Goal: Task Accomplishment & Management: Manage account settings

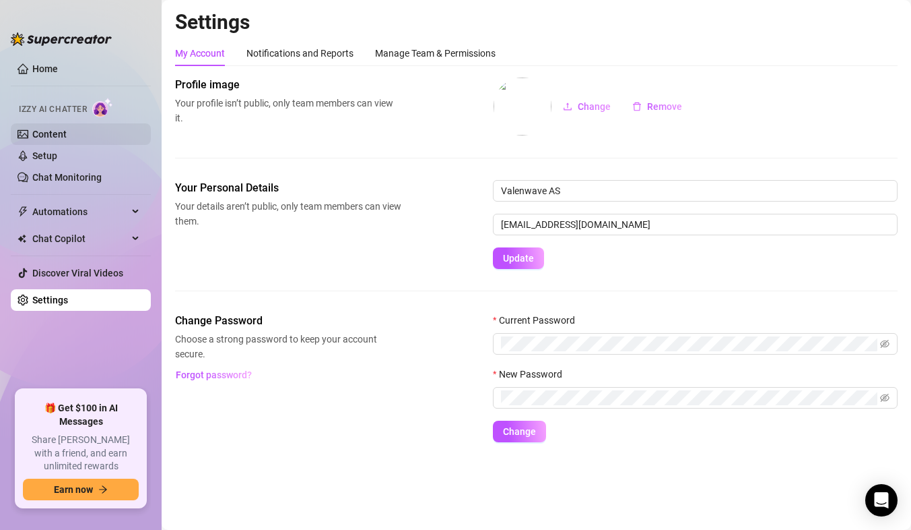
click at [65, 132] on link "Content" at bounding box center [49, 134] width 34 height 11
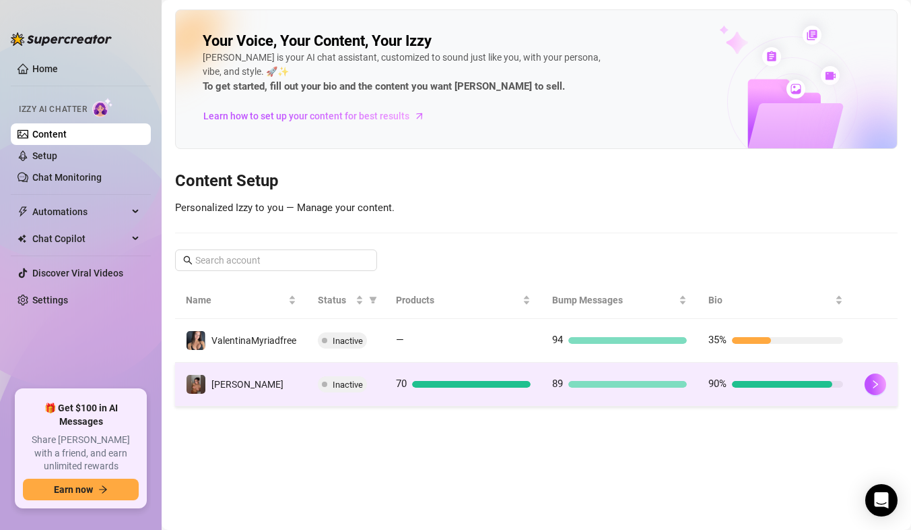
click at [263, 373] on td "[PERSON_NAME]" at bounding box center [241, 384] width 132 height 44
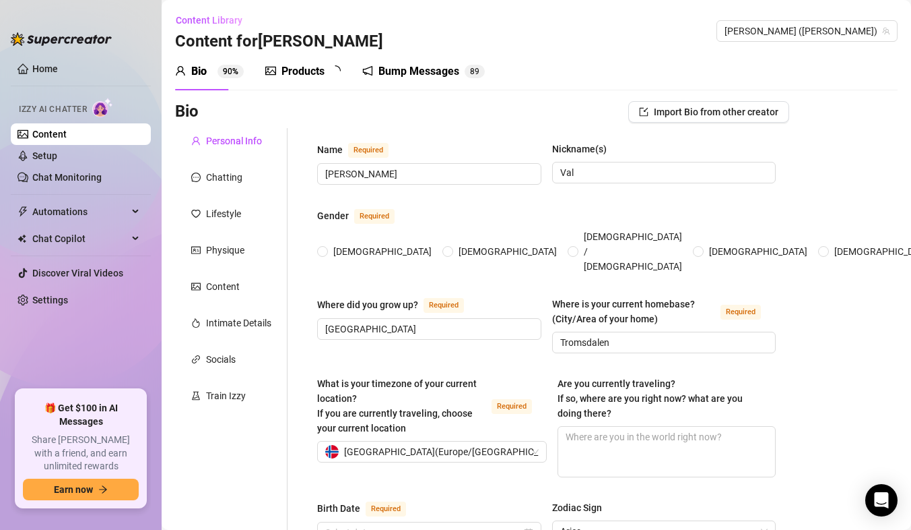
radio input "true"
type input "[DATE]"
click at [299, 74] on div "Products" at bounding box center [303, 71] width 43 height 16
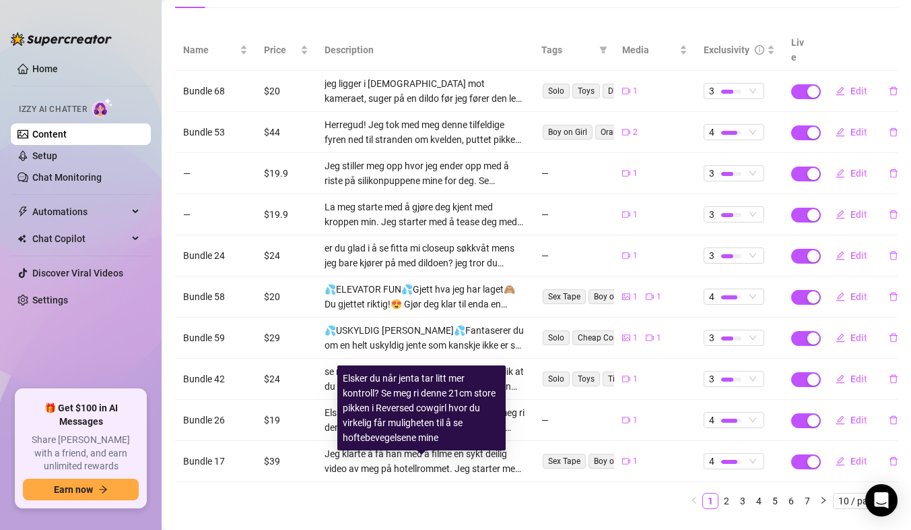
scroll to position [166, 0]
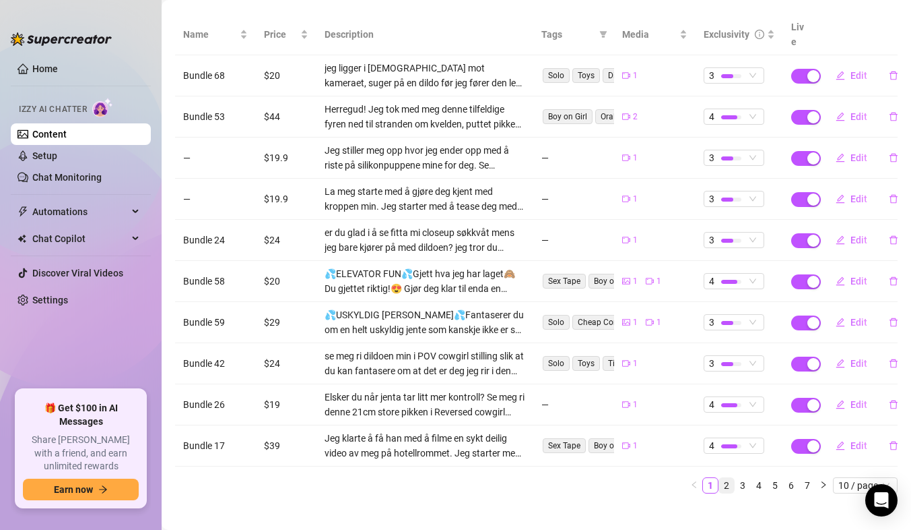
click at [719, 478] on link "2" at bounding box center [726, 485] width 15 height 15
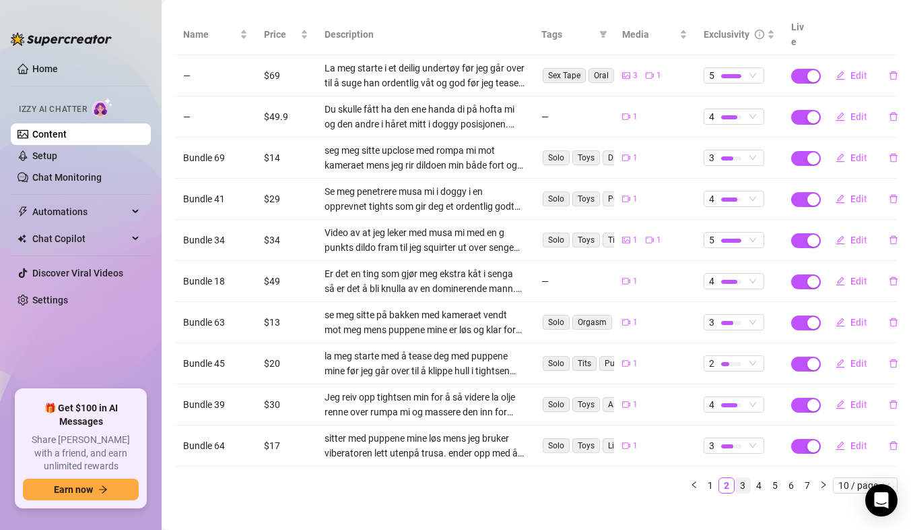
click at [736, 478] on link "3" at bounding box center [743, 485] width 15 height 15
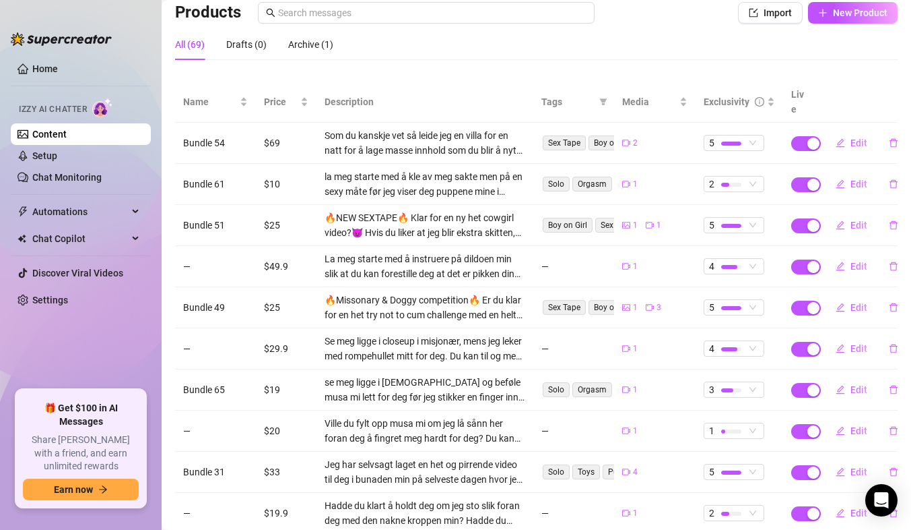
scroll to position [99, 0]
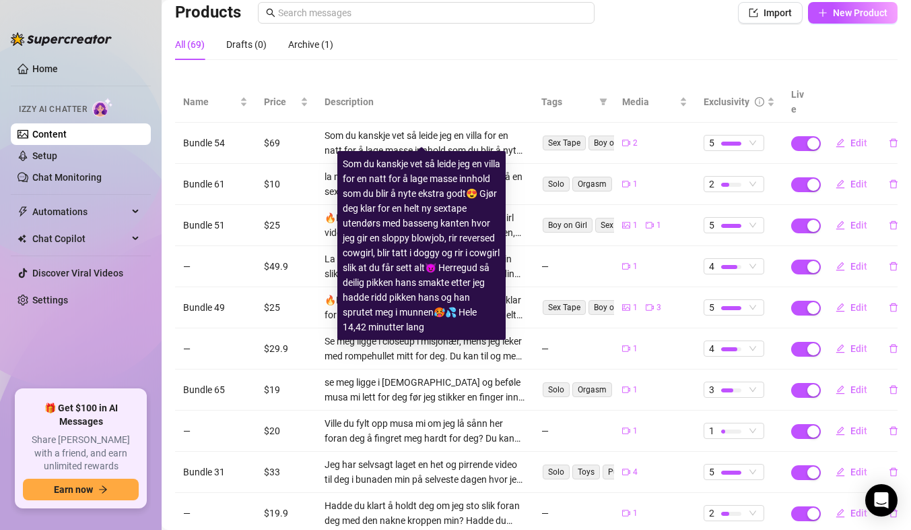
click at [435, 128] on div "Som du kanskje vet så leide jeg en villa for en natt for å lage masse innhold s…" at bounding box center [425, 143] width 201 height 30
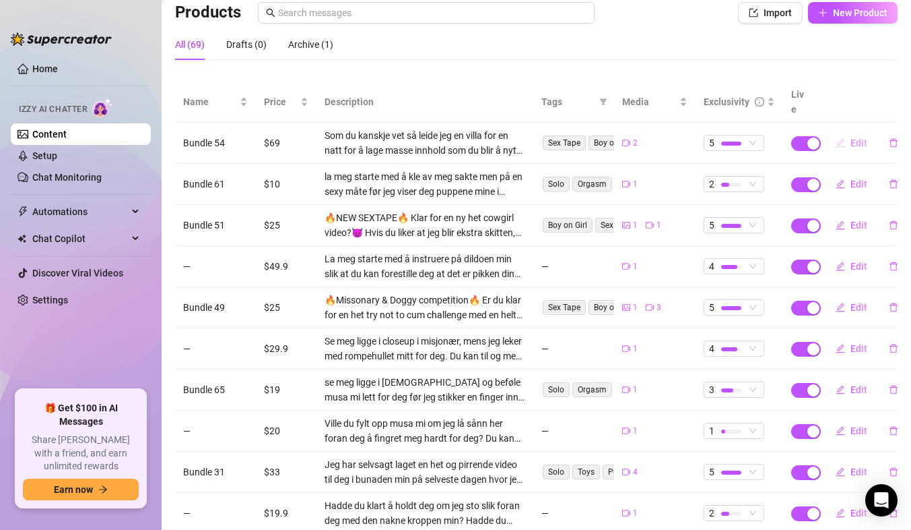
click at [851, 137] on span "Edit" at bounding box center [859, 142] width 17 height 11
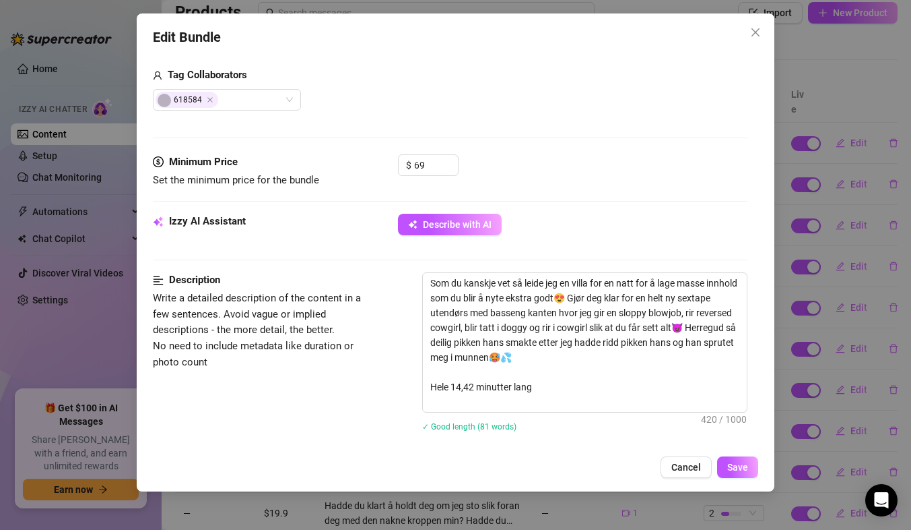
scroll to position [337, 0]
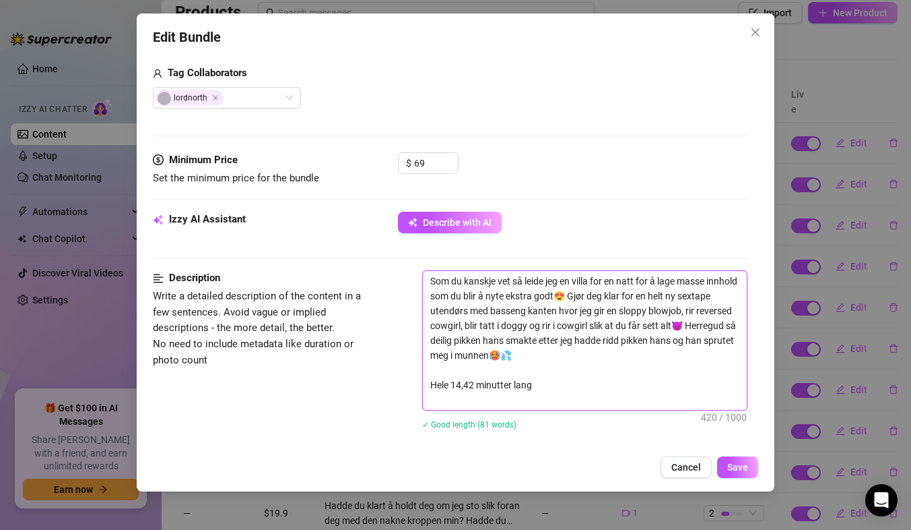
drag, startPoint x: 466, startPoint y: 315, endPoint x: 503, endPoint y: 312, distance: 37.8
click at [503, 312] on textarea "Som du kanskje vet så leide jeg en villa for en natt for å lage masse innhold s…" at bounding box center [585, 340] width 324 height 139
paste textarea "Under åpen himmel"
type textarea "Som du kanskje vet så leide jeg en villa for en natt for å lage masse innhold s…"
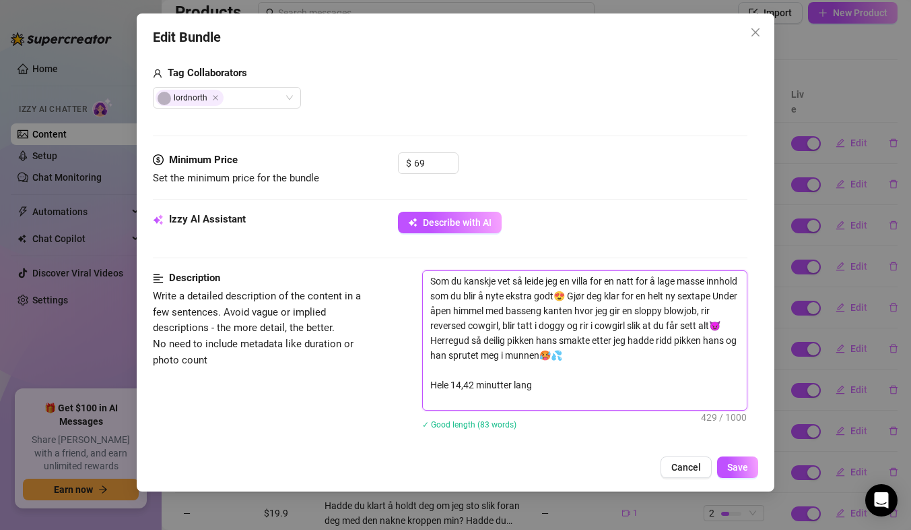
type textarea "Som du kanskje vet så leide jeg en villa for en natt for å lage masse innhold s…"
click at [736, 468] on span "Save" at bounding box center [738, 466] width 21 height 11
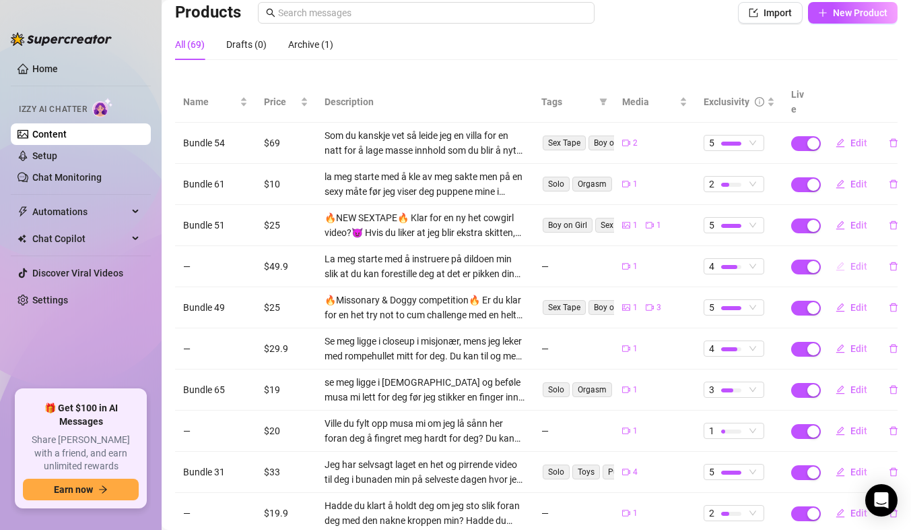
click at [853, 261] on span "Edit" at bounding box center [859, 266] width 17 height 11
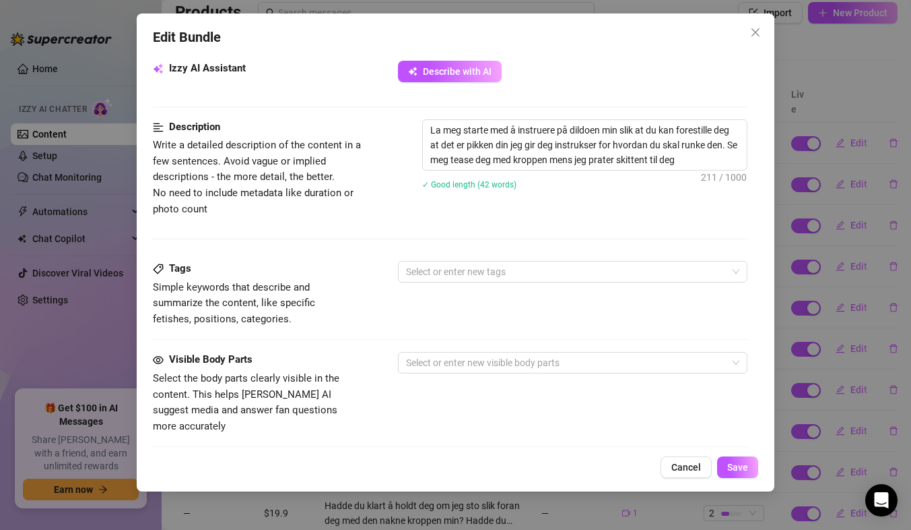
scroll to position [486, 0]
click at [765, 30] on span "Close" at bounding box center [756, 32] width 22 height 11
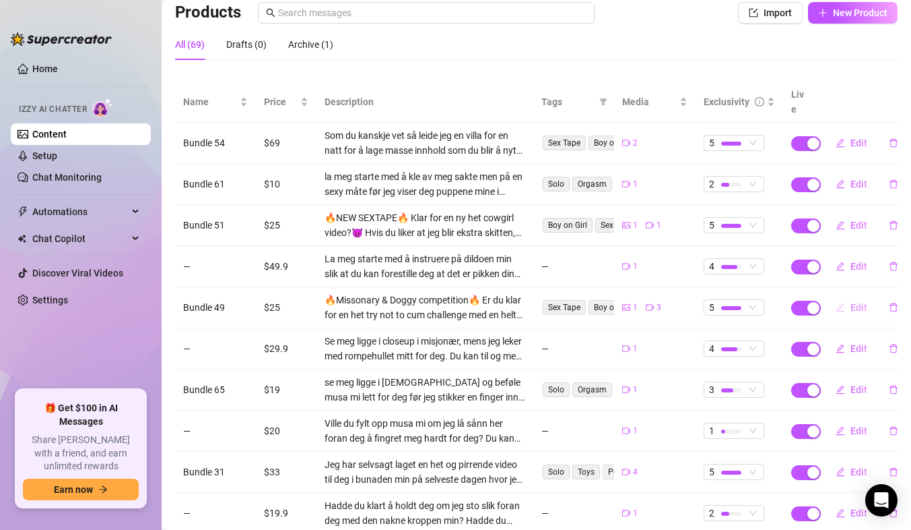
click at [854, 302] on span "Edit" at bounding box center [859, 307] width 17 height 11
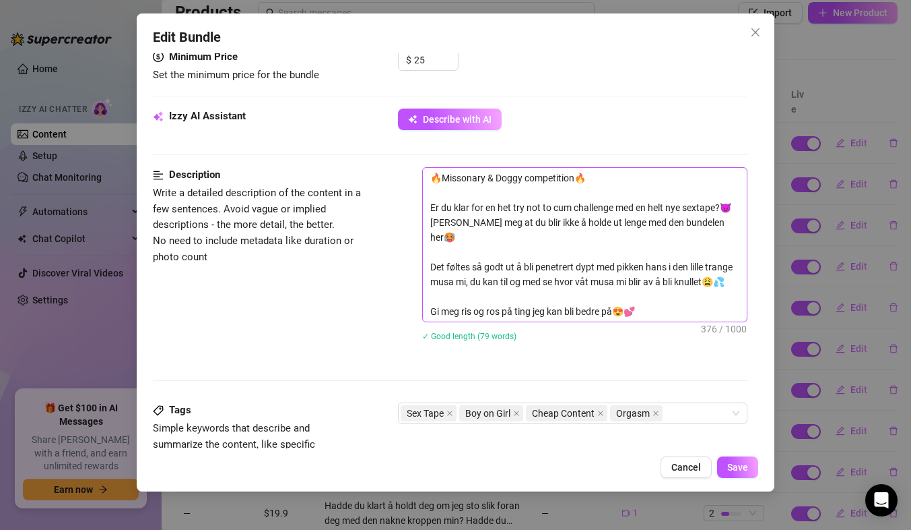
scroll to position [472, 0]
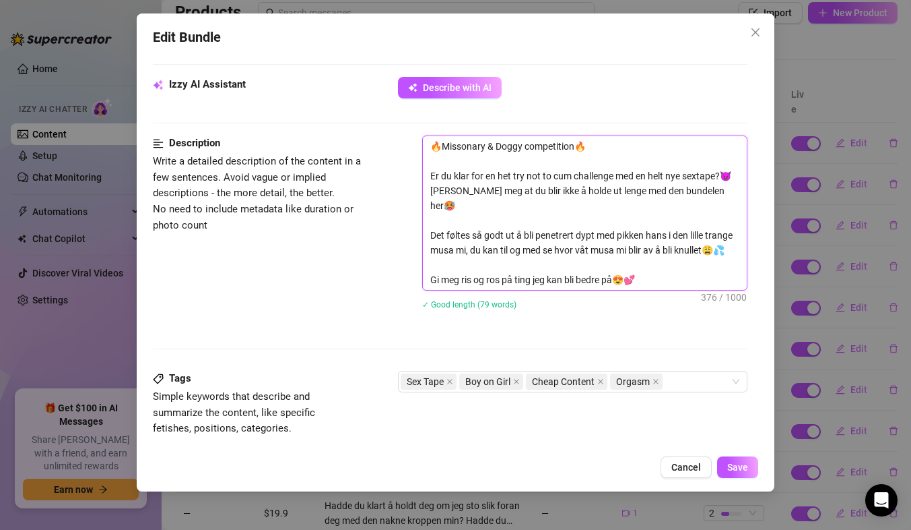
drag, startPoint x: 641, startPoint y: 279, endPoint x: 509, endPoint y: 284, distance: 131.5
click at [509, 284] on textarea "🔥Missonary & Doggy competition🔥 Er du klar for en het try not to cum challenge …" at bounding box center [585, 213] width 324 height 154
type textarea "🔥Missonary & Doggy competition🔥 Er du klar for en het try not to cum challenge …"
click at [511, 257] on textarea "🔥Missonary & Doggy competition🔥 Er du klar for en het try not to cum challenge …" at bounding box center [585, 213] width 324 height 154
drag, startPoint x: 629, startPoint y: 280, endPoint x: 428, endPoint y: 283, distance: 200.1
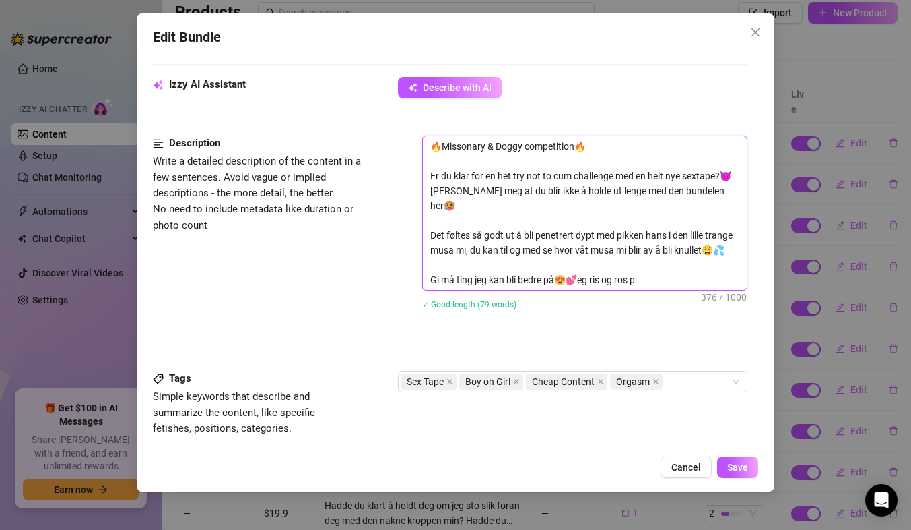
click at [428, 283] on textarea "🔥Missonary & Doggy competition🔥 Er du klar for en het try not to cum challenge …" at bounding box center [585, 213] width 324 height 154
type textarea "🔥Missonary & Doggy competition🔥 Er du klar for en het try not to cum challenge …"
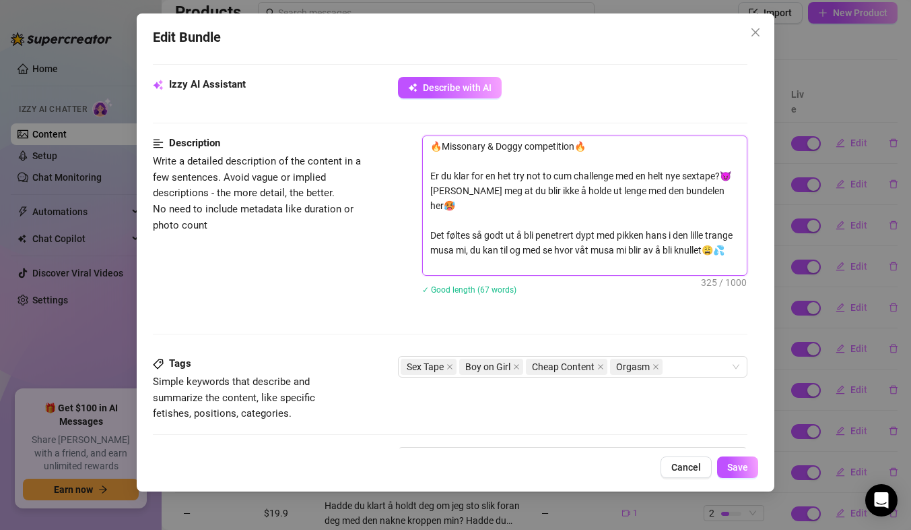
type textarea "🔥Missonary & Doggy competition🔥 Er du klar for en het try not to cum challenge …"
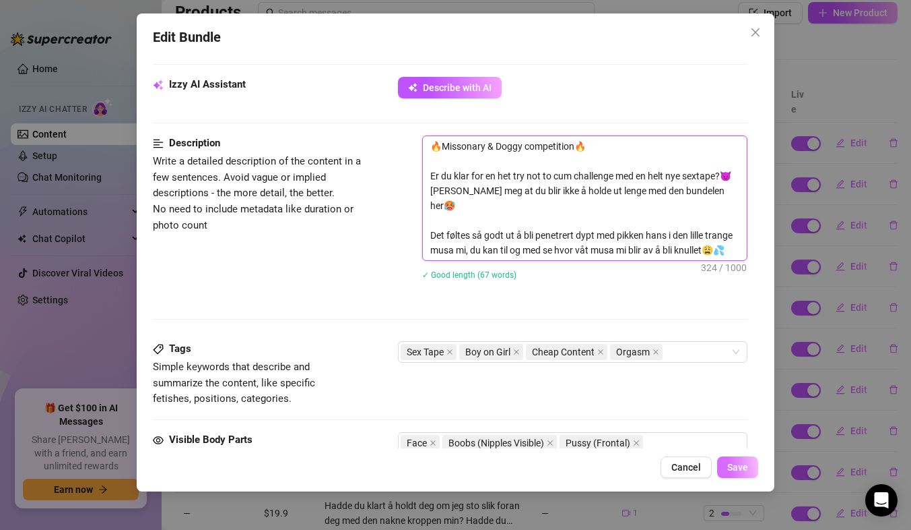
type textarea "🔥Missonary & Doggy competition🔥 Er du klar for en het try not to cum challenge …"
click at [738, 459] on button "Save" at bounding box center [737, 467] width 41 height 22
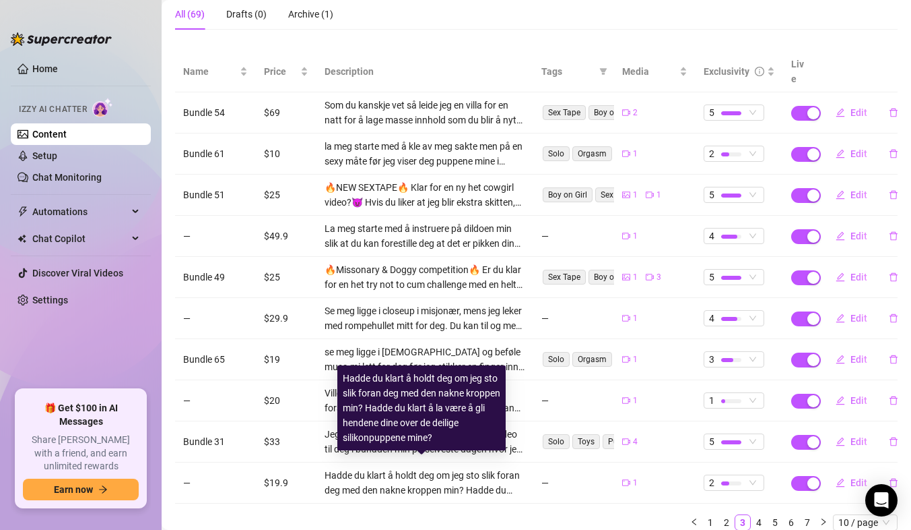
scroll to position [166, 0]
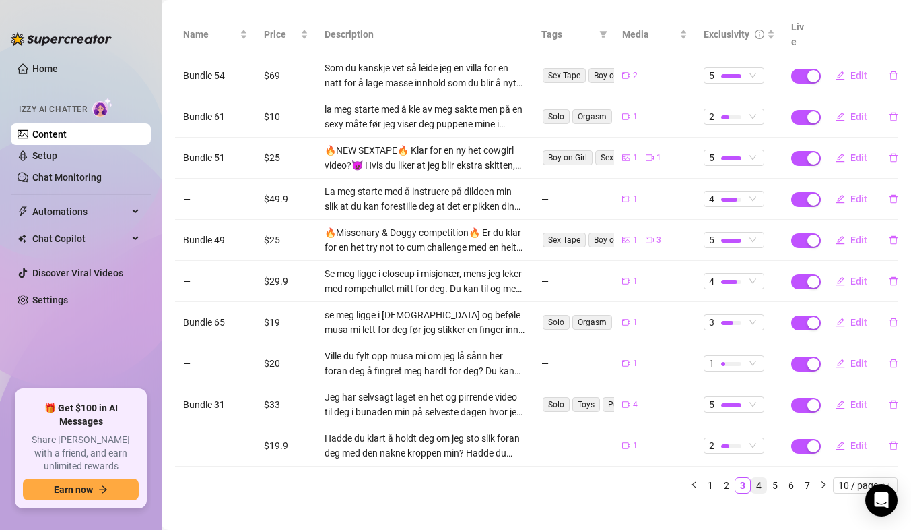
click at [752, 478] on link "4" at bounding box center [759, 485] width 15 height 15
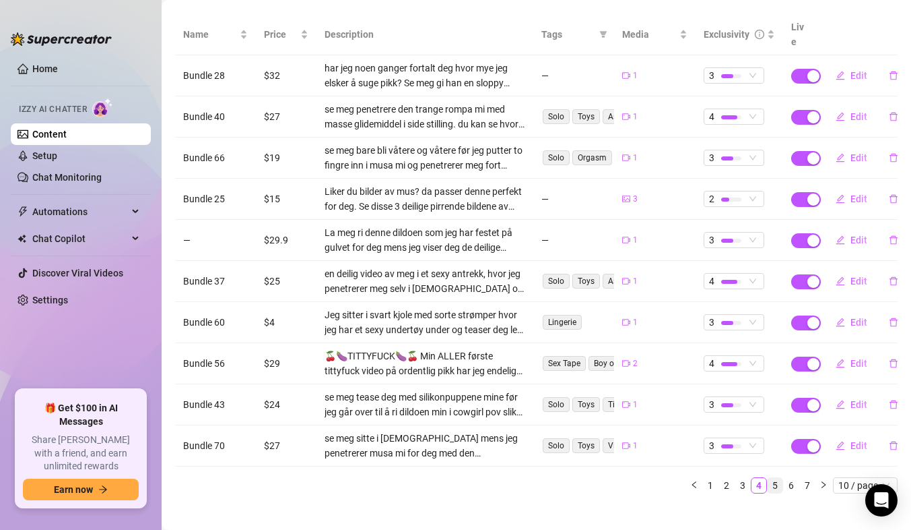
click at [770, 478] on link "5" at bounding box center [775, 485] width 15 height 15
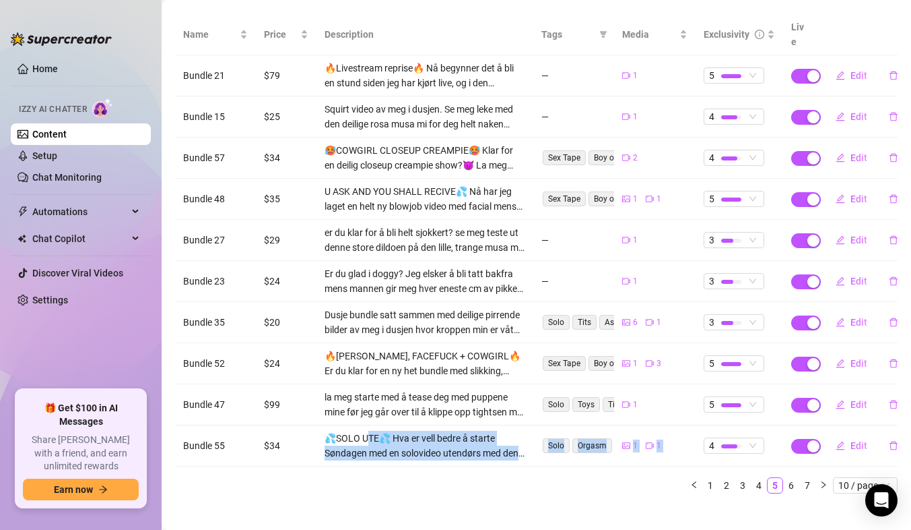
drag, startPoint x: 368, startPoint y: 480, endPoint x: 424, endPoint y: 468, distance: 57.2
click at [424, 468] on div "Name Price Description Tags Media Exclusivity Live Bundle 21 $79 🔥Livestream re…" at bounding box center [536, 253] width 723 height 479
click at [497, 458] on div "Name Price Description Tags Media Exclusivity Live Bundle 21 $79 🔥Livestream re…" at bounding box center [536, 253] width 723 height 479
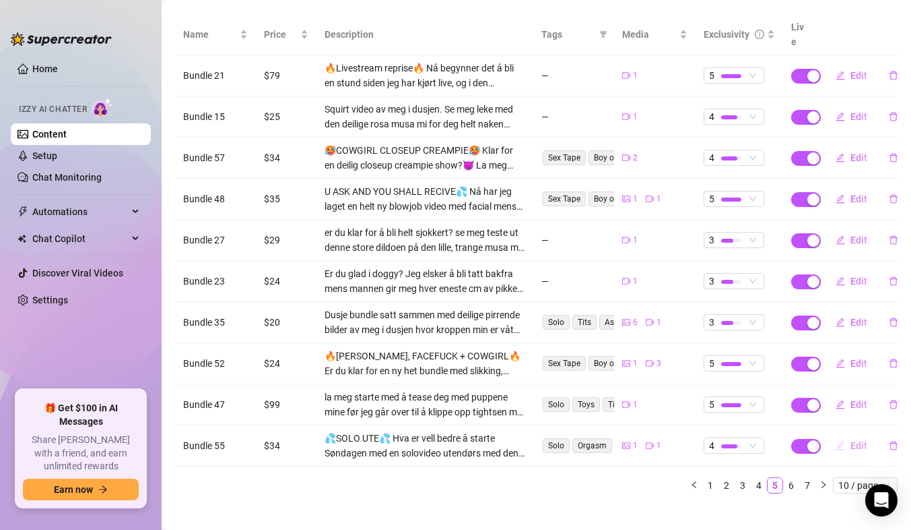
click at [851, 440] on span "Edit" at bounding box center [859, 445] width 17 height 11
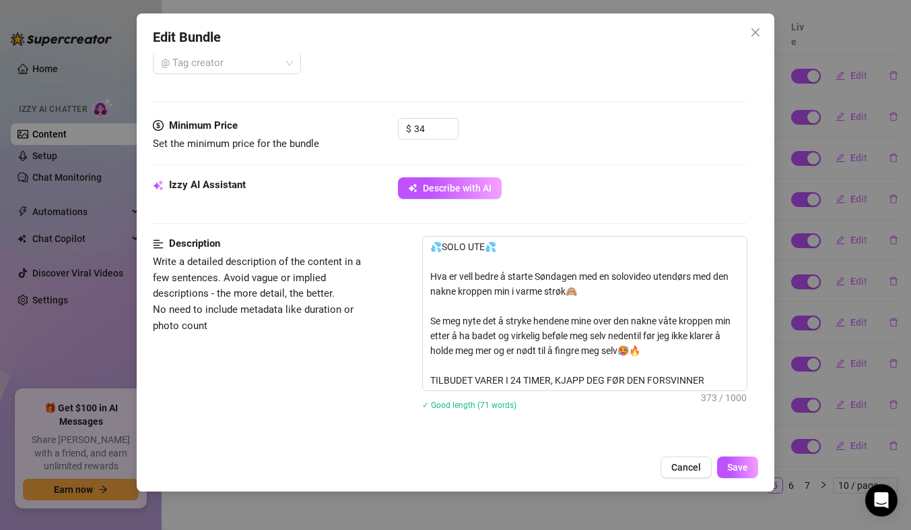
scroll to position [373, 0]
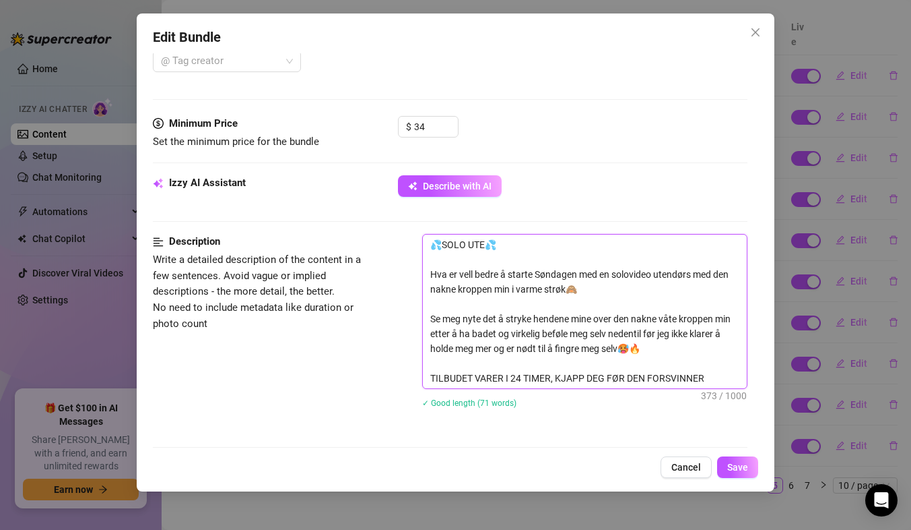
drag, startPoint x: 658, startPoint y: 273, endPoint x: 691, endPoint y: 272, distance: 33.0
click at [691, 272] on textarea "💦SOLO UTE💦 Hva er vell bedre å starte Søndagen med en solovideo utendørs med de…" at bounding box center [585, 311] width 324 height 154
paste textarea "Under åpen himmel"
type textarea "💦SOLO UTE💦 Hva er vell bedre å starte Søndagen med en solovideo Under åpen himm…"
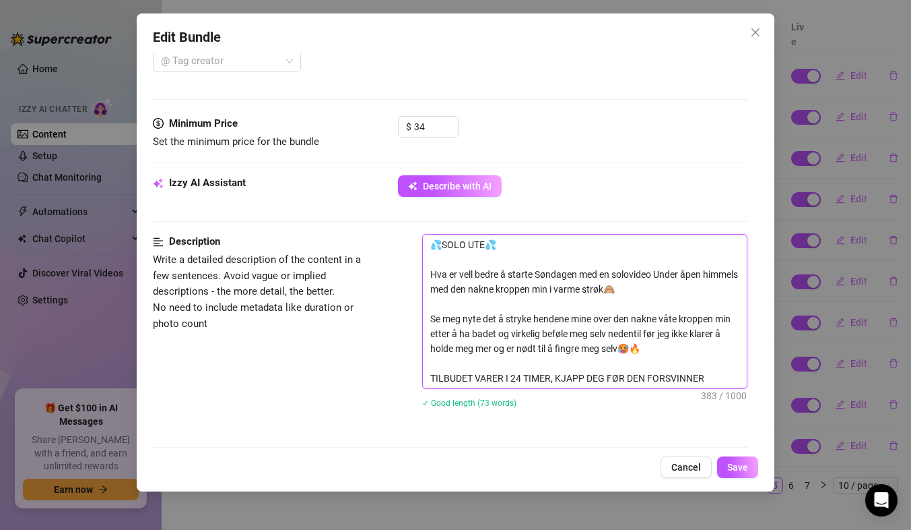
click at [665, 278] on textarea "💦SOLO UTE💦 Hva er vell bedre å starte Søndagen med en solovideo Under åpen himm…" at bounding box center [585, 311] width 324 height 154
type textarea "💦SOLO UTE💦 Hva er vell bedre å starte Søndagen med en solovideo nder åpen himme…"
type textarea "💦SOLO UTE💦 Hva er vell bedre å starte Søndagen med en solovideo under åpen himm…"
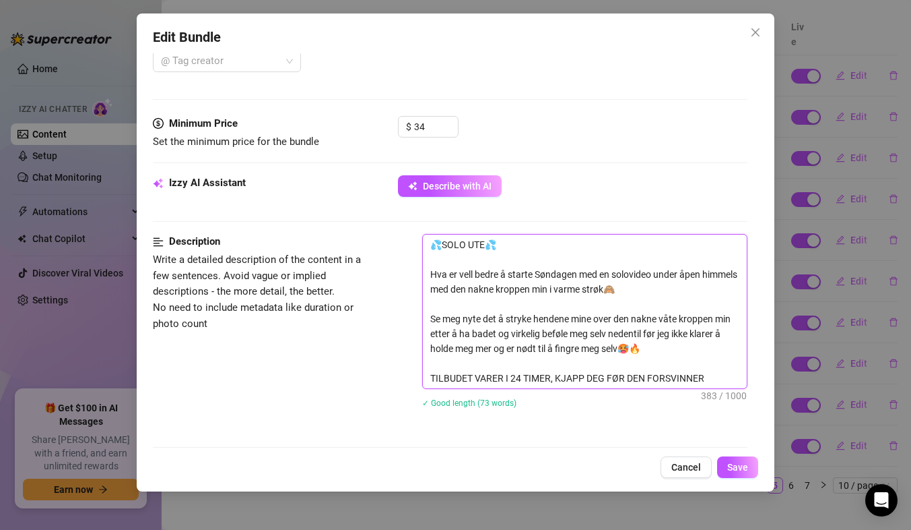
click at [468, 294] on textarea "💦SOLO UTE💦 Hva er vell bedre å starte Søndagen med en solovideo under åpen himm…" at bounding box center [585, 311] width 324 height 154
type textarea "💦SOLO UTE💦 Hva er vell bedre å starte Søndagen med en solovideo under åpen himm…"
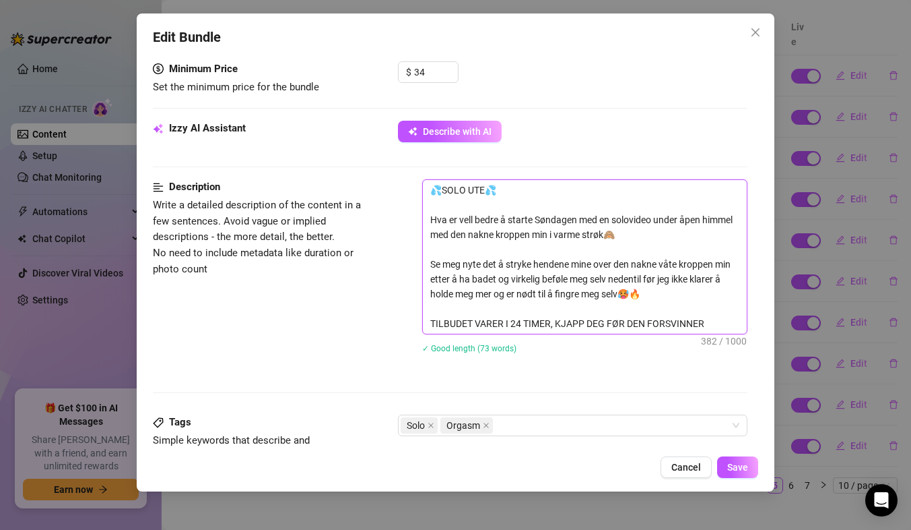
scroll to position [427, 0]
type textarea "💦SOLO UTE💦 Hva er vell bedre å starte Søndagen med en solovideo under åpen himm…"
click at [738, 468] on span "Save" at bounding box center [738, 466] width 21 height 11
click at [732, 466] on span "Save" at bounding box center [738, 466] width 21 height 11
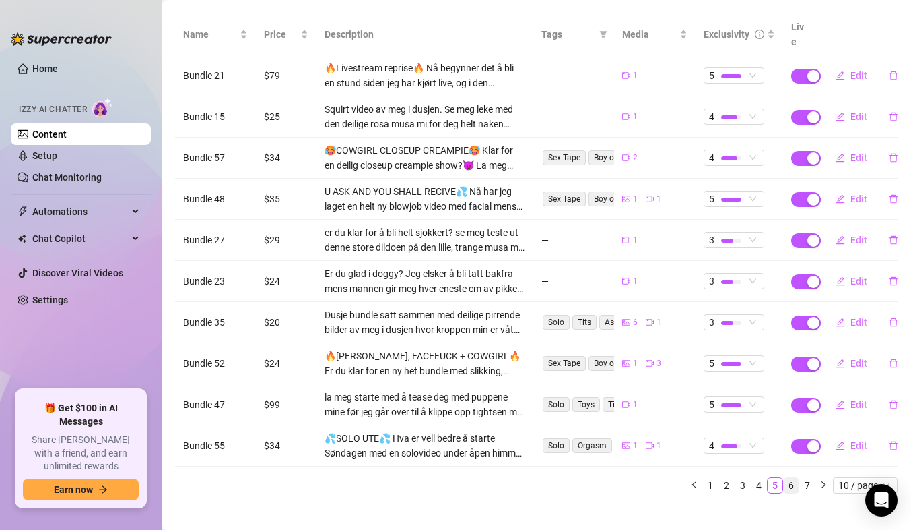
click at [784, 478] on link "6" at bounding box center [791, 485] width 15 height 15
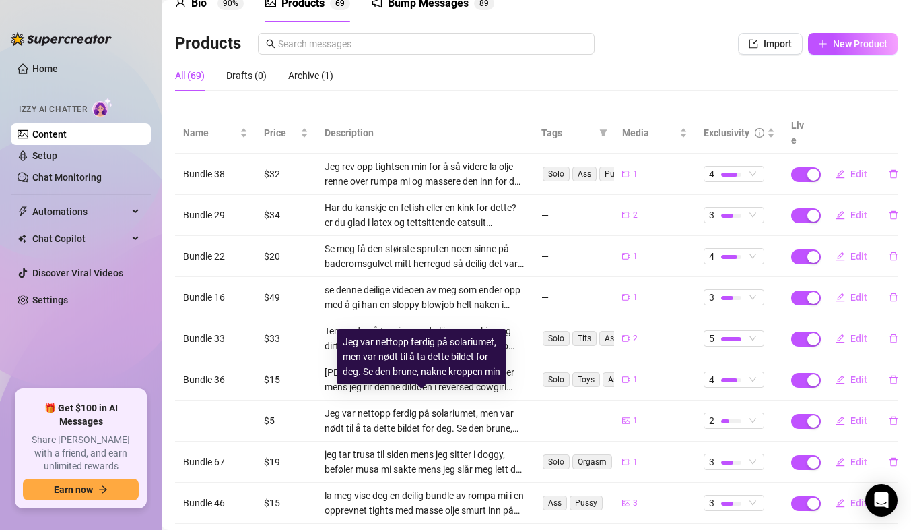
scroll to position [69, 0]
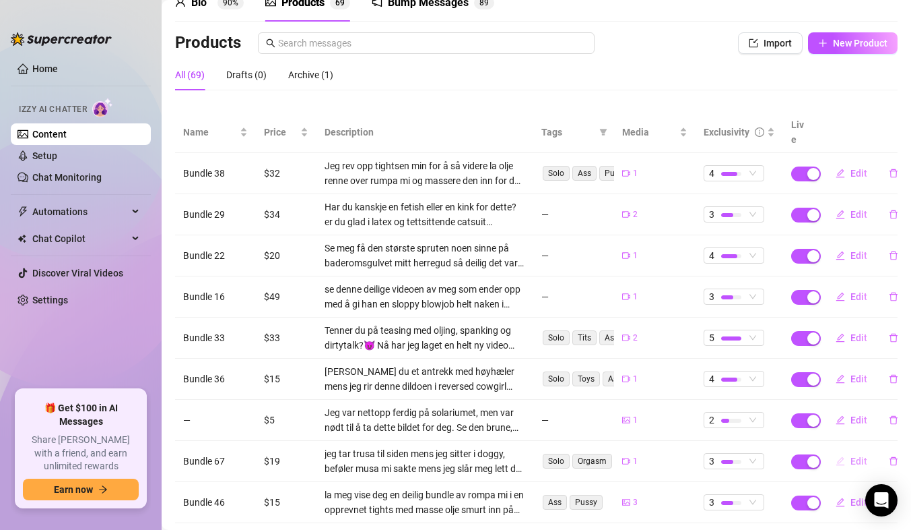
click at [856, 455] on span "Edit" at bounding box center [859, 460] width 17 height 11
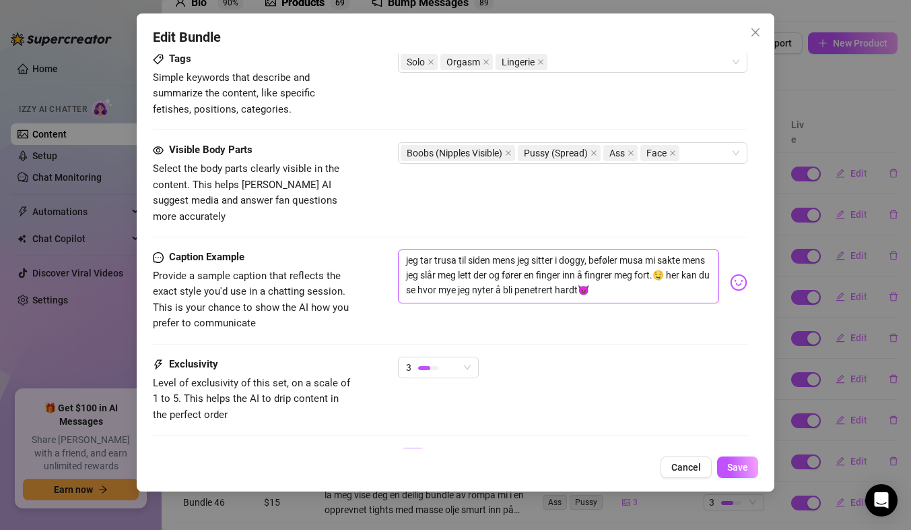
scroll to position [695, 0]
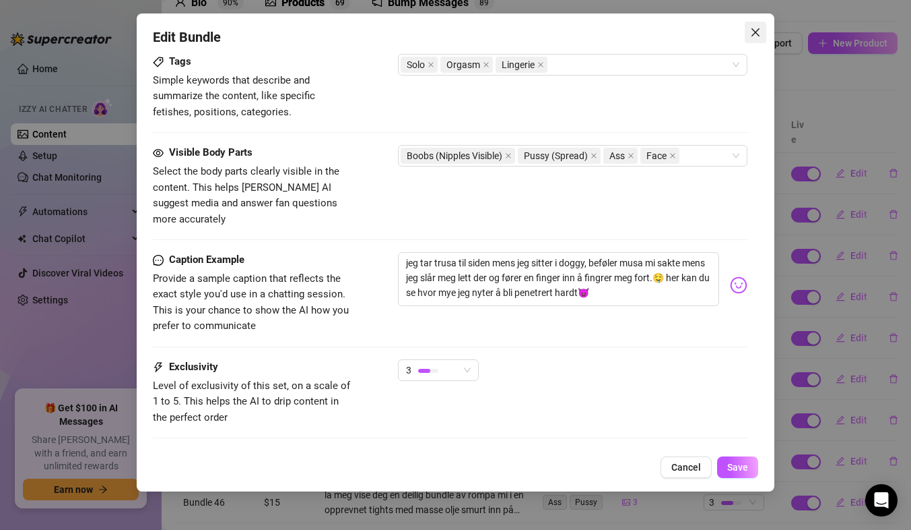
click at [755, 30] on icon "close" at bounding box center [756, 32] width 8 height 8
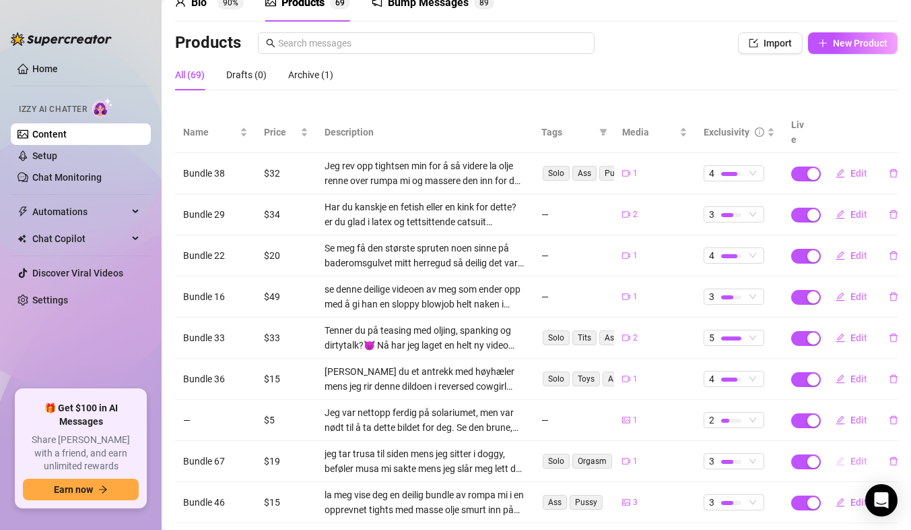
click at [851, 455] on span "Edit" at bounding box center [859, 460] width 17 height 11
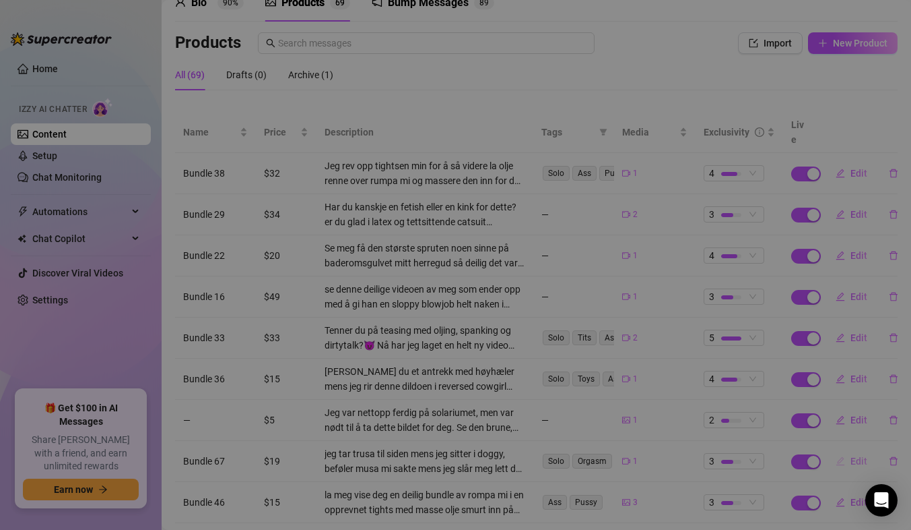
type textarea "jeg tar trusa til siden mens jeg sitter i doggy, beføler musa mi sakte mens jeg…"
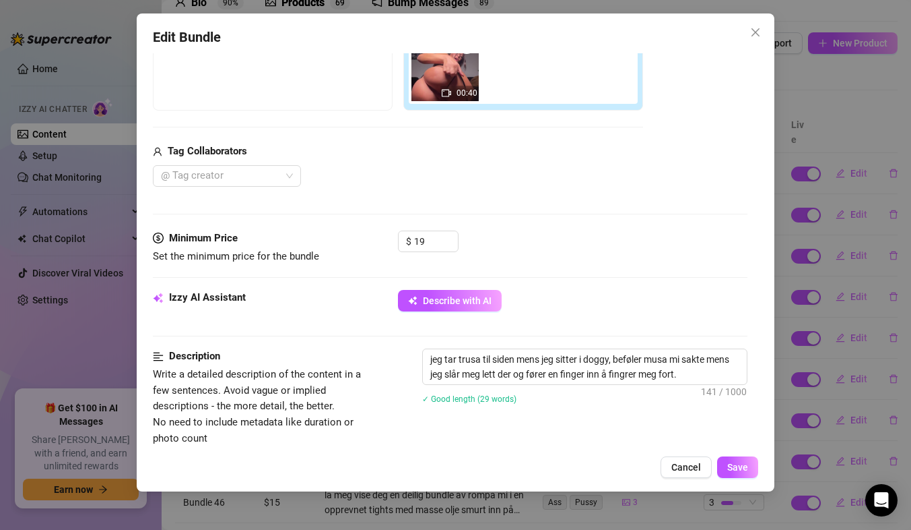
scroll to position [263, 0]
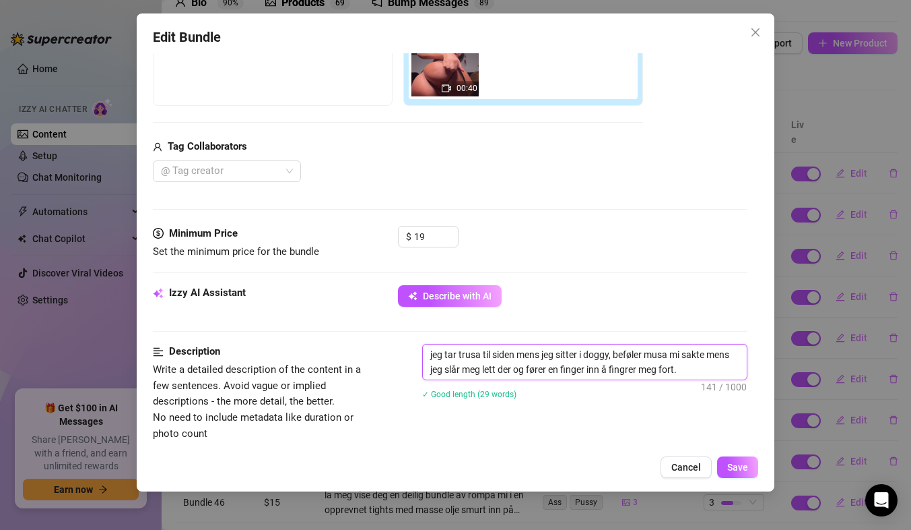
click at [478, 369] on textarea "jeg tar trusa til siden mens jeg sitter i doggy, beføler musa mi sakte mens jeg…" at bounding box center [585, 361] width 324 height 35
type textarea "jeg tar trusa til siden mens jeg sitter i doggy, beføler musa mi sakte mens jeg…"
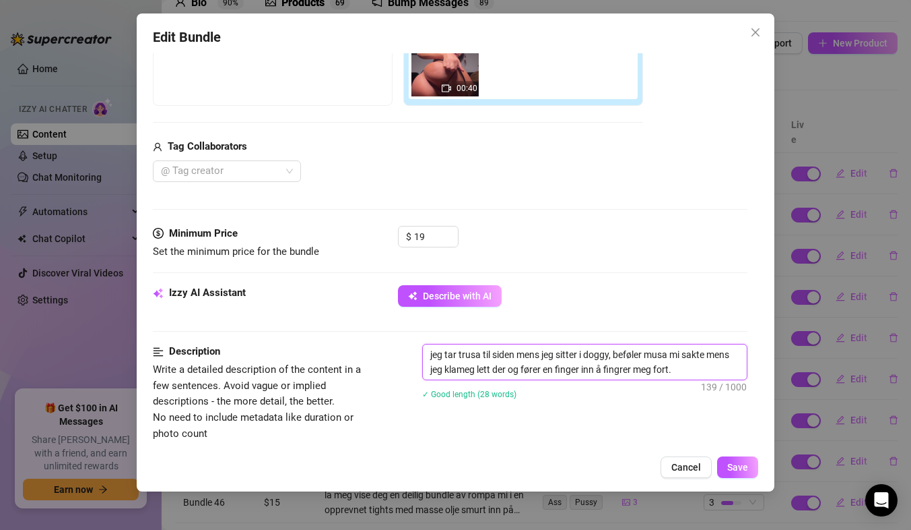
type textarea "jeg tar trusa til siden mens jeg sitter i doggy, beføler musa mi sakte mens jeg…"
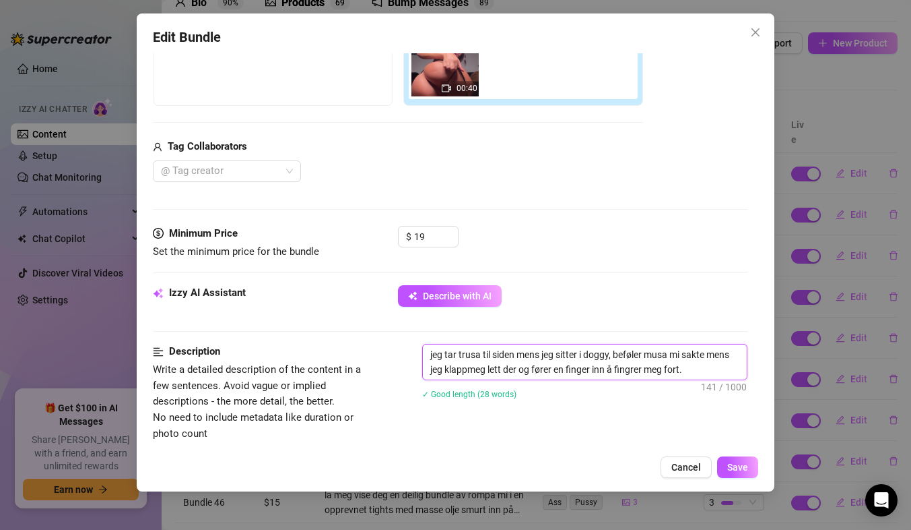
type textarea "jeg tar trusa til siden mens jeg sitter i doggy, beføler musa mi sakte mens jeg…"
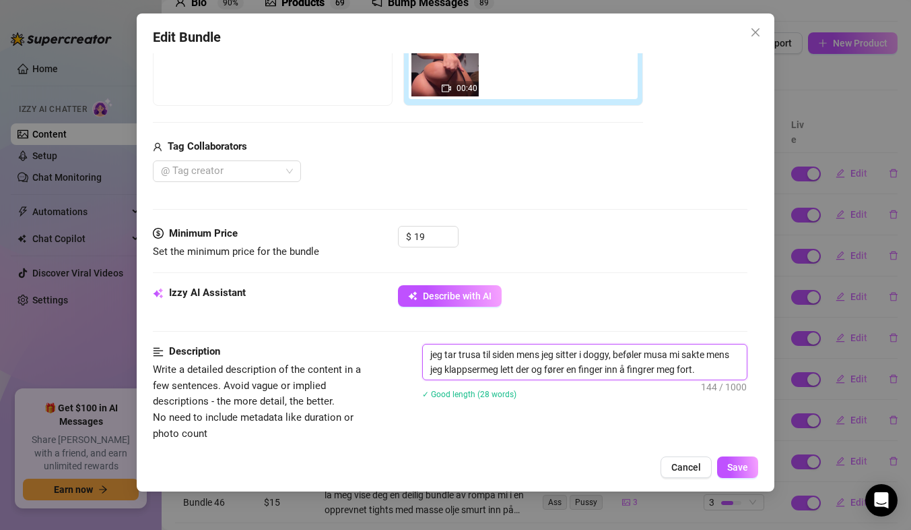
type textarea "jeg tar trusa til siden mens jeg sitter i doggy, beføler musa mi sakte mens jeg…"
click at [722, 369] on textarea "jeg tar trusa til siden mens jeg sitter i doggy, beføler musa mi sakte mens jeg…" at bounding box center [585, 361] width 324 height 35
type textarea "jeg tar trusa til siden mens jeg sitter i doggy, beføler musa mi sakte mens jeg…"
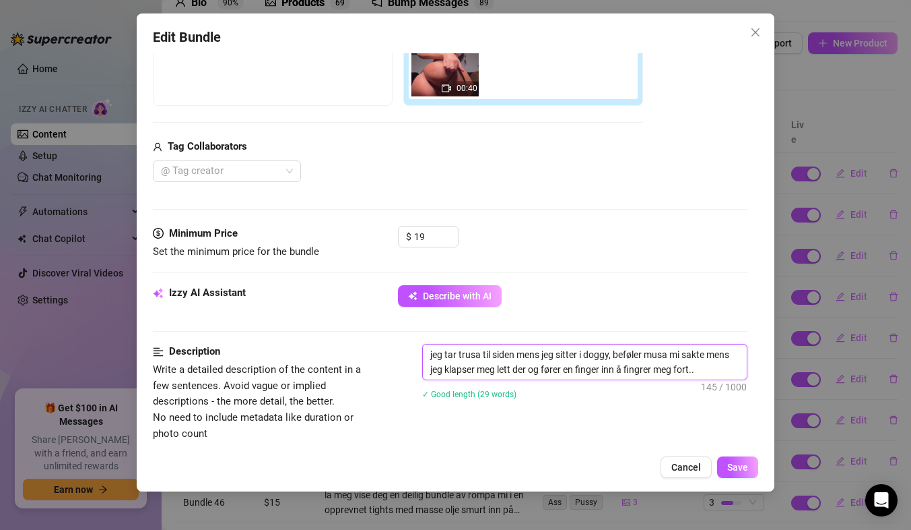
type textarea "jeg tar trusa til siden mens jeg sitter i doggy, beføler musa mi sakte mens jeg…"
click at [734, 463] on span "Save" at bounding box center [738, 466] width 21 height 11
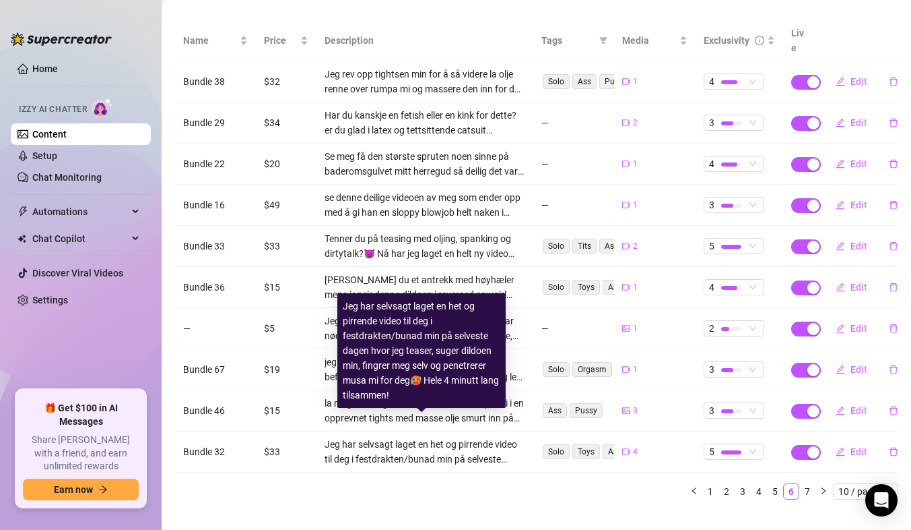
scroll to position [166, 0]
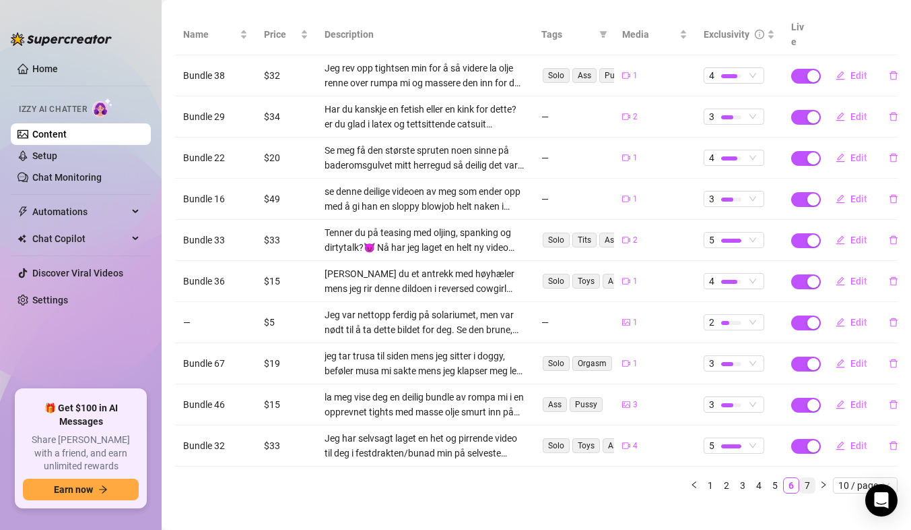
click at [800, 478] on link "7" at bounding box center [807, 485] width 15 height 15
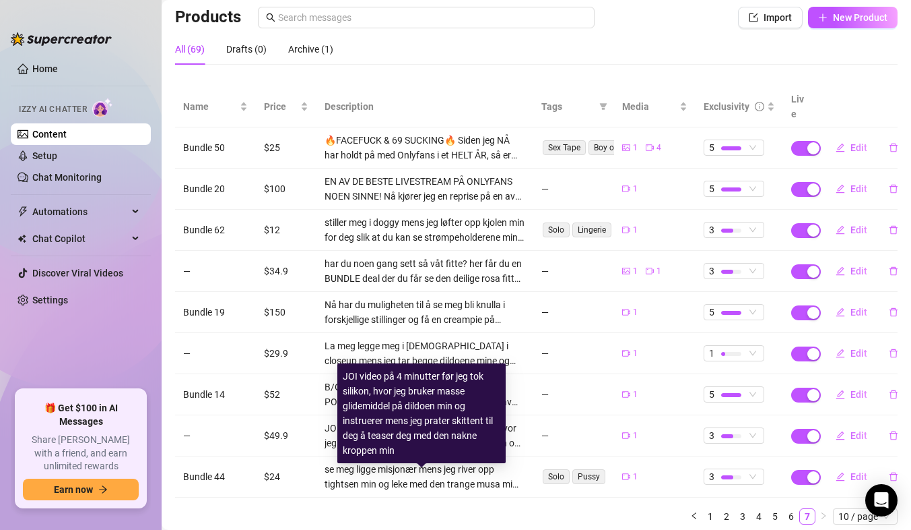
scroll to position [95, 0]
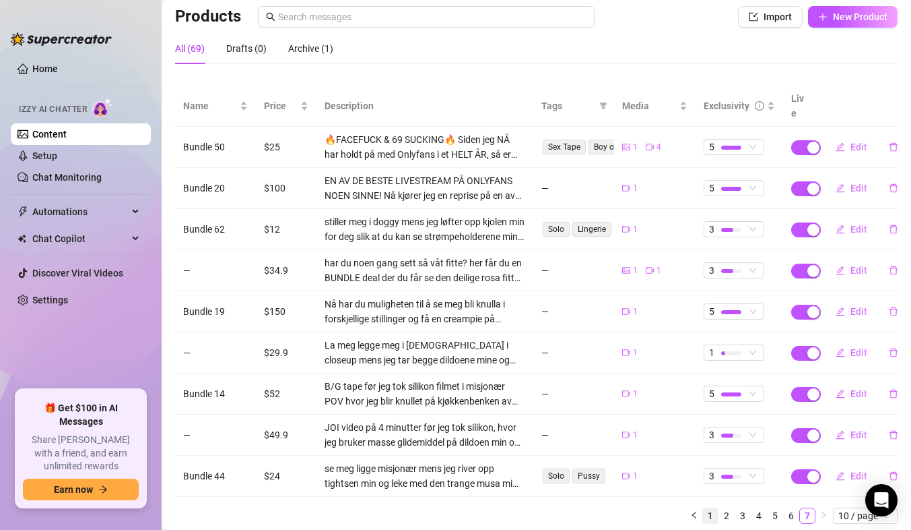
click at [704, 508] on link "1" at bounding box center [710, 515] width 15 height 15
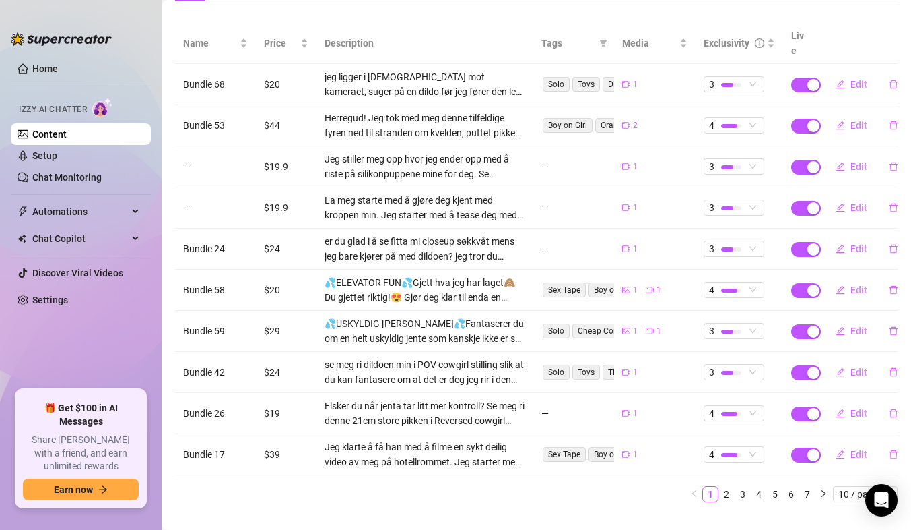
scroll to position [166, 0]
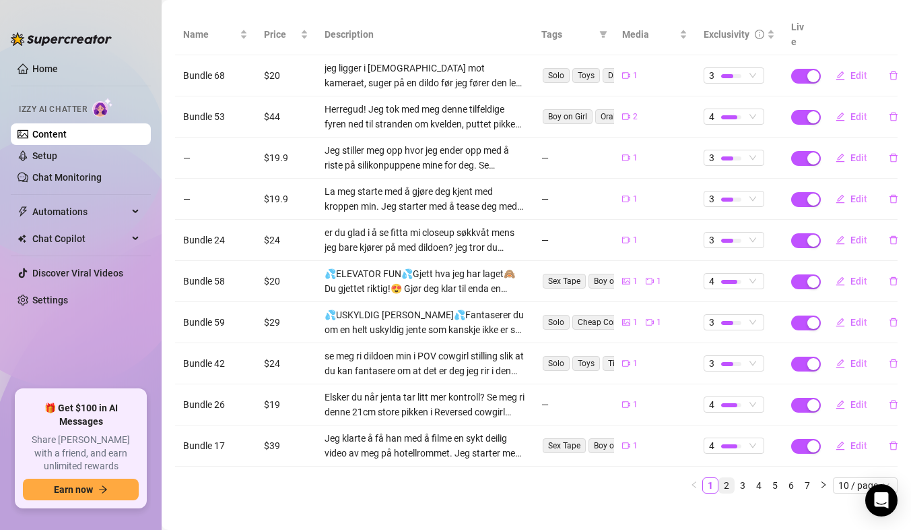
click at [721, 478] on link "2" at bounding box center [726, 485] width 15 height 15
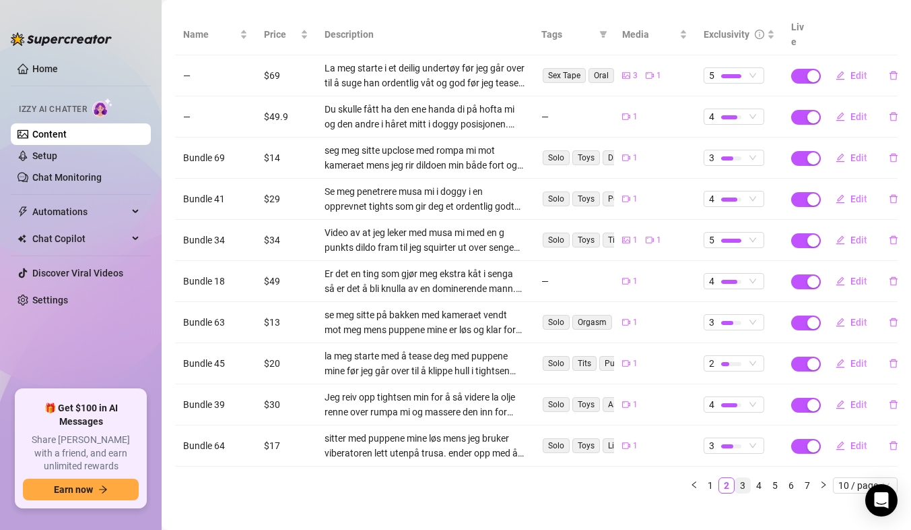
click at [736, 478] on link "3" at bounding box center [743, 485] width 15 height 15
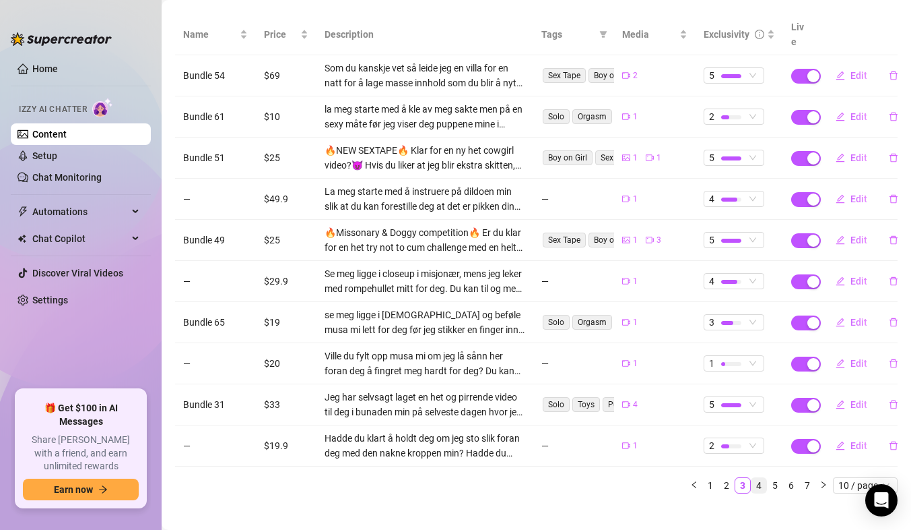
click at [752, 478] on link "4" at bounding box center [759, 485] width 15 height 15
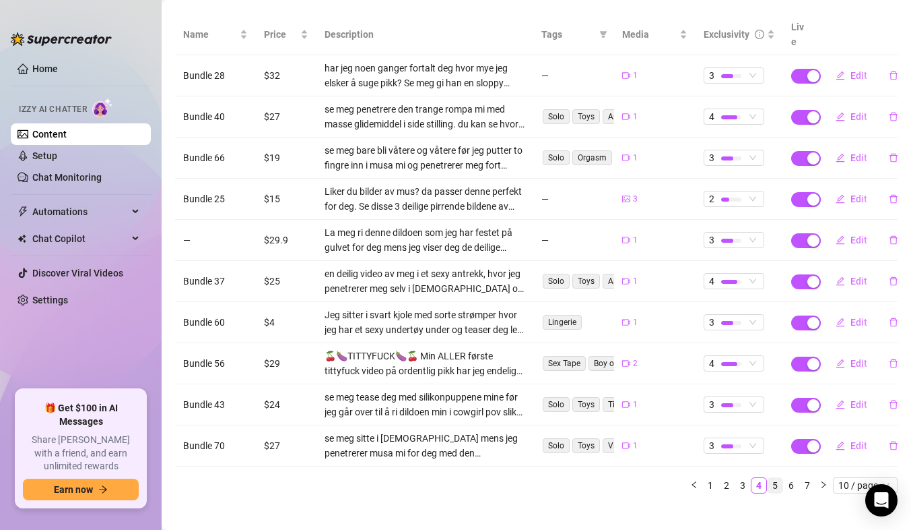
click at [768, 478] on link "5" at bounding box center [775, 485] width 15 height 15
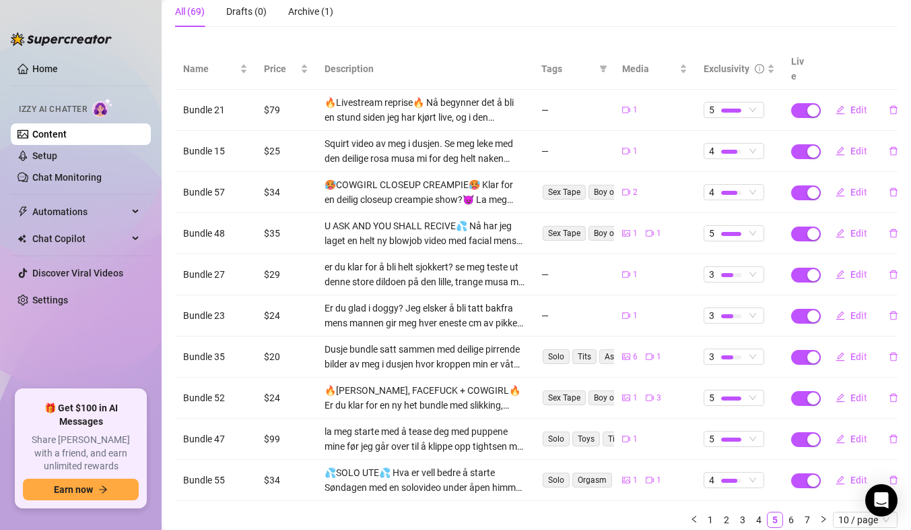
scroll to position [133, 0]
click at [784, 511] on link "6" at bounding box center [791, 518] width 15 height 15
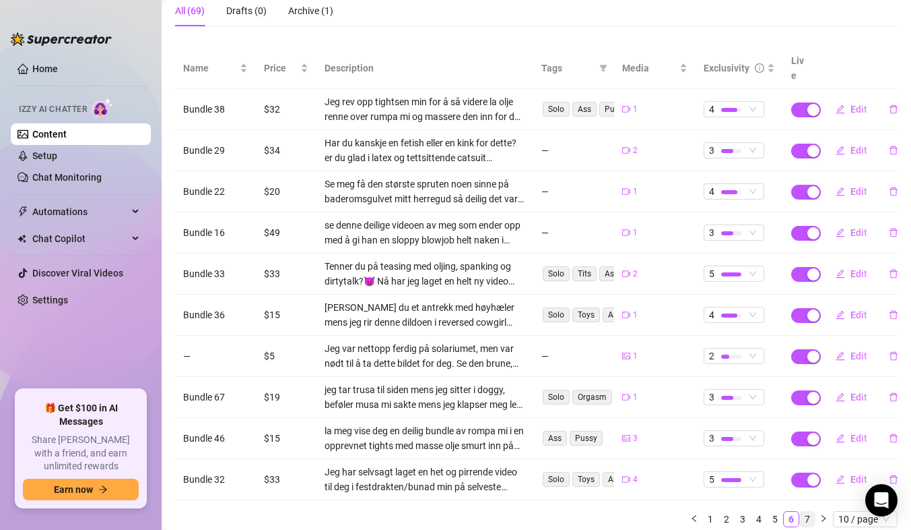
click at [800, 511] on link "7" at bounding box center [807, 518] width 15 height 15
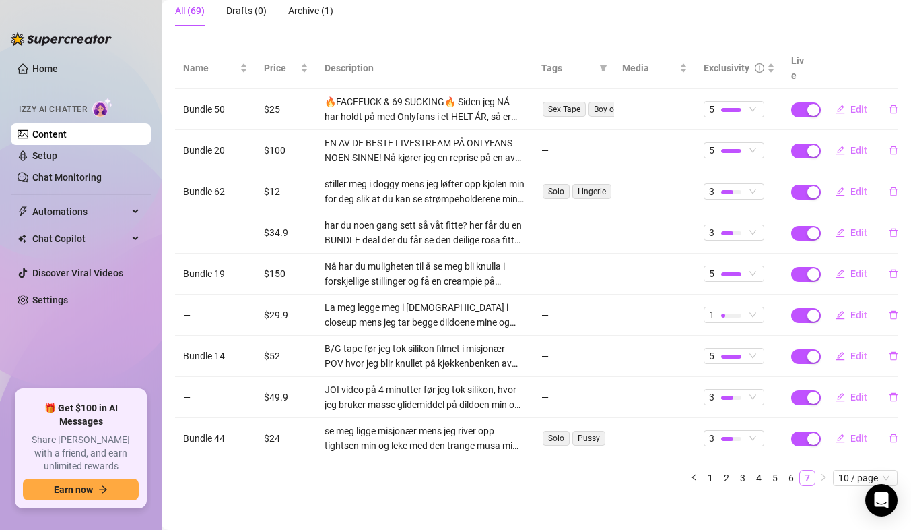
scroll to position [125, 0]
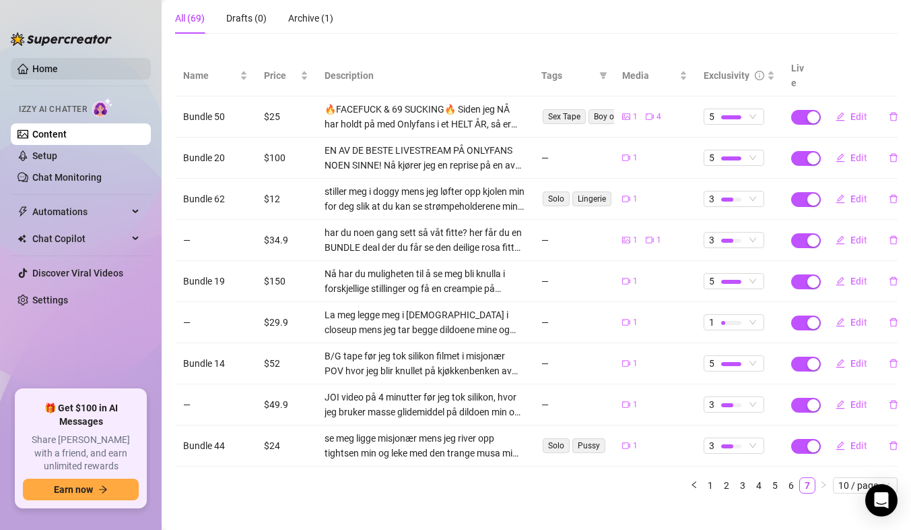
click at [58, 74] on link "Home" at bounding box center [45, 68] width 26 height 11
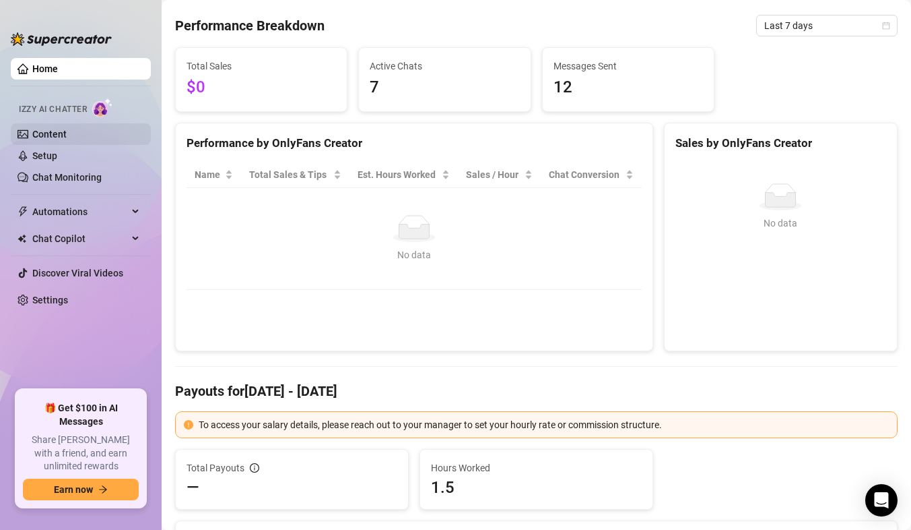
click at [48, 134] on link "Content" at bounding box center [49, 134] width 34 height 11
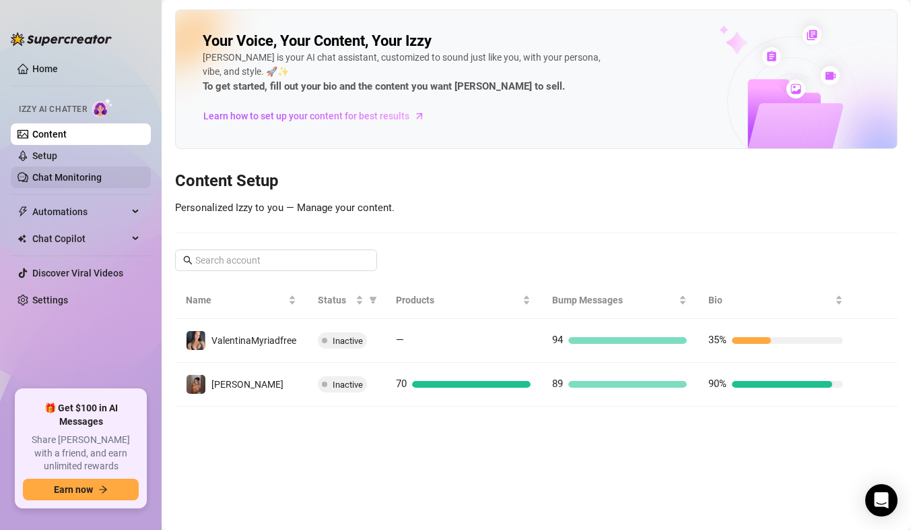
click at [40, 177] on link "Chat Monitoring" at bounding box center [66, 177] width 69 height 11
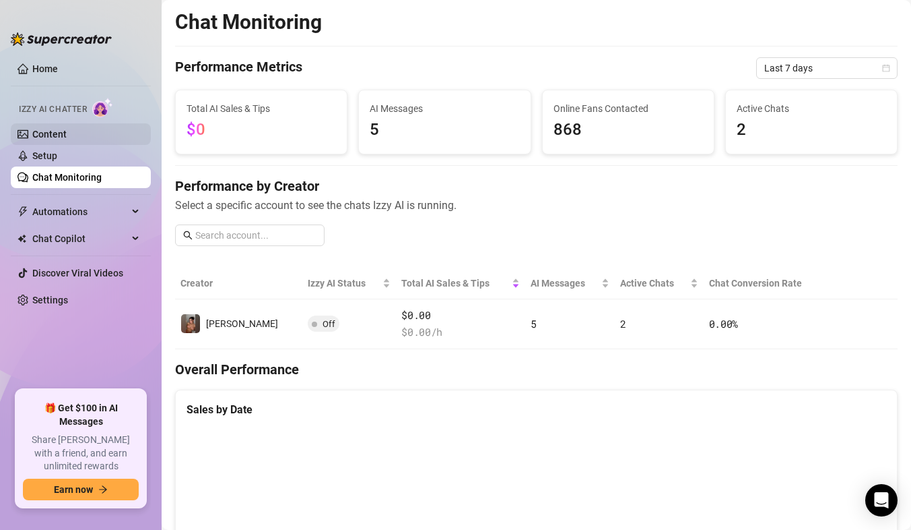
click at [62, 129] on link "Content" at bounding box center [49, 134] width 34 height 11
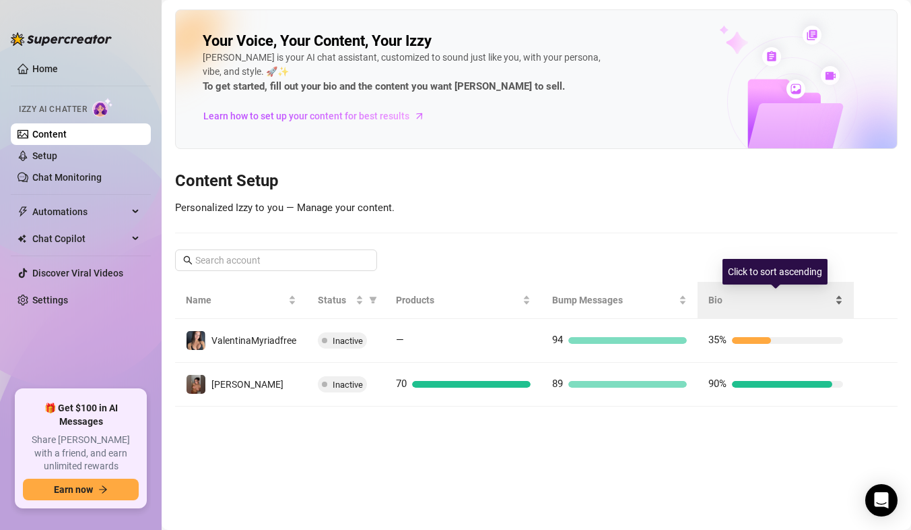
click at [767, 292] on span "Bio" at bounding box center [771, 299] width 124 height 15
click at [749, 302] on span "Bio" at bounding box center [771, 299] width 124 height 15
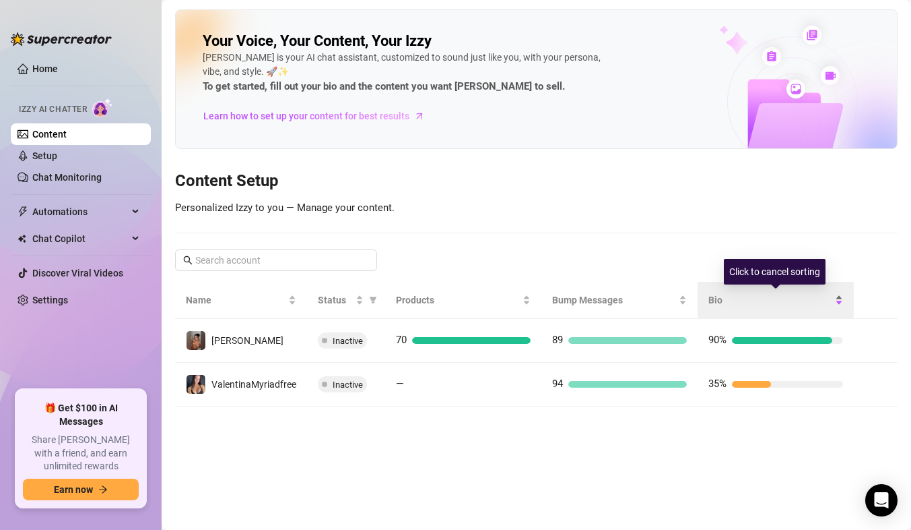
click at [749, 302] on span "Bio" at bounding box center [771, 299] width 124 height 15
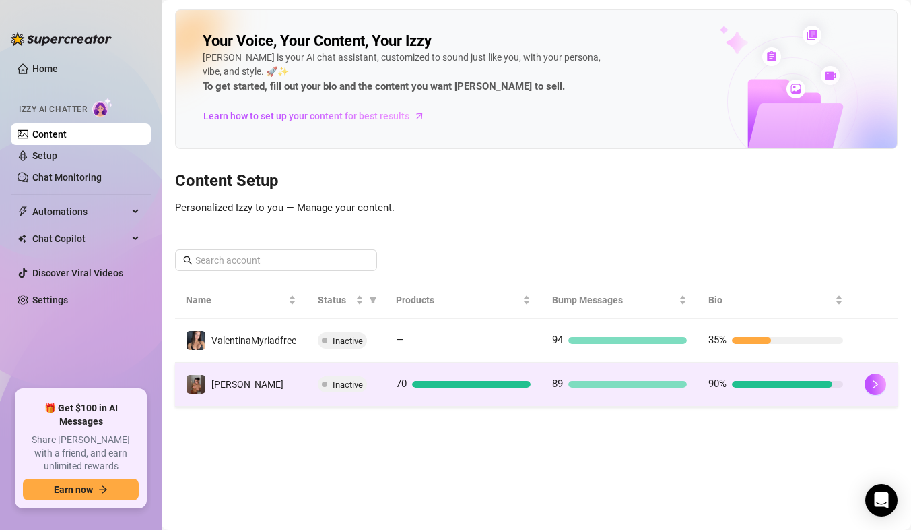
click at [278, 387] on td "[PERSON_NAME]" at bounding box center [241, 384] width 132 height 44
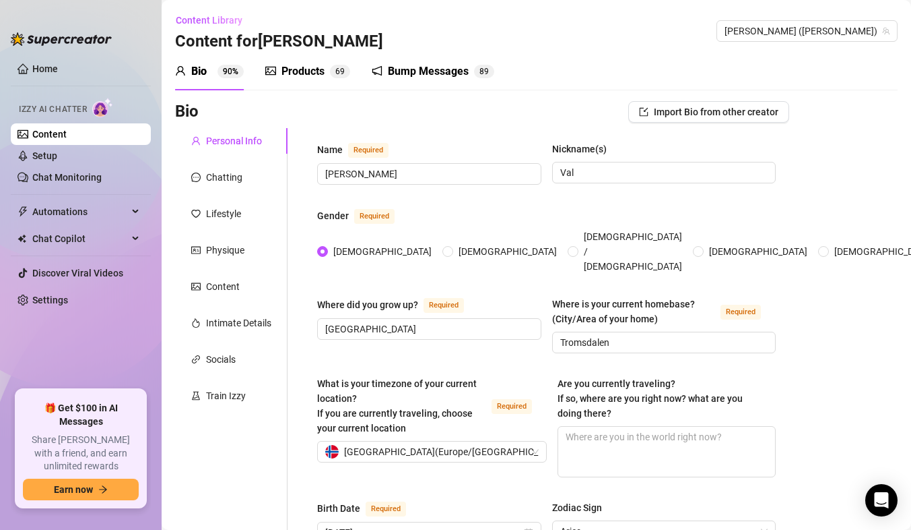
click at [416, 77] on div "Bump Messages" at bounding box center [428, 71] width 81 height 16
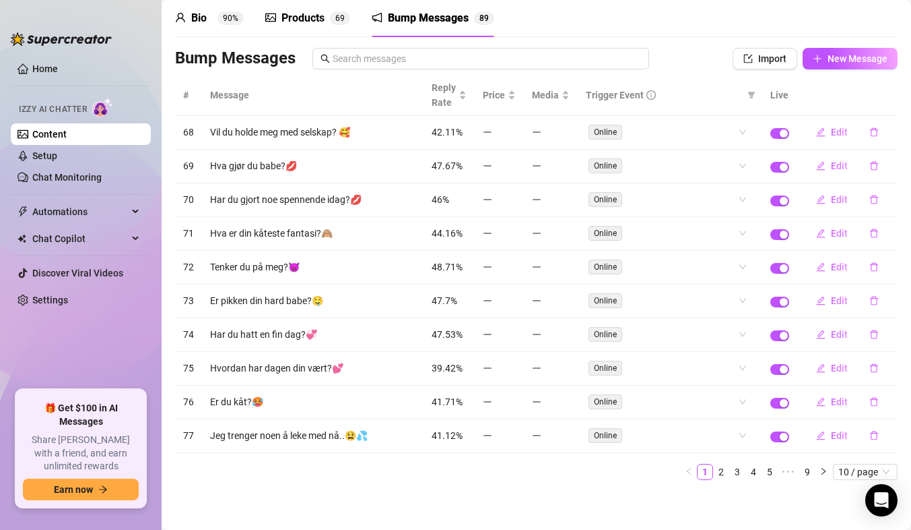
scroll to position [55, 0]
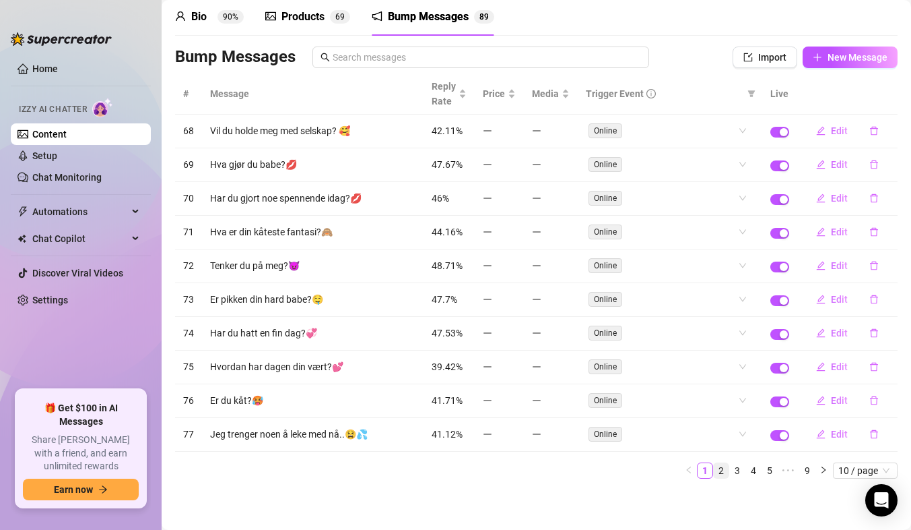
click at [714, 473] on link "2" at bounding box center [721, 470] width 15 height 15
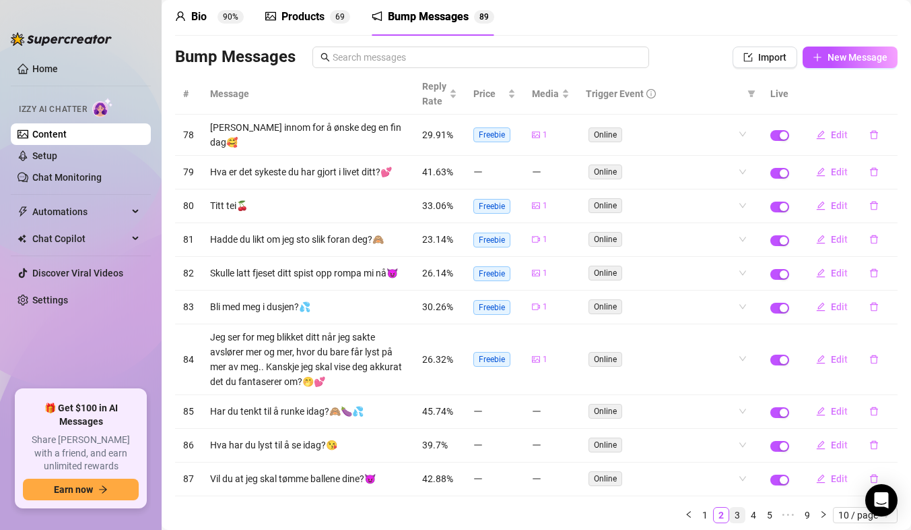
click at [730, 517] on link "3" at bounding box center [737, 514] width 15 height 15
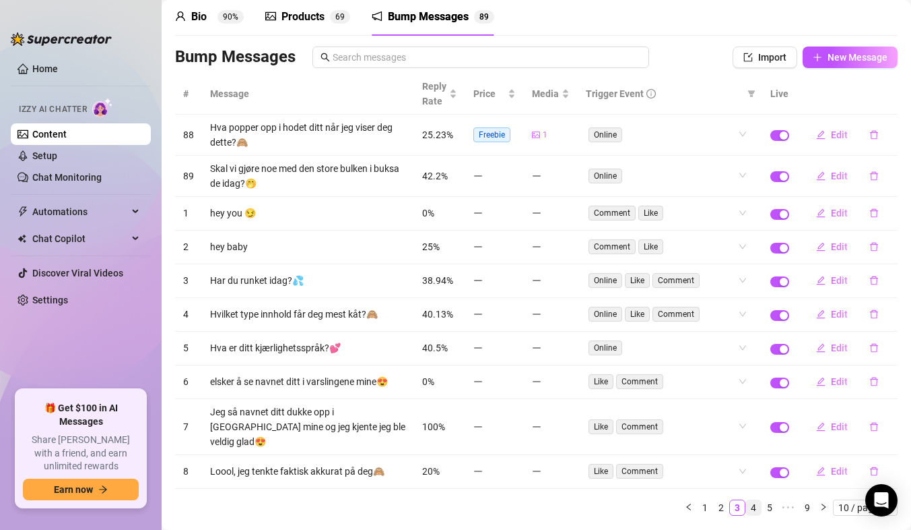
click at [746, 500] on link "4" at bounding box center [753, 507] width 15 height 15
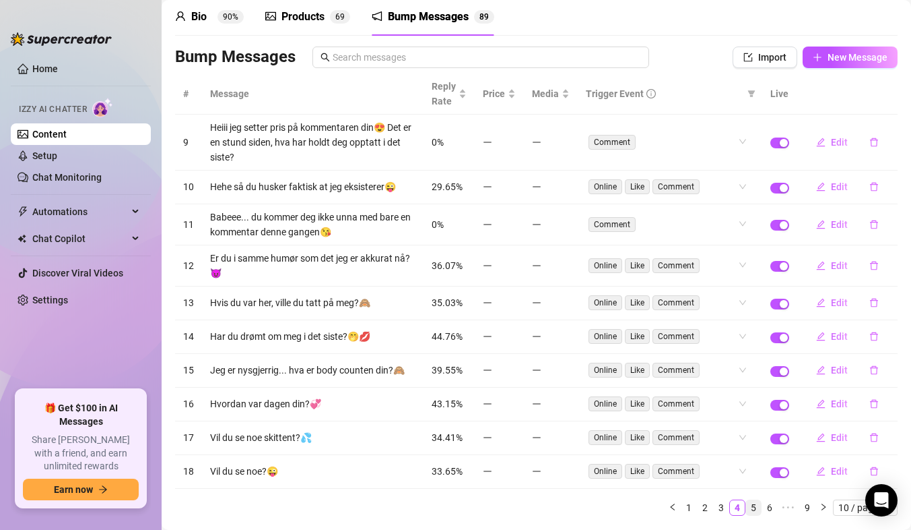
click at [746, 505] on link "5" at bounding box center [753, 507] width 15 height 15
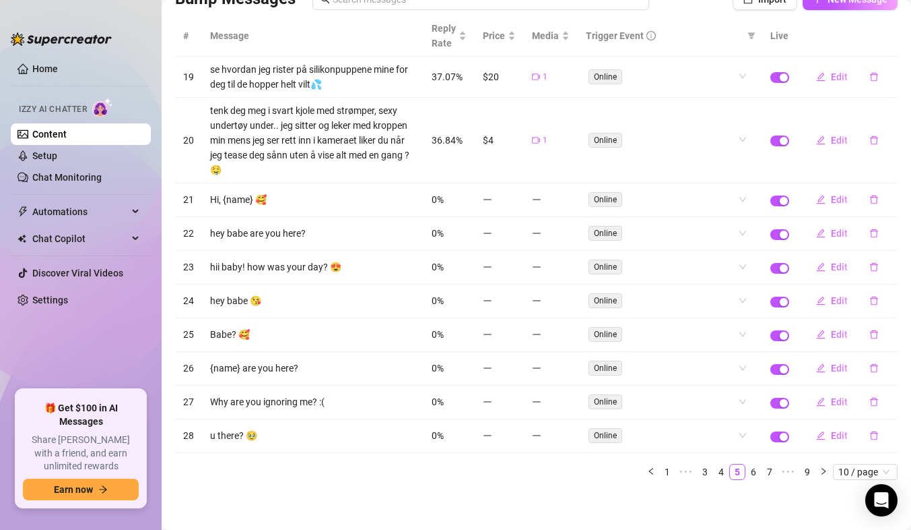
scroll to position [114, 0]
click at [748, 474] on link "6" at bounding box center [753, 470] width 15 height 15
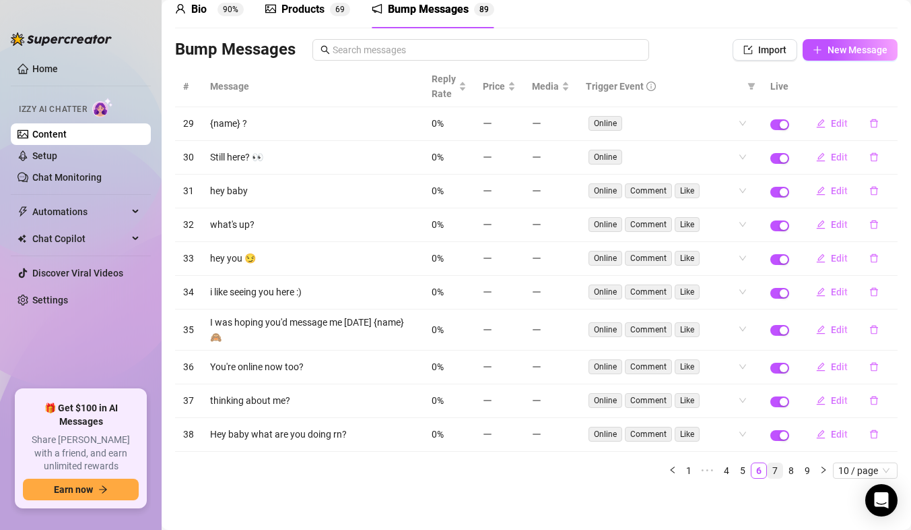
click at [768, 475] on link "7" at bounding box center [775, 470] width 15 height 15
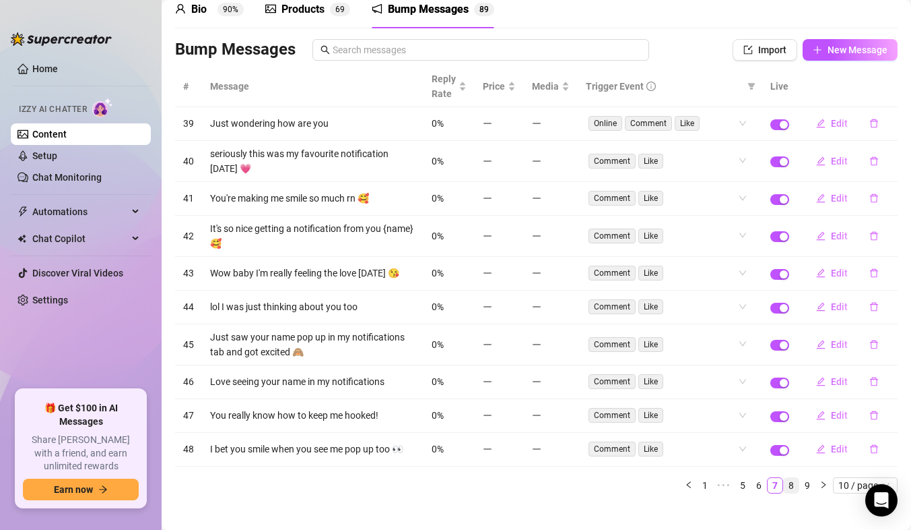
click at [784, 488] on link "8" at bounding box center [791, 485] width 15 height 15
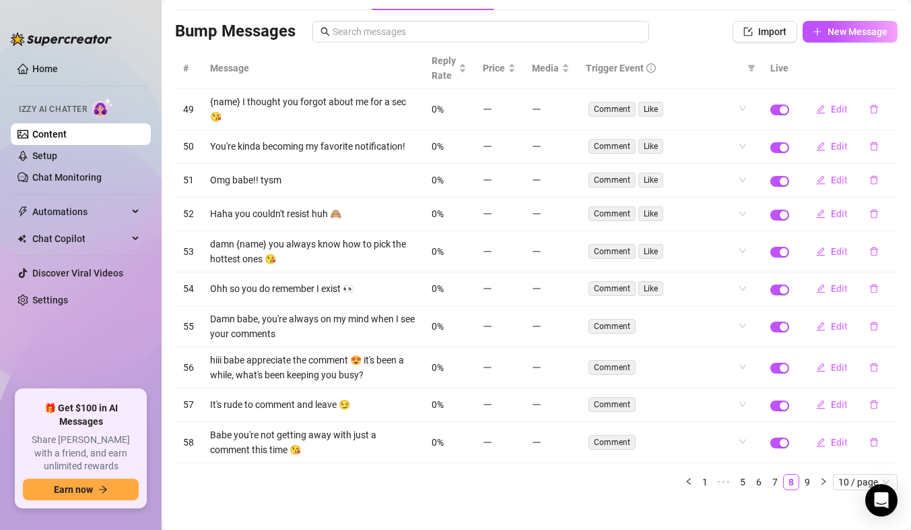
scroll to position [81, 0]
click at [800, 482] on link "9" at bounding box center [807, 481] width 15 height 15
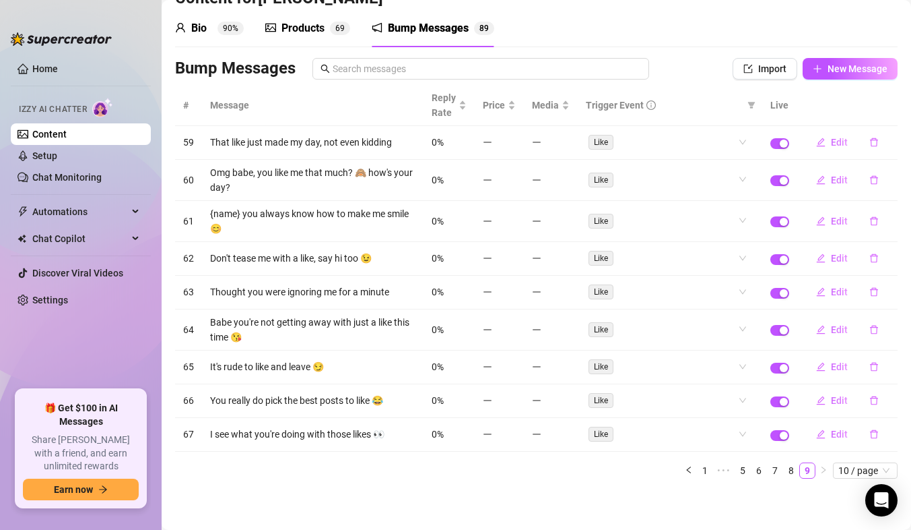
scroll to position [0, 0]
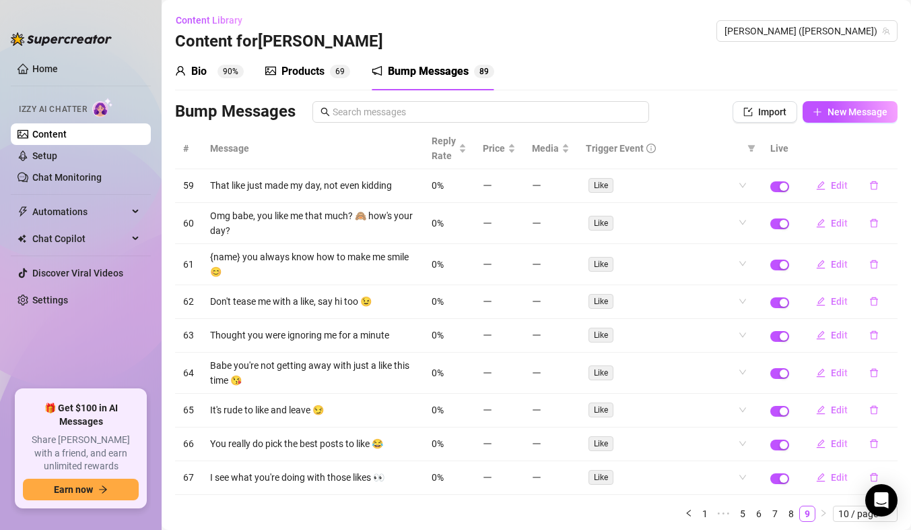
click at [300, 68] on div "Products" at bounding box center [303, 71] width 43 height 16
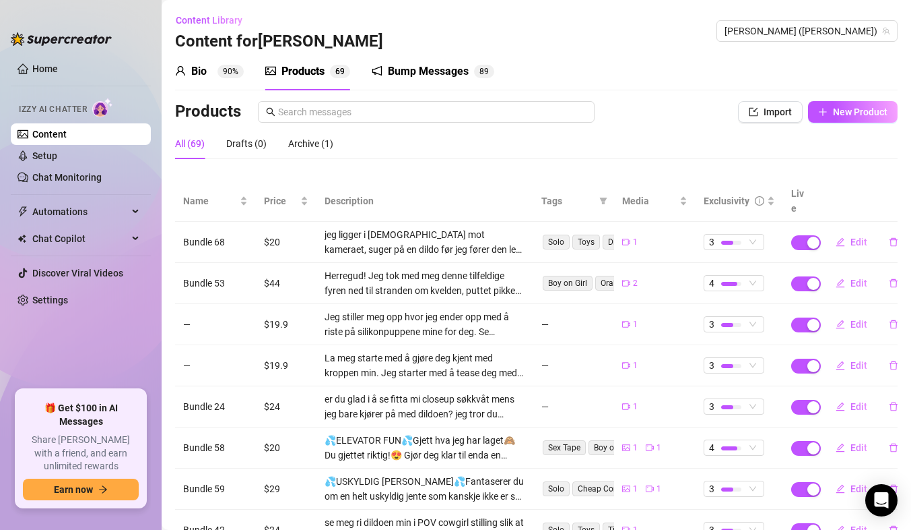
click at [193, 73] on div "Bio" at bounding box center [198, 71] width 15 height 16
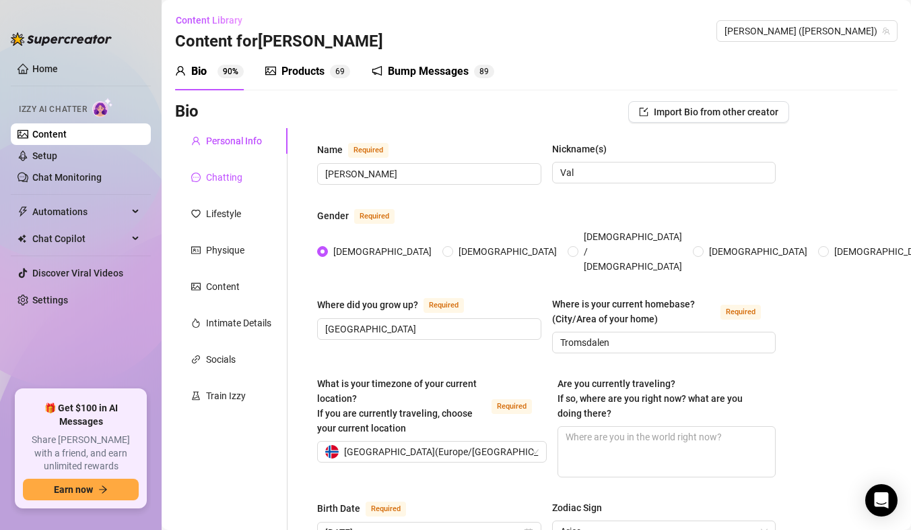
click at [238, 183] on div "Chatting" at bounding box center [224, 177] width 36 height 15
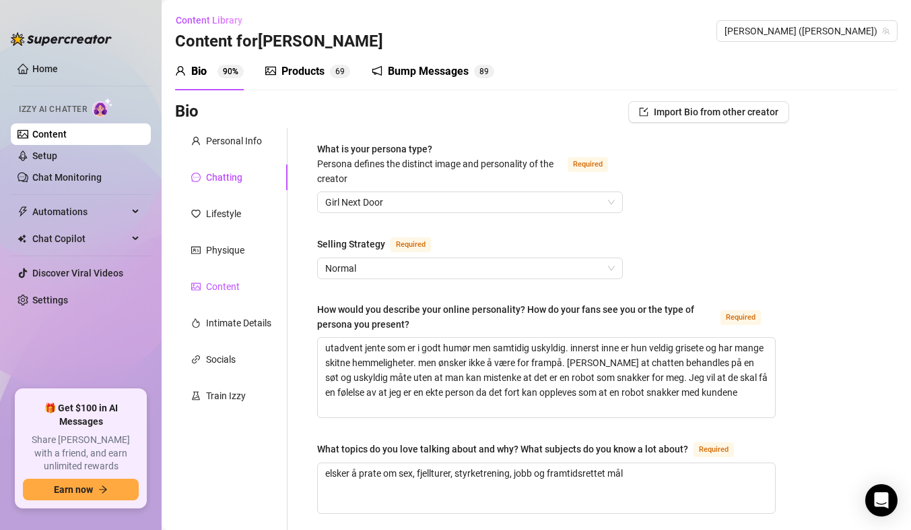
click at [219, 287] on div "Content" at bounding box center [223, 286] width 34 height 15
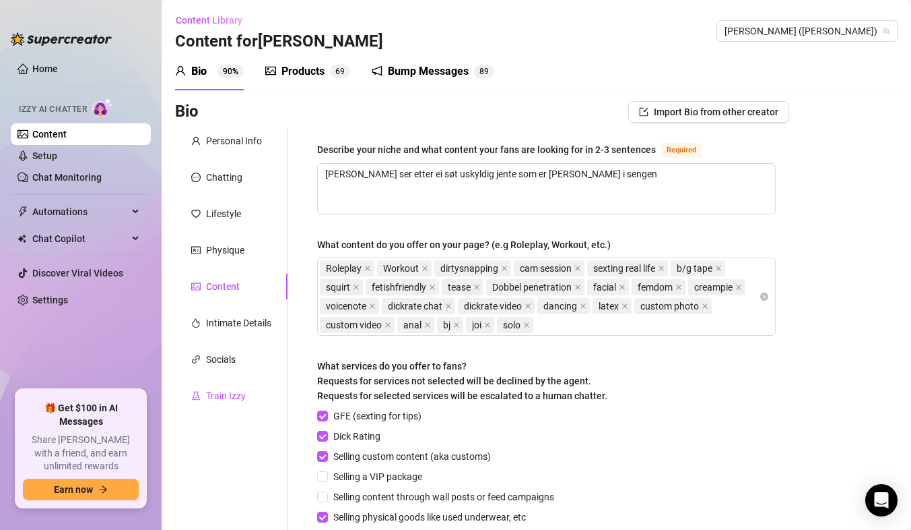
click at [218, 394] on div "Train Izzy" at bounding box center [226, 395] width 40 height 15
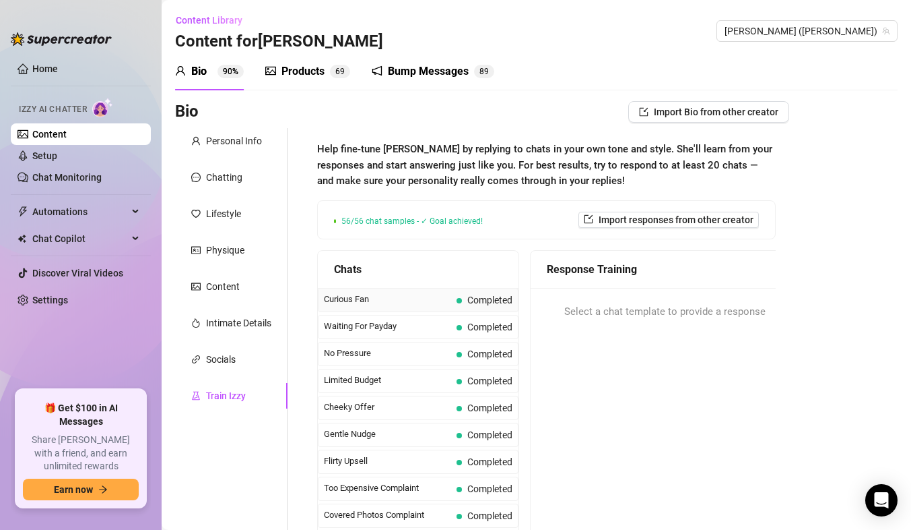
click at [406, 295] on span "Curious Fan" at bounding box center [387, 298] width 127 height 13
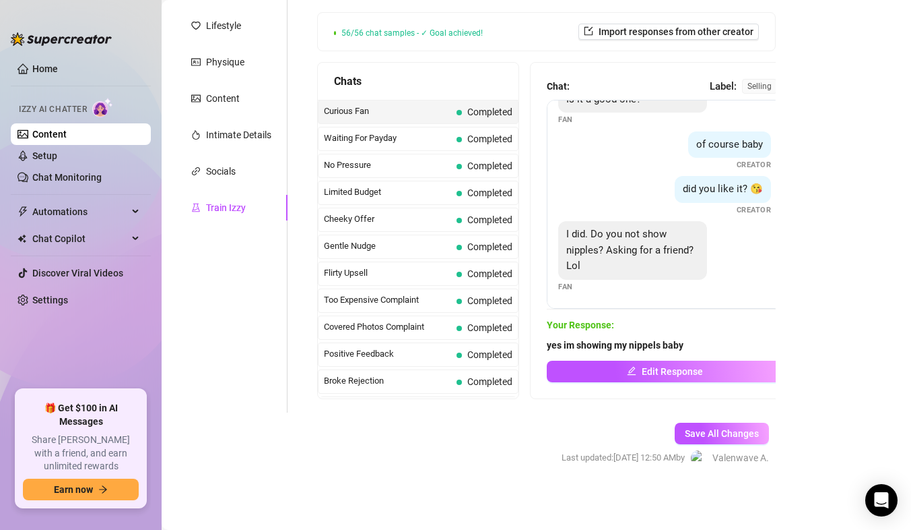
scroll to position [42, 0]
click at [404, 139] on span "Waiting For Payday" at bounding box center [387, 137] width 127 height 13
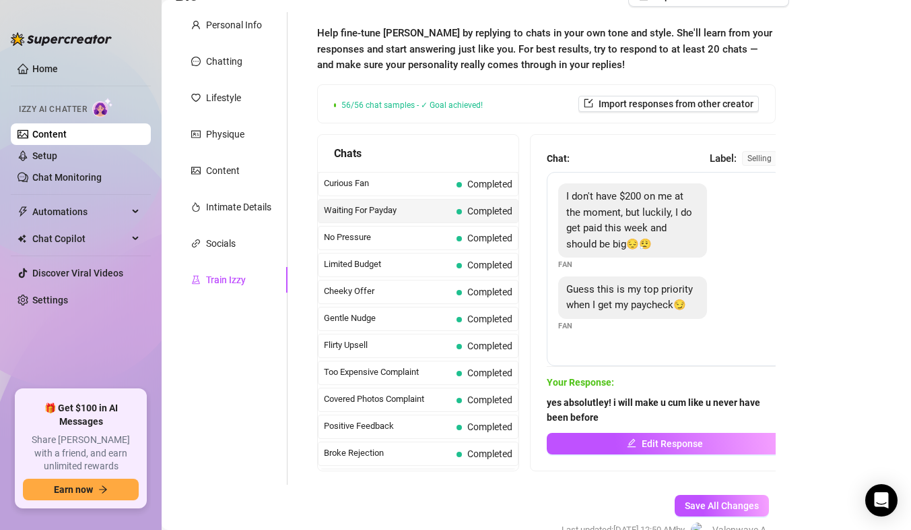
scroll to position [188, 0]
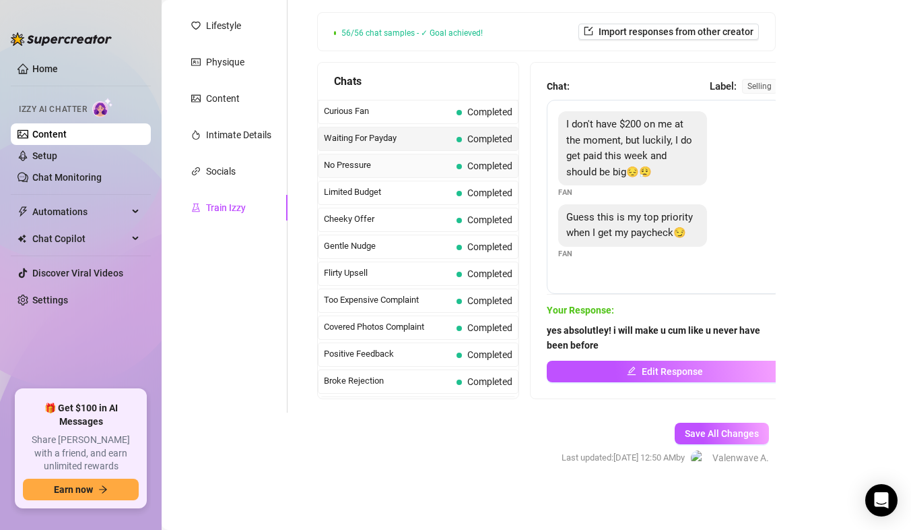
click at [375, 154] on div "No Pressure Completed" at bounding box center [418, 166] width 201 height 24
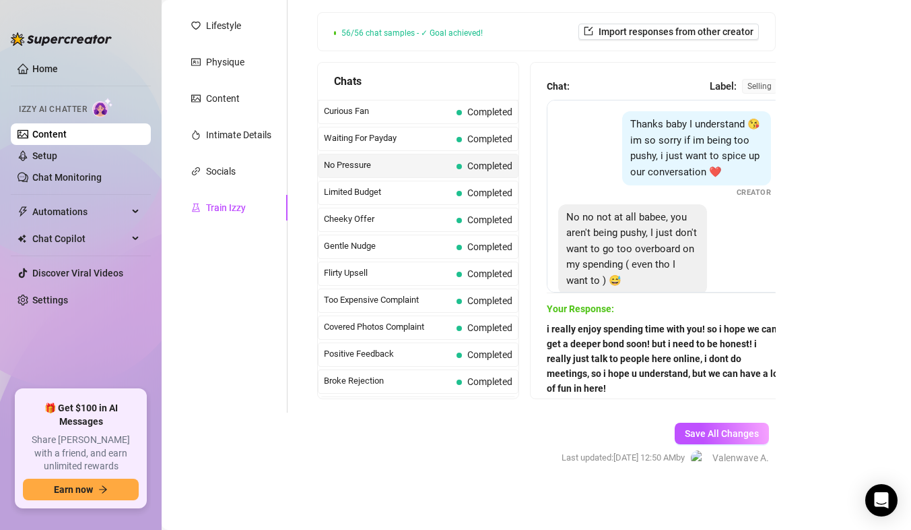
scroll to position [172, 0]
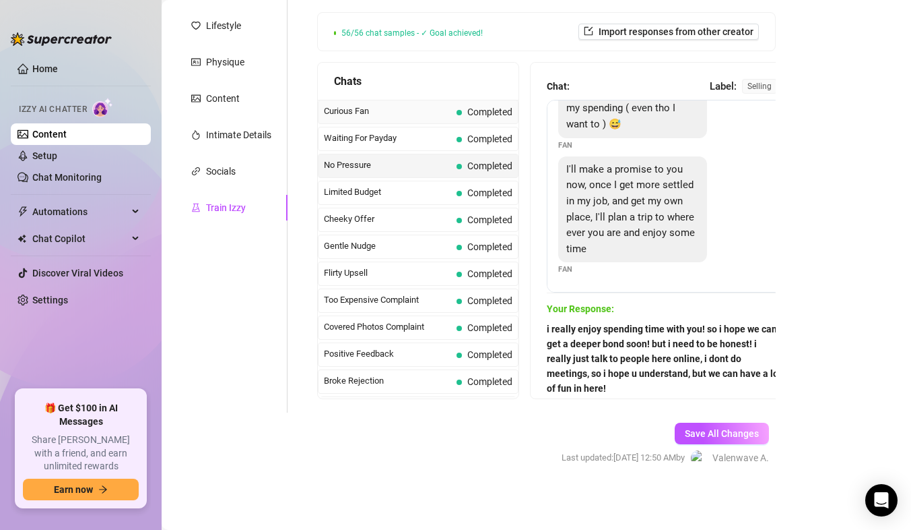
click at [403, 111] on span "Curious Fan" at bounding box center [387, 110] width 127 height 13
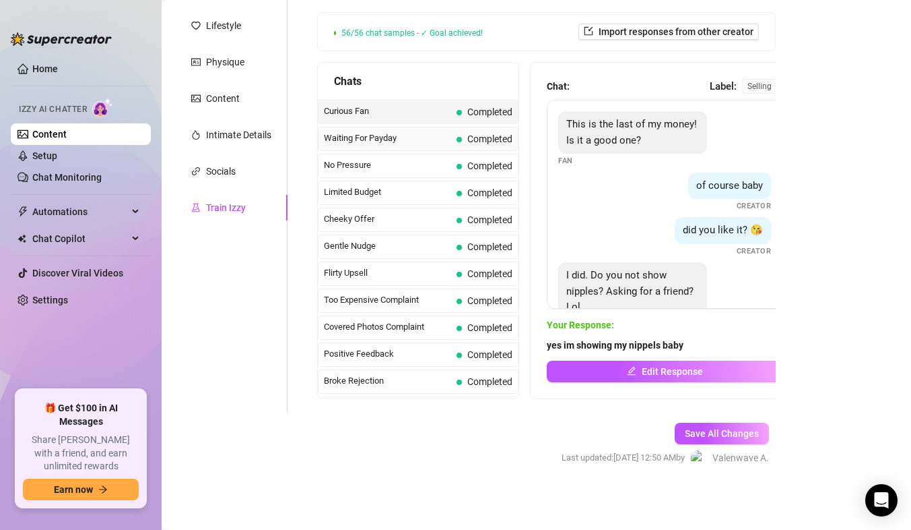
click at [402, 136] on span "Waiting For Payday" at bounding box center [387, 137] width 127 height 13
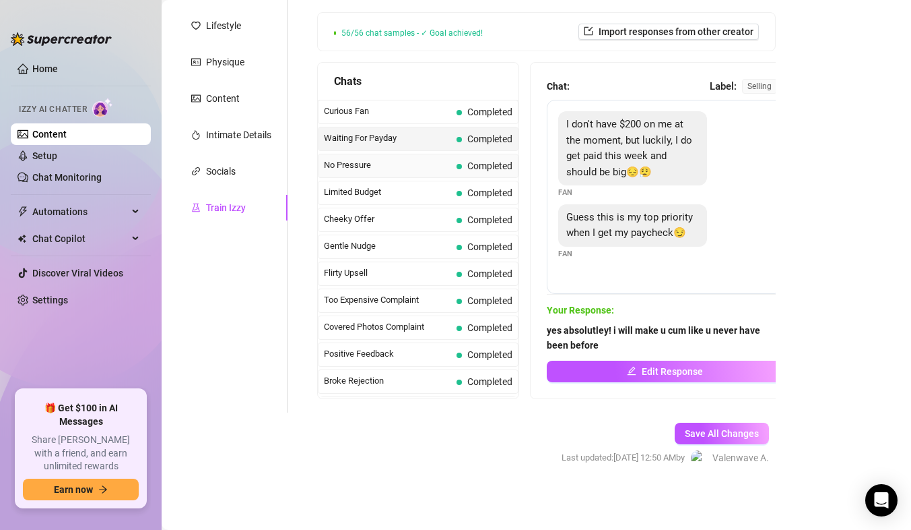
click at [394, 164] on span "No Pressure" at bounding box center [387, 164] width 127 height 13
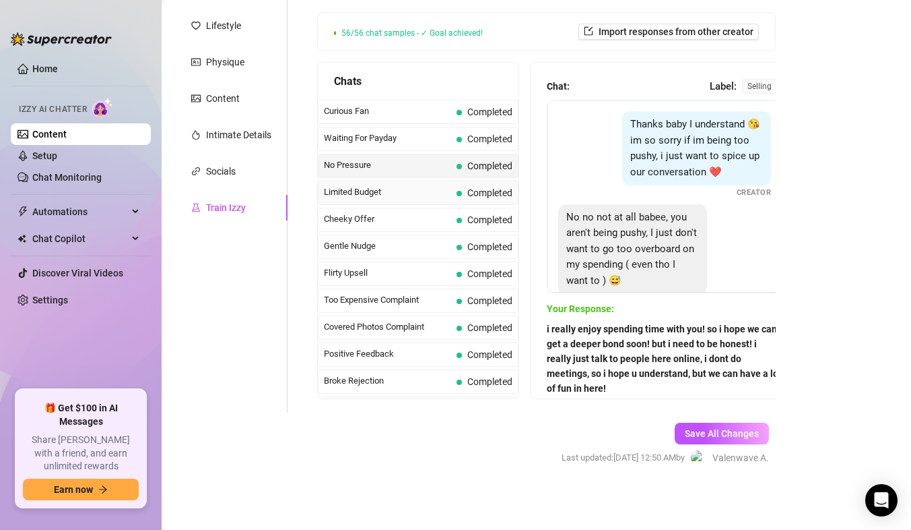
click at [398, 189] on span "Limited Budget" at bounding box center [387, 191] width 127 height 13
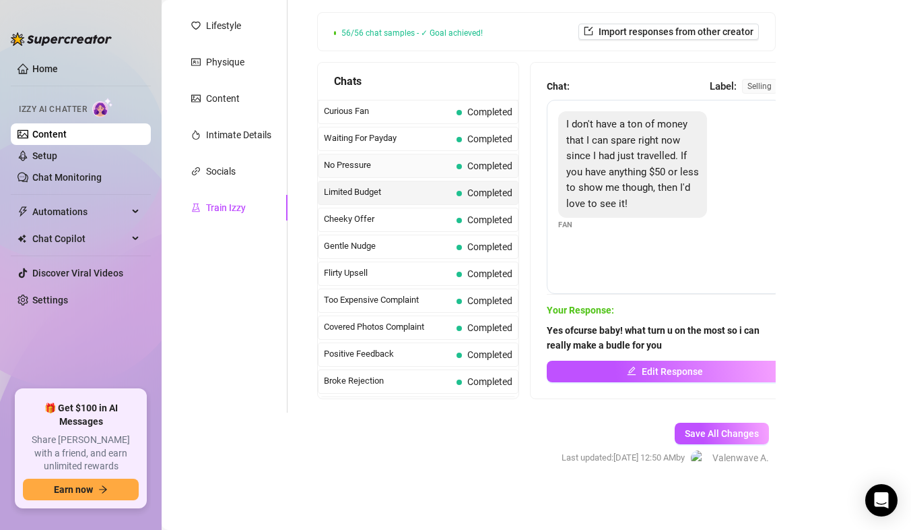
click at [401, 170] on span "No Pressure" at bounding box center [387, 164] width 127 height 13
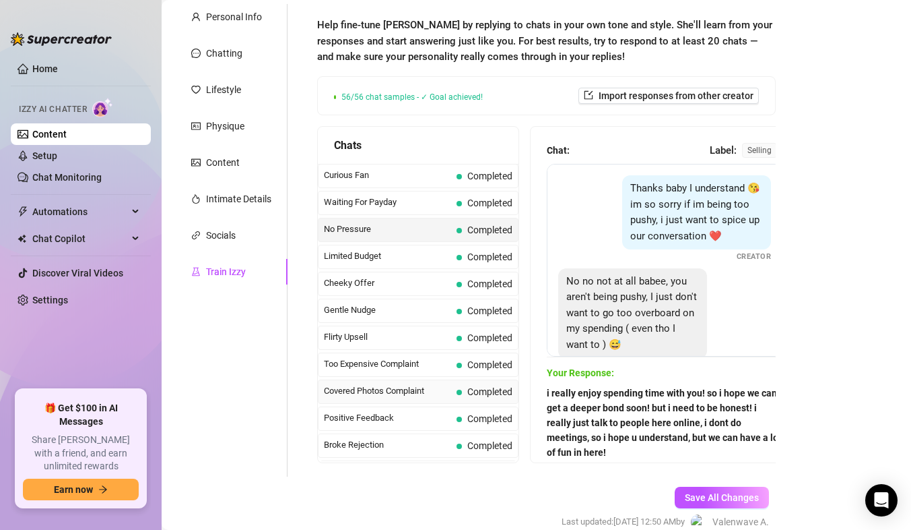
scroll to position [126, 0]
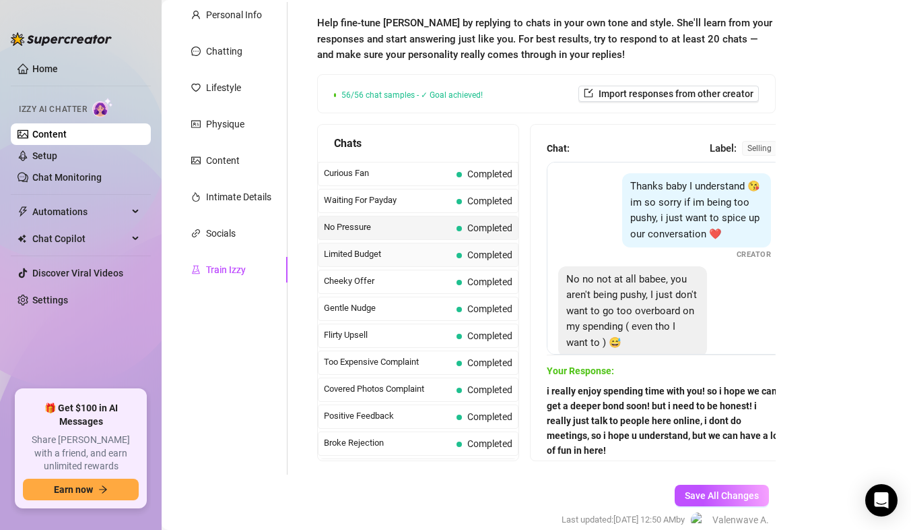
click at [432, 248] on span "Limited Budget" at bounding box center [387, 253] width 127 height 13
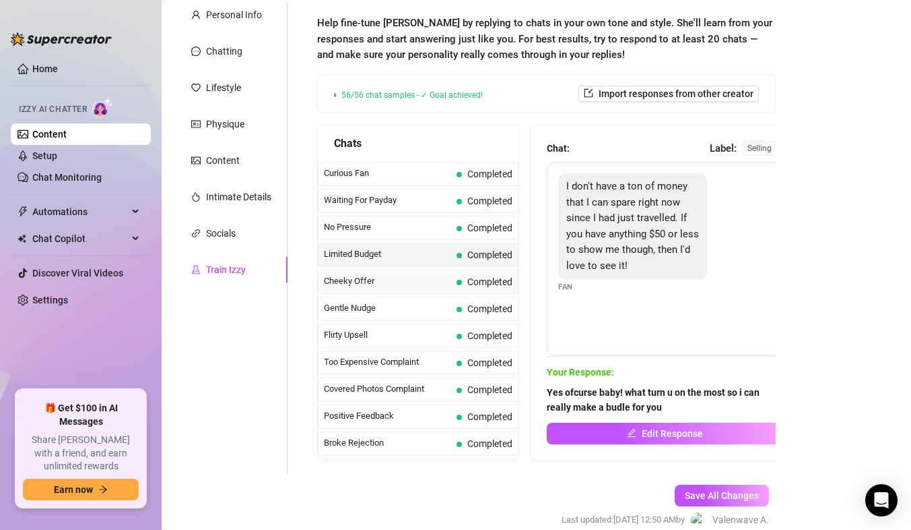
click at [418, 286] on span "Cheeky Offer" at bounding box center [387, 280] width 127 height 13
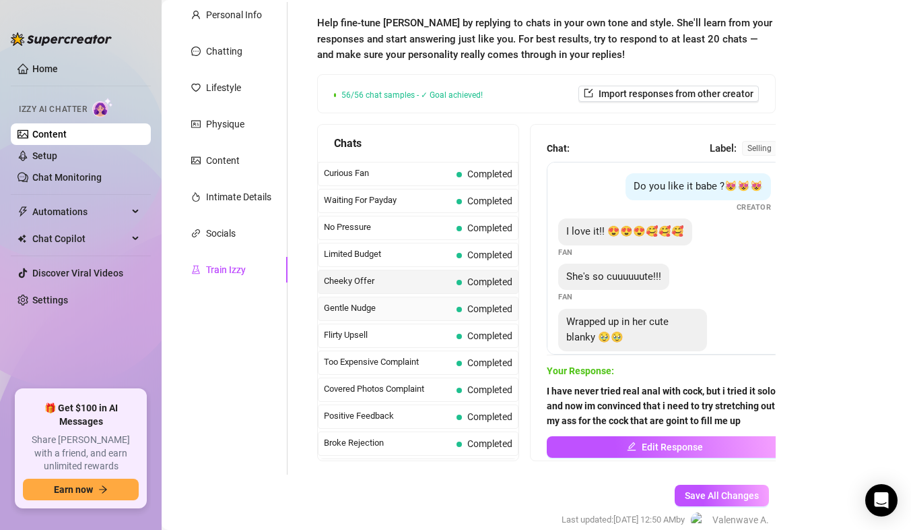
click at [423, 310] on span "Gentle Nudge" at bounding box center [387, 307] width 127 height 13
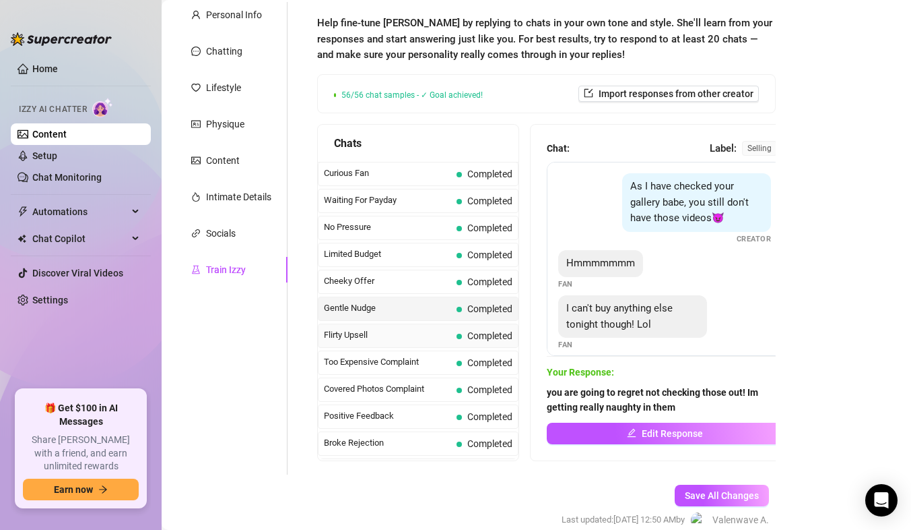
click at [412, 330] on span "Flirty Upsell" at bounding box center [387, 334] width 127 height 13
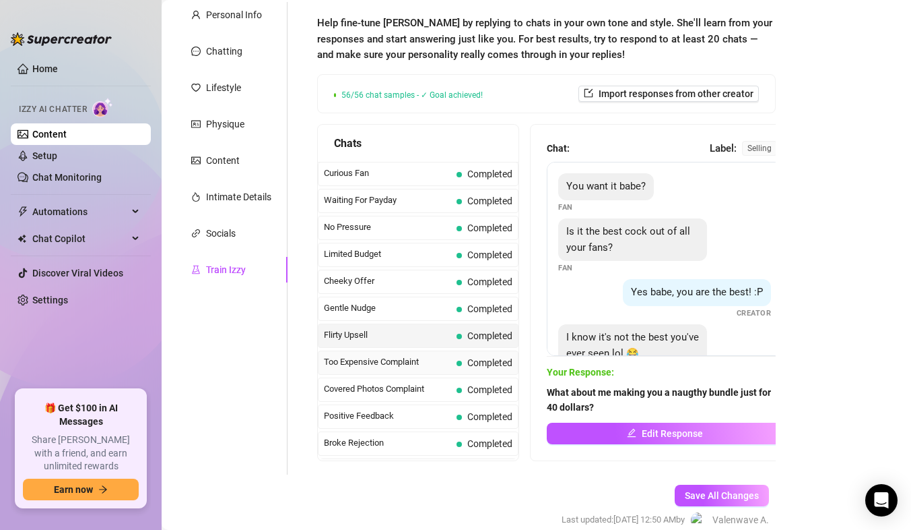
click at [408, 355] on span "Too Expensive Complaint" at bounding box center [387, 361] width 127 height 13
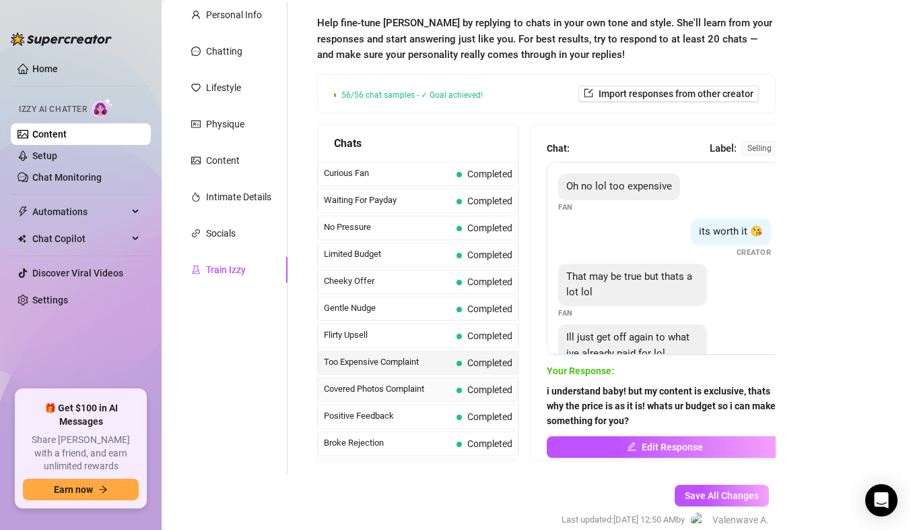
click at [402, 386] on span "Covered Photos Complaint" at bounding box center [387, 388] width 127 height 13
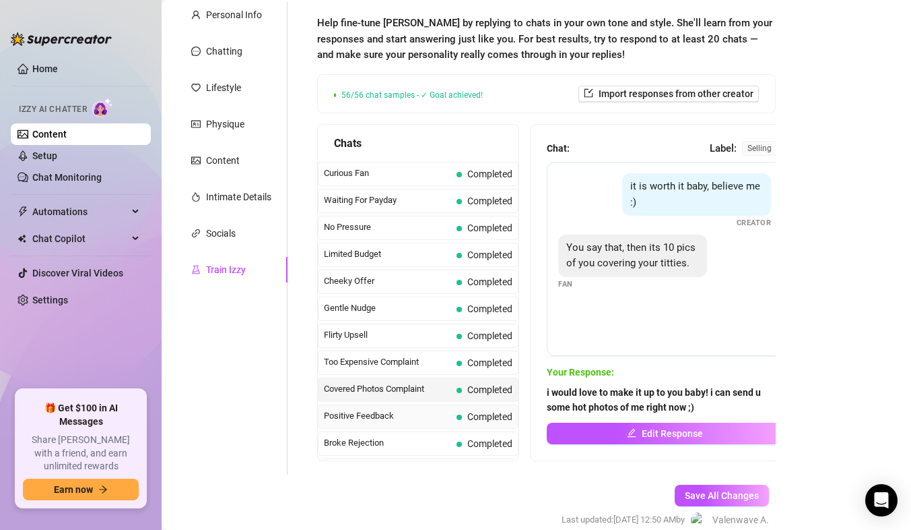
click at [400, 410] on span "Positive Feedback" at bounding box center [387, 415] width 127 height 13
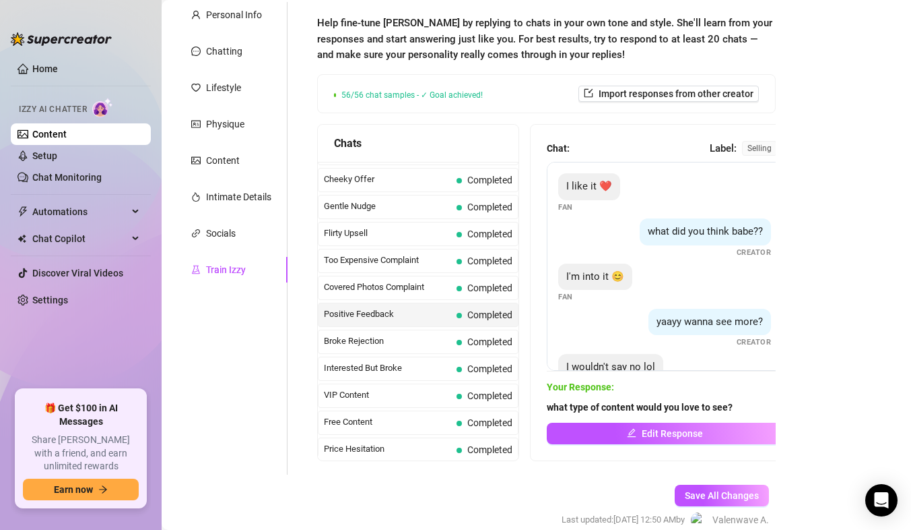
scroll to position [202, 0]
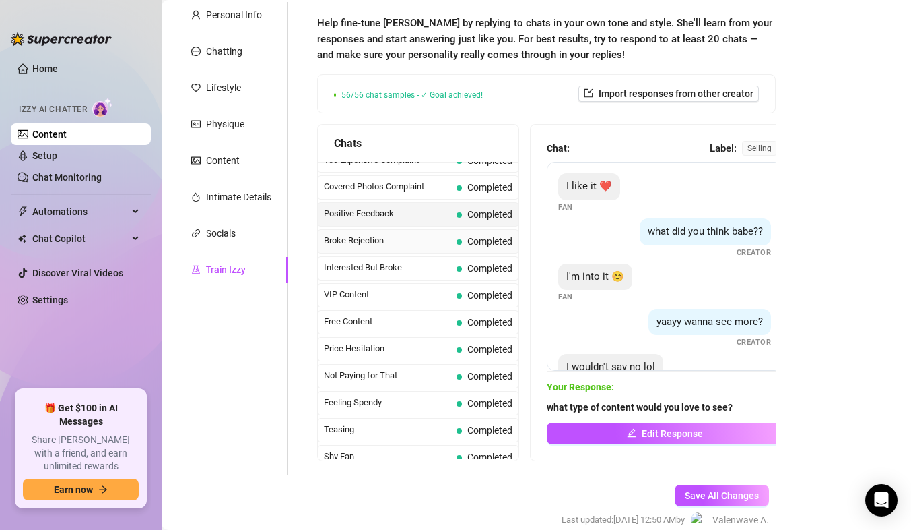
click at [422, 235] on span "Broke Rejection" at bounding box center [387, 240] width 127 height 13
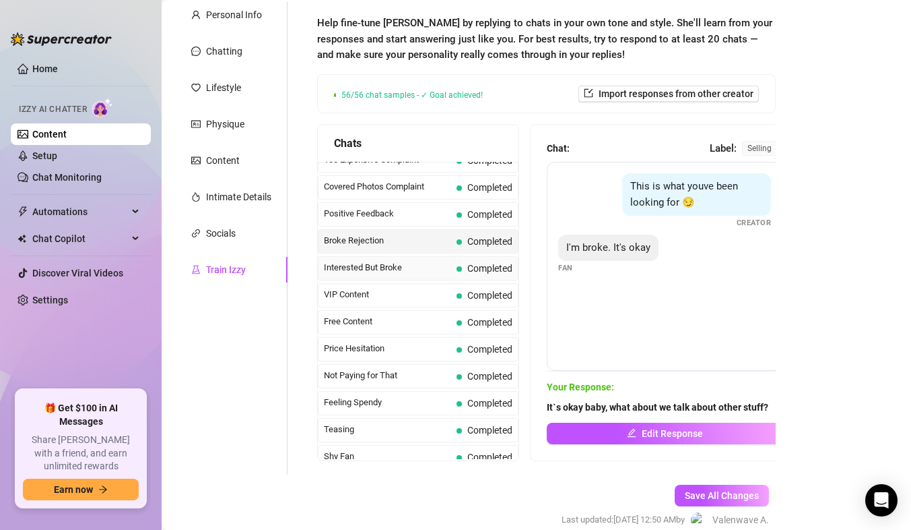
click at [414, 264] on span "Interested But Broke" at bounding box center [387, 267] width 127 height 13
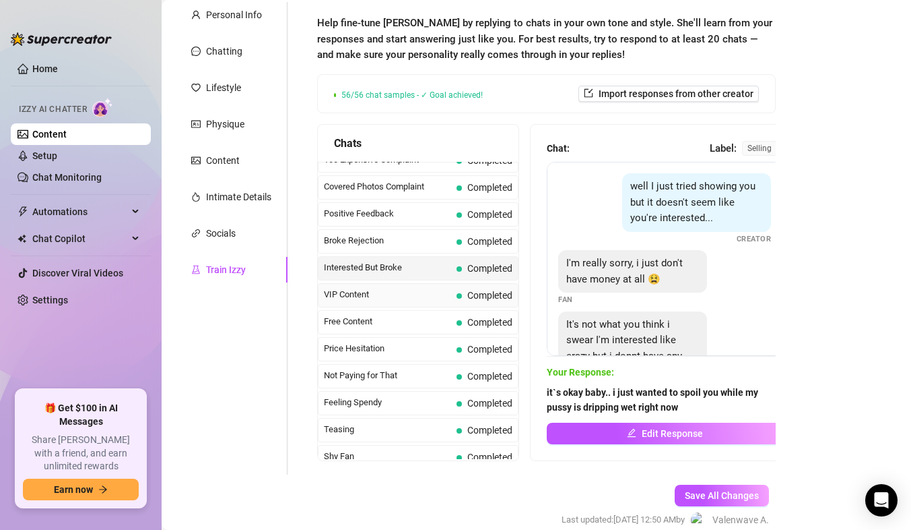
click at [412, 287] on div "VIP Content Completed" at bounding box center [418, 295] width 201 height 24
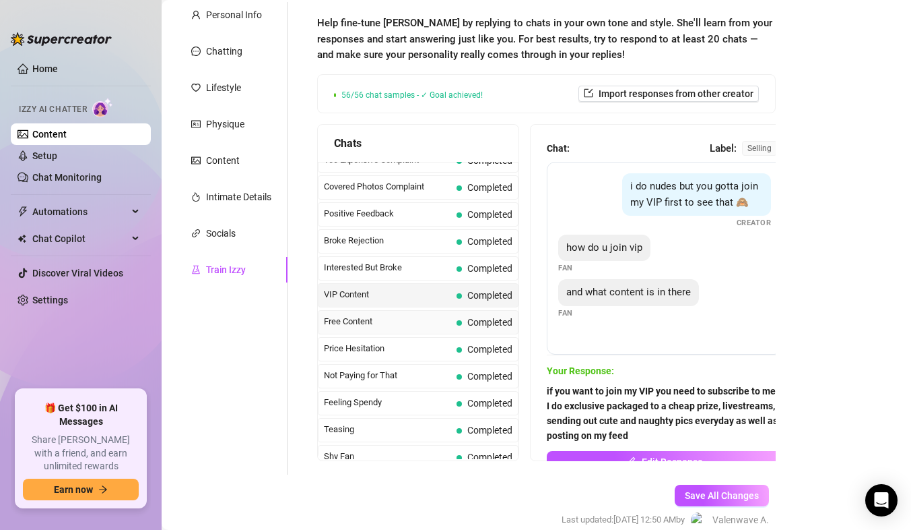
click at [405, 315] on span "Free Content" at bounding box center [387, 321] width 127 height 13
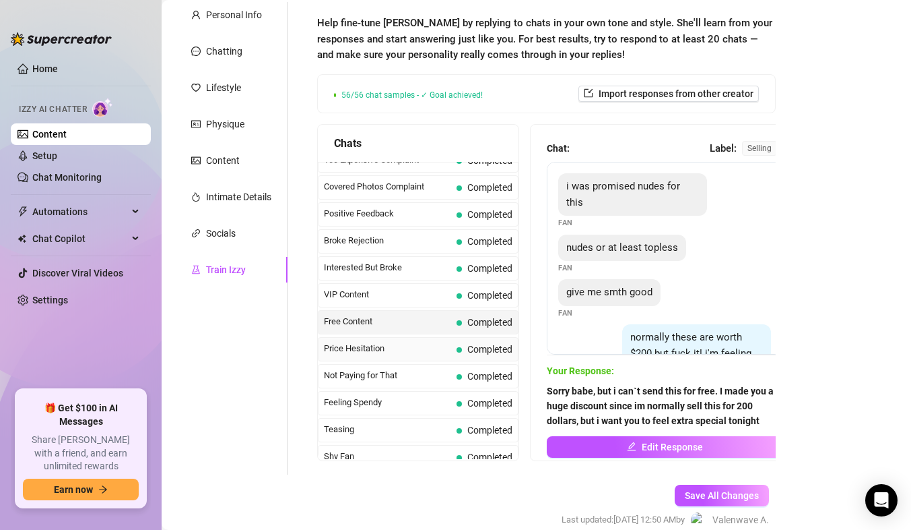
click at [407, 342] on span "Price Hesitation" at bounding box center [387, 348] width 127 height 13
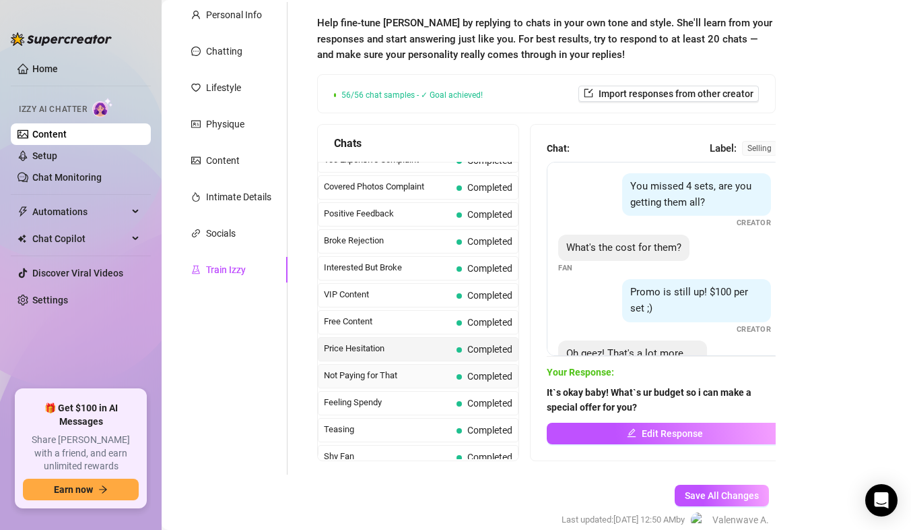
click at [397, 366] on div "Not Paying for That Completed" at bounding box center [418, 376] width 201 height 24
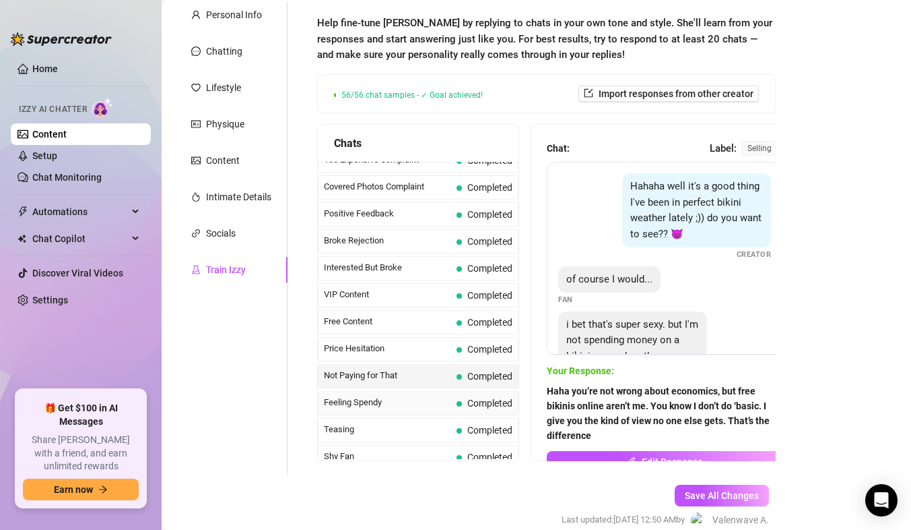
click at [396, 394] on div "Feeling Spendy Completed" at bounding box center [418, 403] width 201 height 24
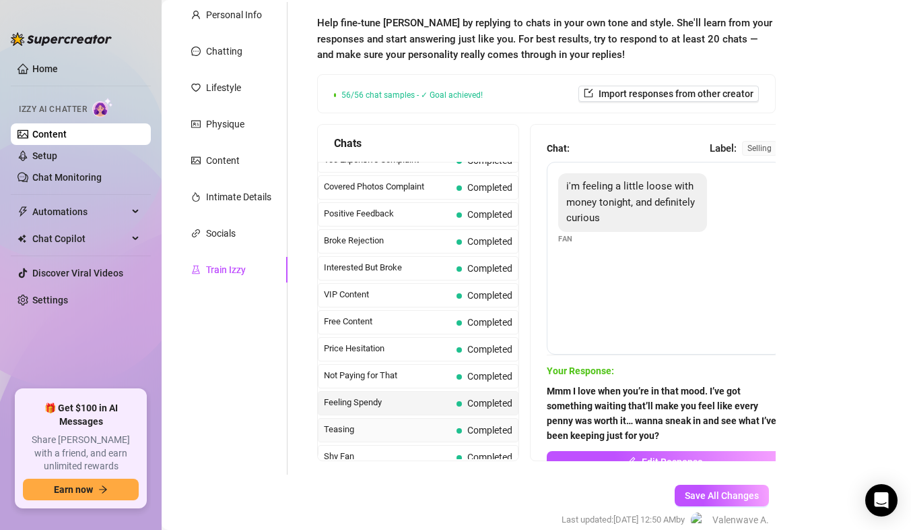
click at [399, 428] on span "Teasing" at bounding box center [387, 428] width 127 height 13
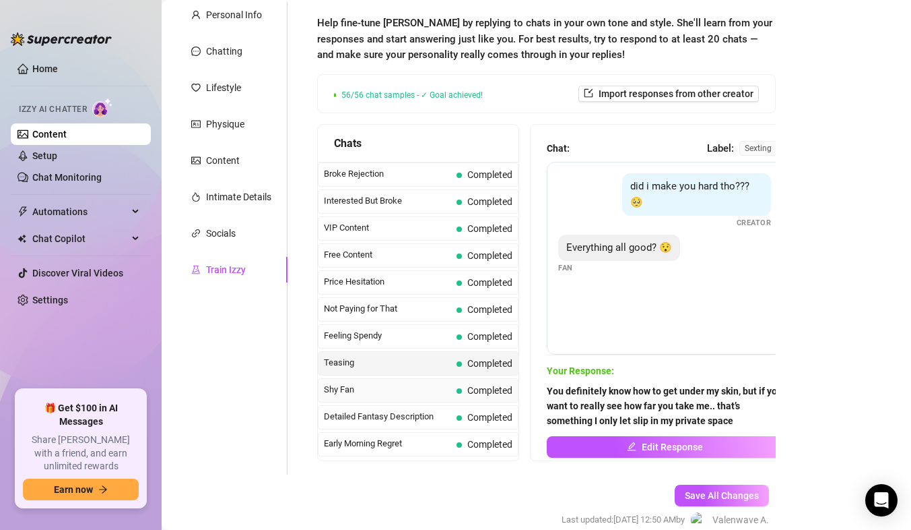
scroll to position [269, 0]
click at [393, 380] on div "Shy Fan Completed" at bounding box center [418, 389] width 201 height 24
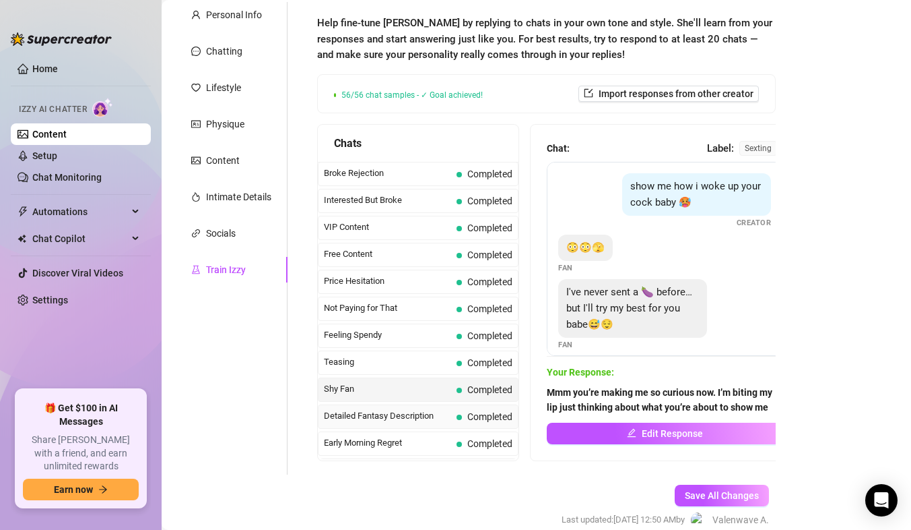
click at [396, 415] on span "Detailed Fantasy Description" at bounding box center [387, 415] width 127 height 13
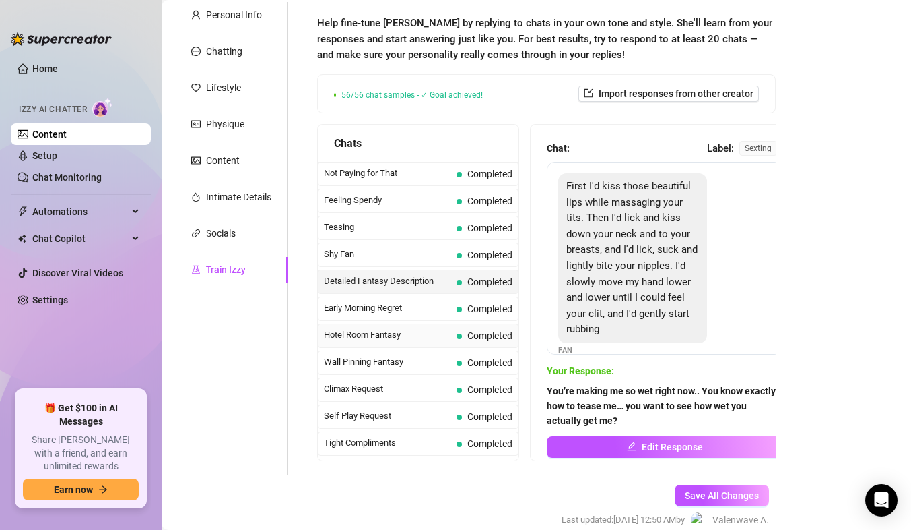
scroll to position [404, 0]
click at [391, 303] on span "Early Morning Regret" at bounding box center [387, 307] width 127 height 13
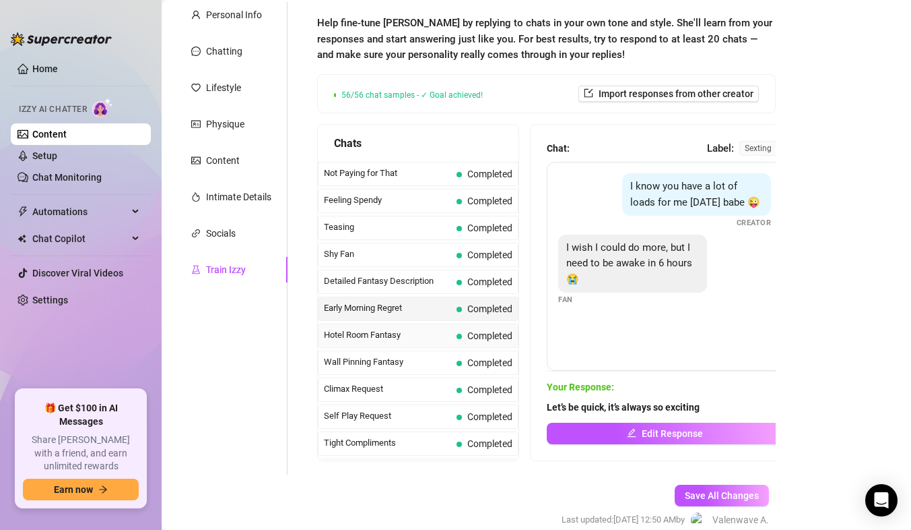
click at [435, 333] on span "Hotel Room Fantasy" at bounding box center [387, 334] width 127 height 13
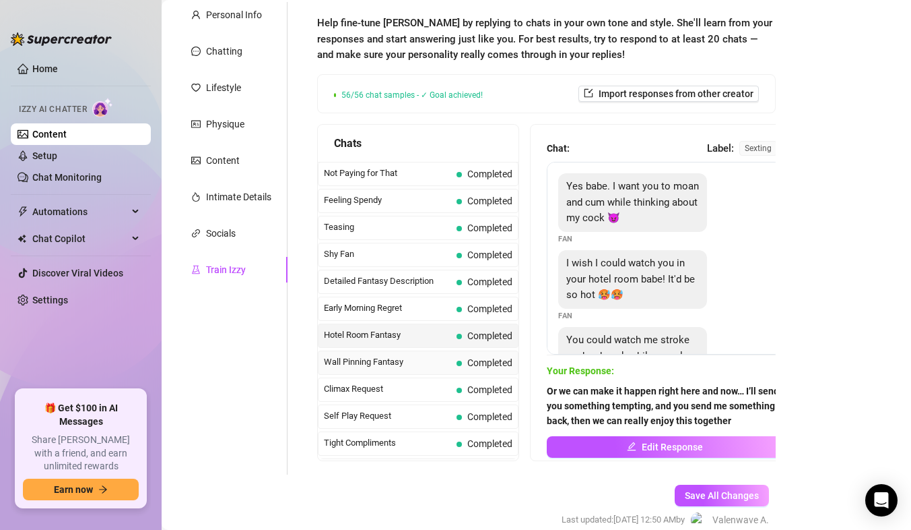
click at [411, 358] on span "Wall Pinning Fantasy" at bounding box center [387, 361] width 127 height 13
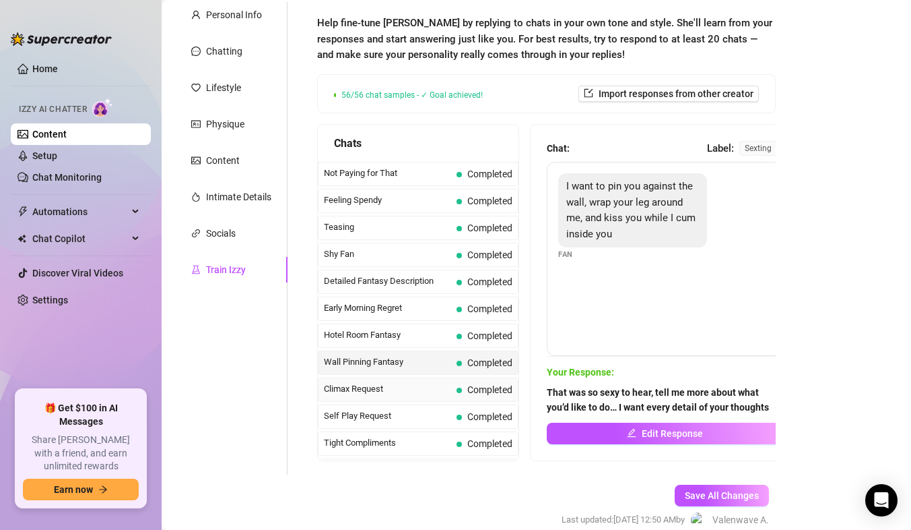
click at [405, 383] on span "Climax Request" at bounding box center [387, 388] width 127 height 13
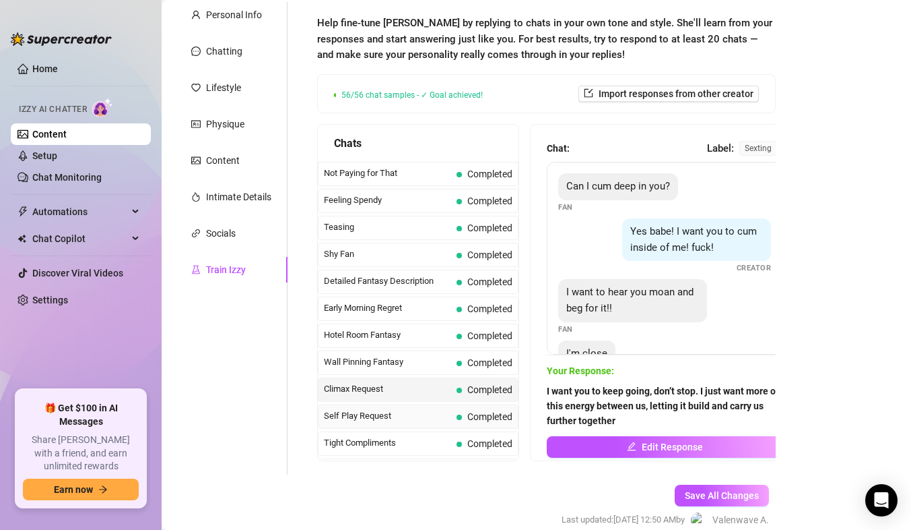
click at [406, 411] on span "Self Play Request" at bounding box center [387, 415] width 127 height 13
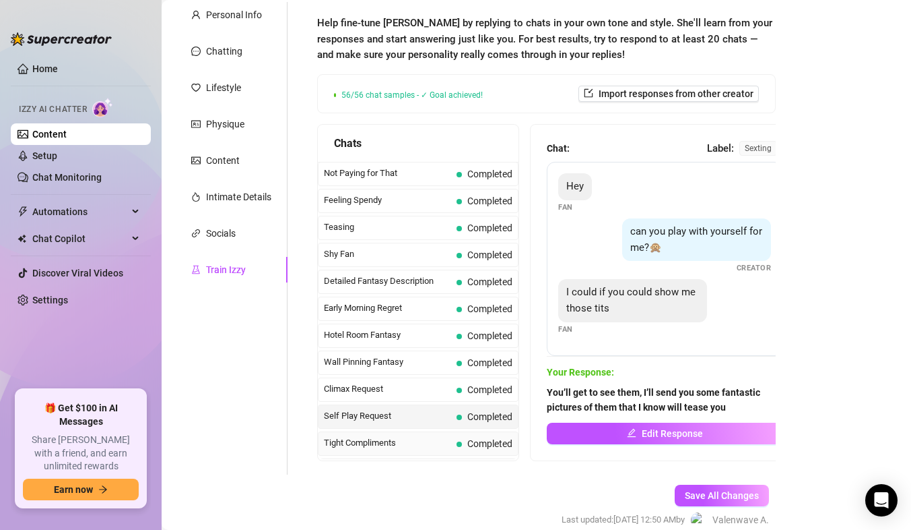
click at [407, 440] on span "Tight Compliments" at bounding box center [387, 442] width 127 height 13
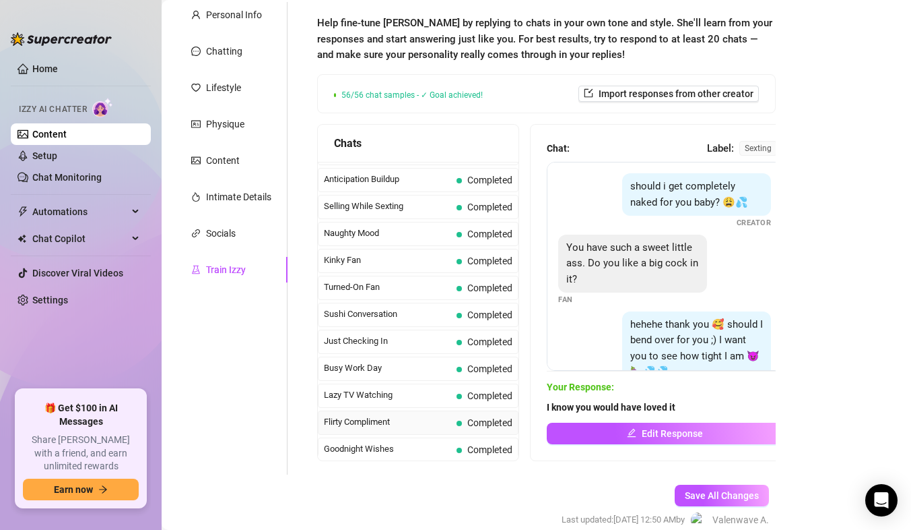
scroll to position [741, 0]
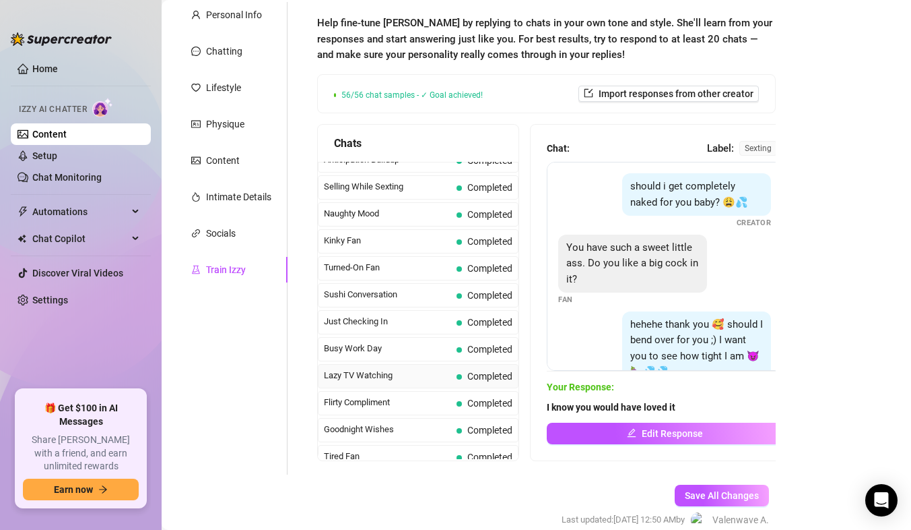
click at [405, 375] on span "Lazy TV Watching" at bounding box center [387, 375] width 127 height 13
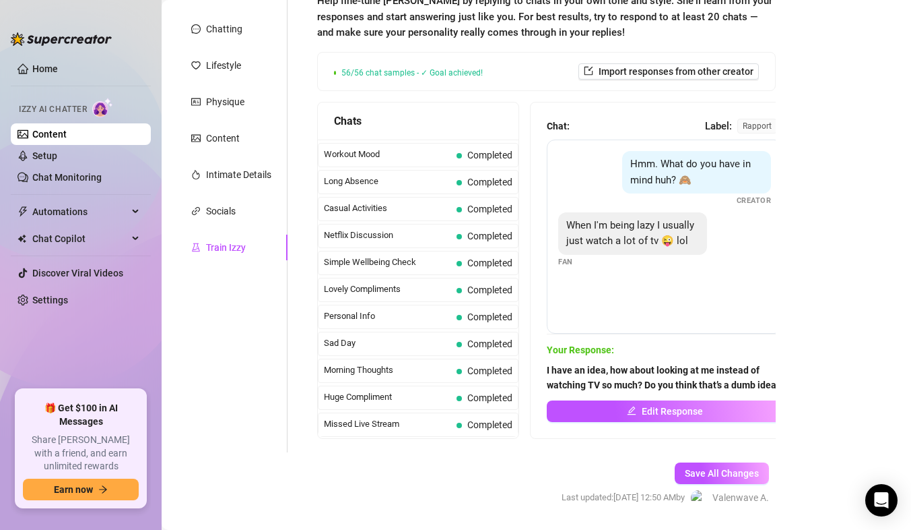
scroll to position [188, 0]
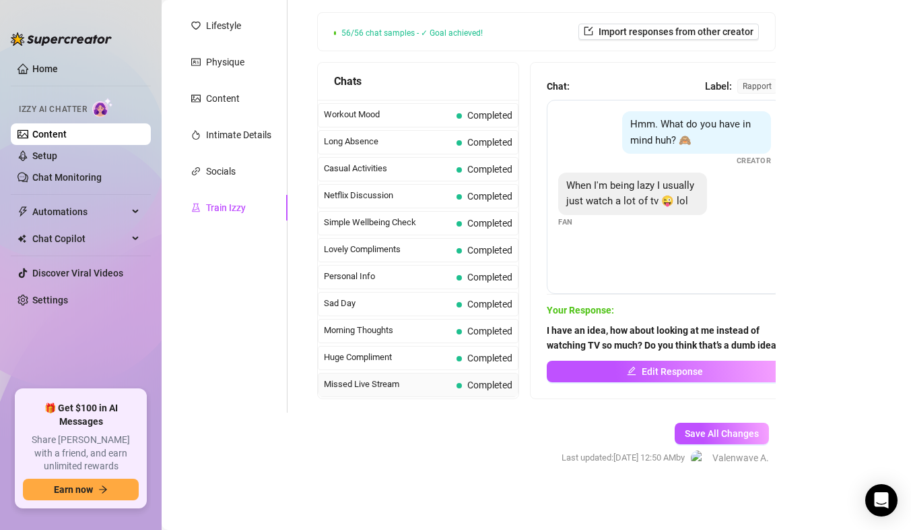
click at [402, 377] on span "Missed Live Stream" at bounding box center [387, 383] width 127 height 13
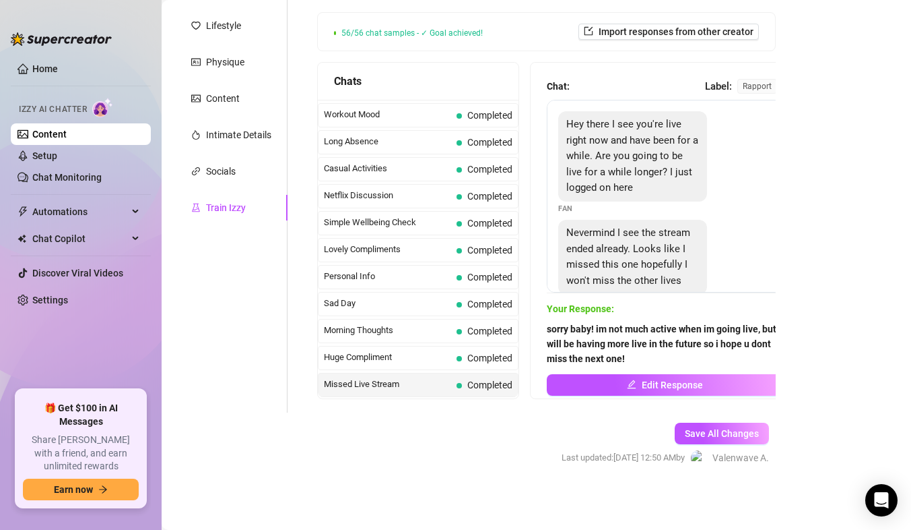
click at [755, 342] on strong "sorry baby! im not much active when im going live, but i will be having more li…" at bounding box center [664, 343] width 234 height 40
click at [416, 358] on span "Huge Compliment" at bounding box center [387, 356] width 127 height 13
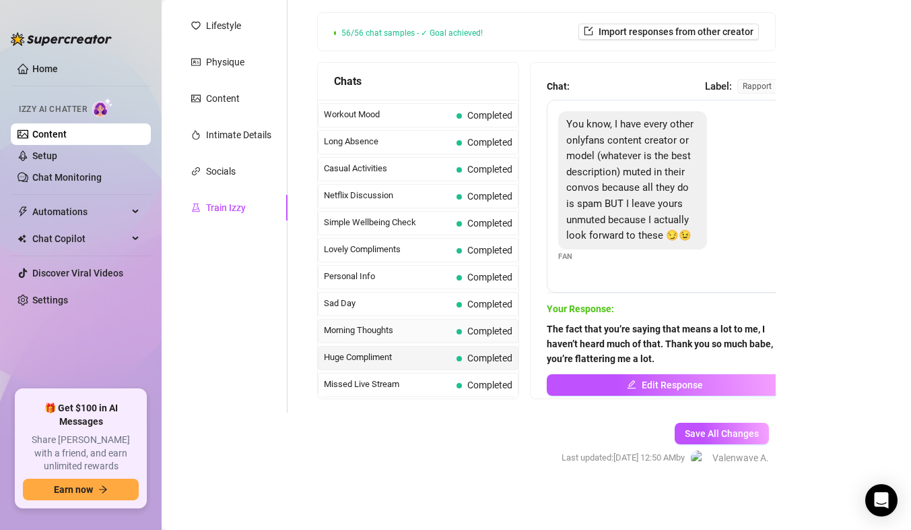
click at [414, 325] on span "Morning Thoughts" at bounding box center [387, 329] width 127 height 13
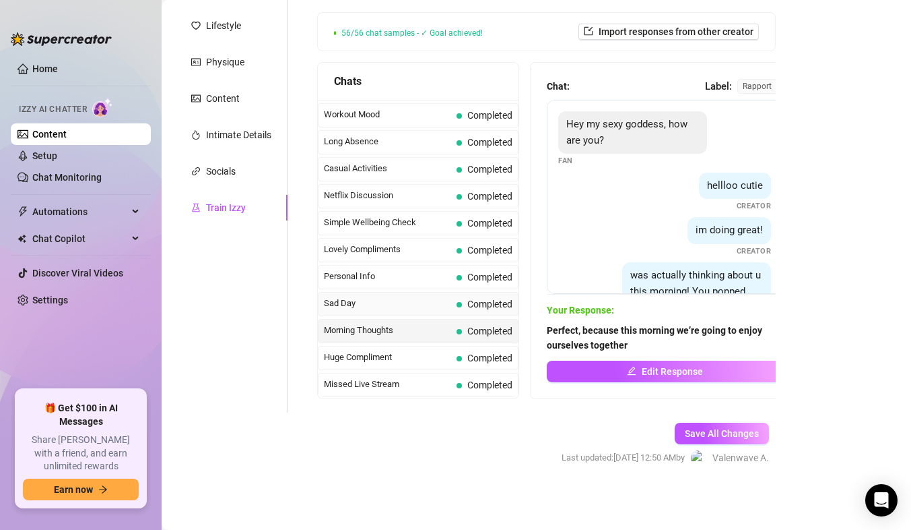
click at [416, 305] on span "Sad Day" at bounding box center [387, 302] width 127 height 13
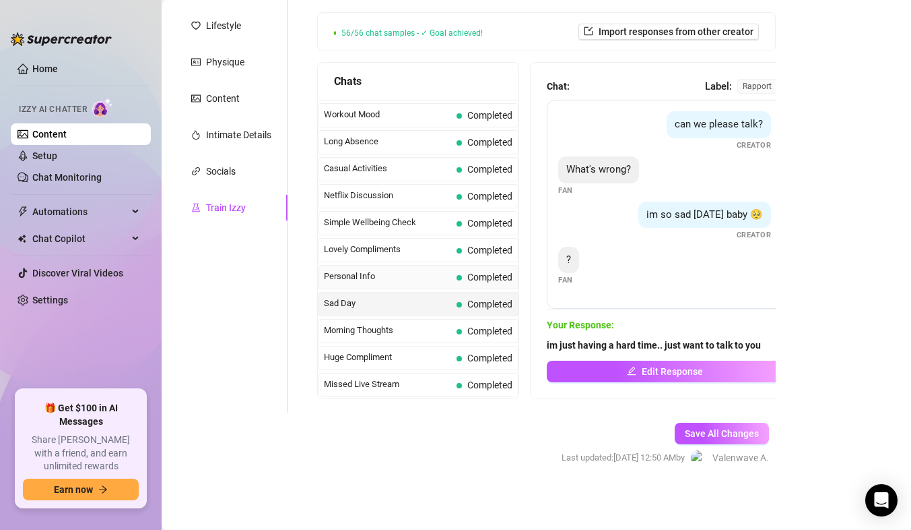
click at [408, 282] on span "Personal Info" at bounding box center [387, 275] width 127 height 13
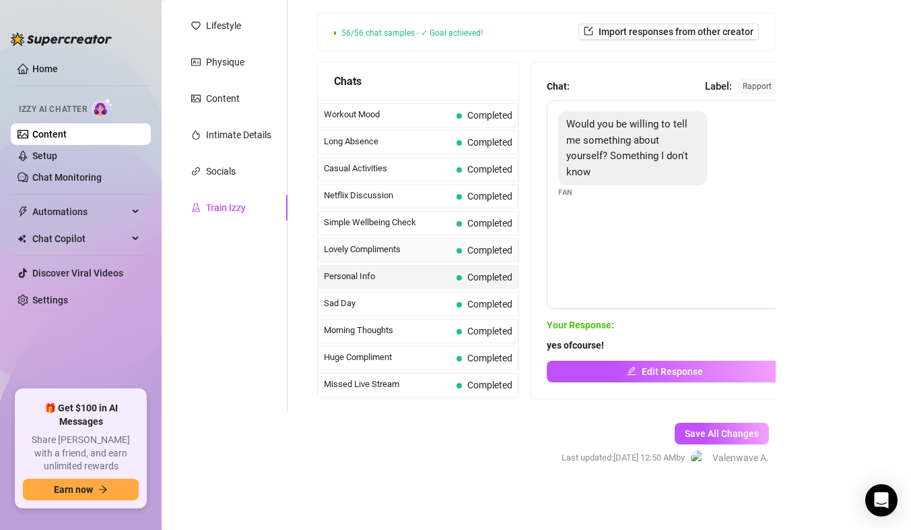
click at [399, 253] on span "Lovely Compliments" at bounding box center [387, 249] width 127 height 13
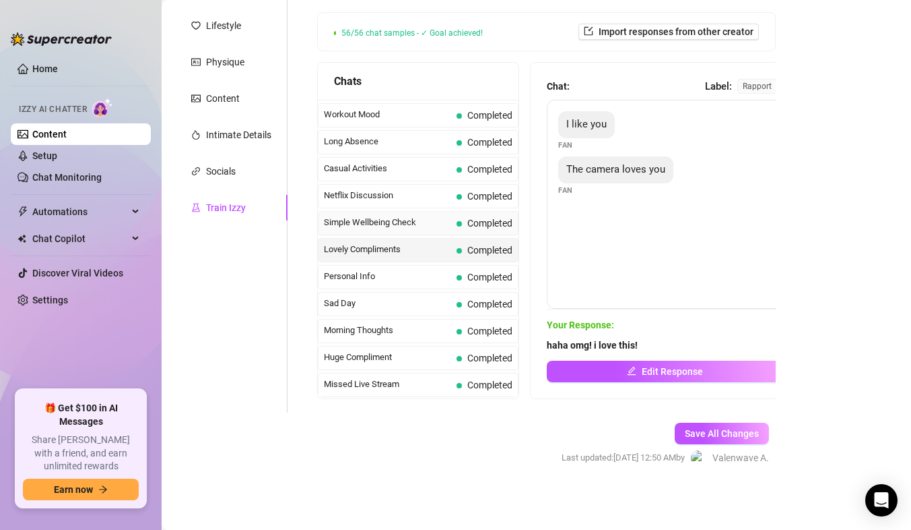
click at [397, 216] on span "Simple Wellbeing Check" at bounding box center [387, 222] width 127 height 13
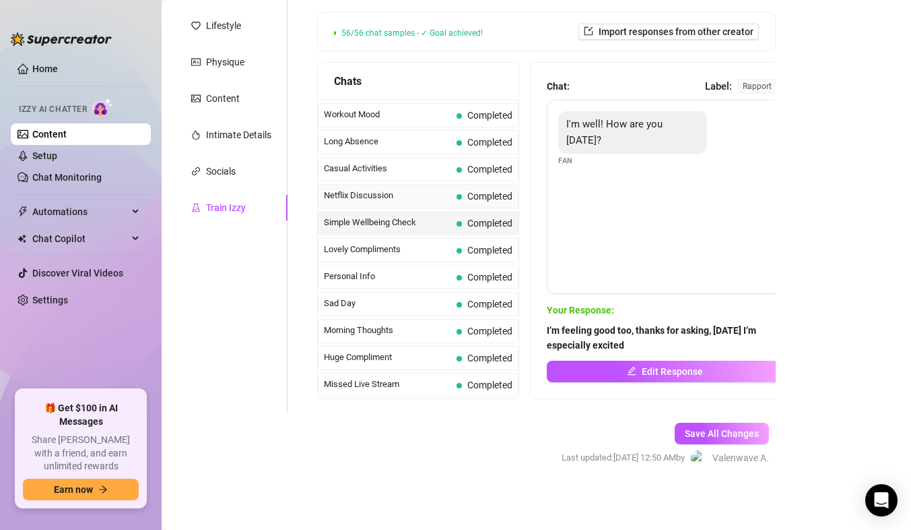
click at [402, 198] on span "Netflix Discussion" at bounding box center [387, 195] width 127 height 13
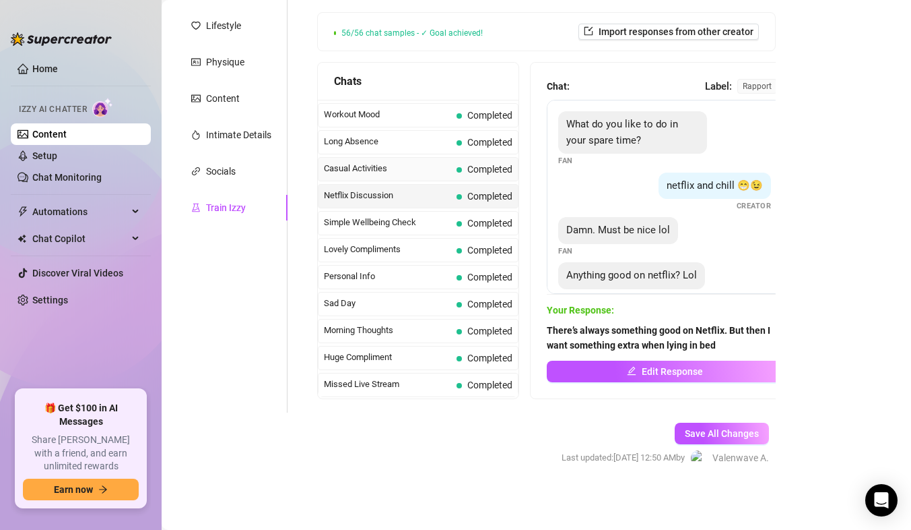
click at [416, 169] on span "Casual Activities" at bounding box center [387, 168] width 127 height 13
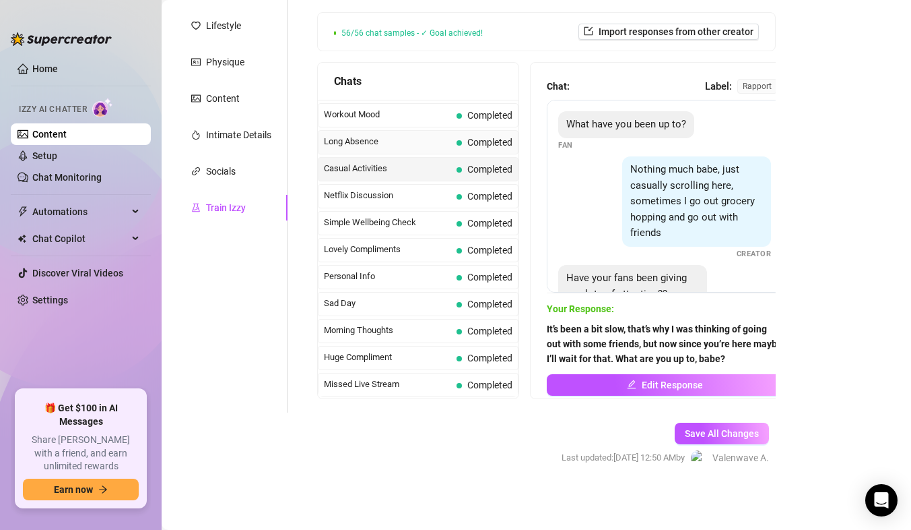
click at [410, 139] on span "Long Absence" at bounding box center [387, 141] width 127 height 13
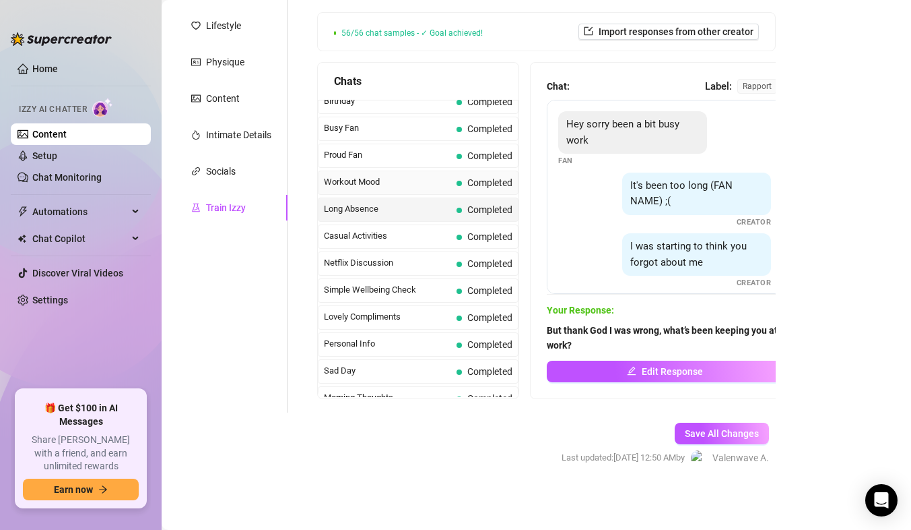
scroll to position [1142, 0]
click at [395, 181] on span "Workout Mood" at bounding box center [387, 181] width 127 height 13
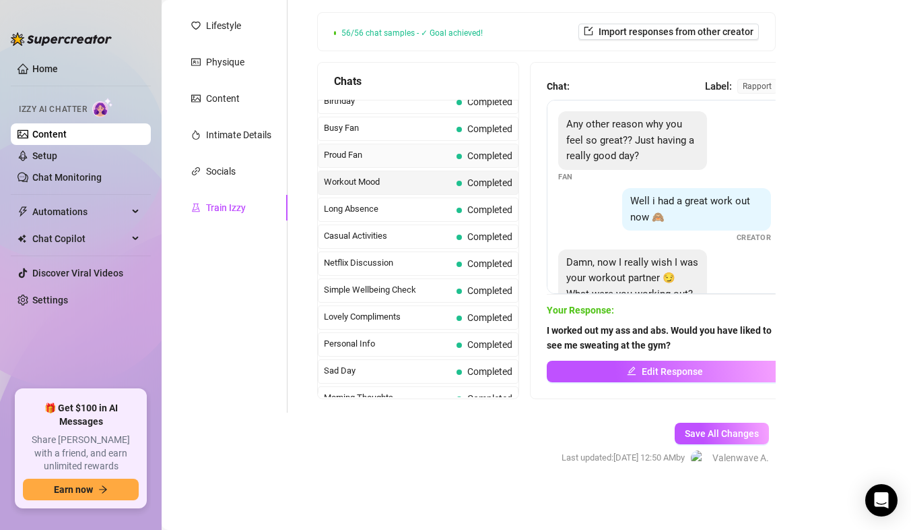
click at [403, 157] on span "Proud Fan" at bounding box center [387, 154] width 127 height 13
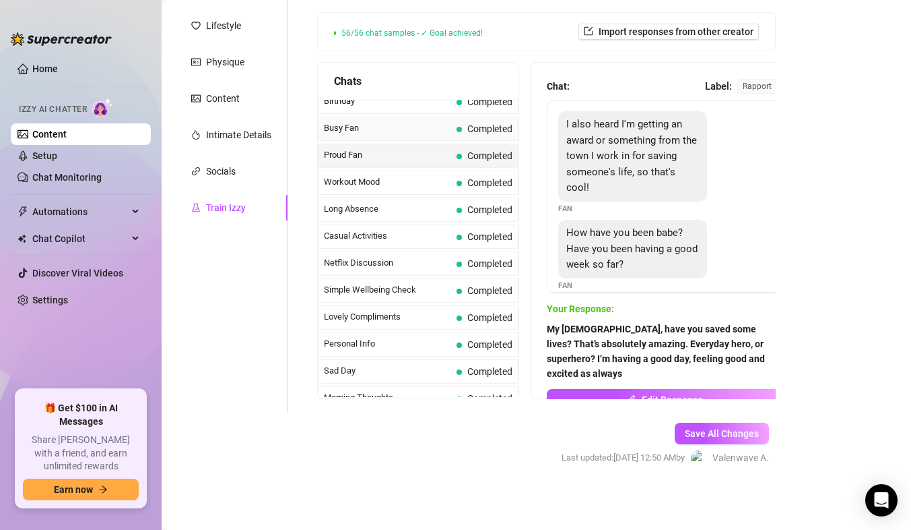
click at [405, 133] on span "Busy Fan" at bounding box center [387, 127] width 127 height 13
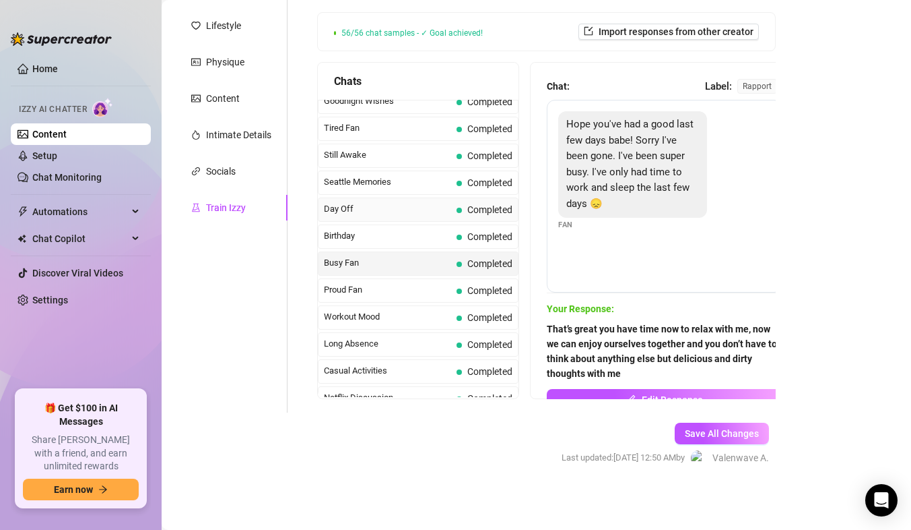
scroll to position [1007, 0]
click at [383, 238] on span "Birthday" at bounding box center [387, 235] width 127 height 13
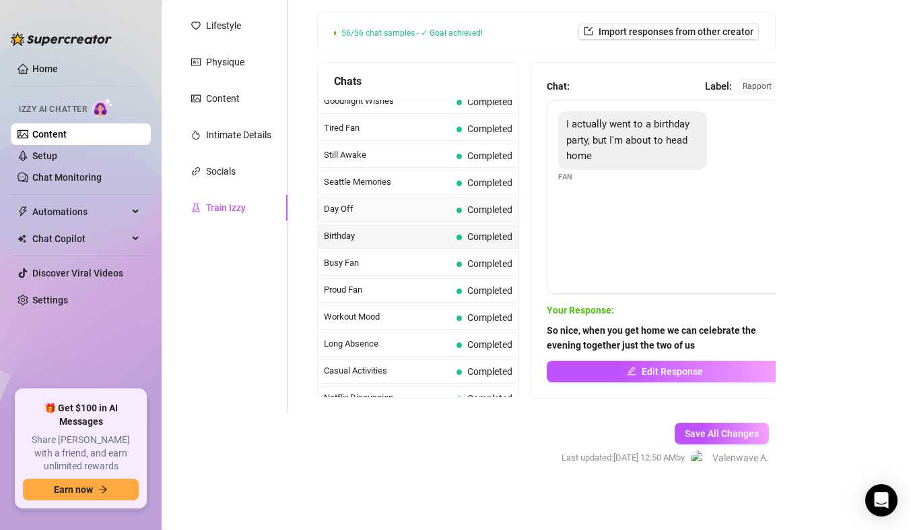
click at [387, 201] on div "Day Off Completed" at bounding box center [418, 209] width 201 height 24
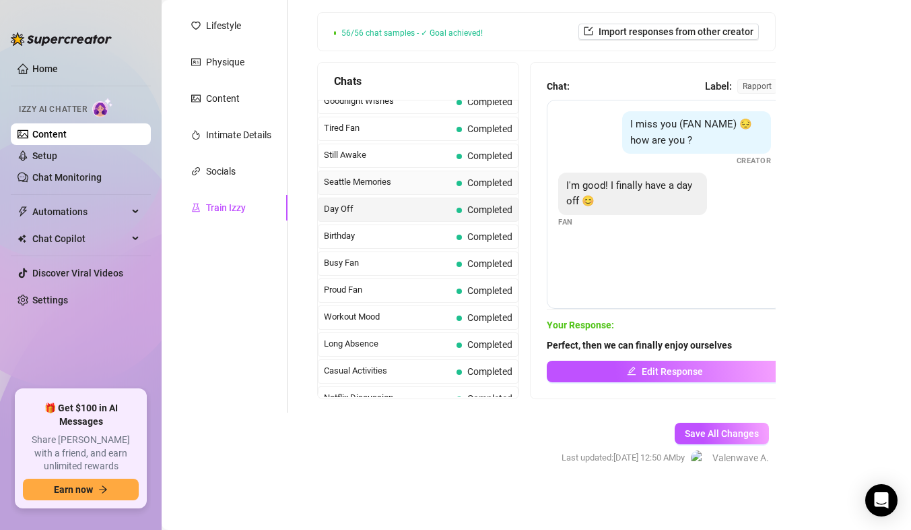
click at [390, 187] on span "Seattle Memories" at bounding box center [387, 181] width 127 height 13
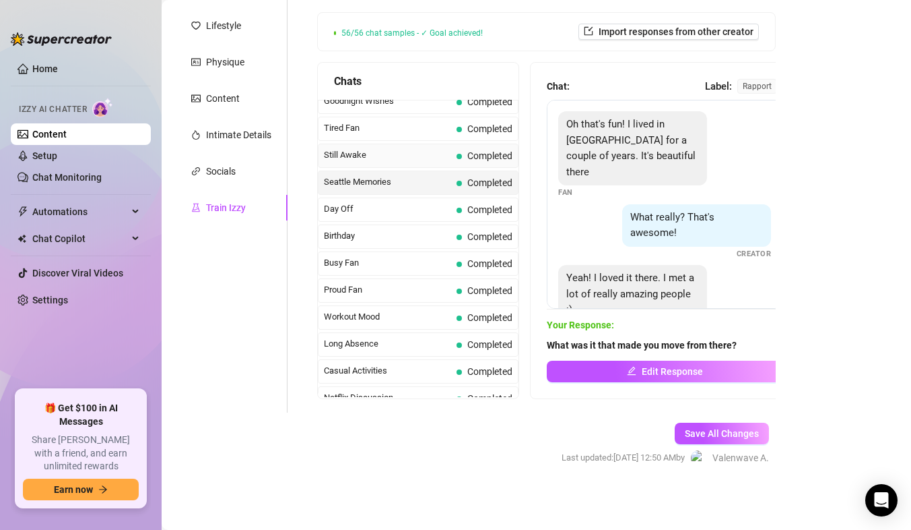
click at [382, 159] on span "Still Awake" at bounding box center [387, 154] width 127 height 13
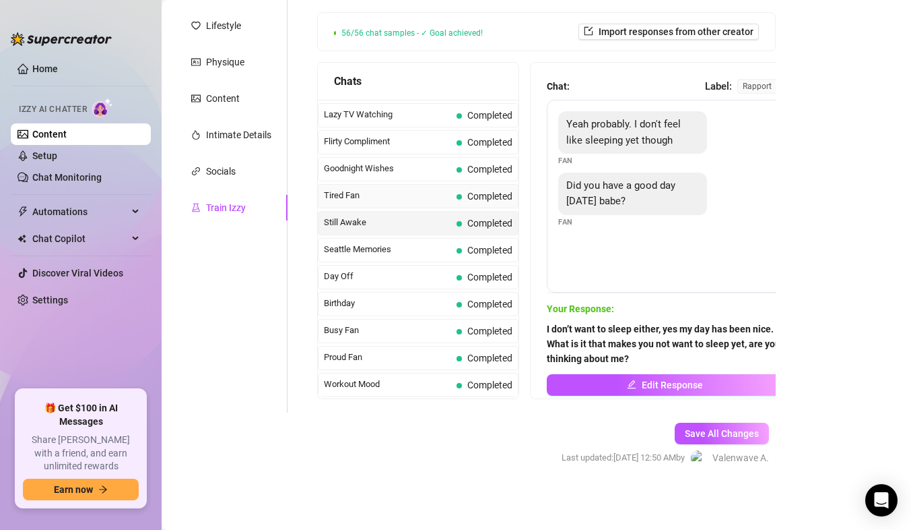
scroll to position [940, 0]
click at [369, 196] on span "Tired Fan" at bounding box center [387, 195] width 127 height 13
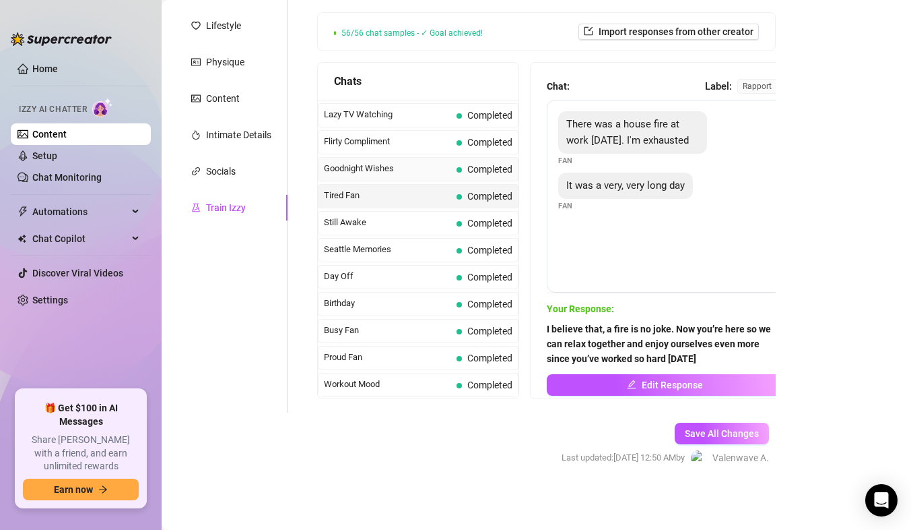
click at [362, 170] on span "Goodnight Wishes" at bounding box center [387, 168] width 127 height 13
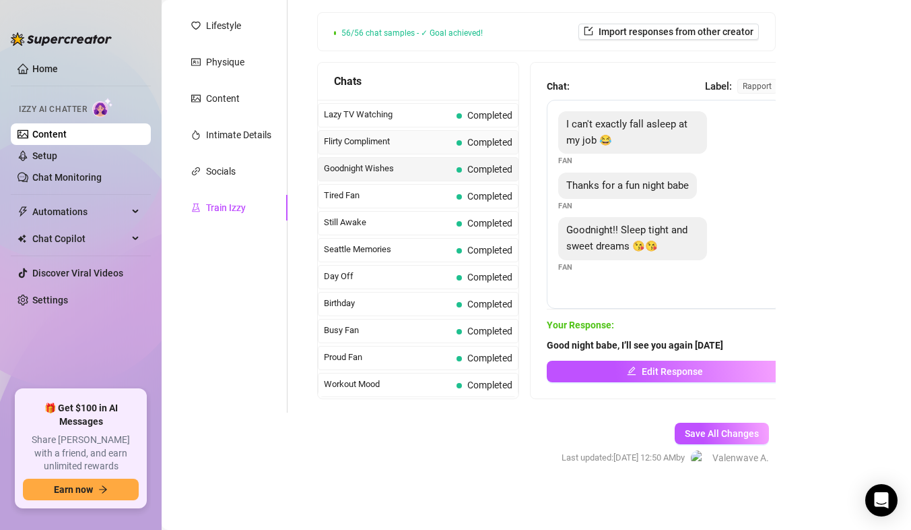
click at [372, 141] on span "Flirty Compliment" at bounding box center [387, 141] width 127 height 13
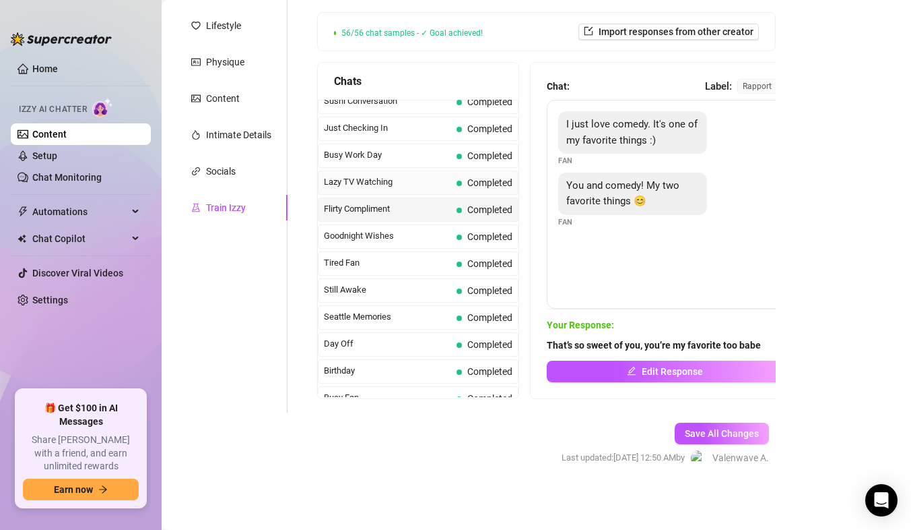
scroll to position [872, 0]
click at [384, 183] on span "Lazy TV Watching" at bounding box center [387, 181] width 127 height 13
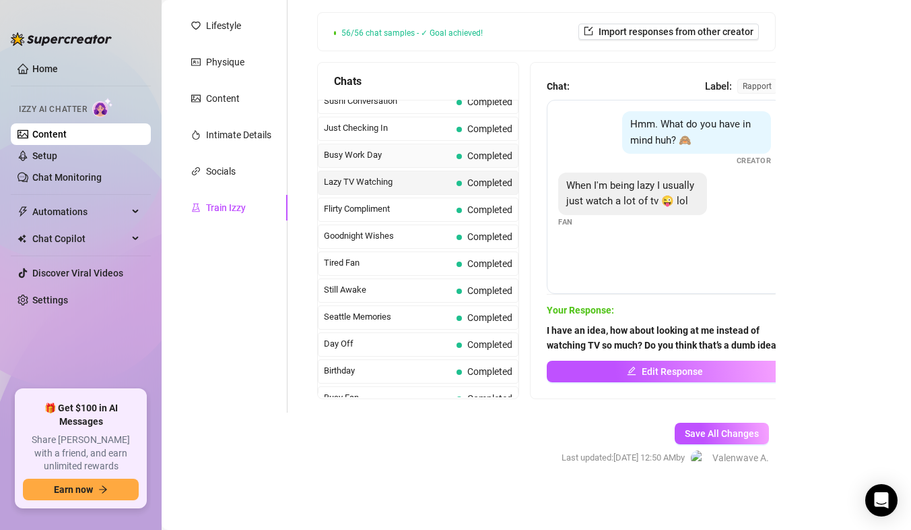
click at [371, 157] on span "Busy Work Day" at bounding box center [387, 154] width 127 height 13
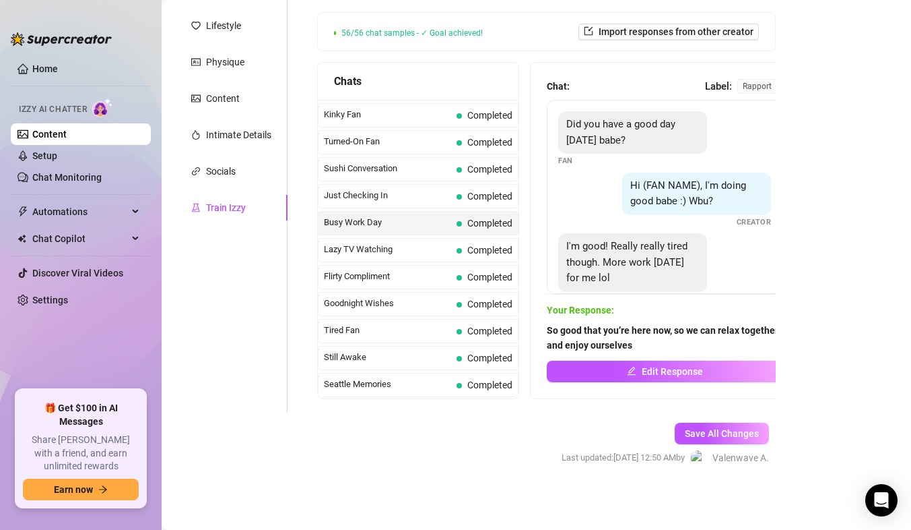
scroll to position [805, 0]
click at [366, 187] on div "Just Checking In Completed" at bounding box center [418, 196] width 201 height 24
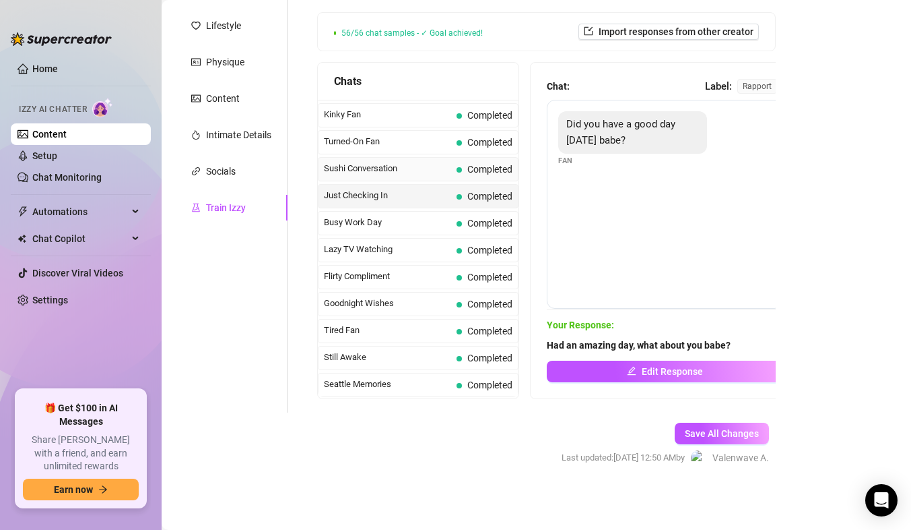
click at [370, 158] on div "Sushi Conversation Completed" at bounding box center [418, 169] width 201 height 24
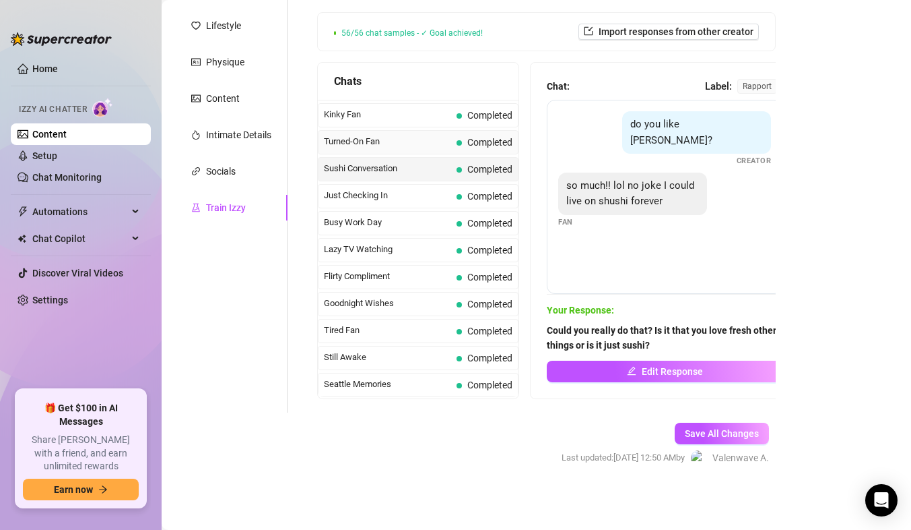
click at [373, 143] on span "Turned-On Fan" at bounding box center [387, 141] width 127 height 13
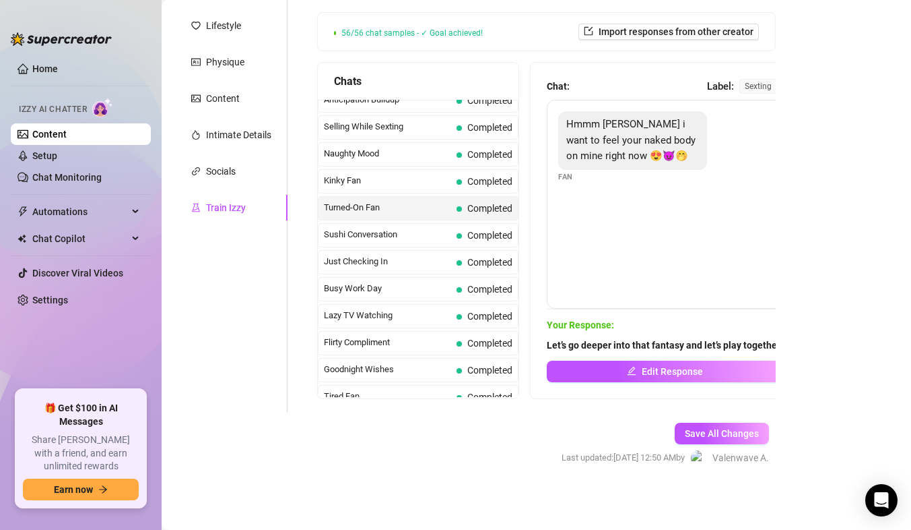
scroll to position [738, 0]
click at [365, 180] on span "Kinky Fan" at bounding box center [387, 181] width 127 height 13
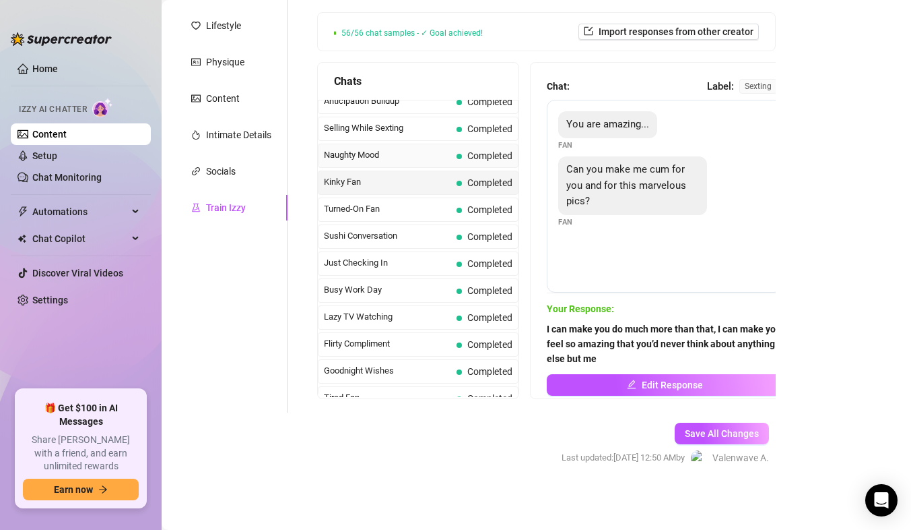
click at [369, 160] on span "Naughty Mood" at bounding box center [387, 154] width 127 height 13
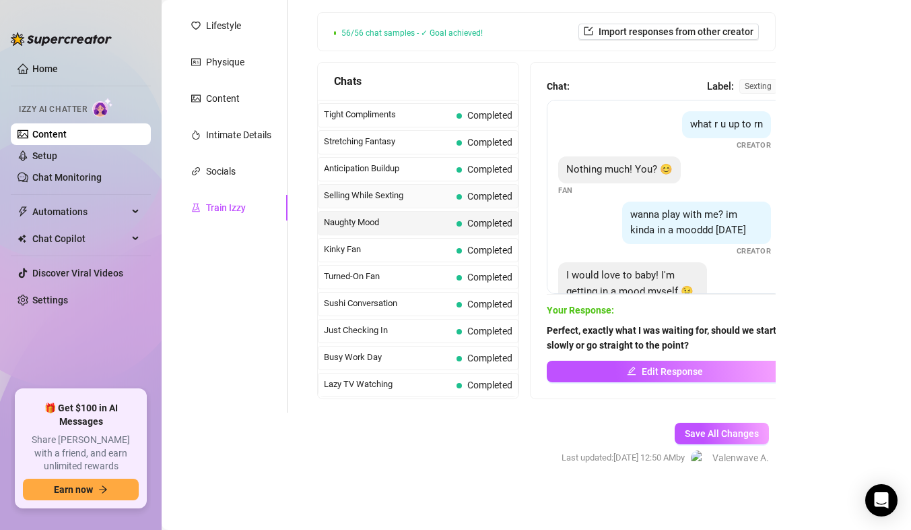
scroll to position [670, 0]
click at [377, 197] on span "Selling While Sexting" at bounding box center [387, 195] width 127 height 13
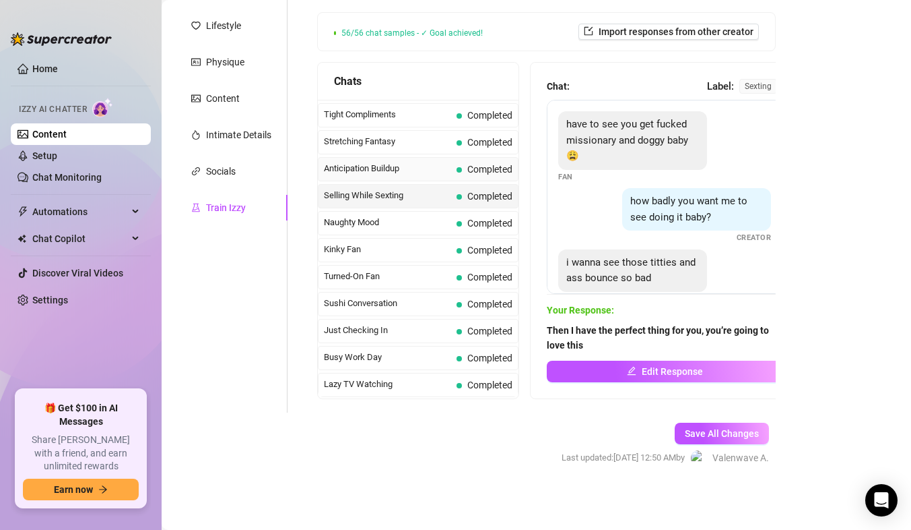
click at [375, 169] on span "Anticipation Buildup" at bounding box center [387, 168] width 127 height 13
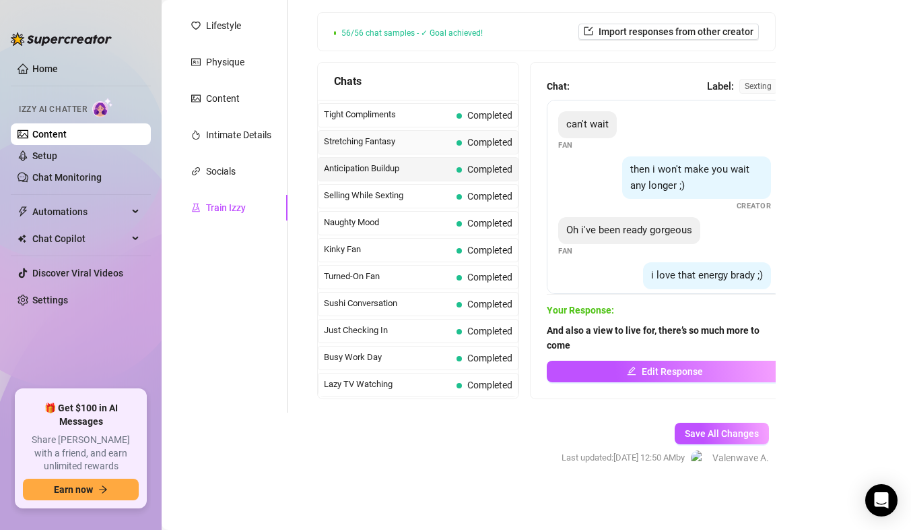
click at [358, 139] on span "Stretching Fantasy" at bounding box center [387, 141] width 127 height 13
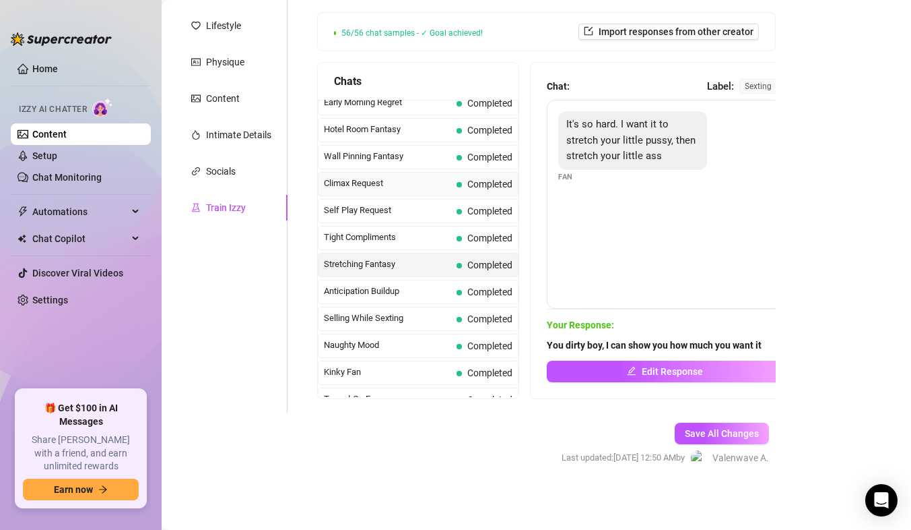
scroll to position [536, 0]
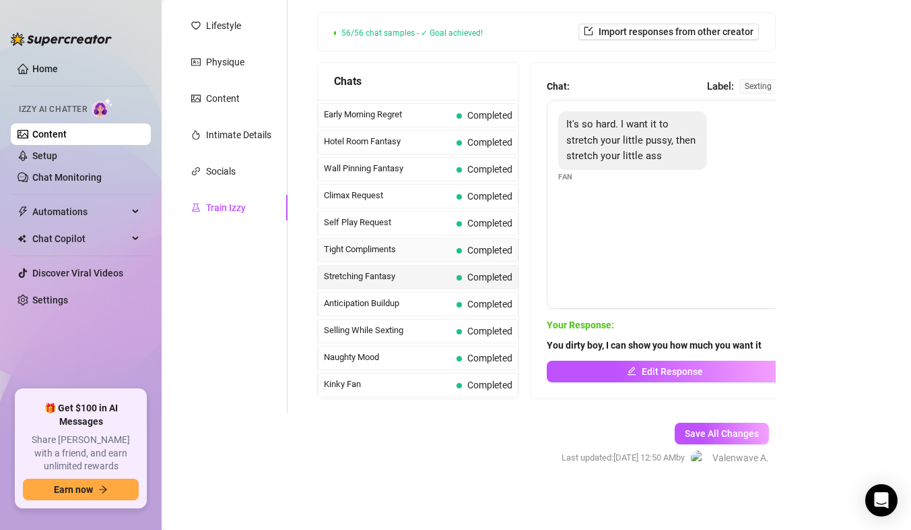
click at [377, 247] on span "Tight Compliments" at bounding box center [387, 249] width 127 height 13
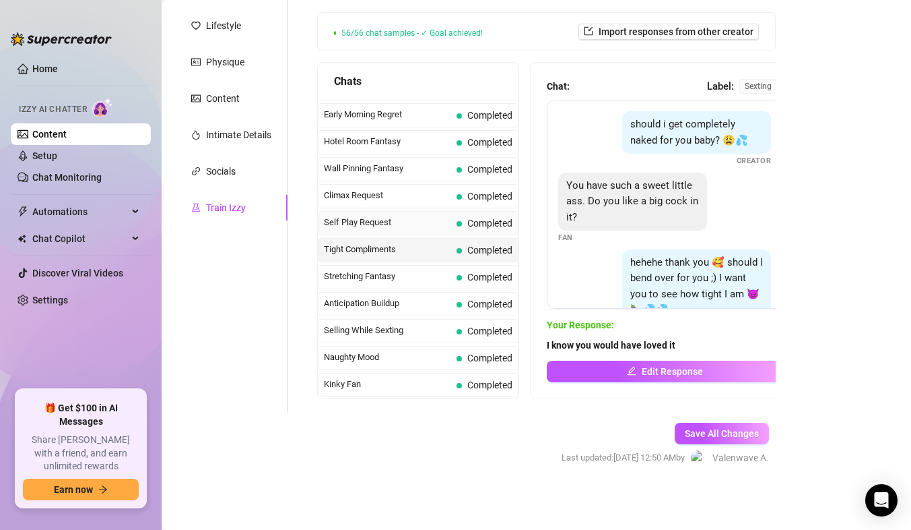
click at [383, 221] on span "Self Play Request" at bounding box center [387, 222] width 127 height 13
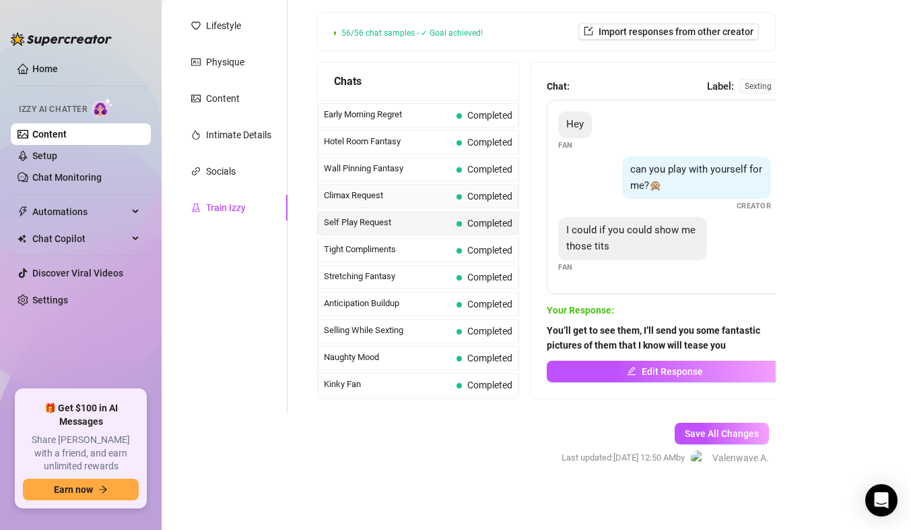
click at [375, 198] on span "Climax Request" at bounding box center [387, 195] width 127 height 13
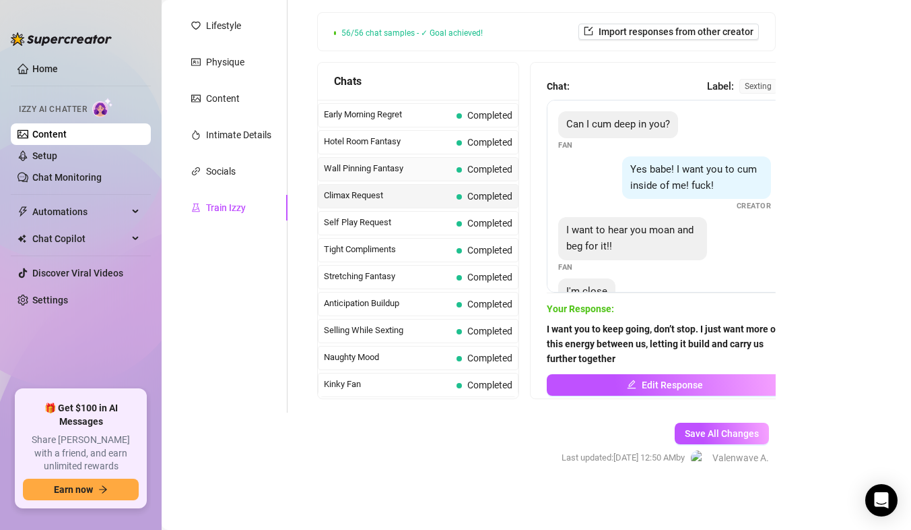
click at [378, 172] on span "Wall Pinning Fantasy" at bounding box center [387, 168] width 127 height 13
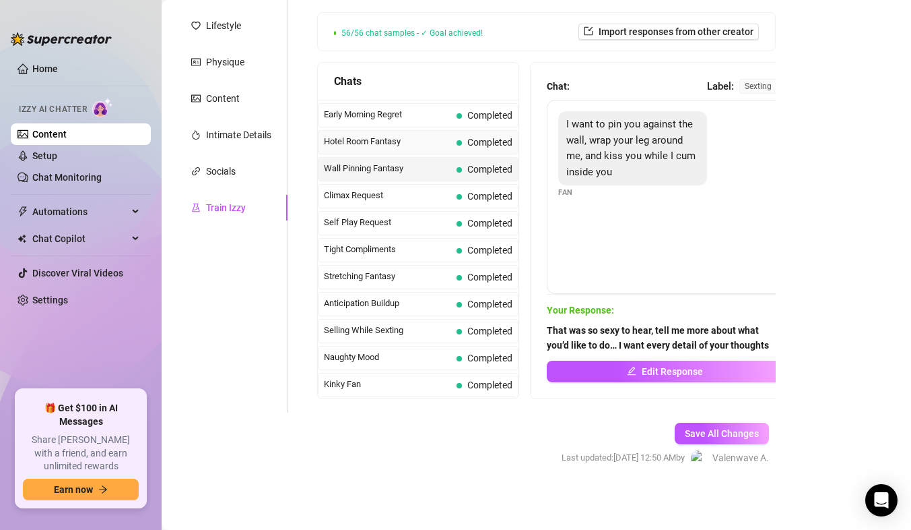
click at [387, 145] on span "Hotel Room Fantasy" at bounding box center [387, 141] width 127 height 13
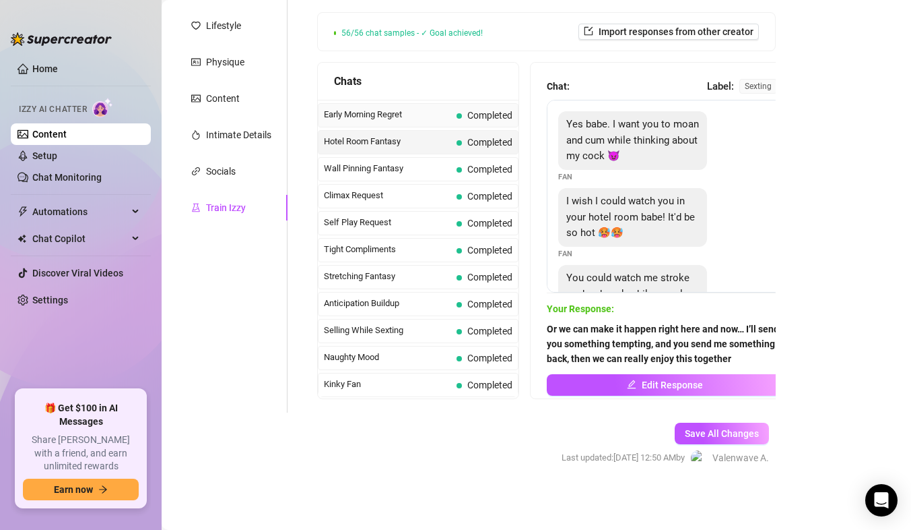
click at [404, 119] on span "Early Morning Regret" at bounding box center [387, 114] width 127 height 13
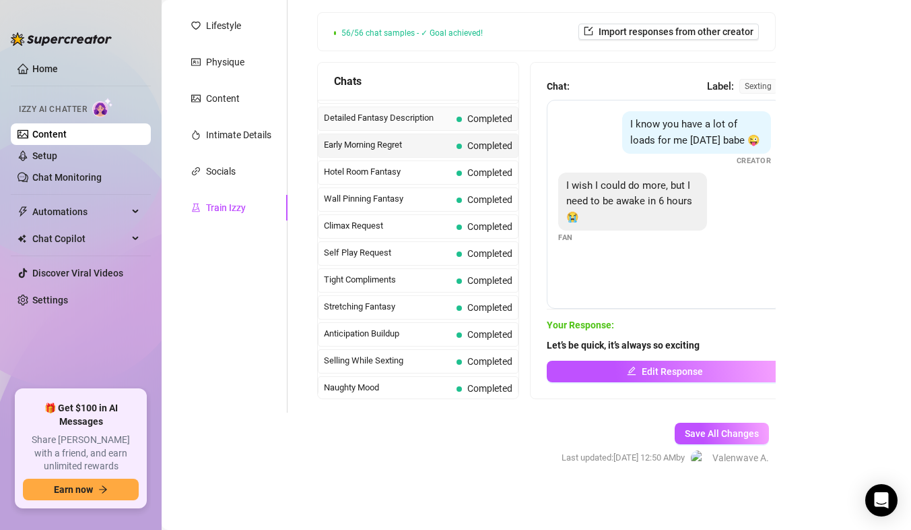
scroll to position [468, 0]
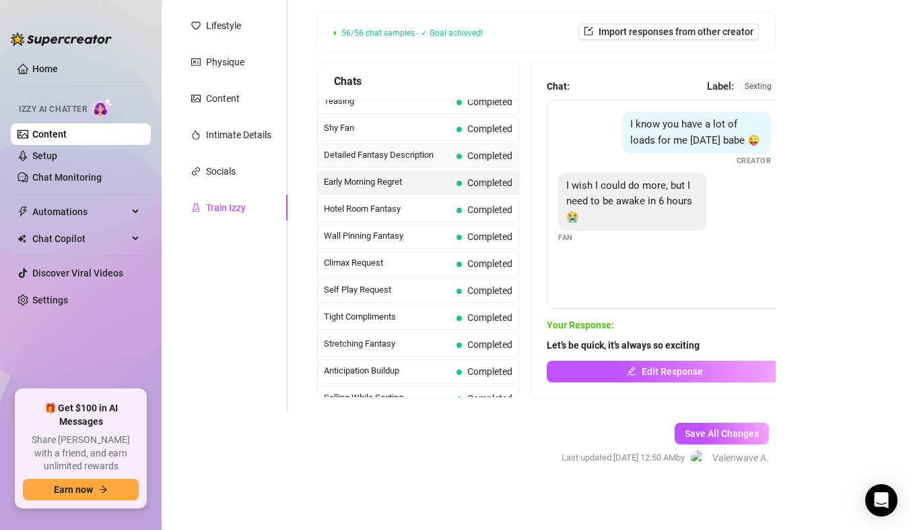
click at [397, 161] on span "Detailed Fantasy Description" at bounding box center [387, 154] width 127 height 13
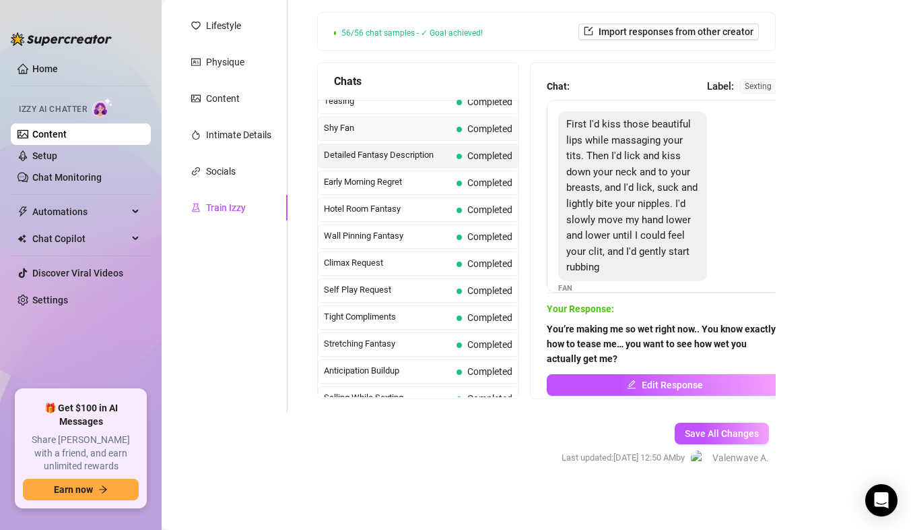
click at [390, 130] on span "Shy Fan" at bounding box center [387, 127] width 127 height 13
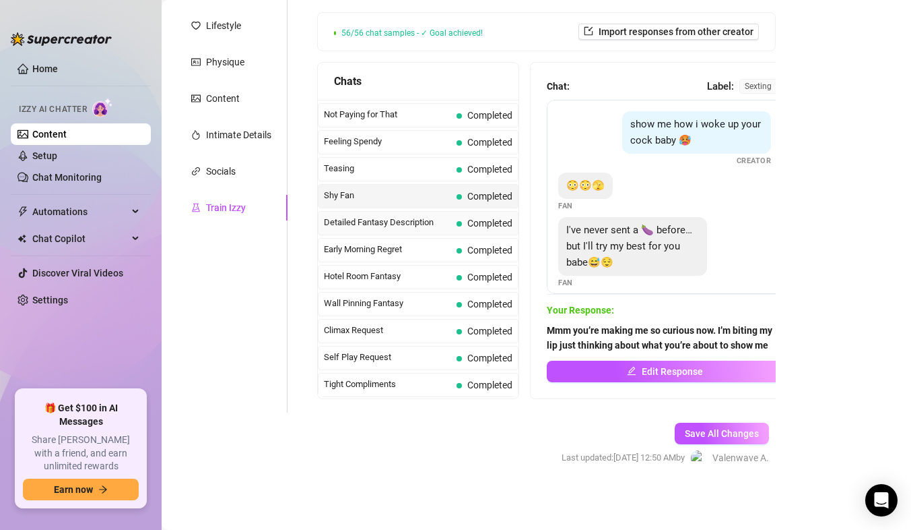
scroll to position [401, 0]
click at [376, 170] on span "Teasing" at bounding box center [387, 168] width 127 height 13
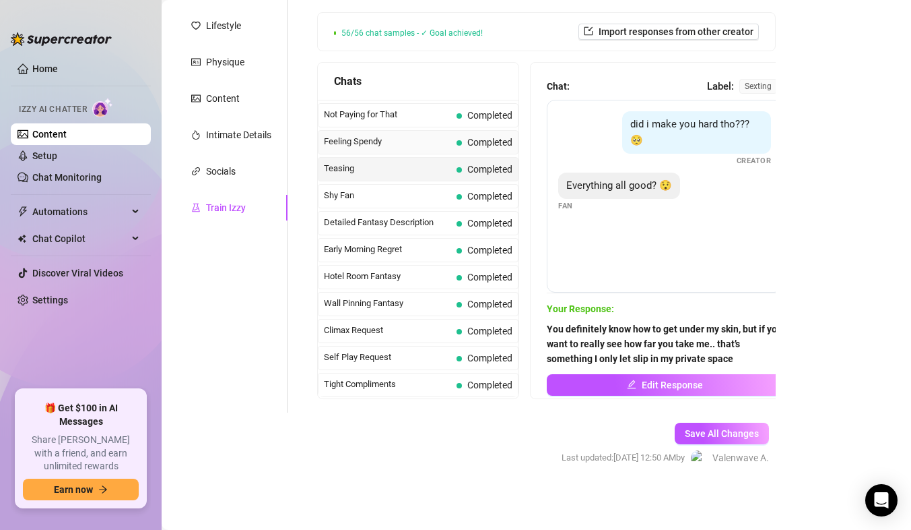
click at [367, 146] on span "Feeling Spendy" at bounding box center [387, 141] width 127 height 13
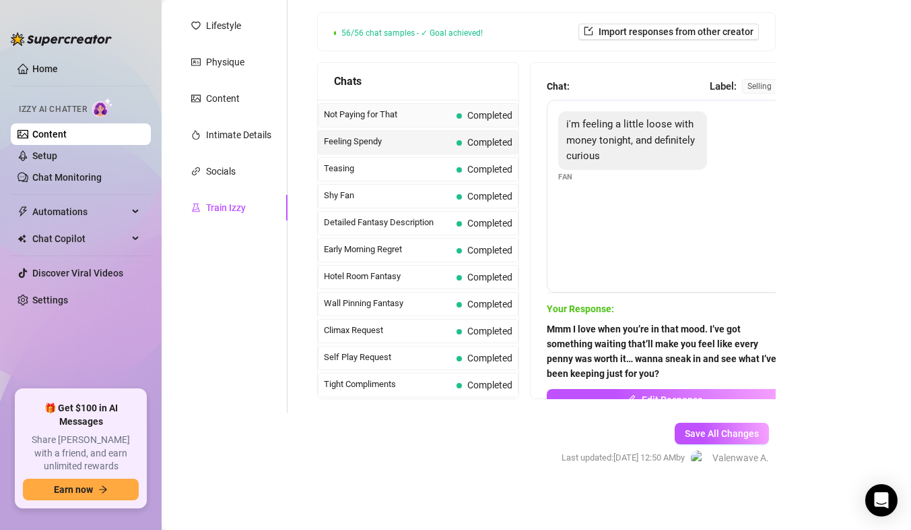
click at [387, 120] on span "Not Paying for That" at bounding box center [387, 114] width 127 height 13
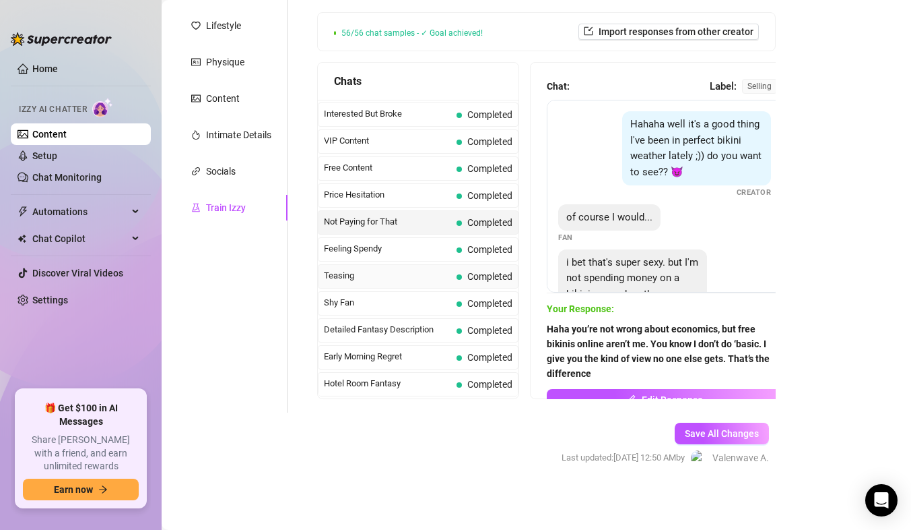
scroll to position [266, 0]
click at [368, 222] on span "Price Hesitation" at bounding box center [387, 222] width 127 height 13
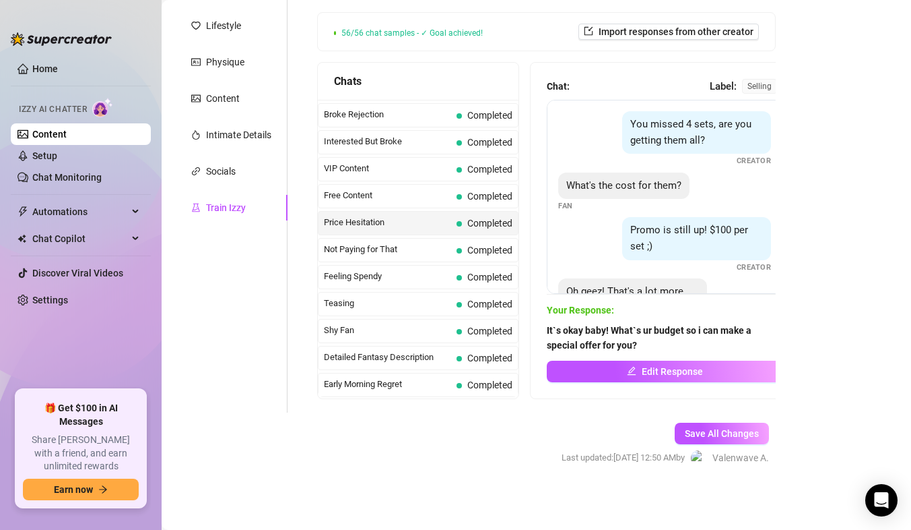
scroll to position [0, 0]
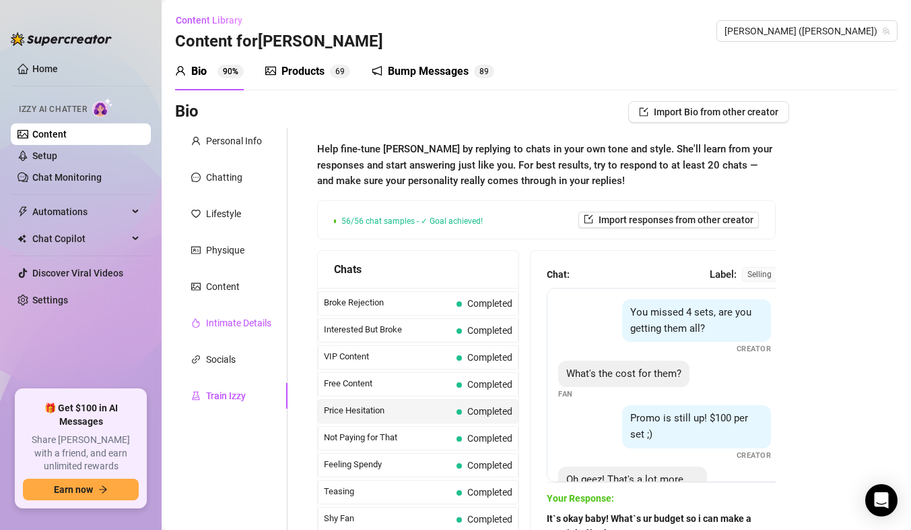
click at [230, 323] on div "Intimate Details" at bounding box center [238, 322] width 65 height 15
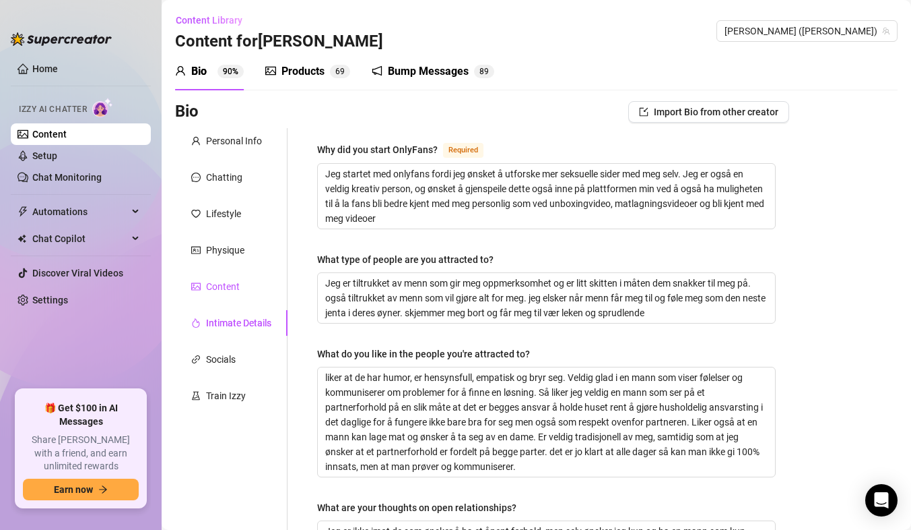
click at [234, 291] on div "Content" at bounding box center [223, 286] width 34 height 15
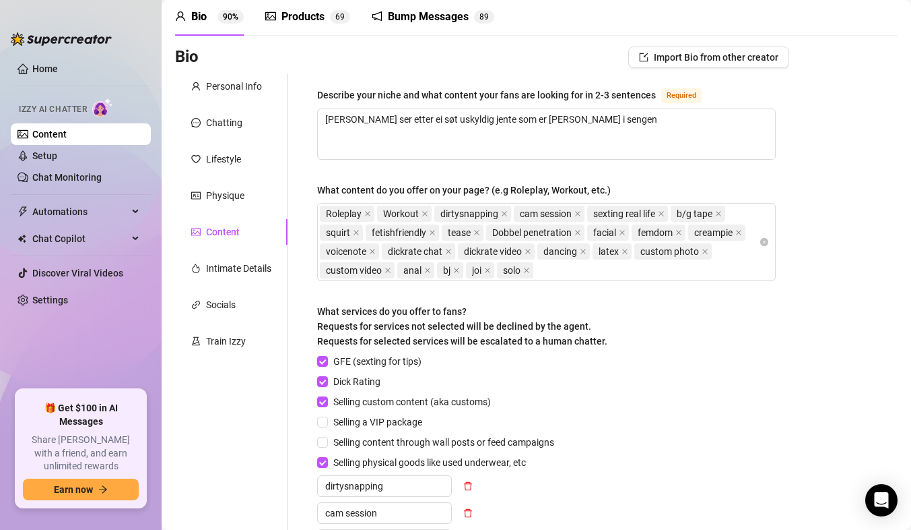
scroll to position [54, 0]
click at [230, 199] on div "Physique" at bounding box center [225, 196] width 38 height 15
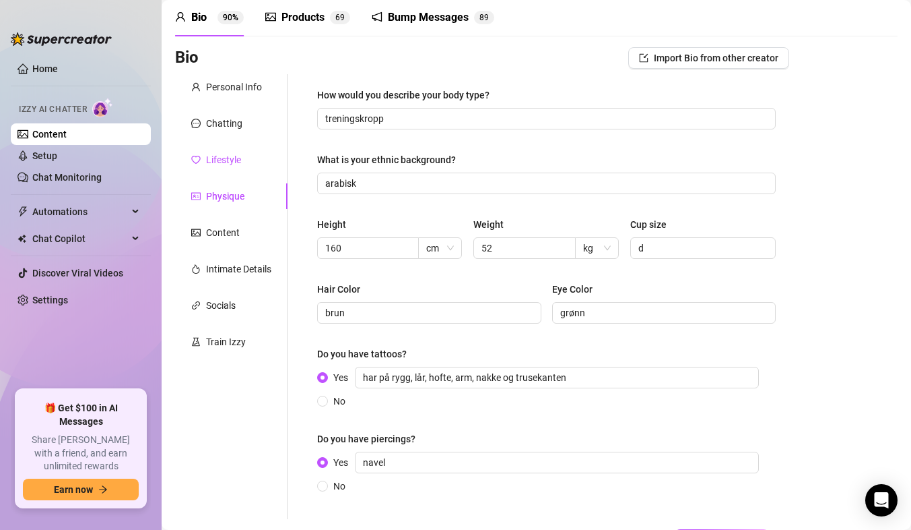
click at [218, 160] on div "Lifestyle" at bounding box center [223, 159] width 35 height 15
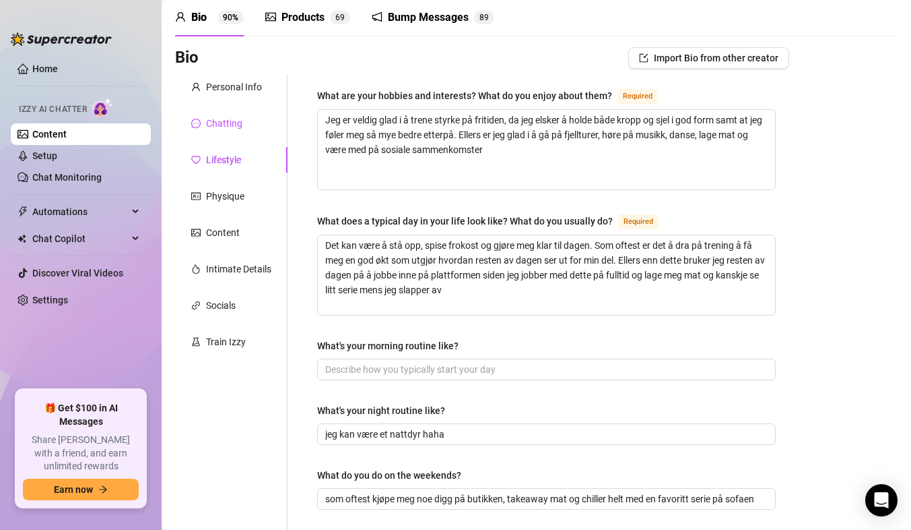
click at [236, 125] on div "Chatting" at bounding box center [224, 123] width 36 height 15
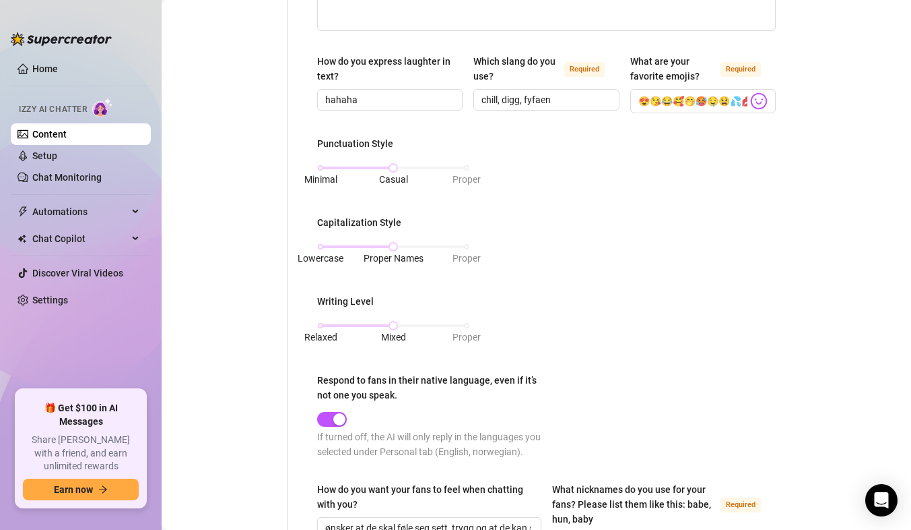
scroll to position [458, 0]
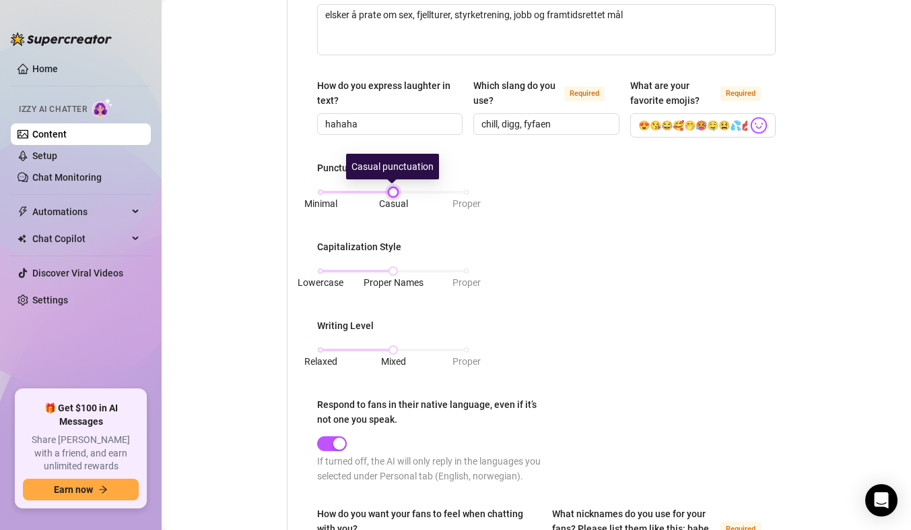
drag, startPoint x: 408, startPoint y: 192, endPoint x: 445, endPoint y: 197, distance: 37.4
click at [445, 197] on div "Minimal Casual Proper" at bounding box center [393, 199] width 153 height 36
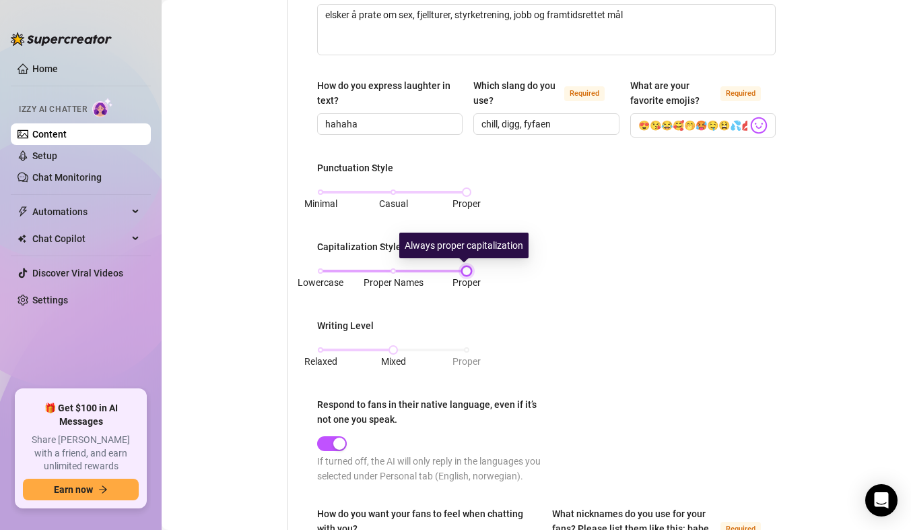
drag, startPoint x: 439, startPoint y: 273, endPoint x: 451, endPoint y: 274, distance: 11.5
click at [451, 274] on div "Lowercase Proper Names Proper" at bounding box center [394, 271] width 146 height 8
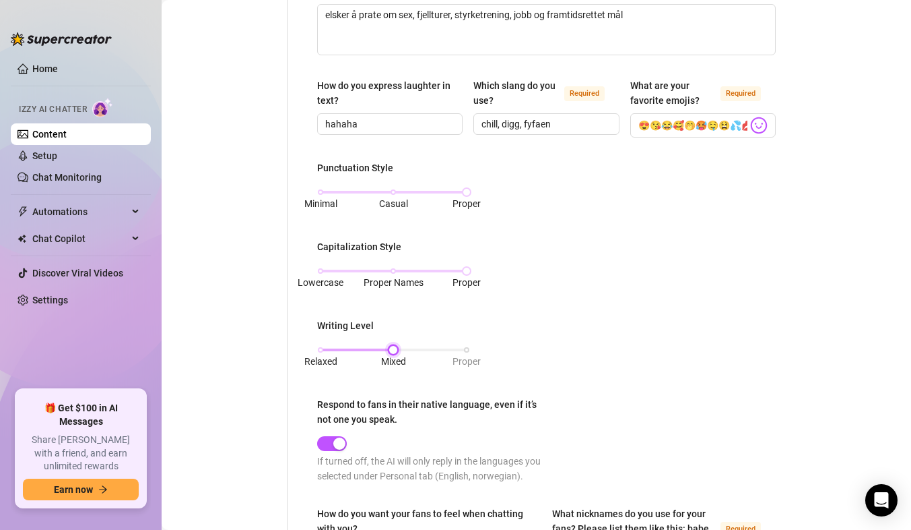
click at [461, 346] on div "Relaxed Mixed Proper" at bounding box center [394, 350] width 146 height 8
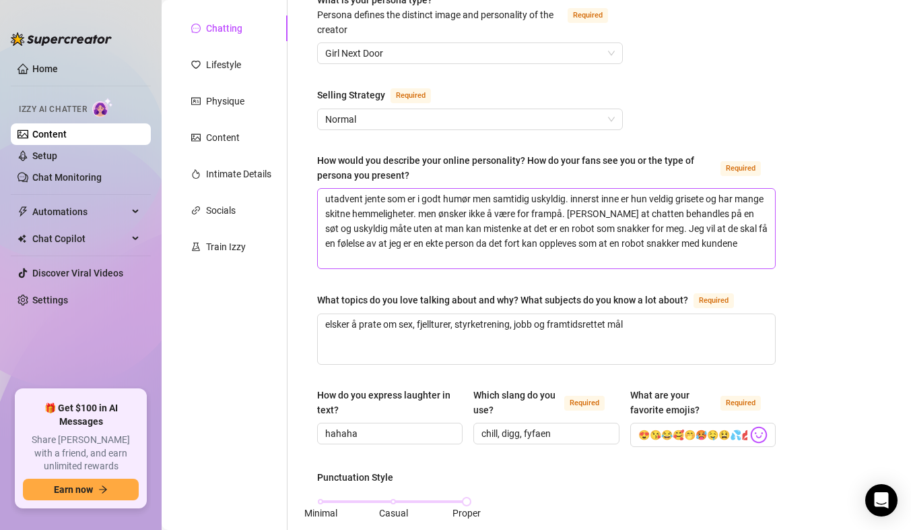
scroll to position [0, 0]
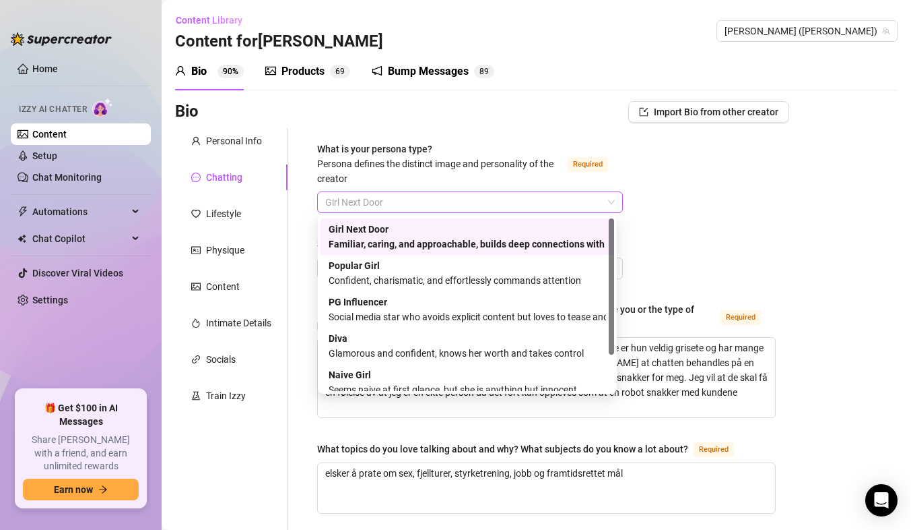
click at [387, 203] on span "Girl Next Door" at bounding box center [470, 202] width 290 height 20
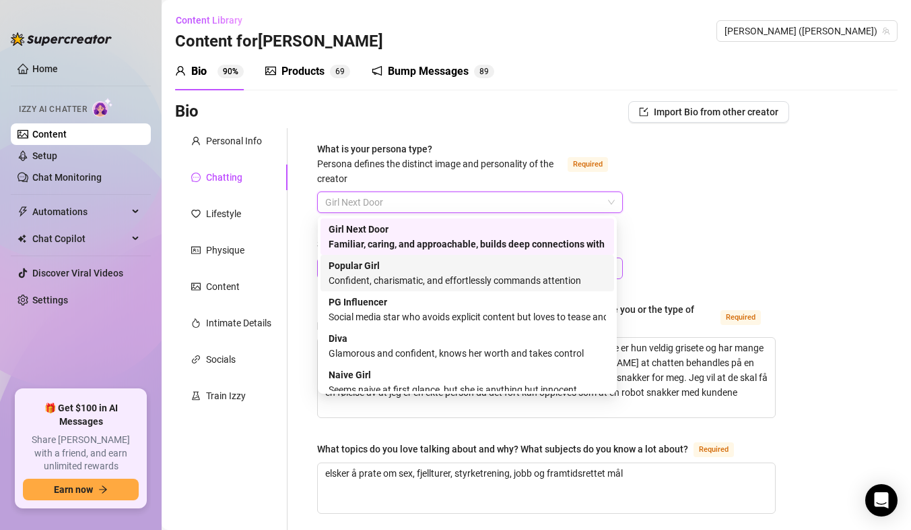
click at [357, 269] on strong "Popular Girl" at bounding box center [354, 265] width 51 height 11
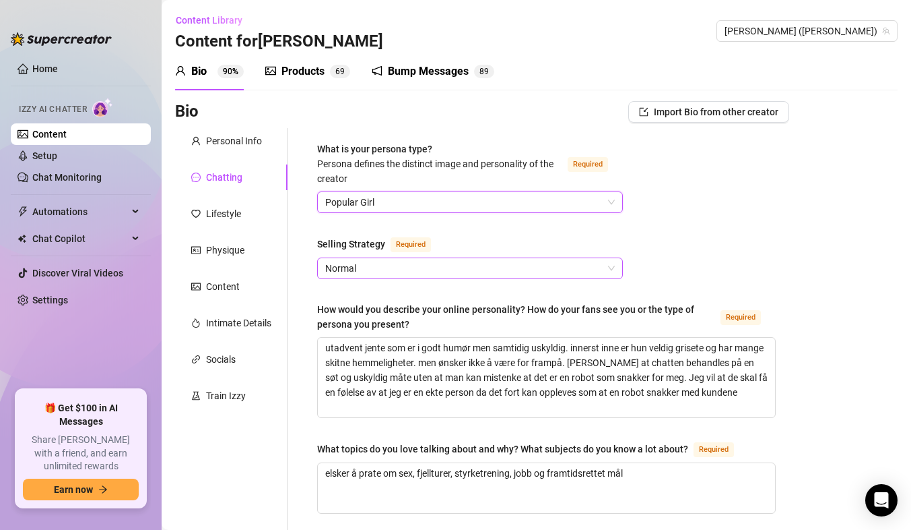
click at [358, 269] on span "Normal" at bounding box center [470, 268] width 290 height 20
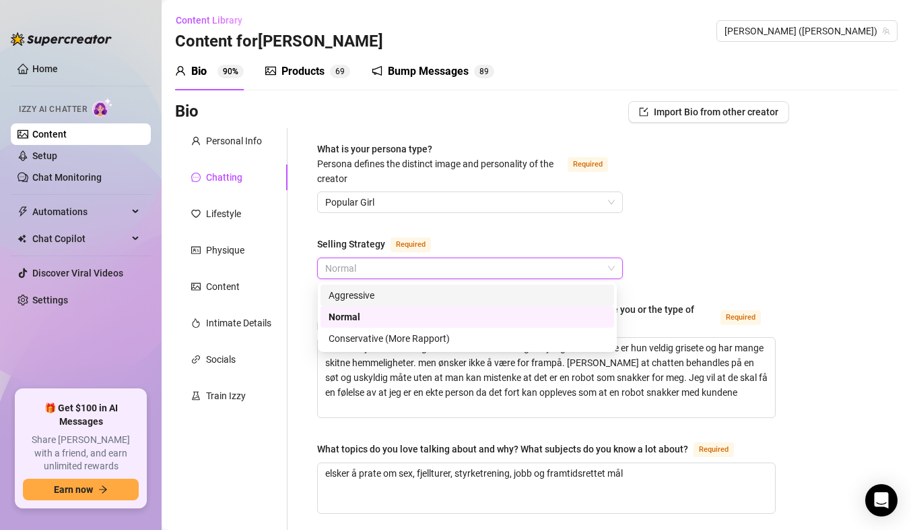
click at [358, 296] on div "Aggressive" at bounding box center [468, 295] width 278 height 15
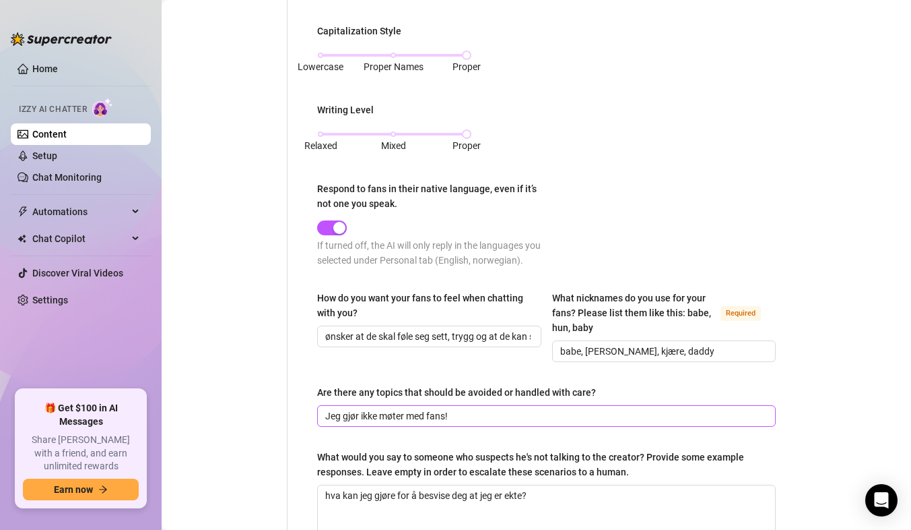
scroll to position [823, 0]
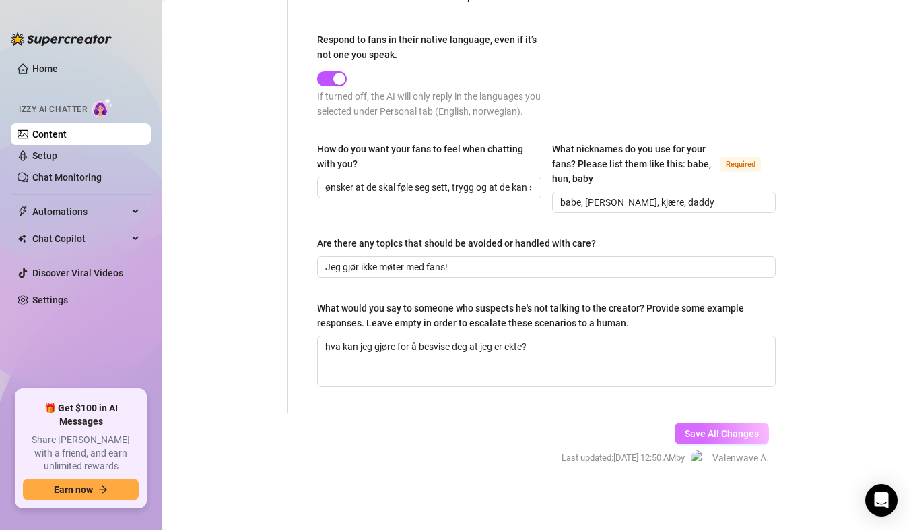
click at [723, 436] on span "Save All Changes" at bounding box center [722, 433] width 74 height 11
click at [699, 428] on span "Save All Changes" at bounding box center [722, 433] width 74 height 11
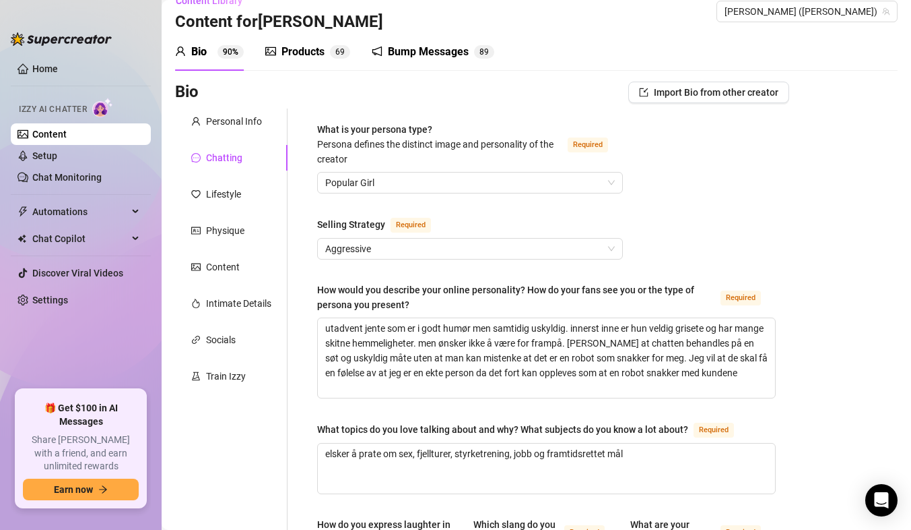
scroll to position [14, 0]
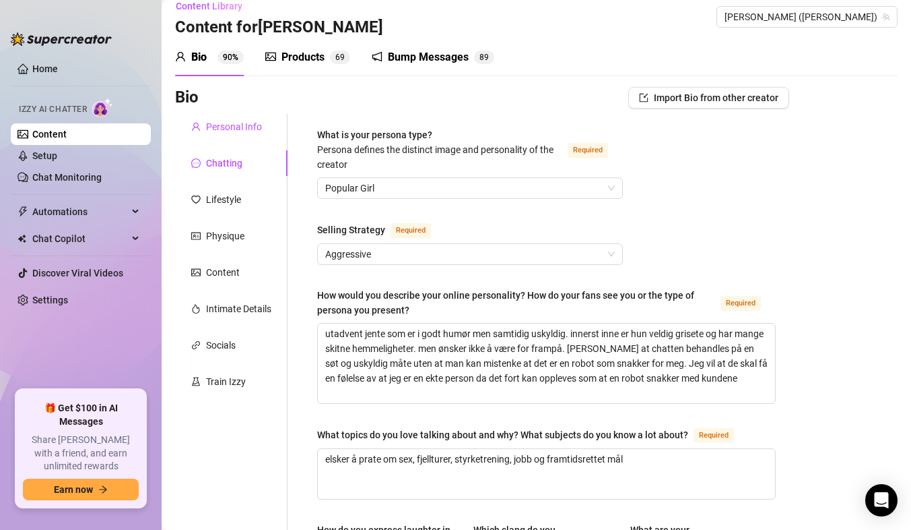
click at [230, 121] on div "Personal Info" at bounding box center [234, 126] width 56 height 15
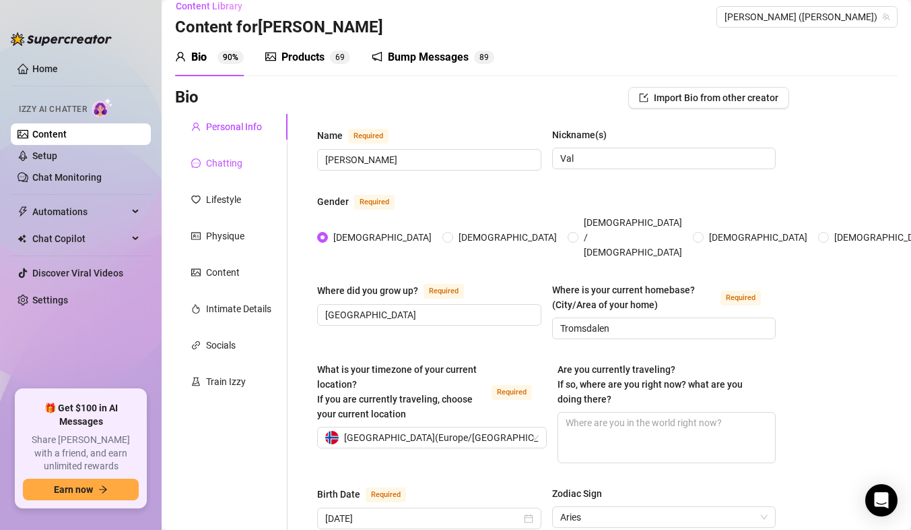
click at [203, 166] on div "Chatting" at bounding box center [216, 163] width 51 height 15
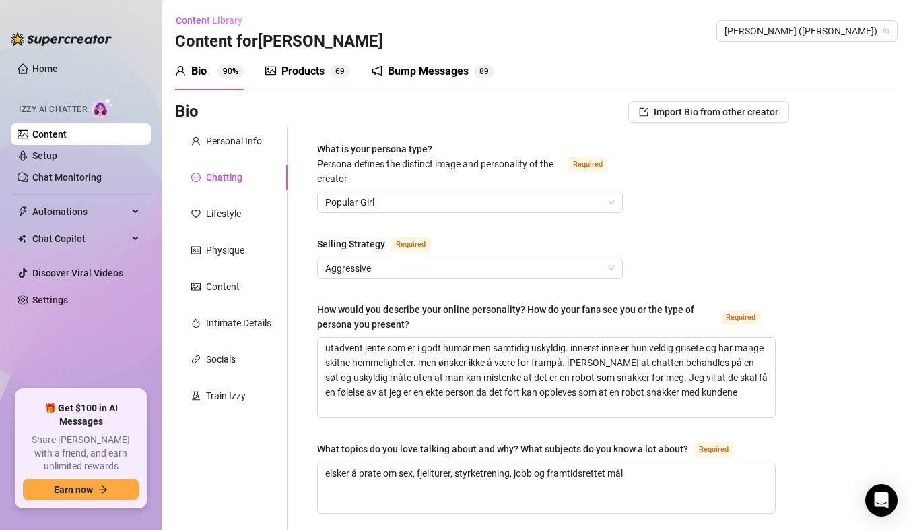
scroll to position [0, 0]
click at [212, 252] on div "Physique" at bounding box center [225, 250] width 38 height 15
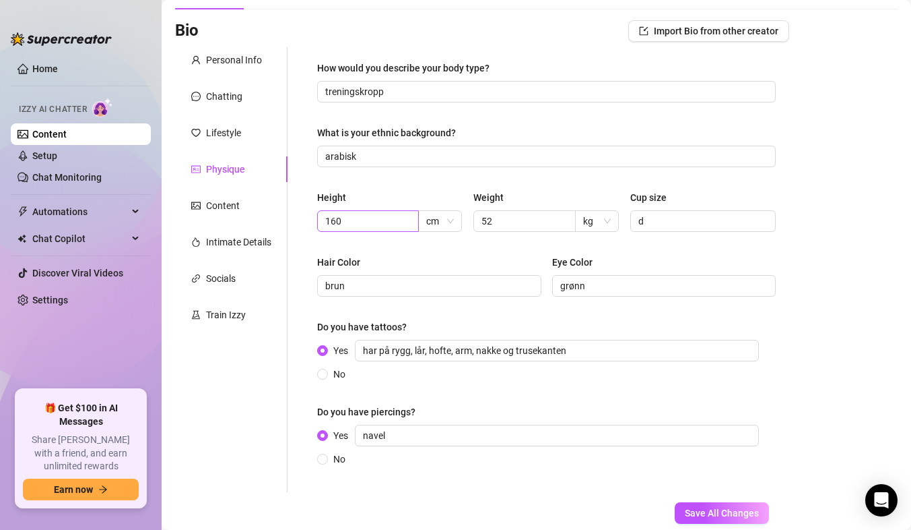
scroll to position [161, 0]
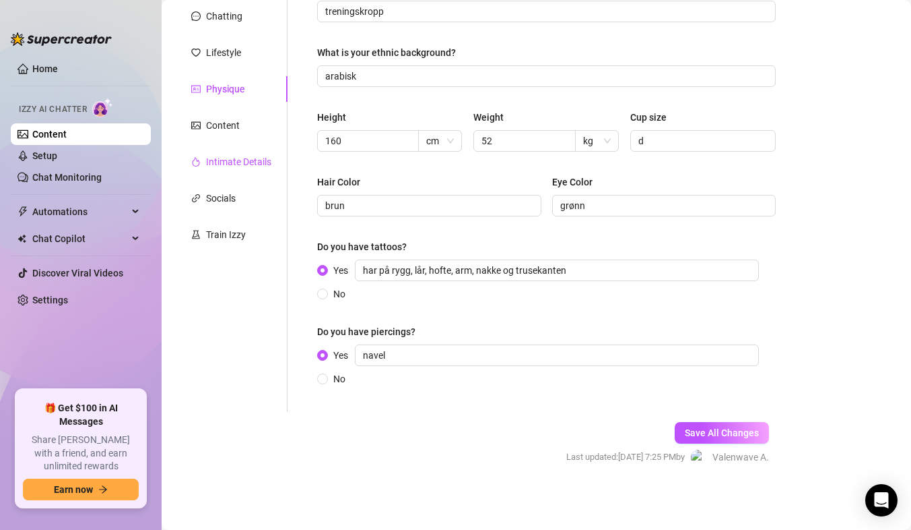
click at [253, 164] on div "Intimate Details" at bounding box center [238, 161] width 65 height 15
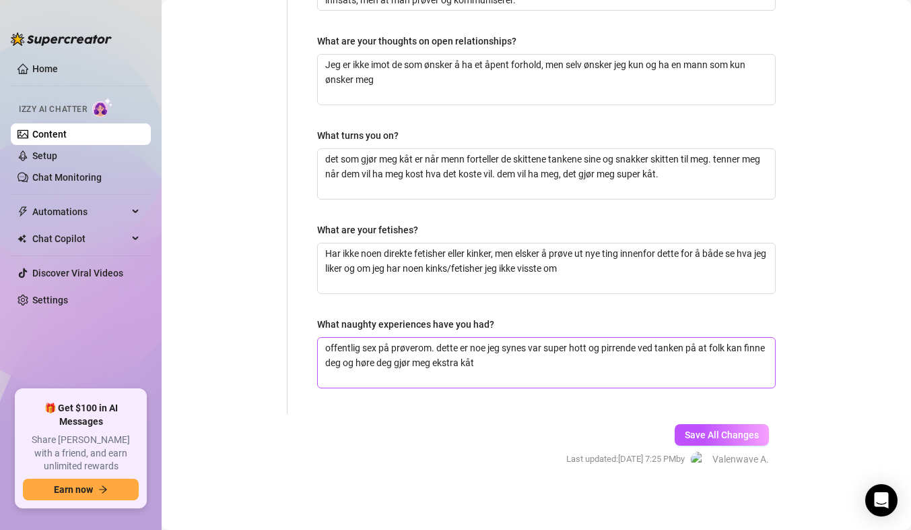
scroll to position [468, 0]
drag, startPoint x: 325, startPoint y: 345, endPoint x: 359, endPoint y: 350, distance: 34.1
click at [359, 350] on textarea "offentlig sex på prøverom. dette er noe jeg synes var super hott og pirrende ve…" at bounding box center [546, 361] width 457 height 50
drag, startPoint x: 323, startPoint y: 346, endPoint x: 429, endPoint y: 348, distance: 106.5
click at [429, 348] on textarea "sex poffentligå prøverom. dette er noe jeg synes var super hott og pirrende ved…" at bounding box center [546, 361] width 457 height 50
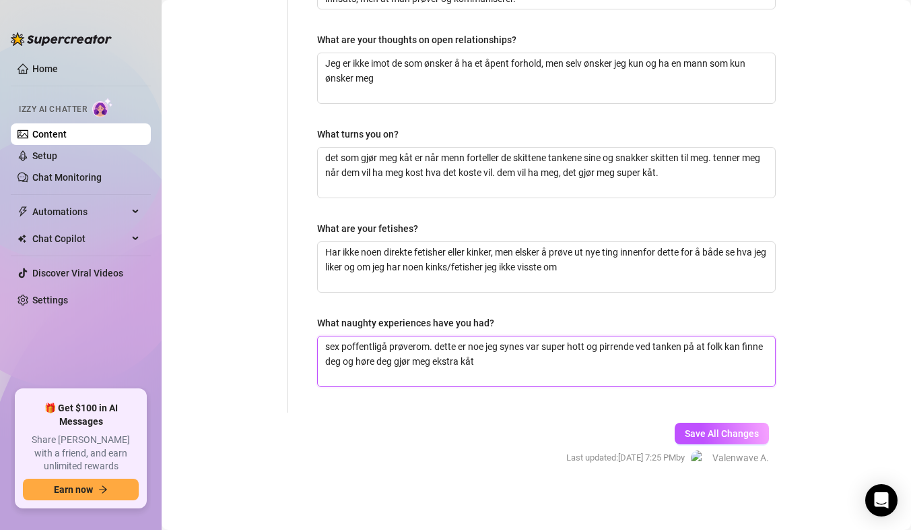
type textarea ". dette er noe jeg synes var super hott og pirrende ved tanken på at folk kan f…"
click at [329, 348] on textarea ". dette er noe jeg synes var super hott og pirrende ved tanken på at folk kan f…" at bounding box center [546, 361] width 457 height 50
click at [330, 346] on textarea ". dette er noe jeg synes var super hott og pirrende ved tanken på at folk kan f…" at bounding box center [546, 361] width 457 height 50
type textarea ".dette er noe jeg synes var super hott og pirrende ved tanken på at folk kan fi…"
type textarea "dette er noe jeg synes var super hott og pirrende ved tanken på at folk kan fin…"
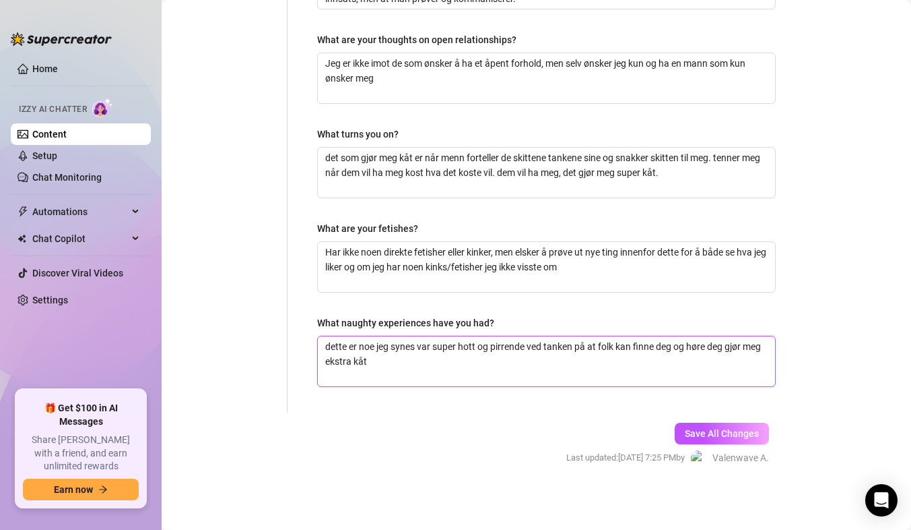
type textarea "Hdette er noe jeg synes var super hott og pirrende ved tanken på at folk kan fi…"
type textarea "Hadette er noe jeg synes var super hott og pirrende ved tanken på at folk kan f…"
type textarea "Hardette er noe jeg synes var super hott og pirrende ved tanken på at folk kan …"
type textarea "Har dette er noe jeg synes var super hott og pirrende ved tanken på at folk kan…"
type textarea "Har hdette er noe jeg synes var super hott og pirrende ved tanken på at folk ka…"
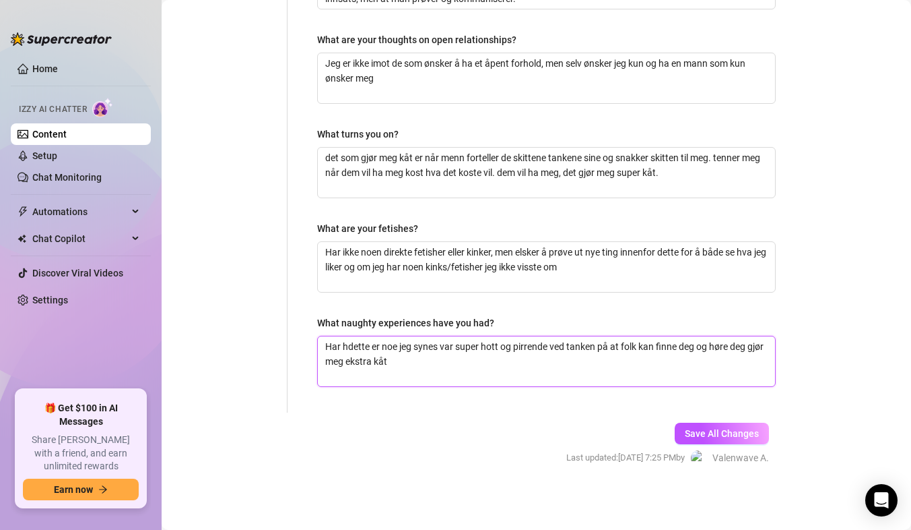
type textarea "Har hadette er noe jeg synes var super hott og pirrende ved tanken på at folk k…"
type textarea "Har hatdette er noe jeg synes var super hott og pirrende ved tanken på at folk …"
type textarea "Har hattdette er noe jeg synes var super hott og pirrende ved tanken på at folk…"
type textarea "Har hatt dette er noe jeg synes var super hott og pirrende ved tanken på at fol…"
type textarea "Har hatt sdette er noe jeg synes var super hott og pirrende ved tanken på at fo…"
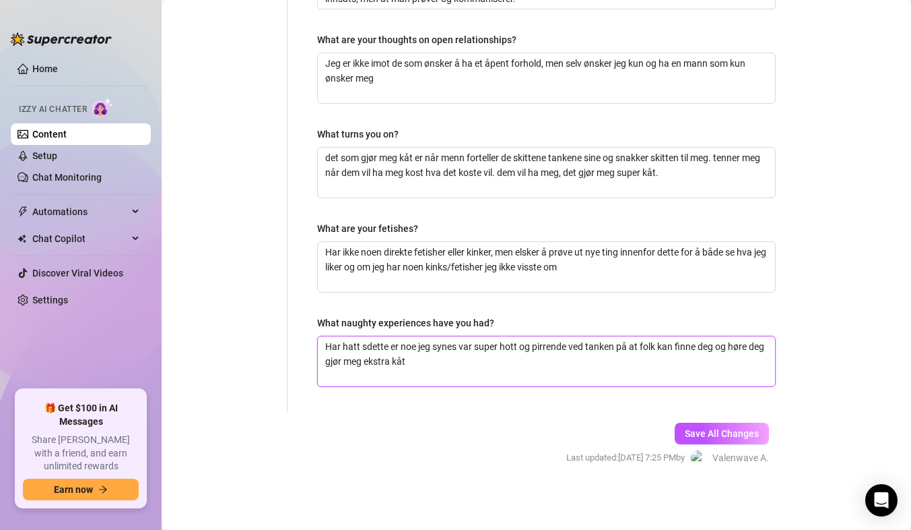
type textarea "Har hatt sedette er noe jeg synes var super hott og pirrende ved tanken på at f…"
type textarea "Har hatt sexdette er noe jeg synes var super hott og pirrende ved tanken på at …"
type textarea "Har hatt sex dette er noe jeg synes var super hott og pirrende ved tanken på at…"
type textarea "Har hatt sex mdette er noe jeg synes var super hott og pirrende ved tanken på a…"
type textarea "Har hatt sex medette er noe jeg synes var super hott og pirrende ved tanken på …"
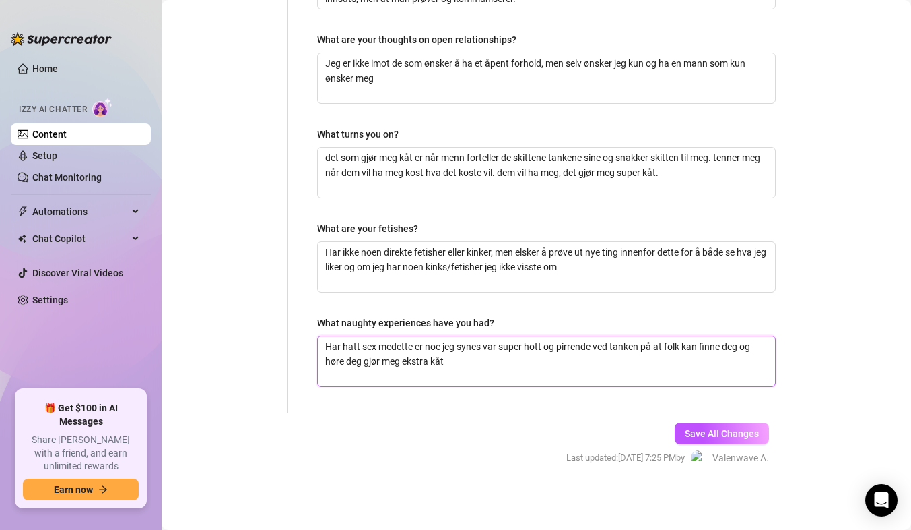
type textarea "Har hatt sex mendette er noe jeg synes var super hott og pirrende ved tanken på…"
type textarea "Har hatt sex mensdette er noe jeg synes var super hott og pirrende ved tanken p…"
type textarea "Har hatt sex [DEMOGRAPHIC_DATA] dette er noe jeg synes var super hott og pirren…"
type textarea "Har hatt sex mensdette er noe jeg synes var super hott og pirrende ved tanken p…"
type textarea "Har hatt sex mendette er noe jeg synes var super hott og pirrende ved tanken på…"
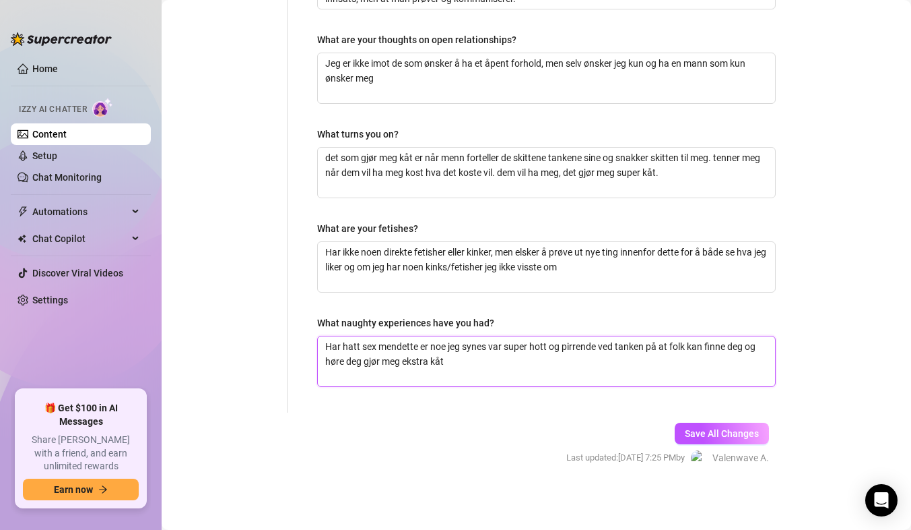
type textarea "Har hatt sex medette er noe jeg synes var super hott og pirrende ved tanken på …"
type textarea "Har hatt sex mdette er noe jeg synes var super hott og pirrende ved tanken på a…"
type textarea "Har hatt sex dette er noe jeg synes var super hott og pirrende ved tanken på at…"
type textarea "Har hatt sexdette er noe jeg synes var super hott og pirrende ved tanken på at …"
type textarea "Har hatt sedette er noe jeg synes var super hott og pirrende ved tanken på at f…"
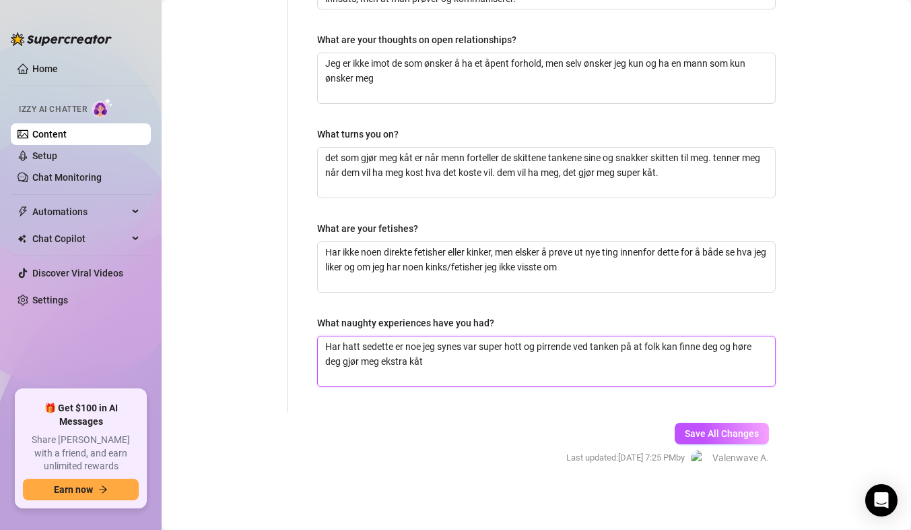
type textarea "Har hatt sdette er noe jeg synes var super hott og pirrende ved tanken på at fo…"
type textarea "Har hatt dette er noe jeg synes var super hott og pirrende ved tanken på at fol…"
type textarea "Har hattdette er noe jeg synes var super hott og pirrende ved tanken på at folk…"
type textarea "Har hatdette er noe jeg synes var super hott og pirrende ved tanken på at folk …"
type textarea "Har hadette er noe jeg synes var super hott og pirrende ved tanken på at folk k…"
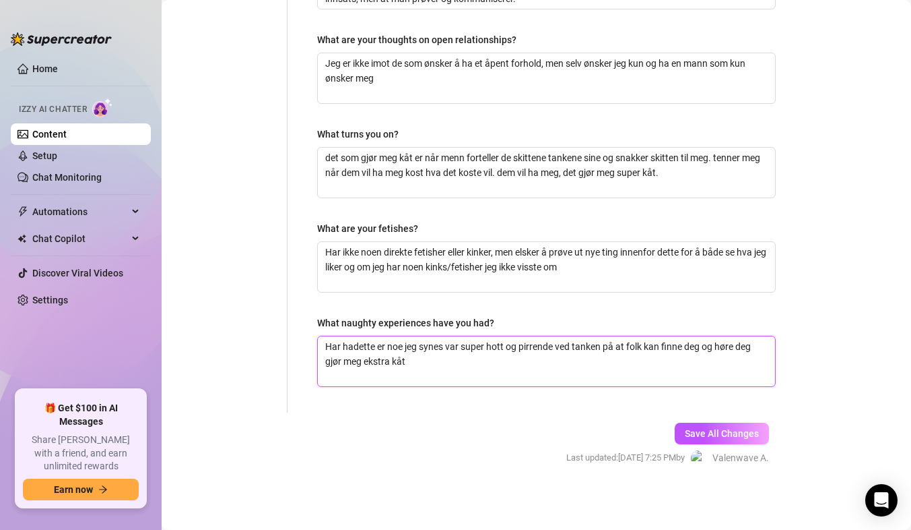
type textarea "Har hdette er noe jeg synes var super hott og pirrende ved tanken på at folk ka…"
type textarea "Har dette er noe jeg synes var super hott og pirrende ved tanken på at folk kan…"
type textarea "Har hdette er noe jeg synes var super hott og pirrende ved tanken på at folk ka…"
type textarea "Har hadette er noe jeg synes var super hott og pirrende ved tanken på at folk k…"
type textarea "Har haddette er noe jeg synes var super hott og pirrende ved tanken på at folk …"
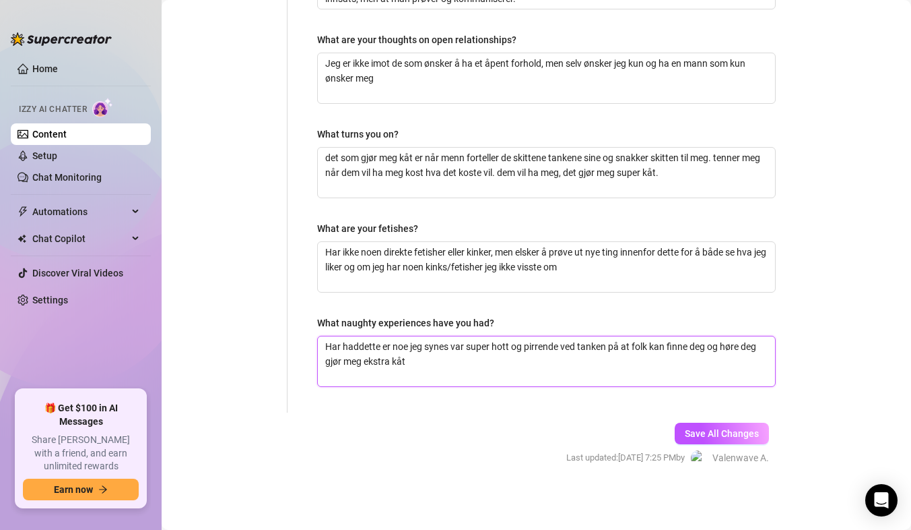
type textarea "Har hadddette er noe jeg synes var super hott og pirrende ved tanken på at folk…"
type textarea "Har hadd dette er noe jeg synes var super hott og pirrende ved tanken på at fol…"
type textarea "Har hadd sdette er noe jeg synes var super hott og pirrende ved tanken på at fo…"
type textarea "Har hadd sedette er noe jeg synes var super hott og pirrende ved tanken på at f…"
type textarea "Har hadd sdette er noe jeg synes var super hott og pirrende ved tanken på at fo…"
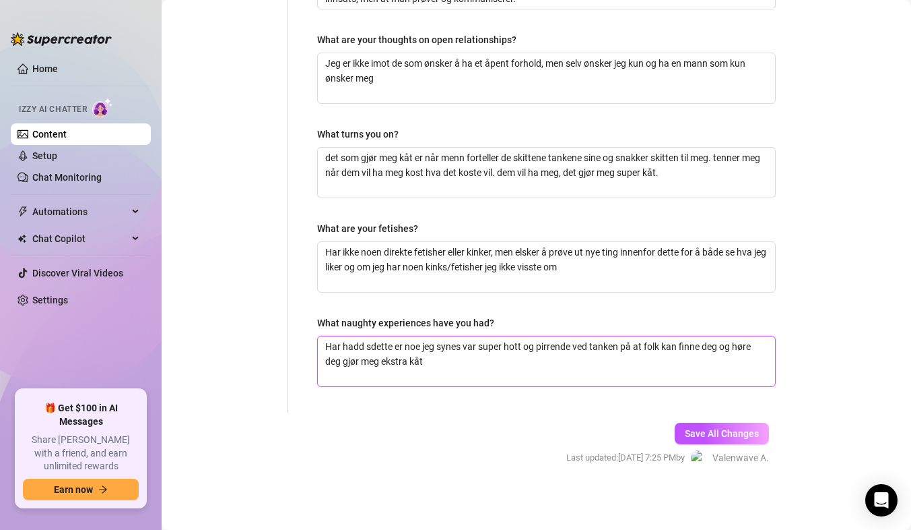
type textarea "Har hadd dette er noe jeg synes var super hott og pirrende ved tanken på at fol…"
type textarea "Har hadddette er noe jeg synes var super hott og pirrende ved tanken på at folk…"
type textarea "Har haddette er noe jeg synes var super hott og pirrende ved tanken på at folk …"
type textarea "Har hadette er noe jeg synes var super hott og pirrende ved tanken på at folk k…"
type textarea "Har hdette er noe jeg synes var super hott og pirrende ved tanken på at folk ka…"
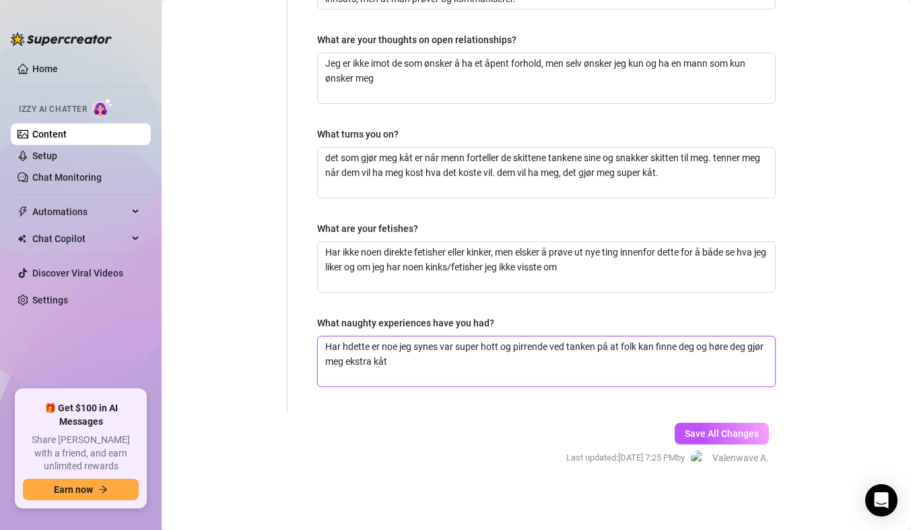
type textarea "Har dette er noe jeg synes var super hott og pirrende ved tanken på at folk kan…"
type textarea "Har pdette er noe jeg synes var super hott og pirrende ved tanken på at folk ka…"
type textarea "Har pedette er noe jeg synes var super hott og pirrende ved tanken på at folk k…"
type textarea "Har pendette er noe jeg synes var super hott og pirrende ved tanken på at folk …"
type textarea "Har penedette er noe jeg synes var super hott og pirrende ved tanken på at folk…"
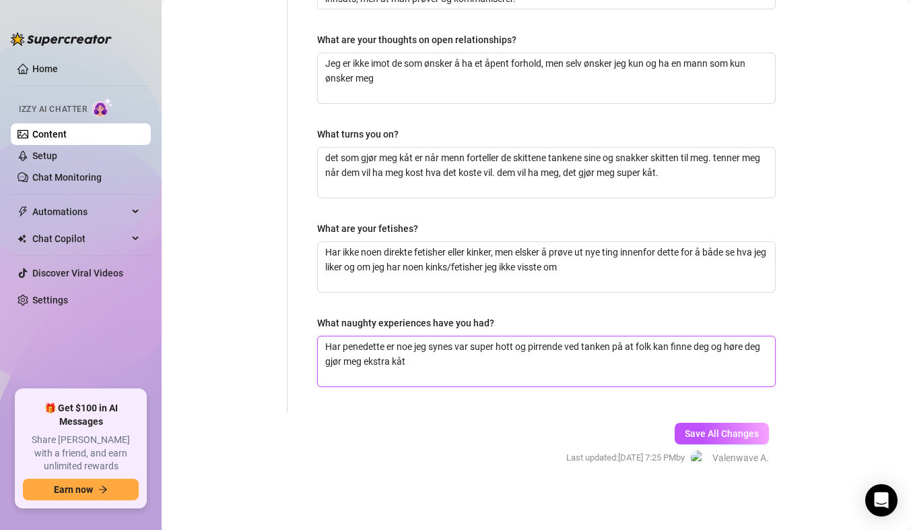
type textarea "Har penetdette er noe jeg synes var super hott og pirrende ved tanken på at fol…"
type textarea "Har penetrdette er noe jeg synes var super hott og pirrende ved tanken på at fo…"
type textarea "Har penetredette er noe jeg synes var super hott og pirrende ved tanken på at f…"
type textarea "Har penetrerdette er noe jeg synes var super hott og pirrende ved tanken på at …"
type textarea "Har penetrertdette er noe jeg synes var super hott og pirrende ved tanken på at…"
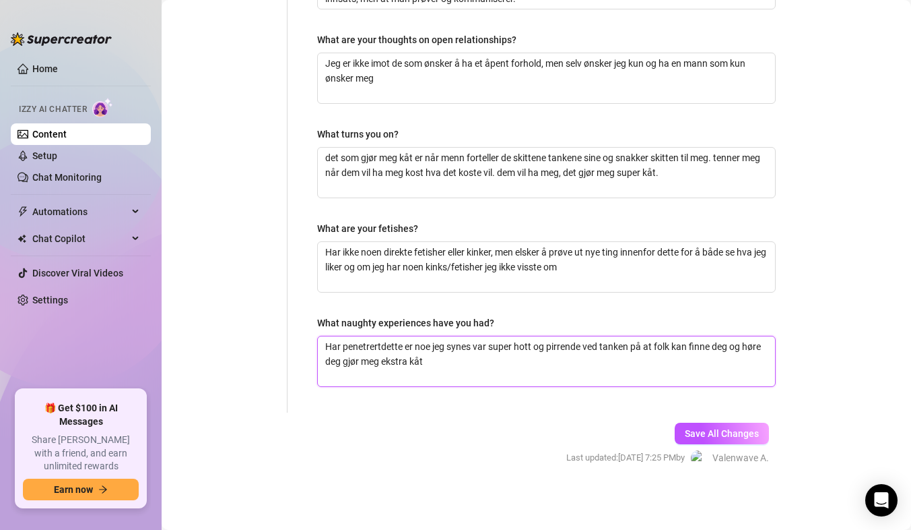
type textarea "Har penetrert dette er noe jeg synes var super hott og pirrende ved tanken på a…"
type textarea "Har penetrert mdette er noe jeg synes var super hott og pirrende ved tanken på …"
type textarea "Har penetrert medette er noe jeg synes var super hott og pirrende ved tanken på…"
type textarea "Har penetrert megdette er noe jeg synes var super hott og pirrende ved tanken p…"
type textarea "Har penetrert meg dette er noe jeg synes var super hott og pirrende ved tanken …"
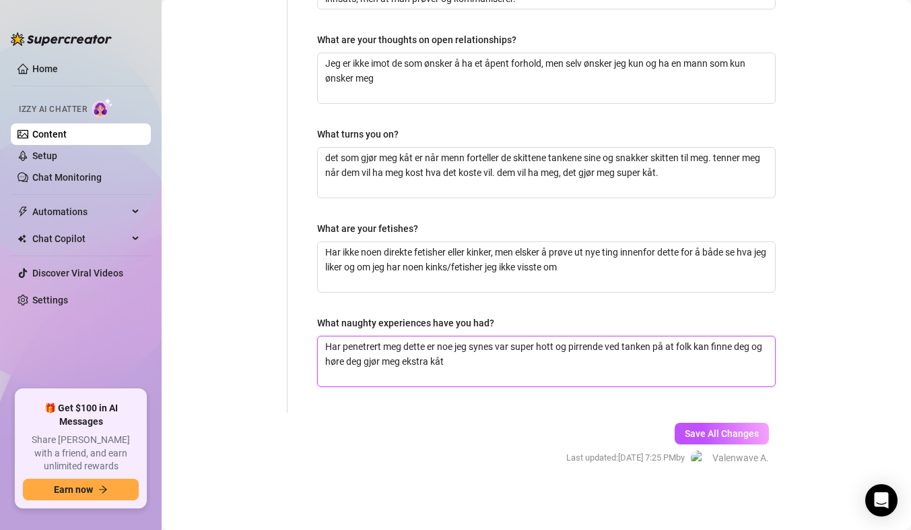
type textarea "Har penetrert meg sdette er noe jeg synes var super hott og pirrende ved tanken…"
type textarea "Har penetrert meg sedette er noe jeg synes var super hott og pirrende ved tanke…"
type textarea "Har penetrert meg seldette er noe jeg synes var super hott og pirrende ved tank…"
type textarea "Har penetrert meg selvdette er noe jeg synes var super hott og pirrende ved tan…"
type textarea "Har penetrert meg selv dette er noe jeg synes var super hott og pirrende ved ta…"
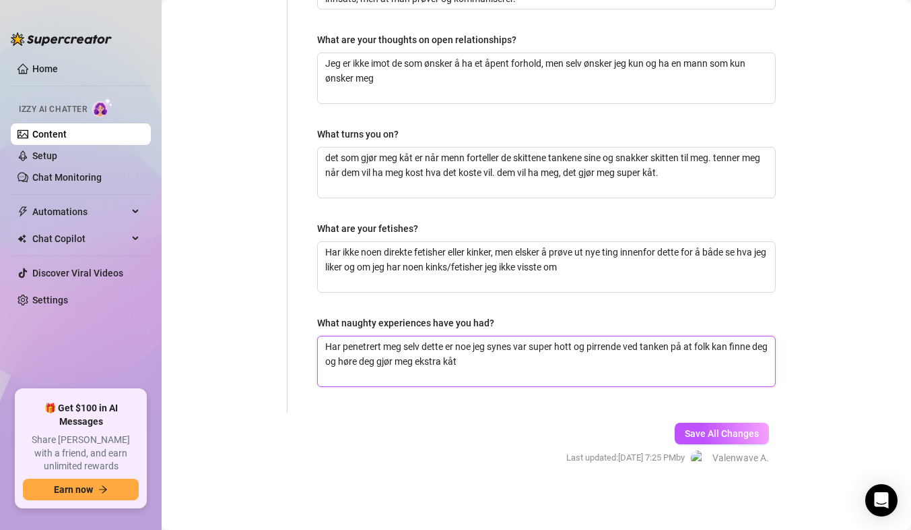
type textarea "Har penetrert meg selv pdette er noe jeg synes var super hott og pirrende ved t…"
type textarea "Har penetrert meg selv pådette er noe jeg synes var super hott og pirrende ved …"
type textarea "Har penetrert meg selv på dette er noe jeg synes var super hott og pirrende ved…"
type textarea "Har penetrert meg selv på ldette er noe jeg synes var super hott og pirrende ve…"
type textarea "Har penetrert meg selv på lidette er noe jeg synes var super hott og pirrende v…"
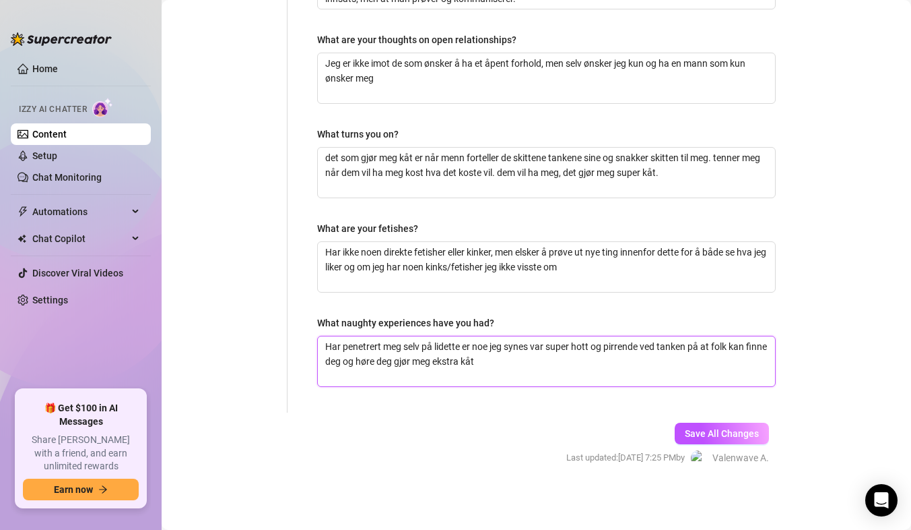
type textarea "Har penetrert meg selv på livdette er noe jeg synes var super hott og pirrende …"
type textarea "Har penetrert meg selv på livedette er noe jeg synes var super hott og pirrende…"
type textarea "Har penetrert meg selv på live-dette er noe jeg synes var super hott og pirrend…"
type textarea "Har penetrert meg selv på live-sdette er noe jeg synes var super hott og pirren…"
type textarea "Har penetrert meg selv på live-stdette er noe jeg synes var super hott og pirre…"
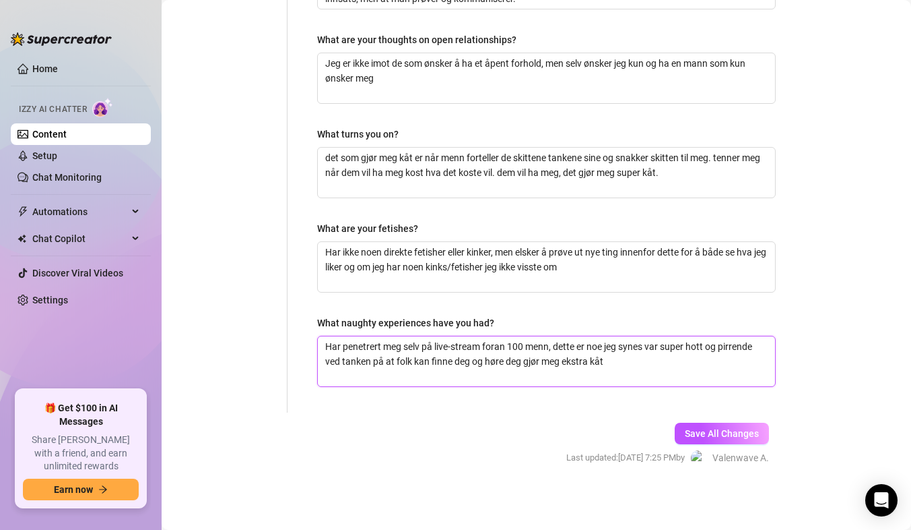
drag, startPoint x: 432, startPoint y: 362, endPoint x: 468, endPoint y: 365, distance: 36.5
click at [468, 365] on textarea "Har penetrert meg selv på live-stream foran 100 menn, dette er noe jeg synes va…" at bounding box center [546, 361] width 457 height 50
click at [508, 360] on textarea "Har penetrert meg selv på live-stream foran 100 menn, dette er noe jeg synes va…" at bounding box center [546, 361] width 457 height 50
click at [620, 362] on textarea "Har penetrert meg selv på live-stream foran 100 menn, dette er noe jeg synes va…" at bounding box center [546, 361] width 457 height 50
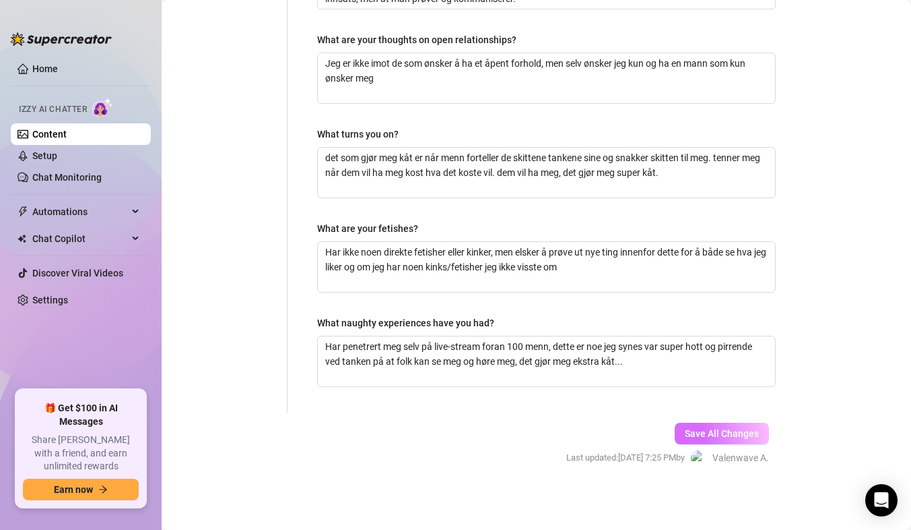
click at [685, 424] on button "Save All Changes" at bounding box center [722, 433] width 94 height 22
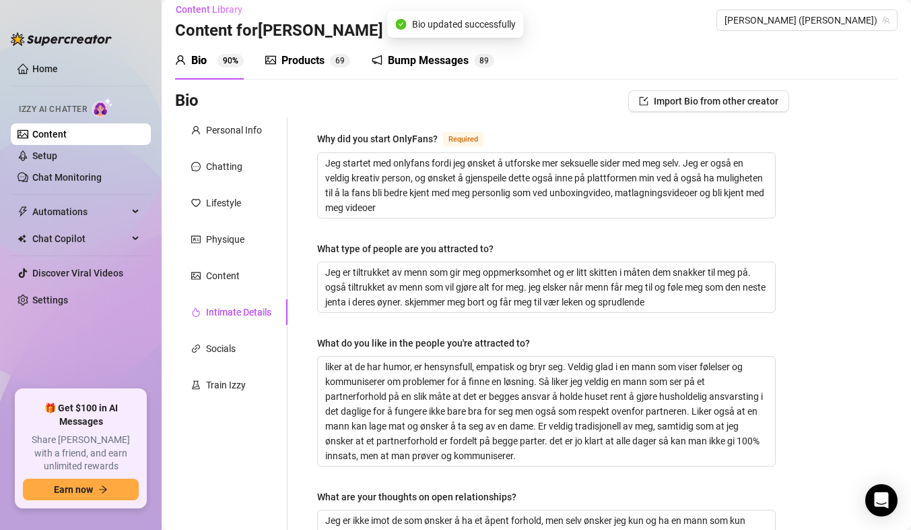
scroll to position [9, 0]
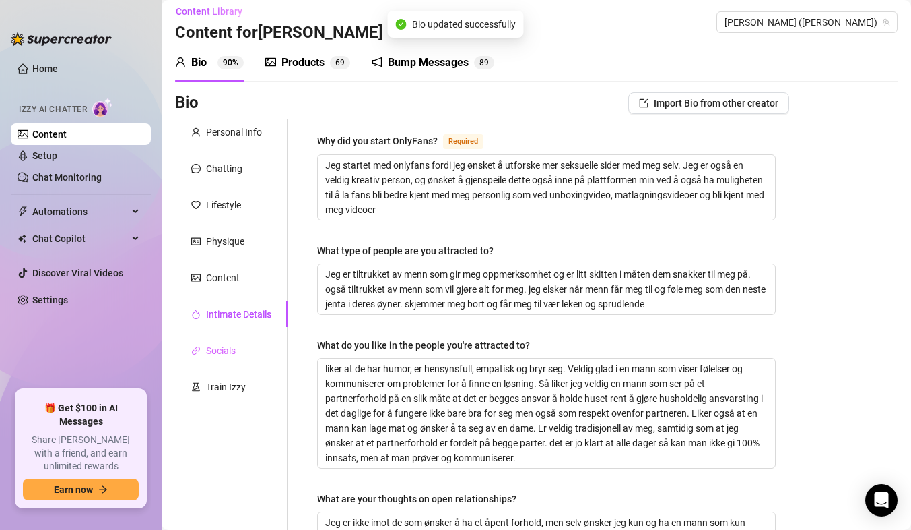
click at [248, 356] on div "Socials" at bounding box center [231, 351] width 113 height 26
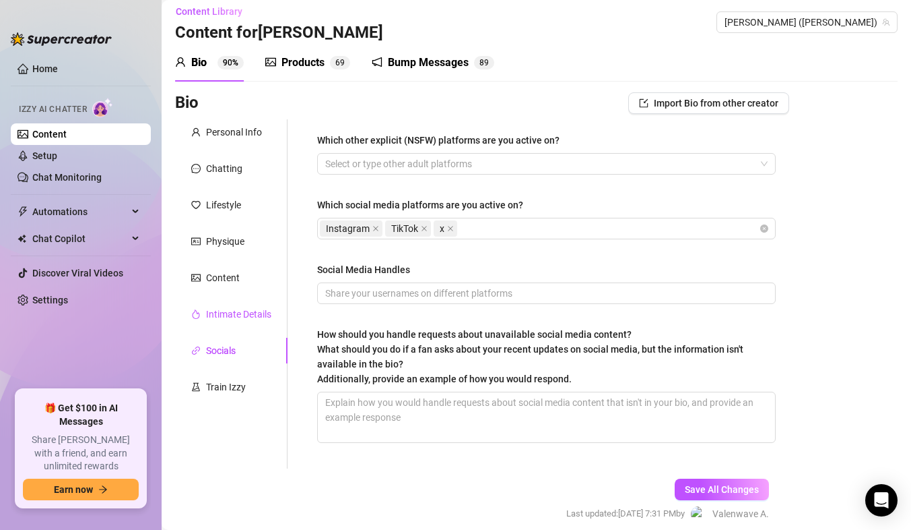
click at [240, 313] on div "Intimate Details" at bounding box center [238, 314] width 65 height 15
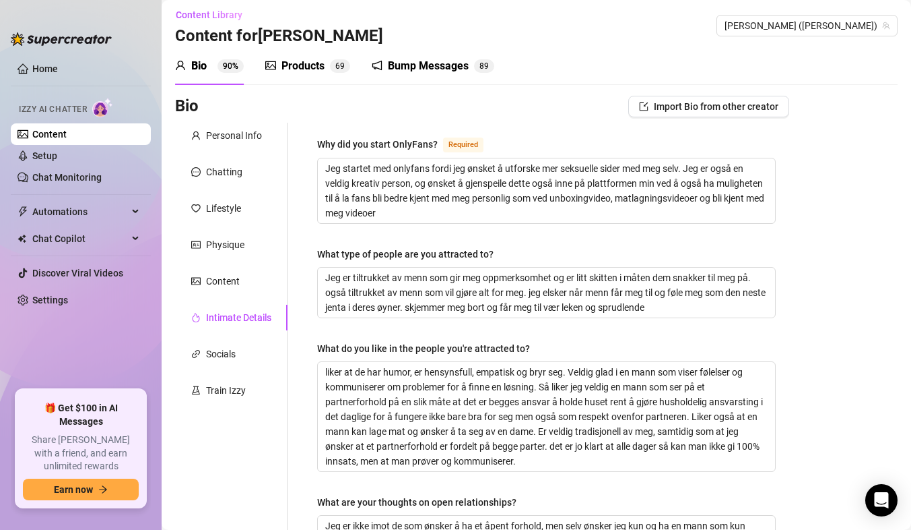
scroll to position [5, 0]
click at [225, 279] on div "Content" at bounding box center [223, 281] width 34 height 15
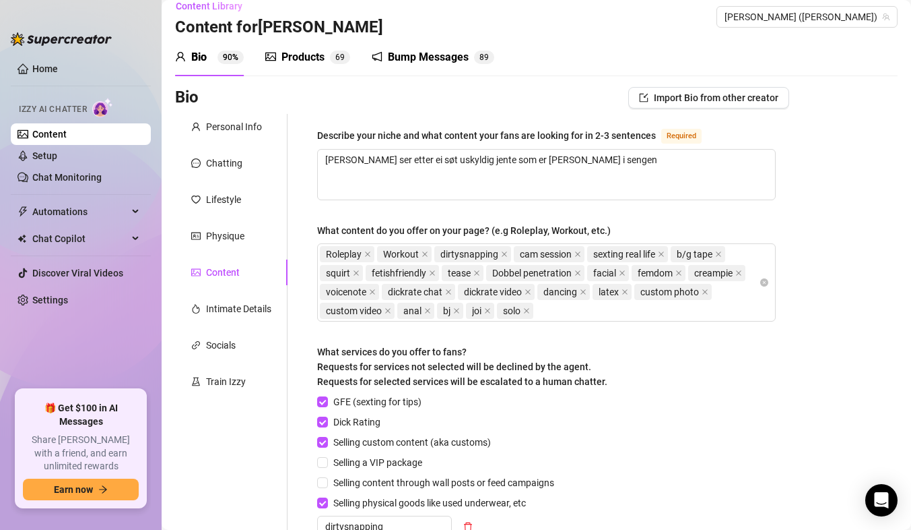
scroll to position [13, 0]
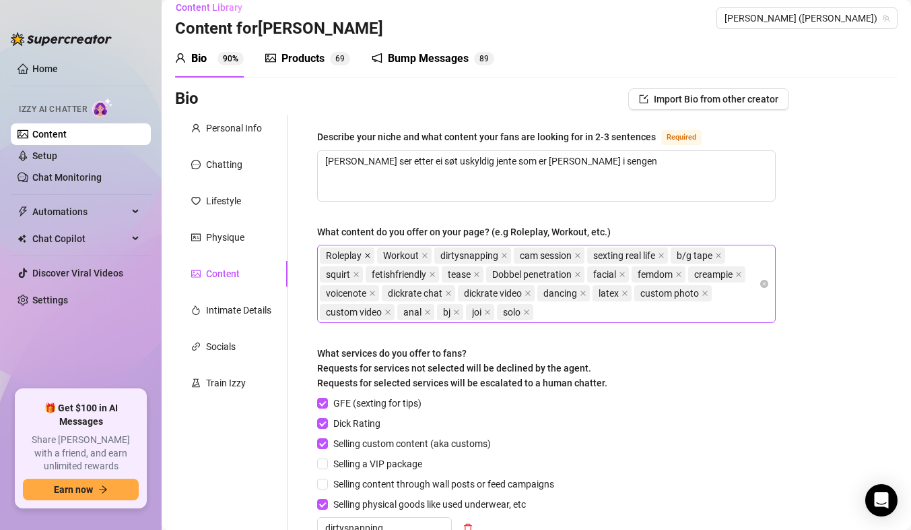
click at [366, 256] on icon "close" at bounding box center [367, 255] width 5 height 5
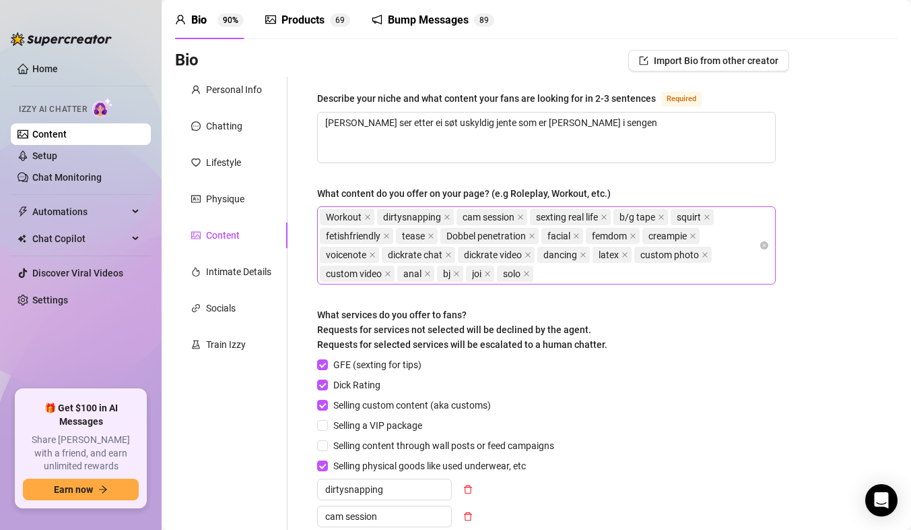
scroll to position [51, 0]
click at [221, 206] on div "Physique" at bounding box center [225, 199] width 38 height 15
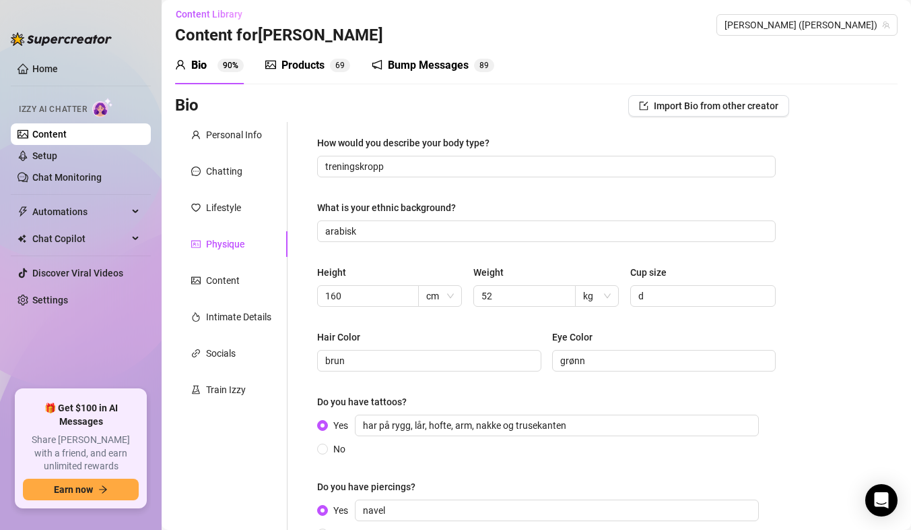
scroll to position [0, 0]
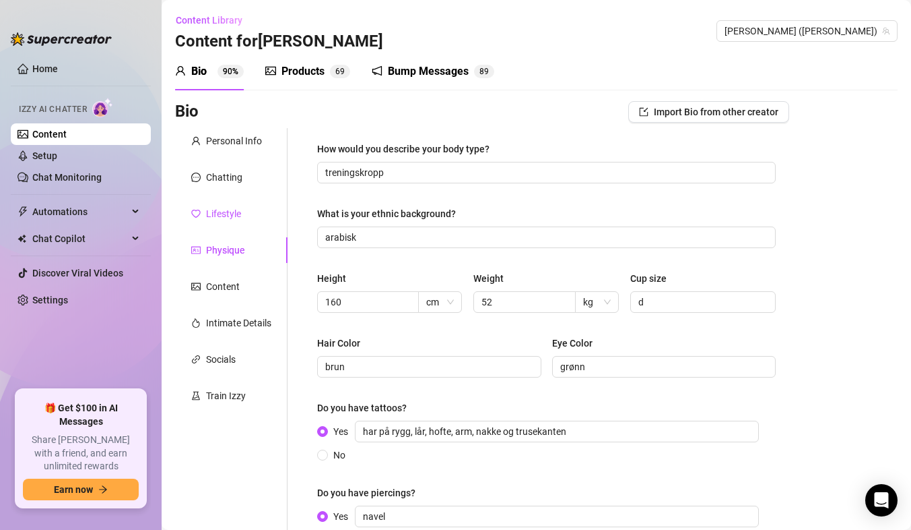
click at [232, 207] on div "Lifestyle" at bounding box center [223, 213] width 35 height 15
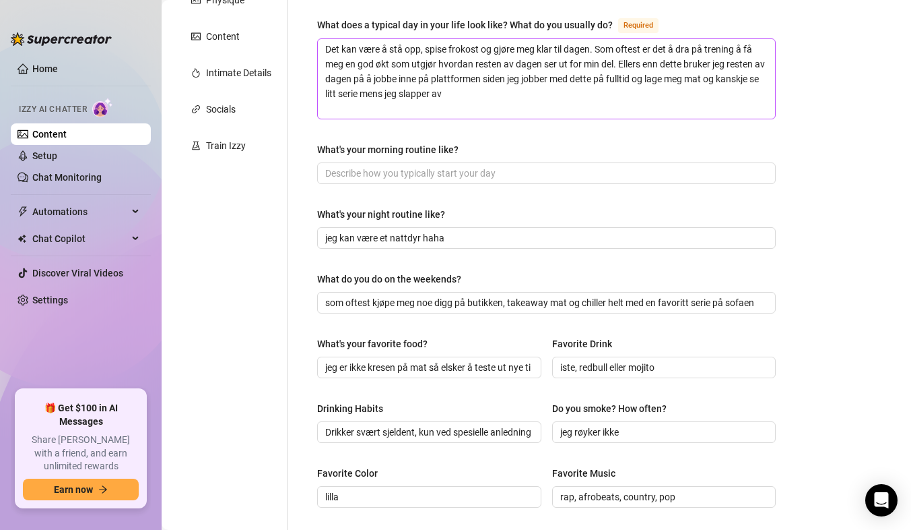
scroll to position [251, 0]
click at [515, 365] on input "jeg er ikke kresen på mat så elsker å teste ut nye ting" at bounding box center [427, 366] width 205 height 15
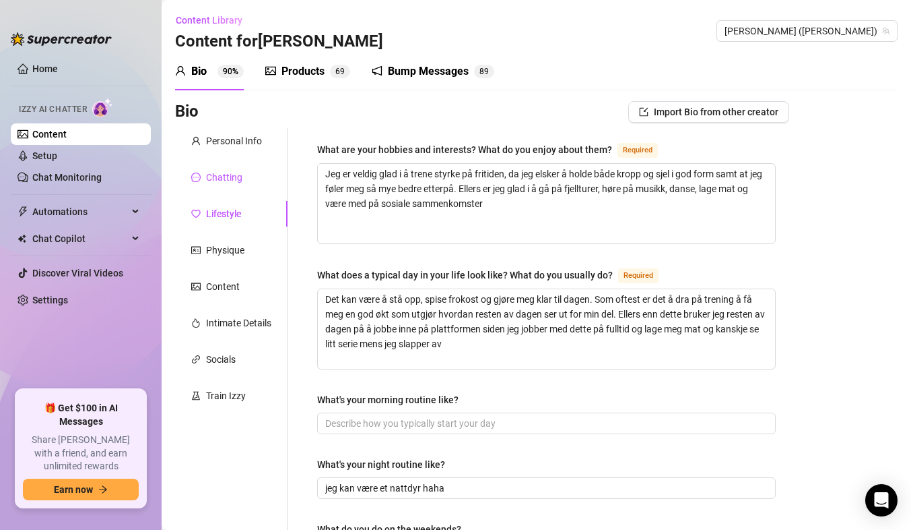
scroll to position [0, 0]
click at [238, 177] on div "Chatting" at bounding box center [224, 177] width 36 height 15
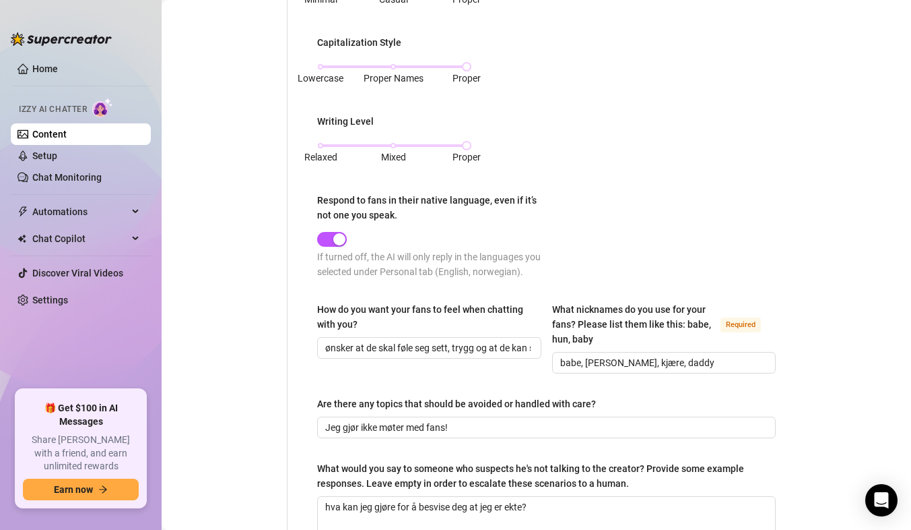
scroll to position [662, 0]
click at [499, 344] on input "ønsker at de skal føle seg sett, trygg og at de kan stole på meg, samtidig bli …" at bounding box center [427, 348] width 205 height 15
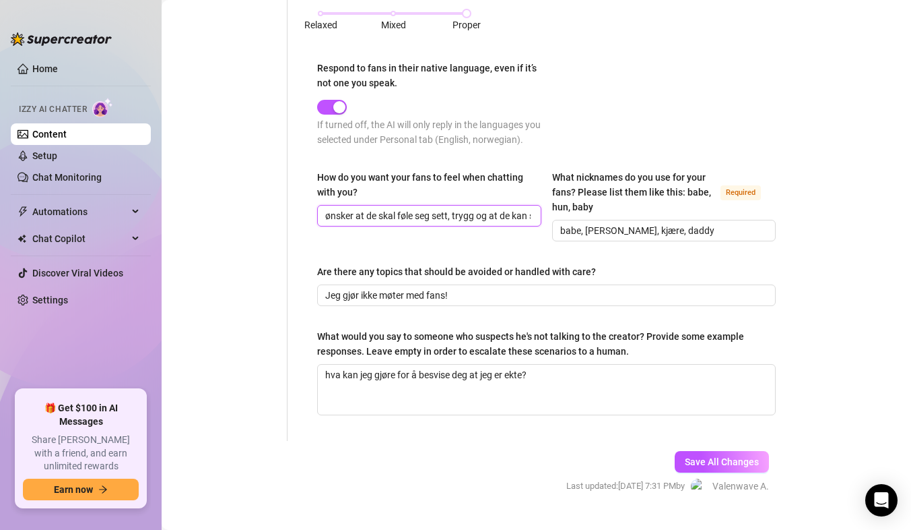
scroll to position [823, 0]
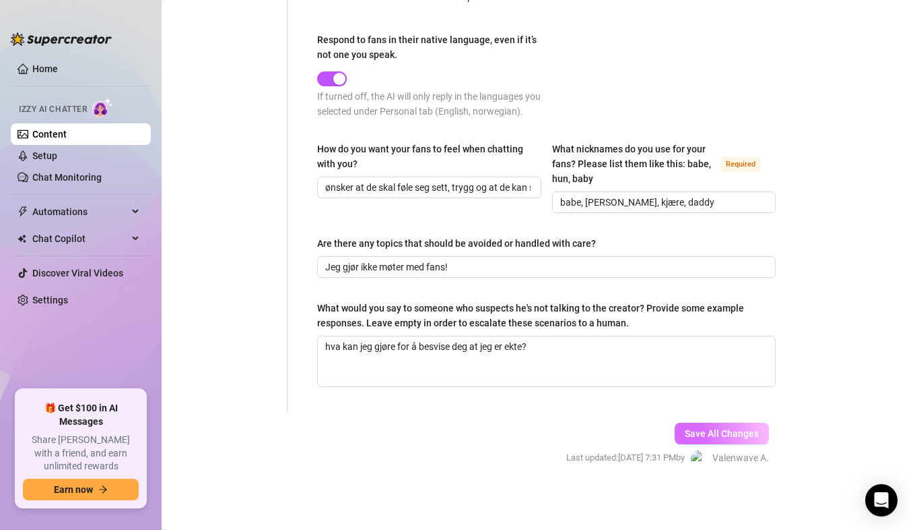
click at [707, 424] on button "Save All Changes" at bounding box center [722, 433] width 94 height 22
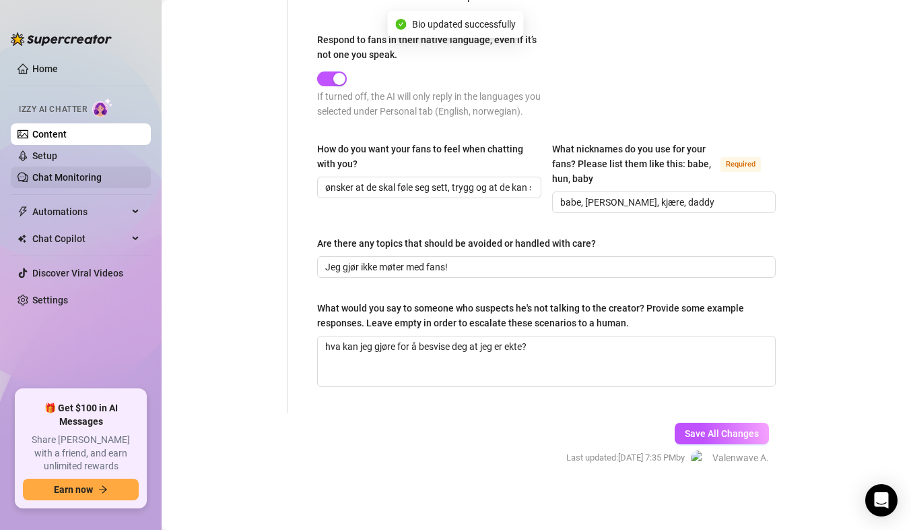
click at [79, 174] on link "Chat Monitoring" at bounding box center [66, 177] width 69 height 11
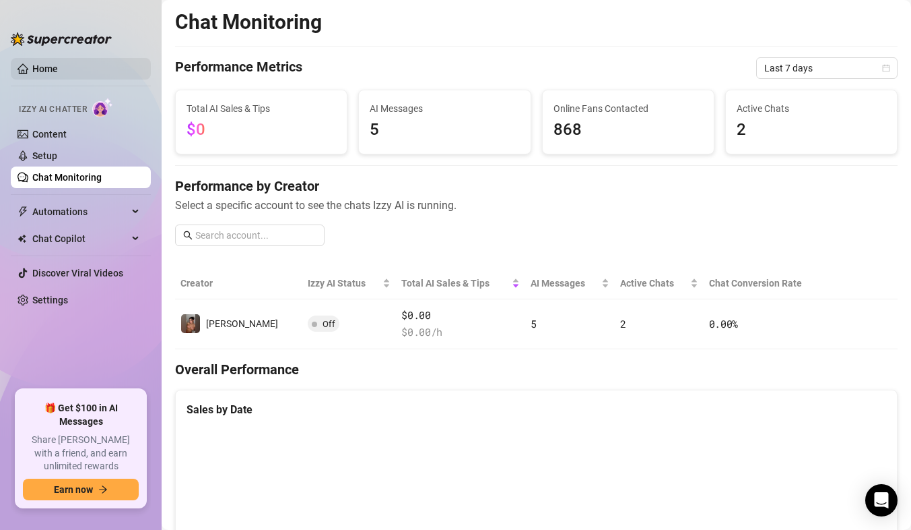
click at [51, 73] on link "Home" at bounding box center [45, 68] width 26 height 11
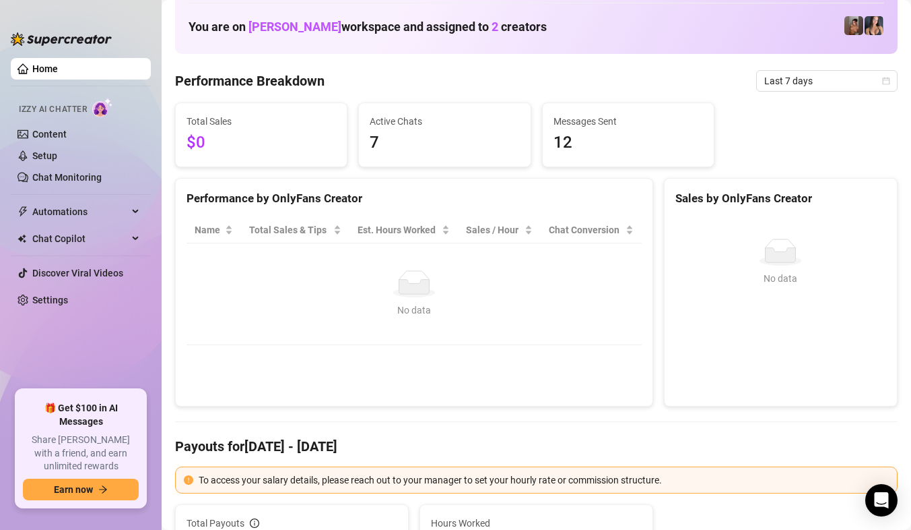
scroll to position [67, 0]
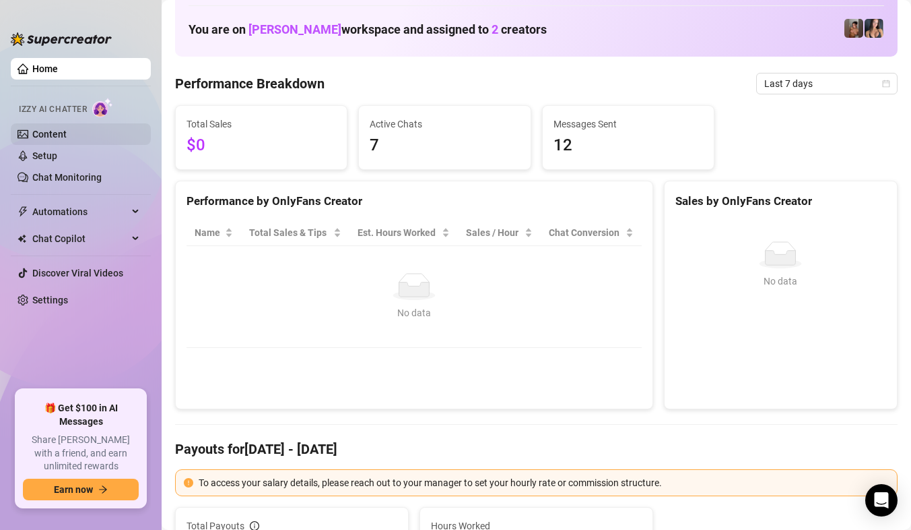
click at [44, 135] on link "Content" at bounding box center [49, 134] width 34 height 11
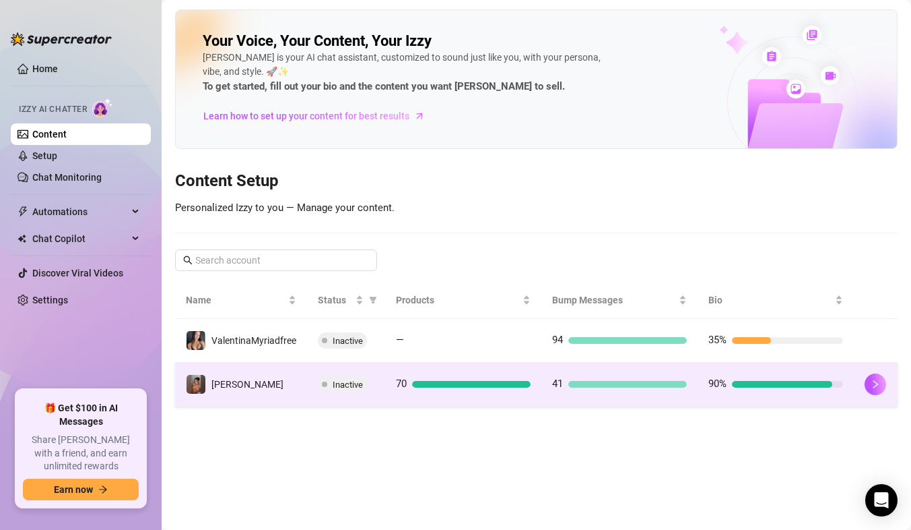
click at [724, 380] on span "90%" at bounding box center [718, 383] width 18 height 12
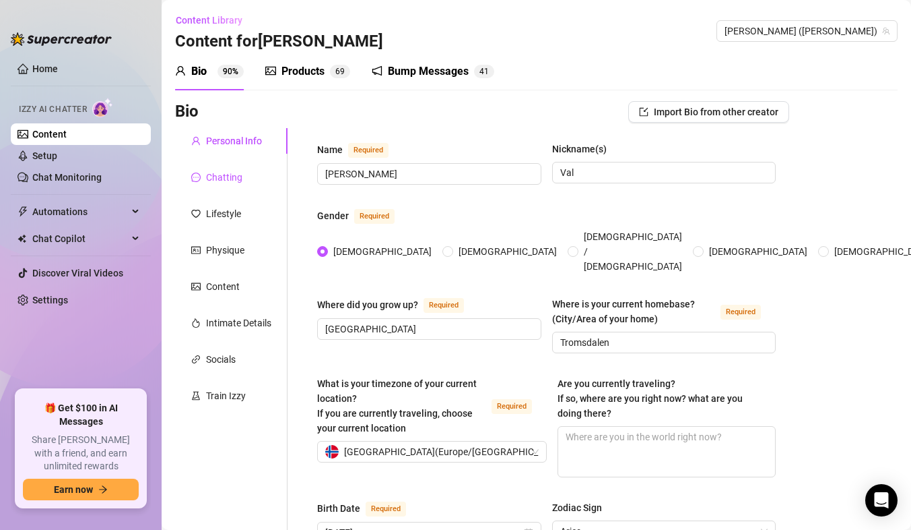
click at [237, 174] on div "Chatting" at bounding box center [224, 177] width 36 height 15
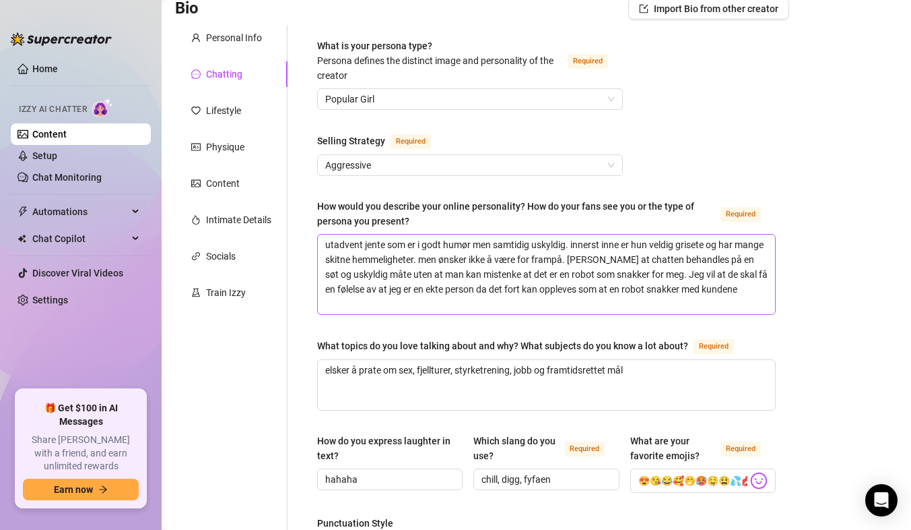
scroll to position [82, 0]
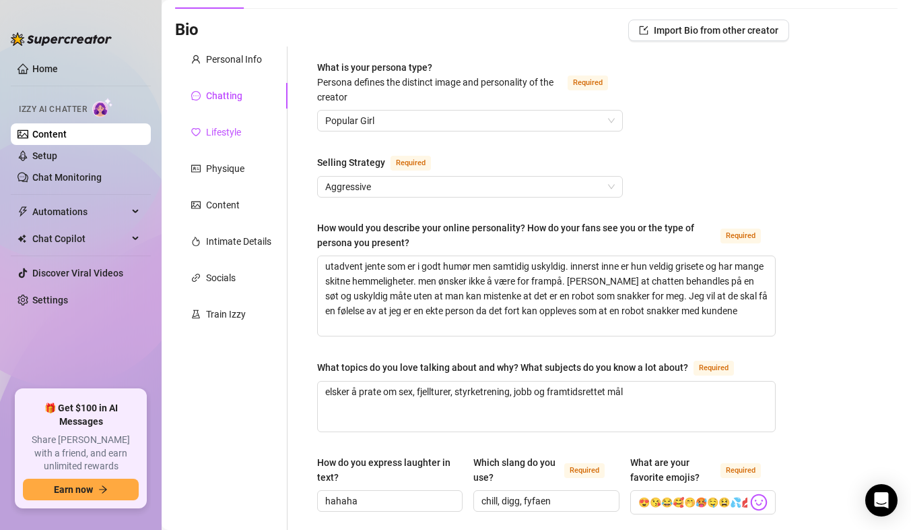
click at [230, 137] on div "Lifestyle" at bounding box center [223, 132] width 35 height 15
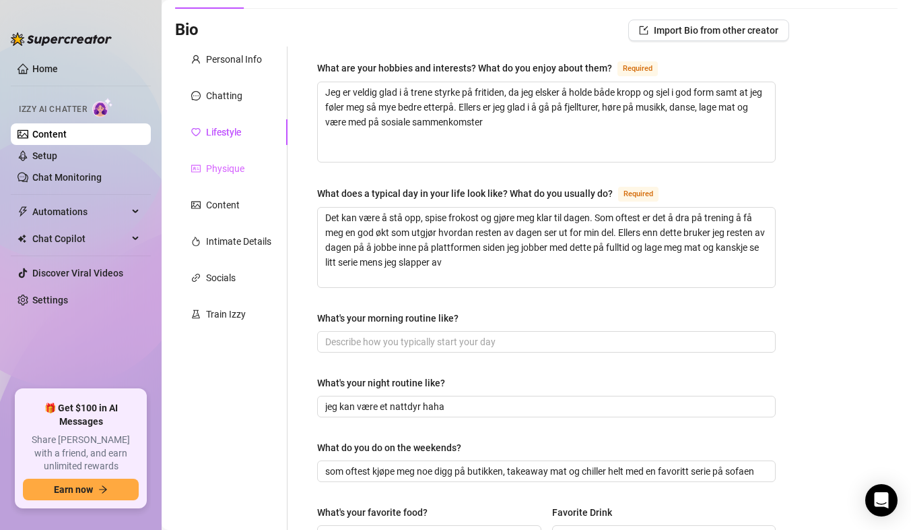
click at [224, 177] on div "Physique" at bounding box center [231, 169] width 113 height 26
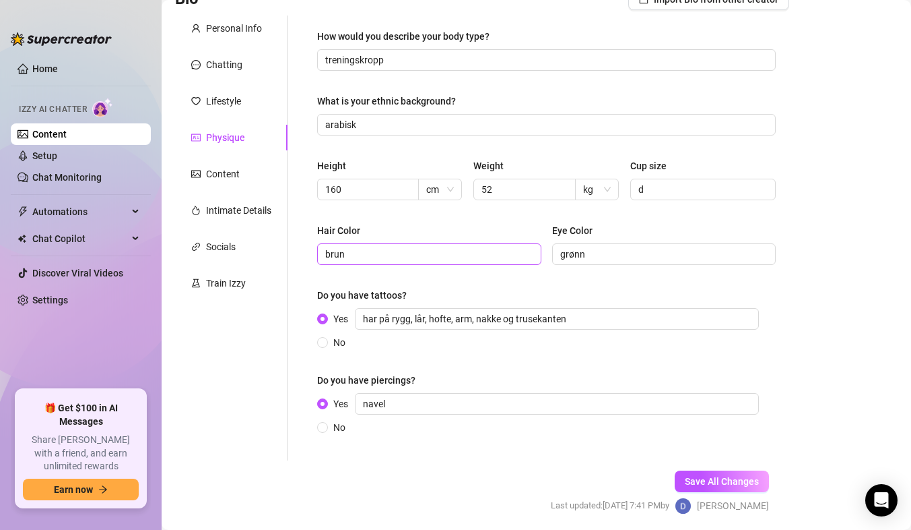
scroll to position [161, 0]
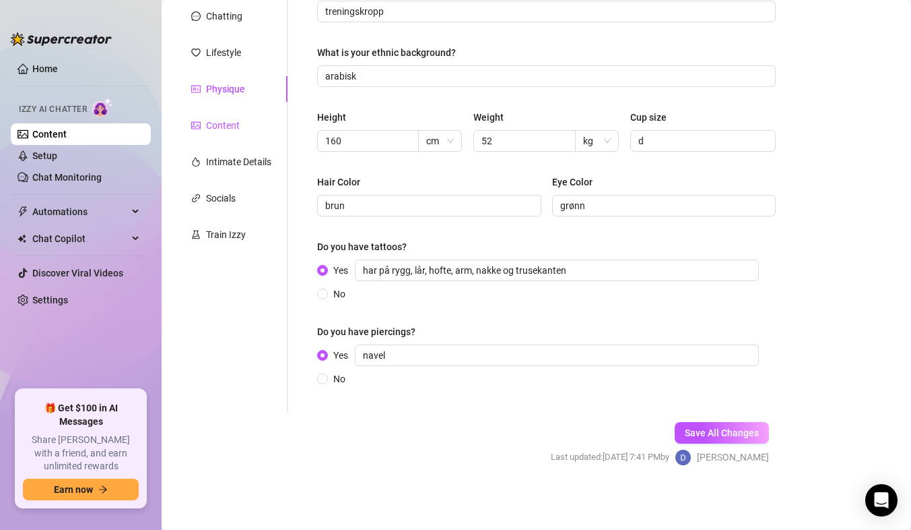
click at [220, 129] on div "Content" at bounding box center [223, 125] width 34 height 15
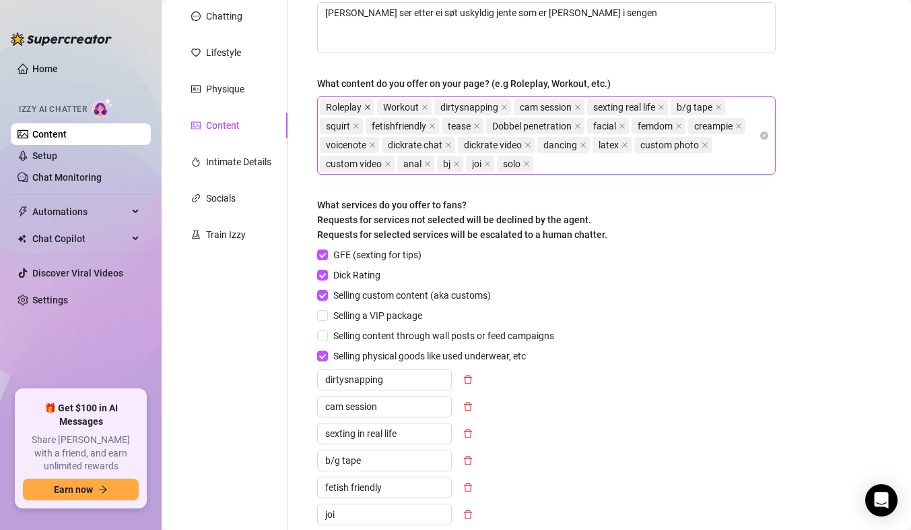
click at [366, 106] on icon "close" at bounding box center [367, 107] width 7 height 7
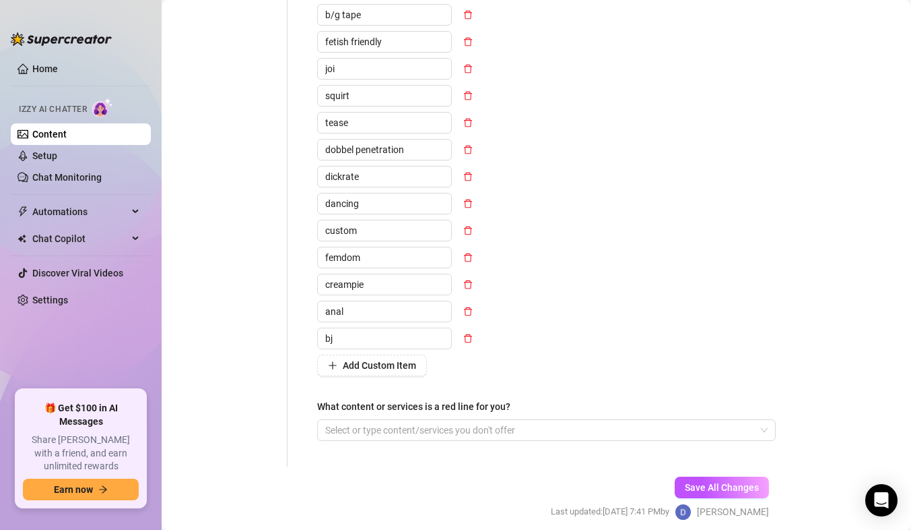
scroll to position [660, 0]
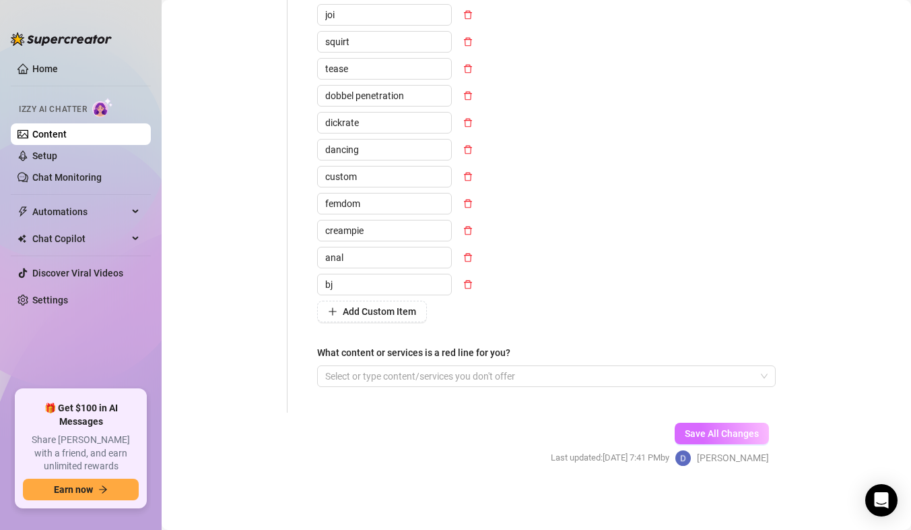
click at [696, 428] on span "Save All Changes" at bounding box center [722, 433] width 74 height 11
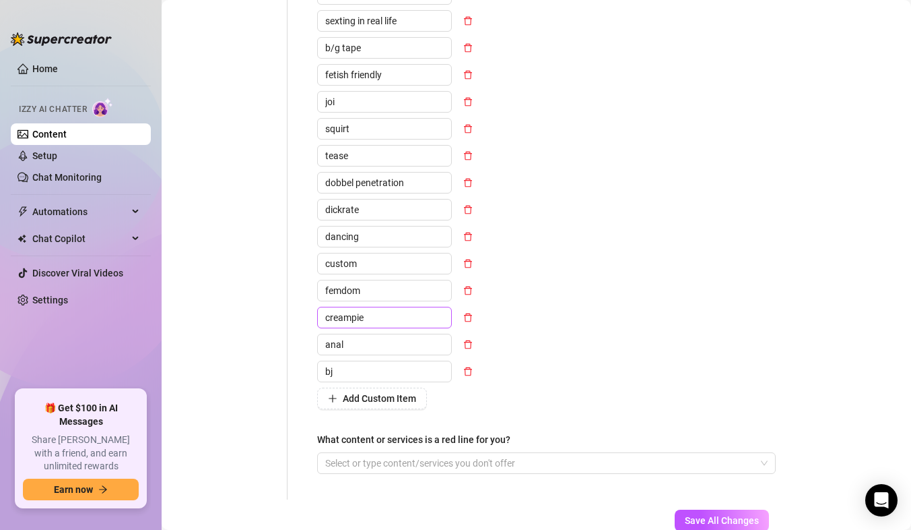
scroll to position [593, 0]
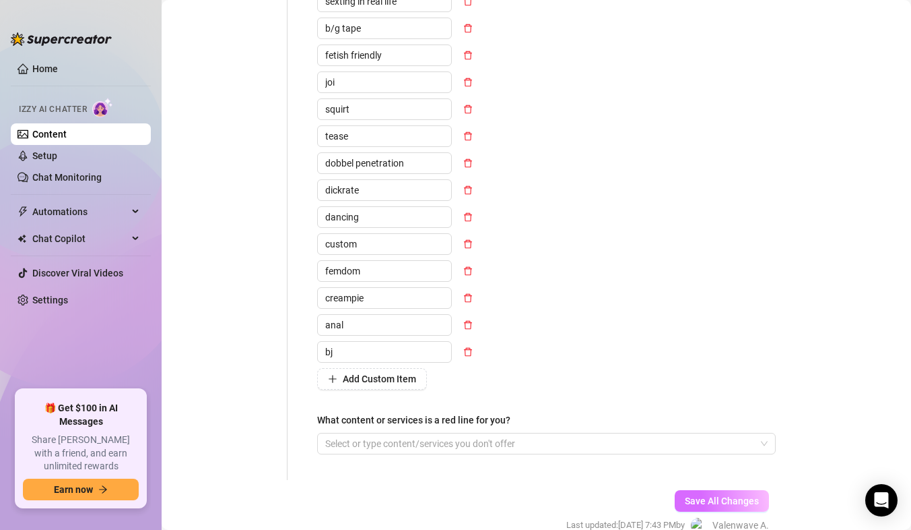
click at [681, 492] on button "Save All Changes" at bounding box center [722, 501] width 94 height 22
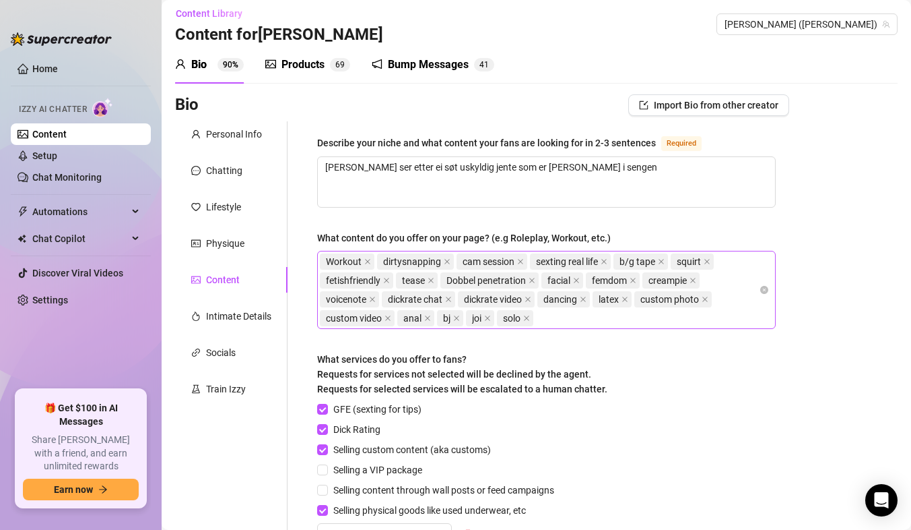
scroll to position [0, 0]
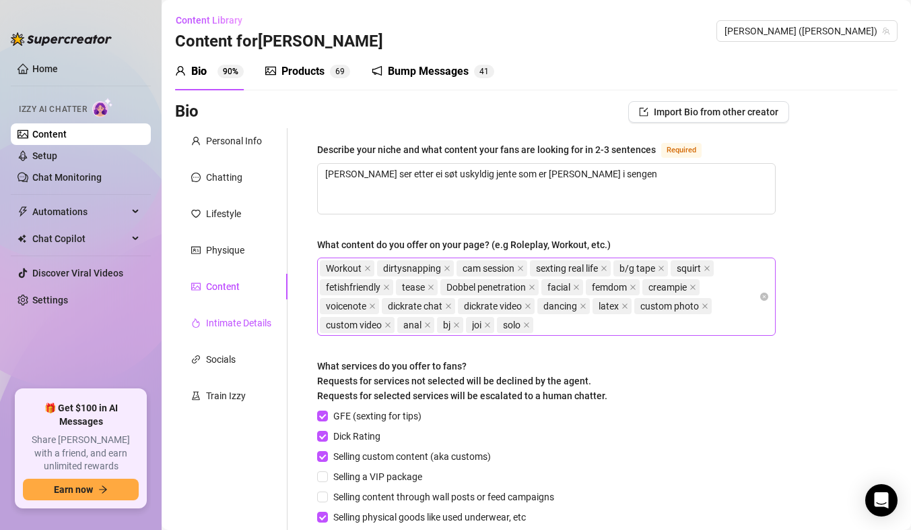
click at [242, 323] on div "Intimate Details" at bounding box center [238, 322] width 65 height 15
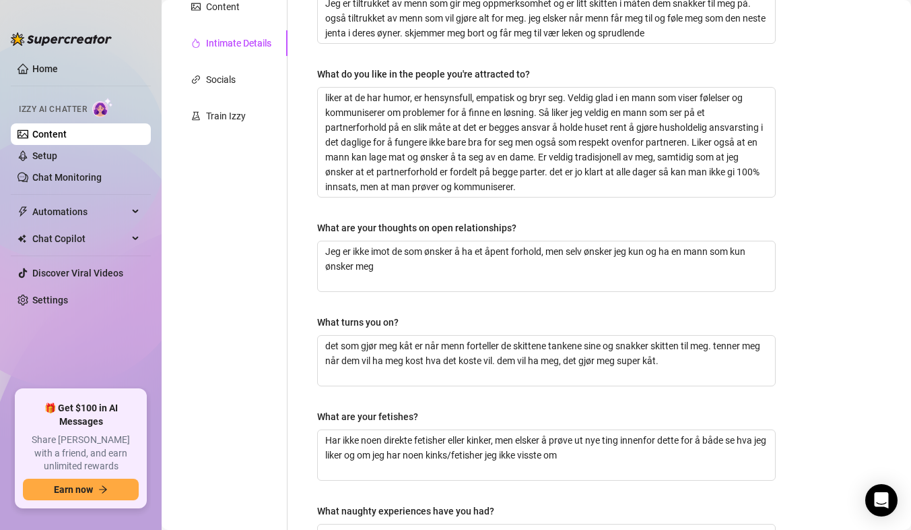
scroll to position [202, 0]
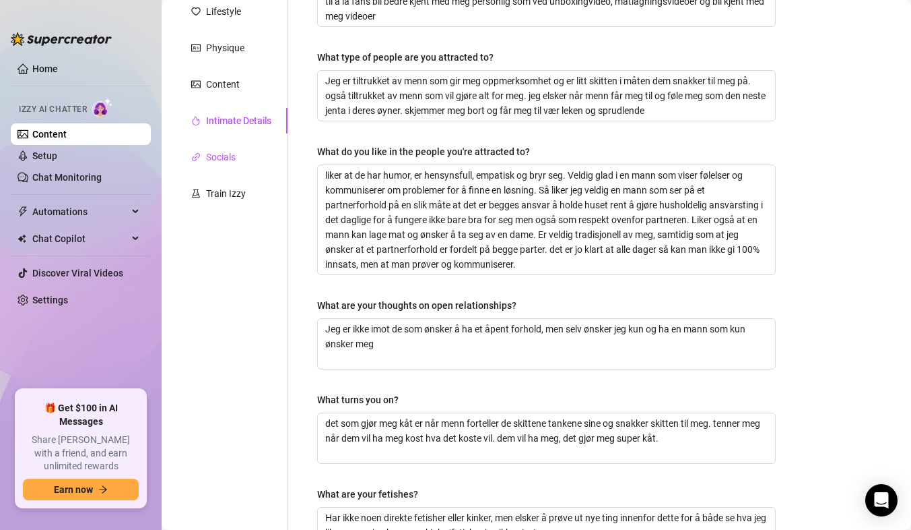
click at [211, 155] on div "Socials" at bounding box center [221, 157] width 30 height 15
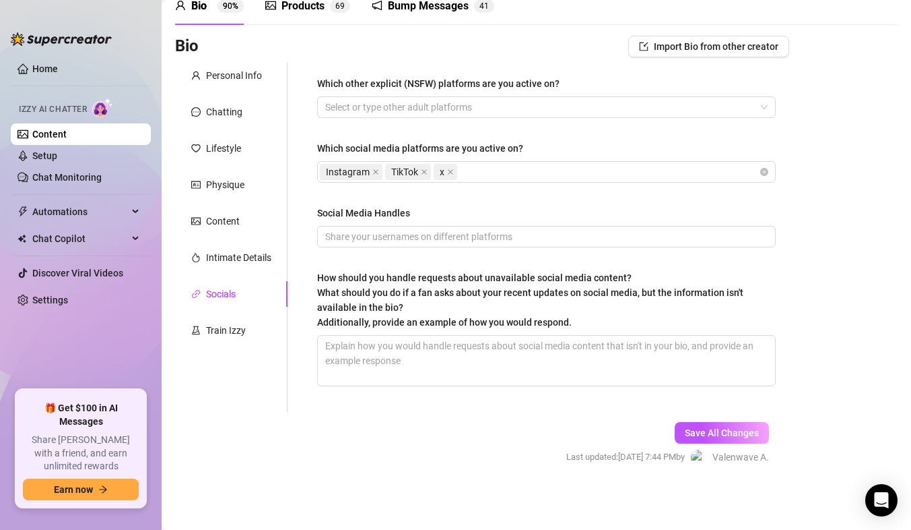
scroll to position [65, 0]
click at [213, 326] on div "Train Izzy" at bounding box center [226, 330] width 40 height 15
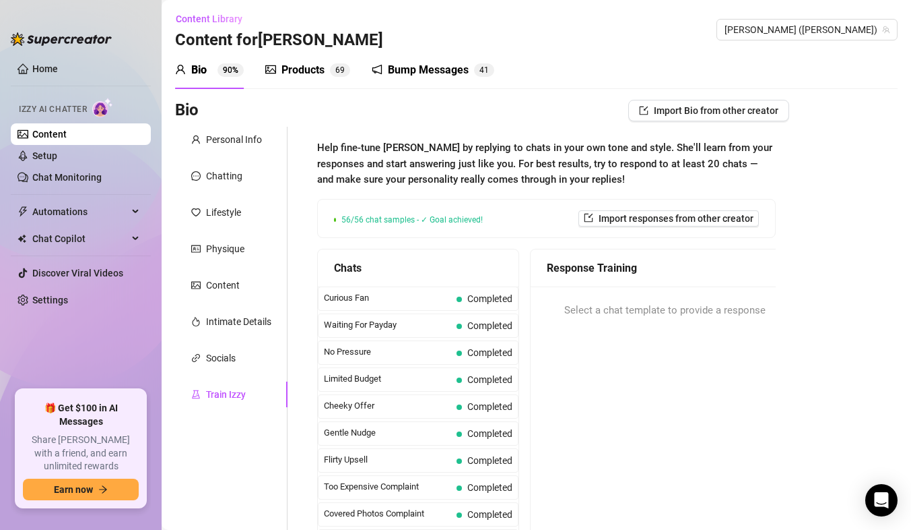
scroll to position [0, 0]
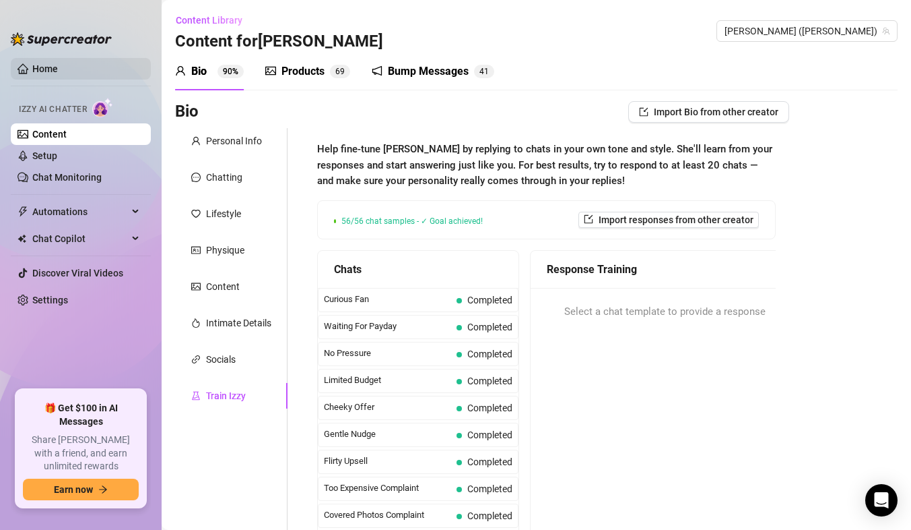
click at [32, 68] on link "Home" at bounding box center [45, 68] width 26 height 11
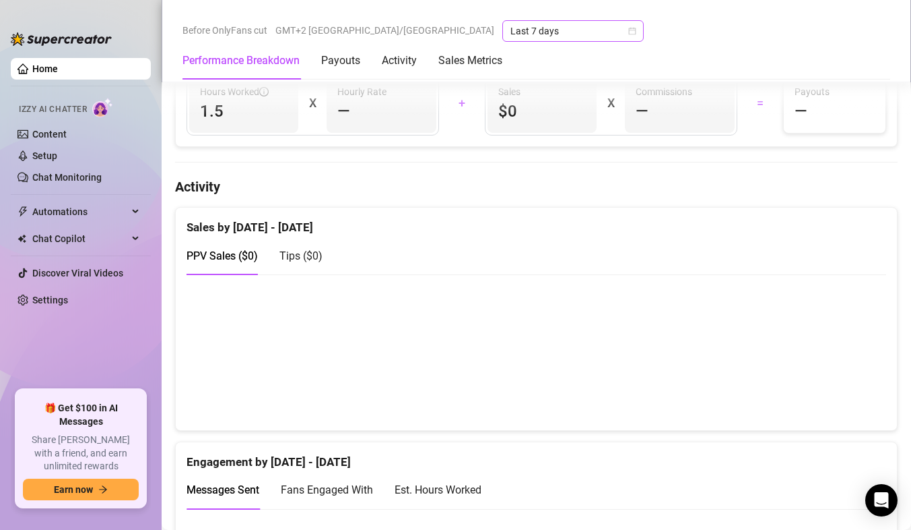
scroll to position [606, 0]
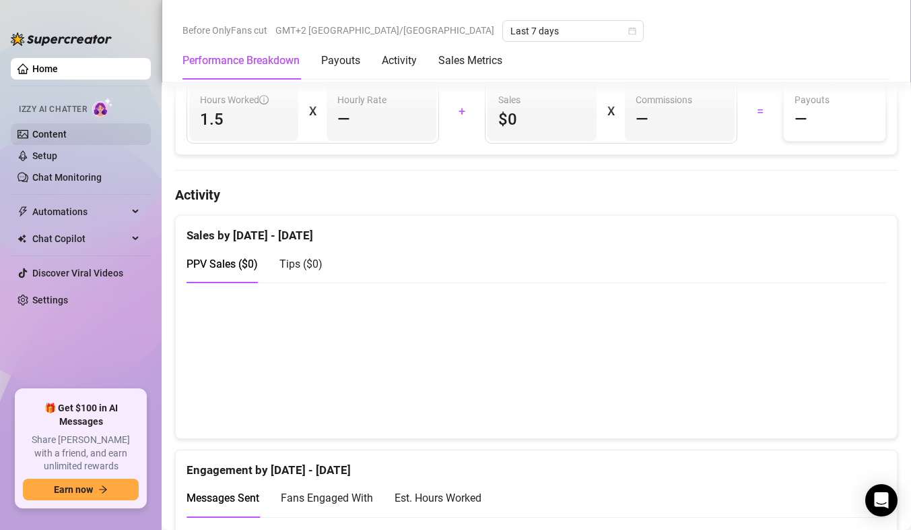
click at [55, 129] on link "Content" at bounding box center [49, 134] width 34 height 11
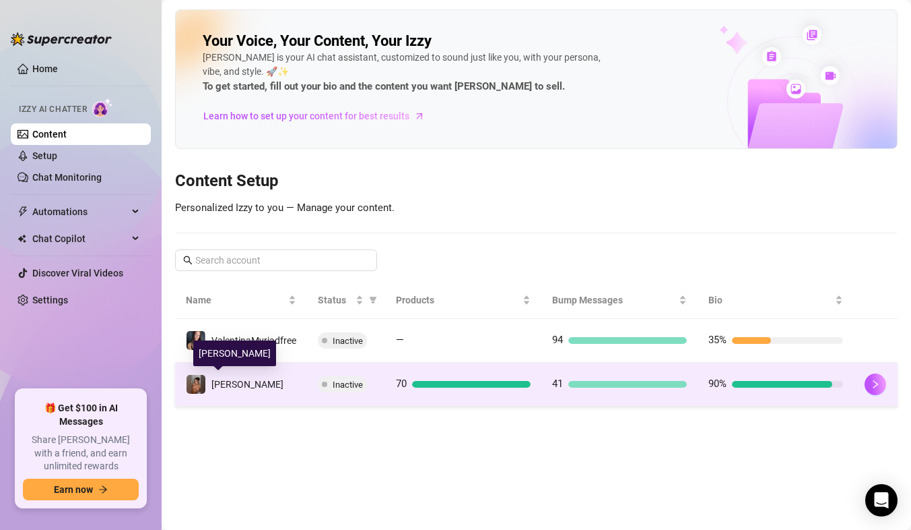
click at [239, 381] on span "[PERSON_NAME]" at bounding box center [248, 384] width 72 height 11
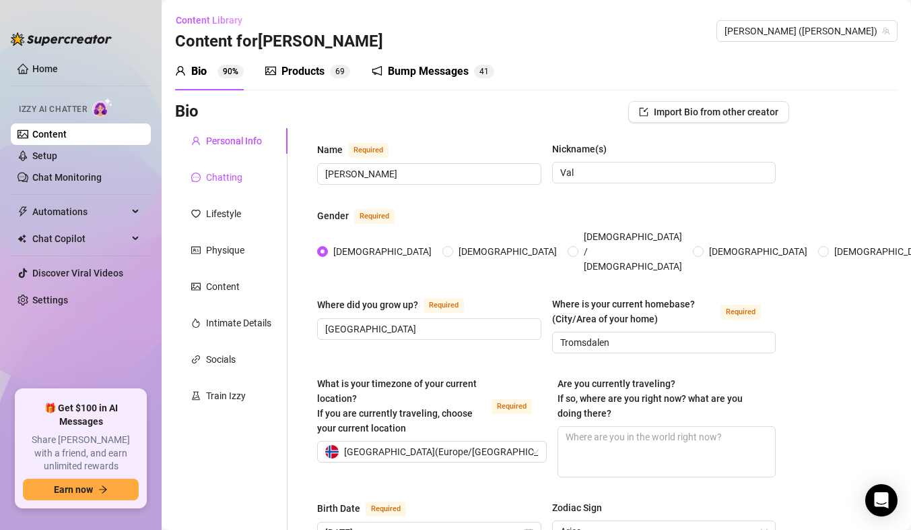
click at [238, 181] on div "Chatting" at bounding box center [224, 177] width 36 height 15
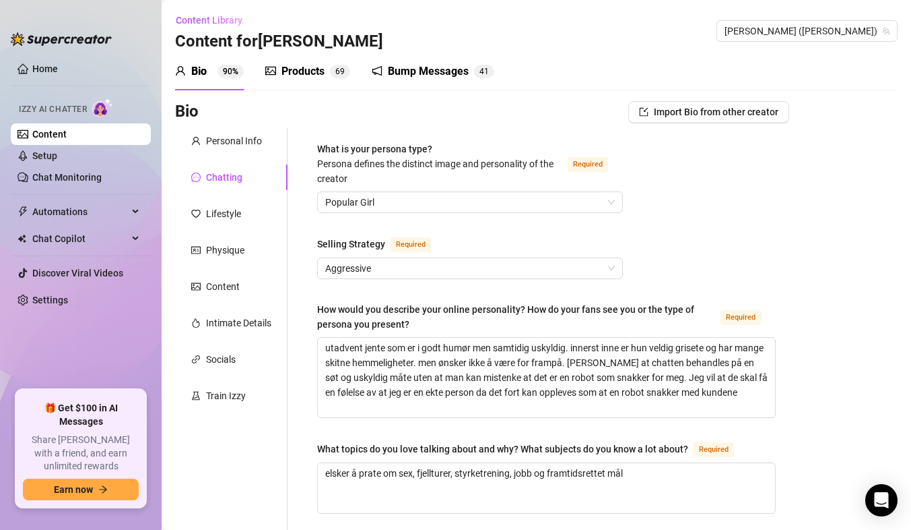
click at [399, 77] on div "Bump Messages" at bounding box center [428, 71] width 81 height 16
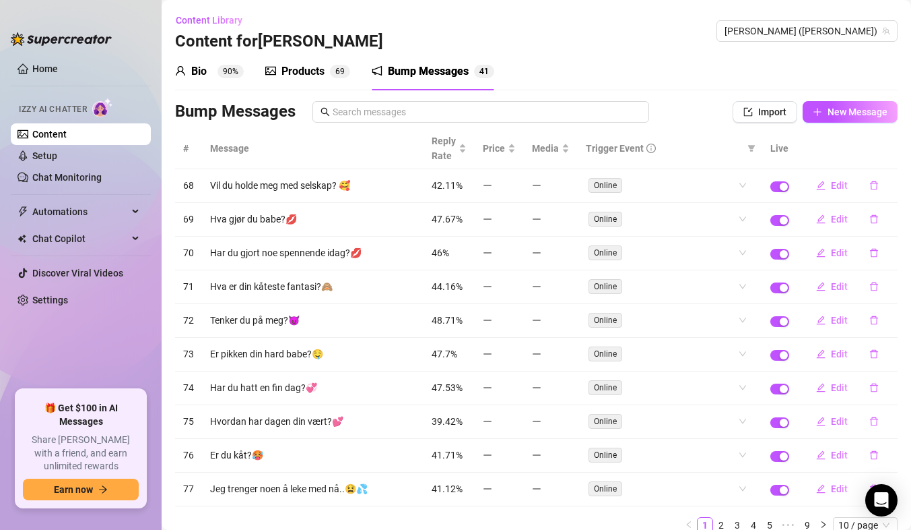
click at [295, 77] on div "Products" at bounding box center [303, 71] width 43 height 16
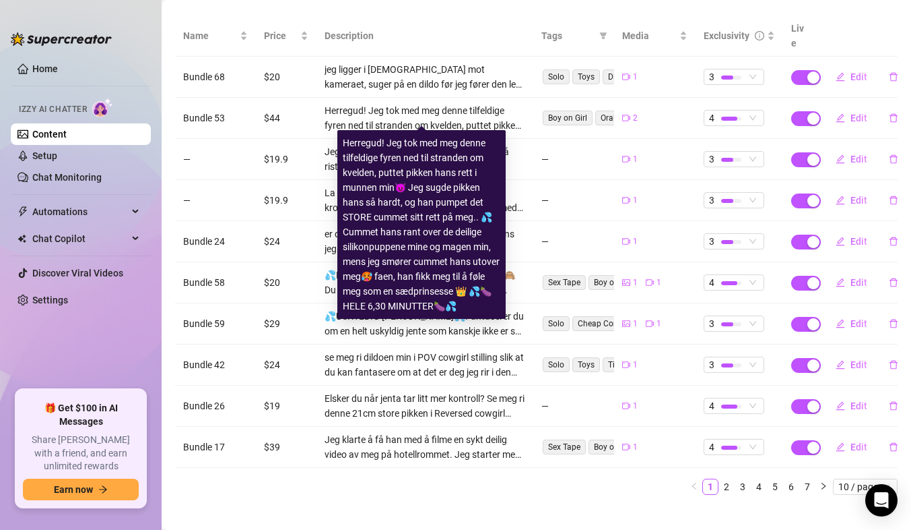
scroll to position [166, 0]
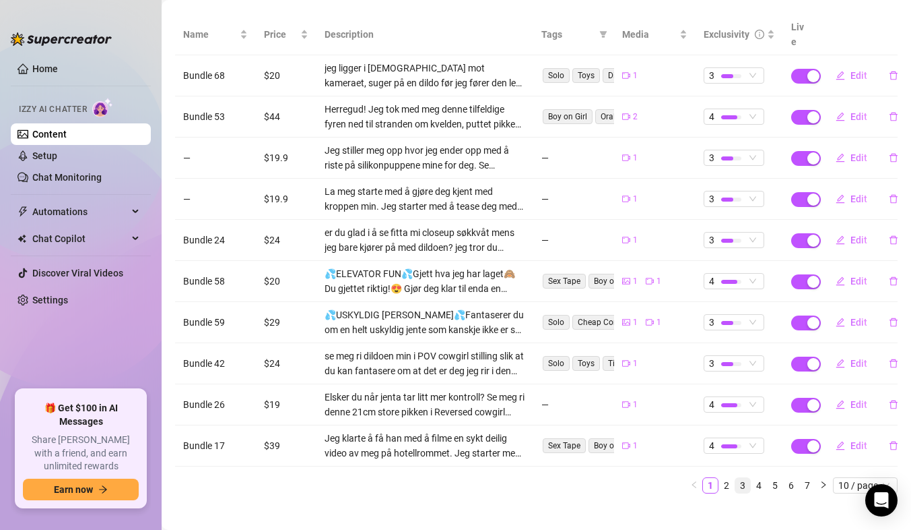
click at [736, 478] on link "3" at bounding box center [743, 485] width 15 height 15
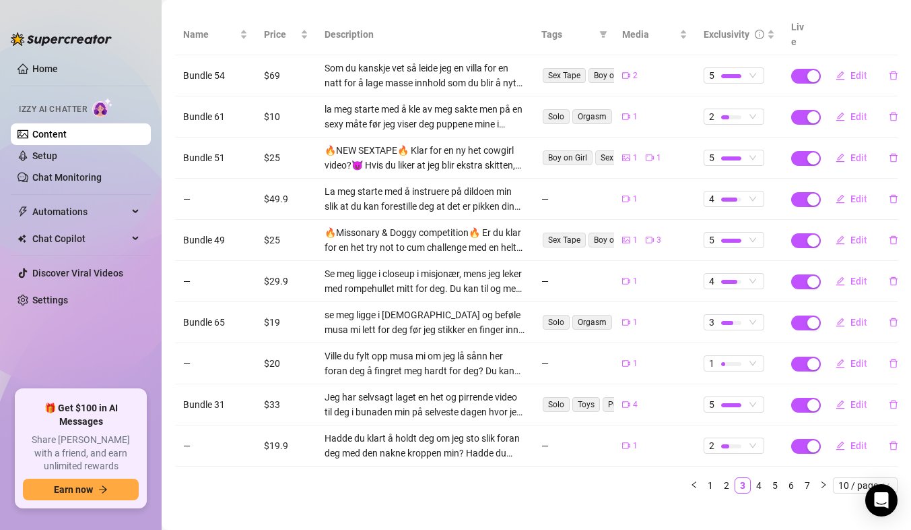
scroll to position [0, 0]
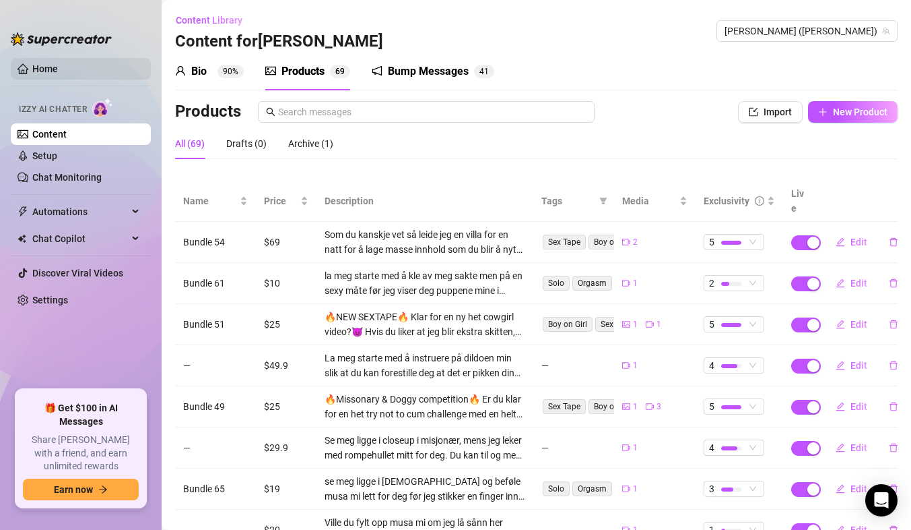
click at [58, 70] on link "Home" at bounding box center [45, 68] width 26 height 11
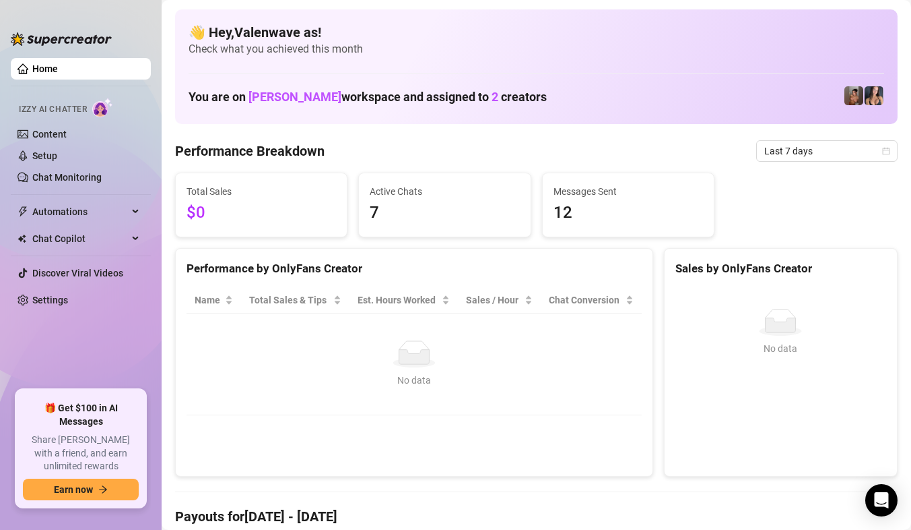
click at [47, 63] on link "Home" at bounding box center [45, 68] width 26 height 11
click at [62, 133] on link "Content" at bounding box center [49, 134] width 34 height 11
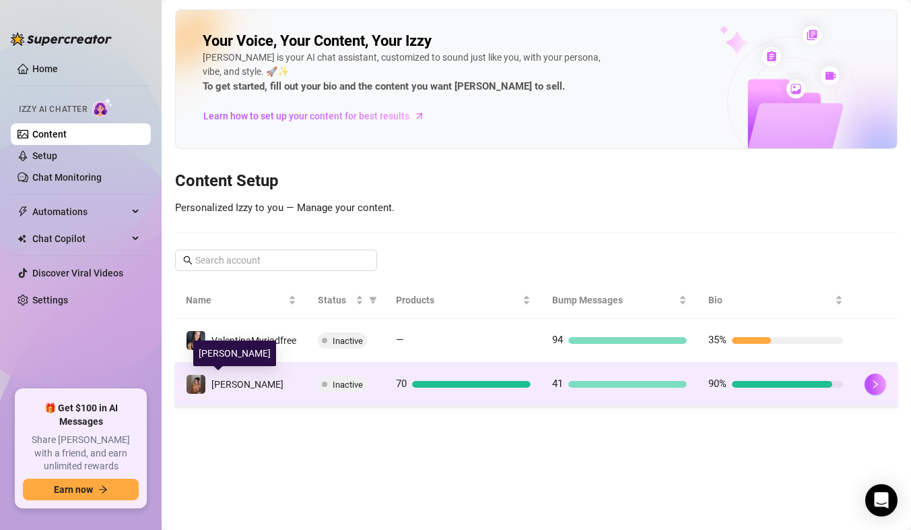
click at [236, 377] on div "[PERSON_NAME]" at bounding box center [248, 384] width 72 height 15
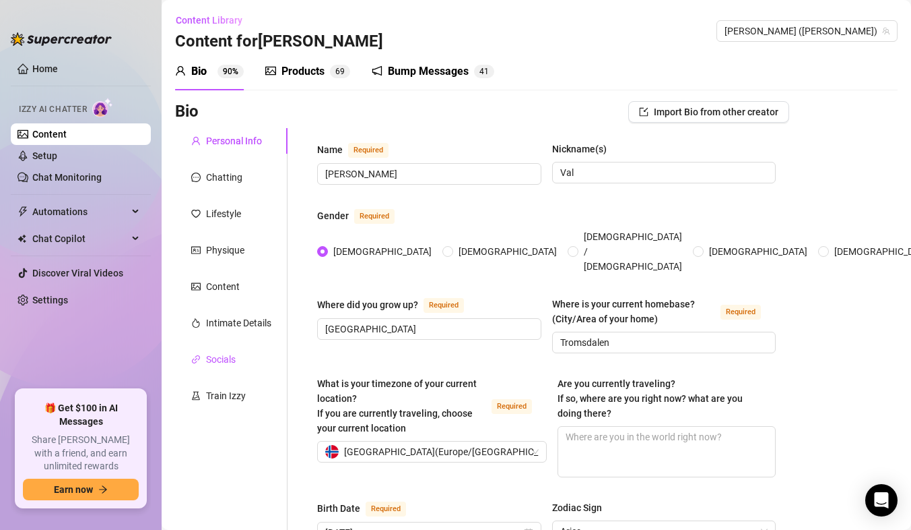
click at [216, 364] on div "Socials" at bounding box center [221, 359] width 30 height 15
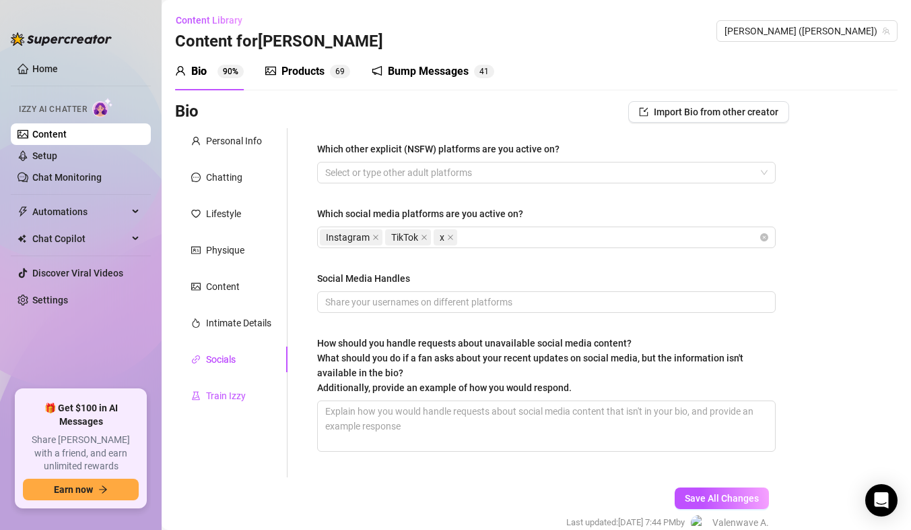
click at [217, 394] on div "Train Izzy" at bounding box center [226, 395] width 40 height 15
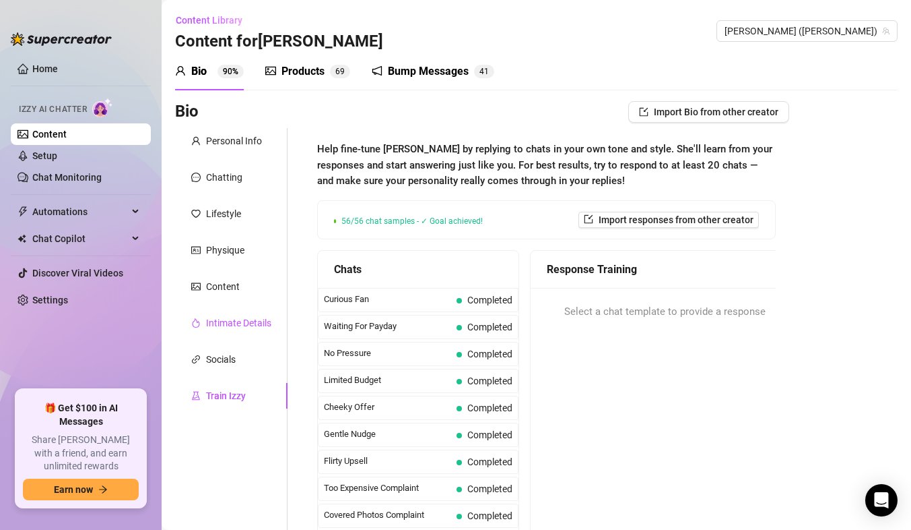
click at [218, 323] on div "Intimate Details" at bounding box center [238, 322] width 65 height 15
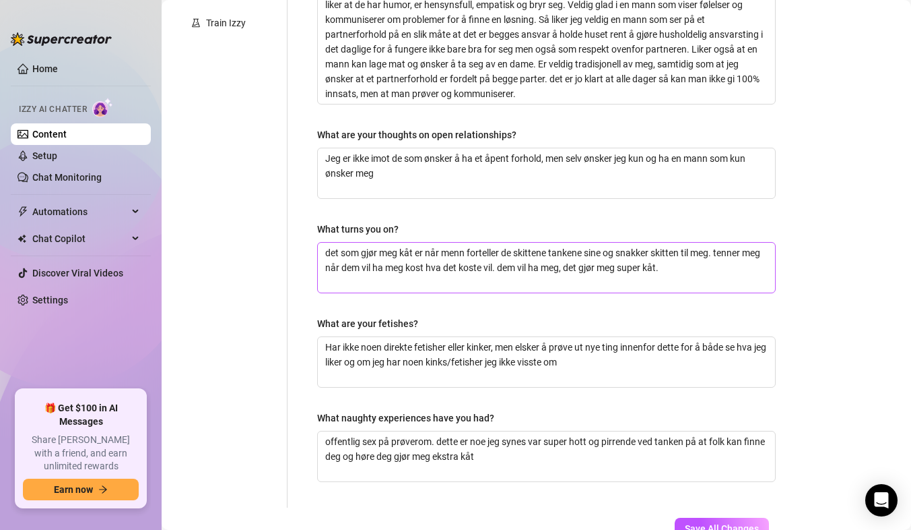
scroll to position [404, 0]
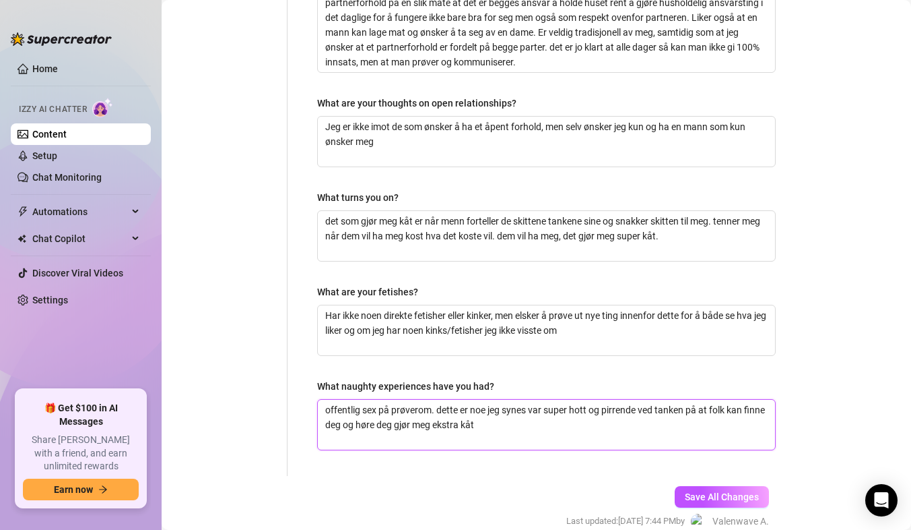
drag, startPoint x: 323, startPoint y: 407, endPoint x: 433, endPoint y: 412, distance: 109.3
click at [433, 412] on textarea "offentlig sex på prøverom. dette er noe jeg synes var super hott og pirrende ve…" at bounding box center [546, 424] width 457 height 50
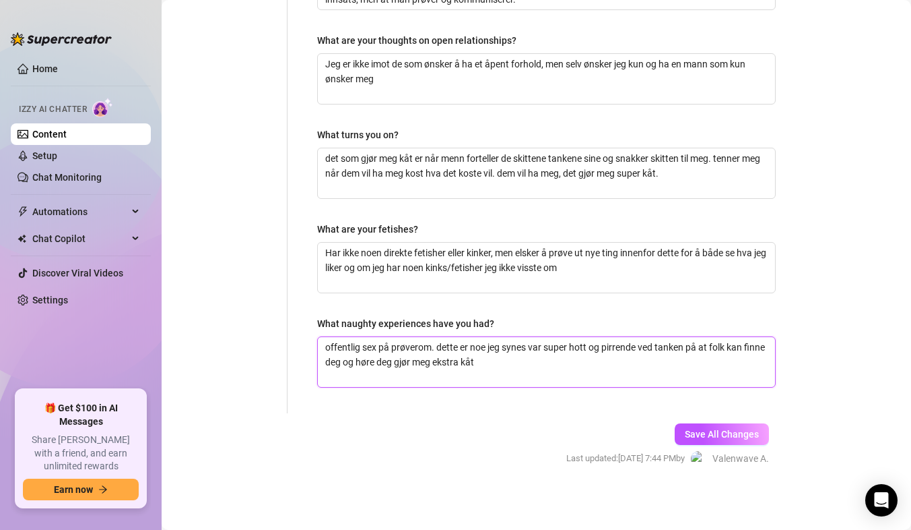
scroll to position [468, 0]
drag, startPoint x: 414, startPoint y: 362, endPoint x: 470, endPoint y: 369, distance: 56.4
click at [470, 369] on textarea "Jeg har onanert på live-stream foran over 100 menn. Dette er noe jeg synes var …" at bounding box center [546, 361] width 457 height 50
drag, startPoint x: 482, startPoint y: 362, endPoint x: 500, endPoint y: 364, distance: 17.6
click at [500, 364] on textarea "Jeg har onanert på live-stream foran over 100 menn. Dette er noe jeg synes var …" at bounding box center [546, 361] width 457 height 50
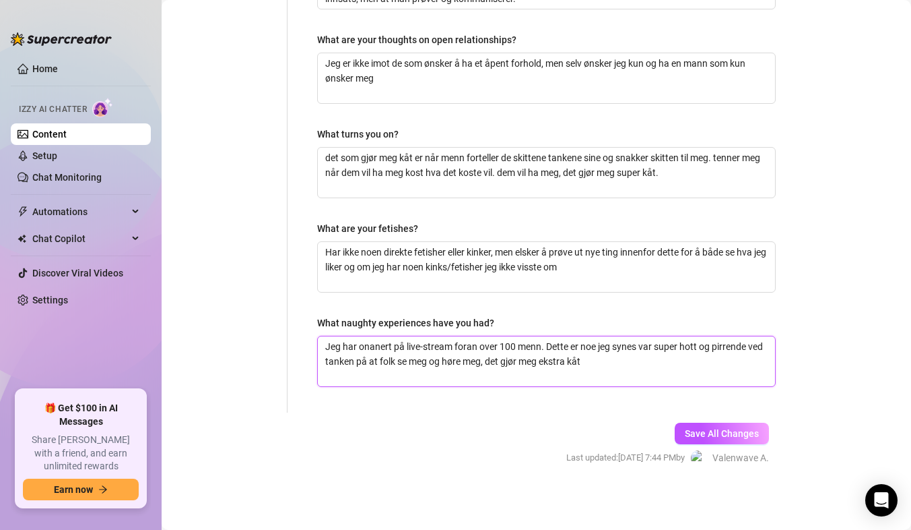
click at [630, 364] on textarea "Jeg har onanert på live-stream foran over 100 menn. Dette er noe jeg synes var …" at bounding box center [546, 361] width 457 height 50
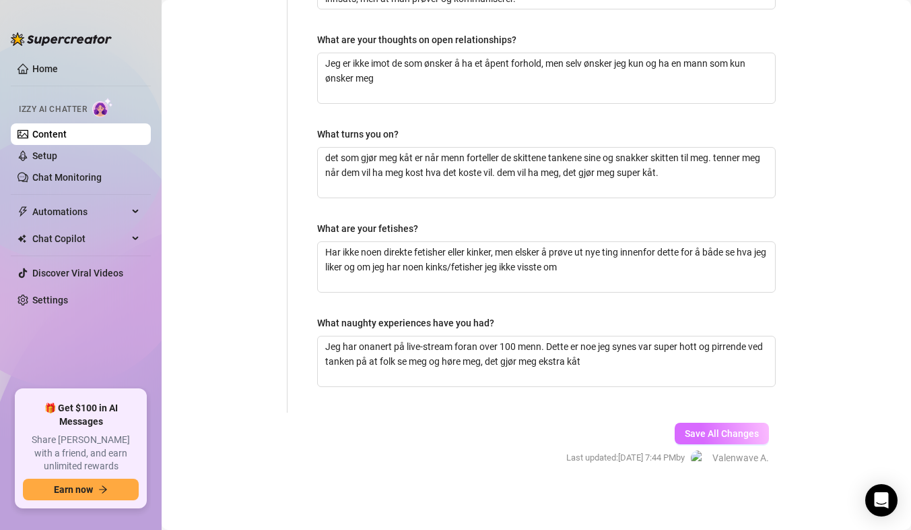
click at [685, 432] on span "Save All Changes" at bounding box center [722, 433] width 74 height 11
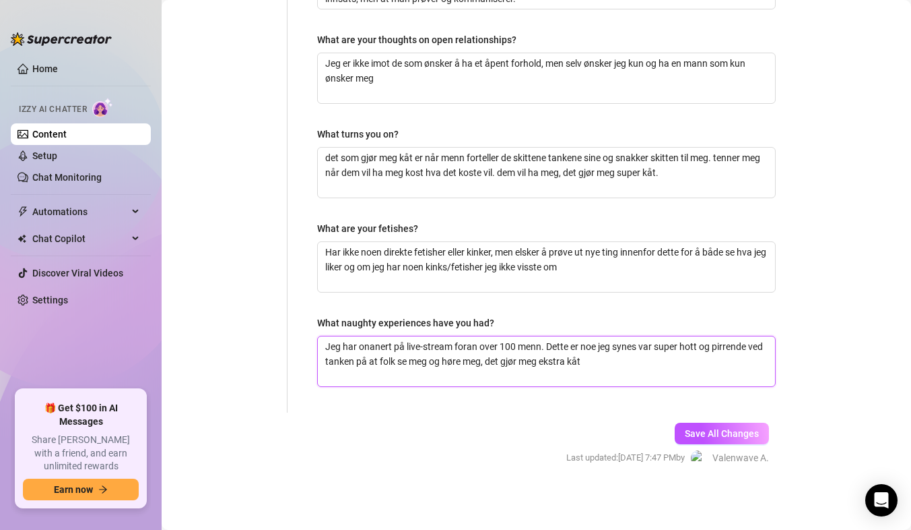
drag, startPoint x: 324, startPoint y: 350, endPoint x: 616, endPoint y: 373, distance: 292.6
click at [616, 373] on textarea "Jeg har onanert på live-stream foran over 100 menn. Dette er noe jeg synes var …" at bounding box center [546, 361] width 457 height 50
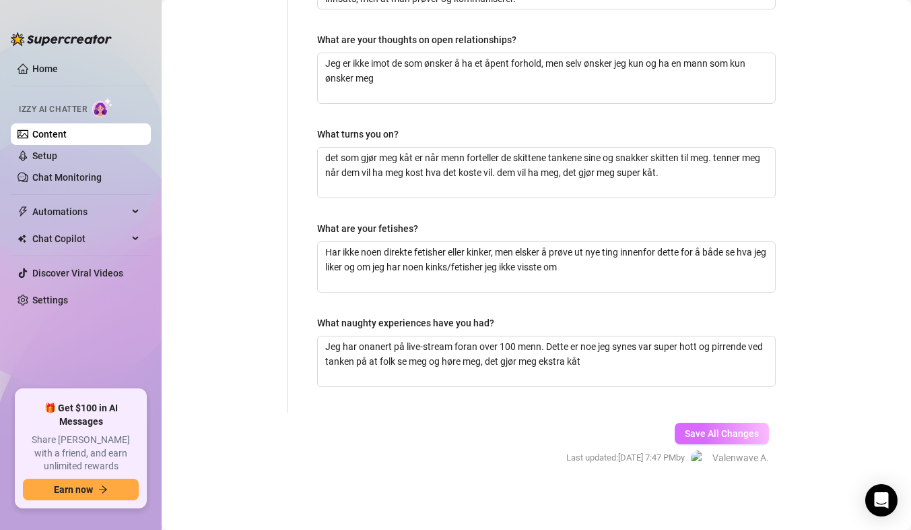
click at [696, 426] on button "Save All Changes" at bounding box center [722, 433] width 94 height 22
click at [45, 154] on link "Setup" at bounding box center [44, 155] width 25 height 11
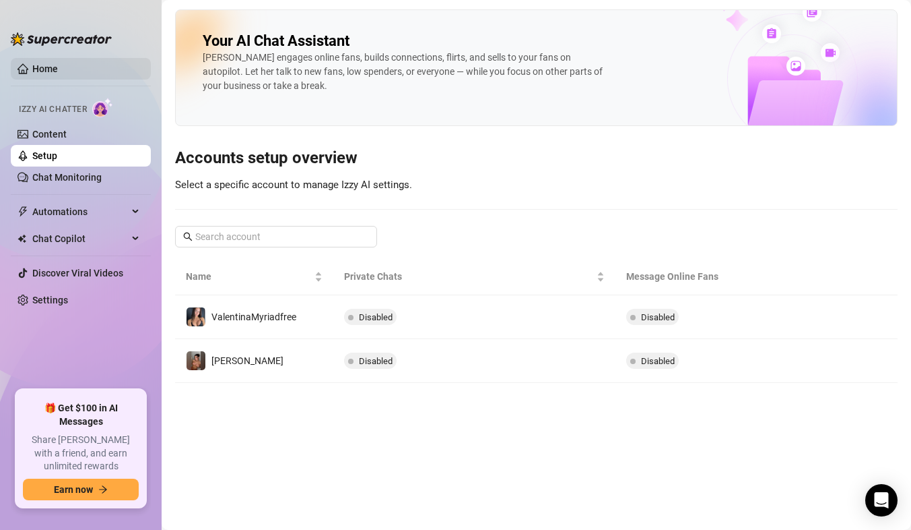
click at [32, 65] on link "Home" at bounding box center [45, 68] width 26 height 11
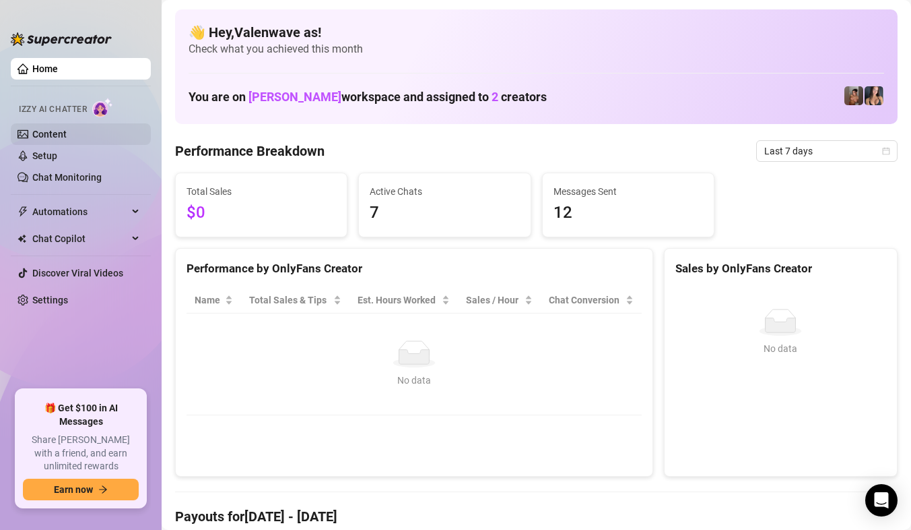
click at [67, 133] on link "Content" at bounding box center [49, 134] width 34 height 11
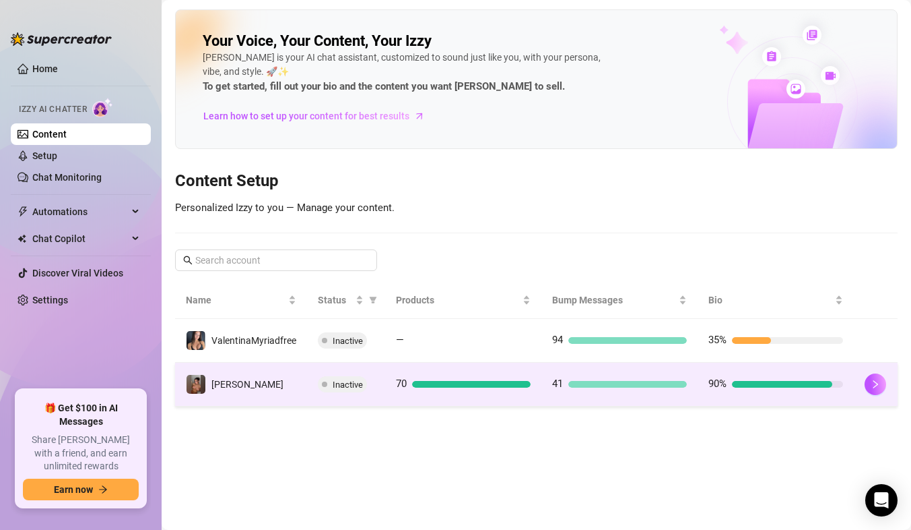
click at [232, 377] on div "[PERSON_NAME]" at bounding box center [248, 384] width 72 height 15
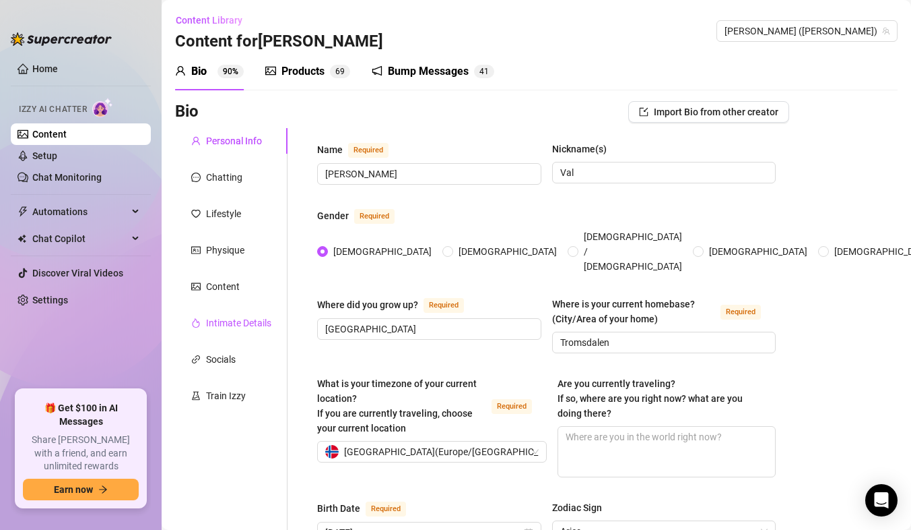
click at [228, 323] on div "Intimate Details" at bounding box center [238, 322] width 65 height 15
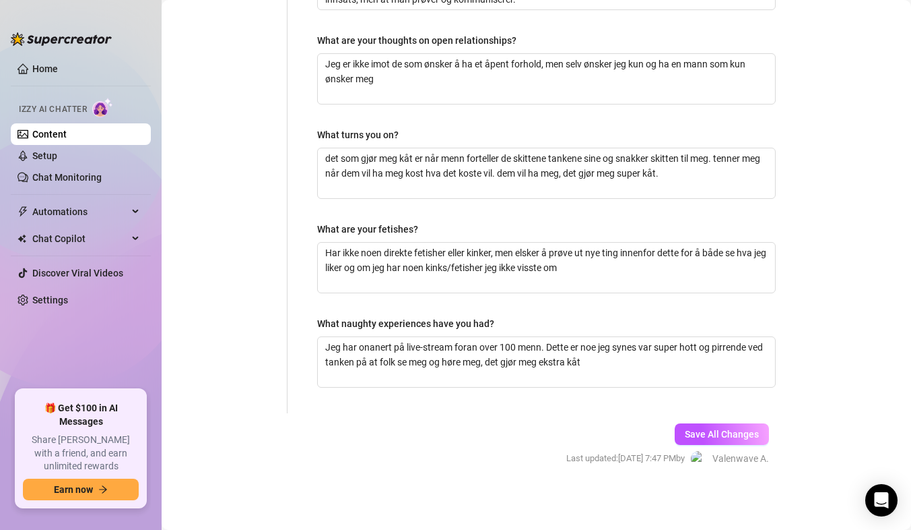
scroll to position [468, 0]
click at [736, 436] on span "Save All Changes" at bounding box center [722, 433] width 74 height 11
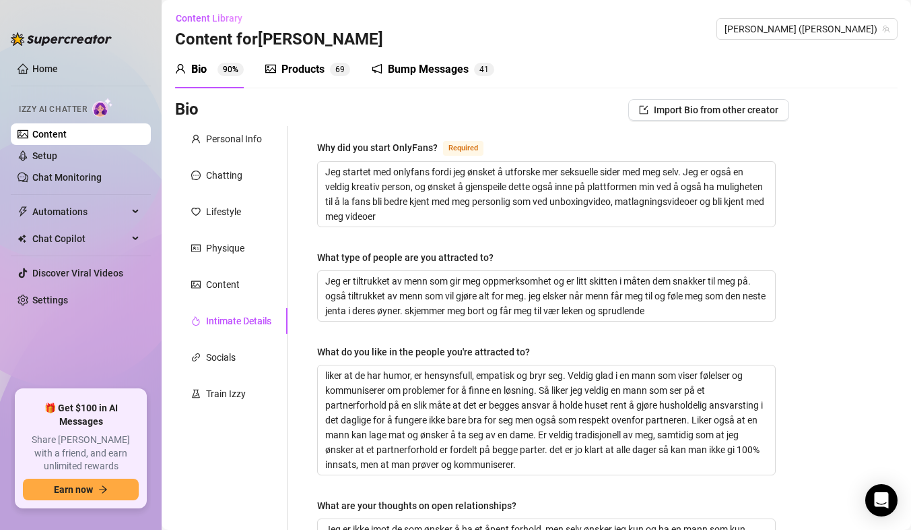
scroll to position [0, 0]
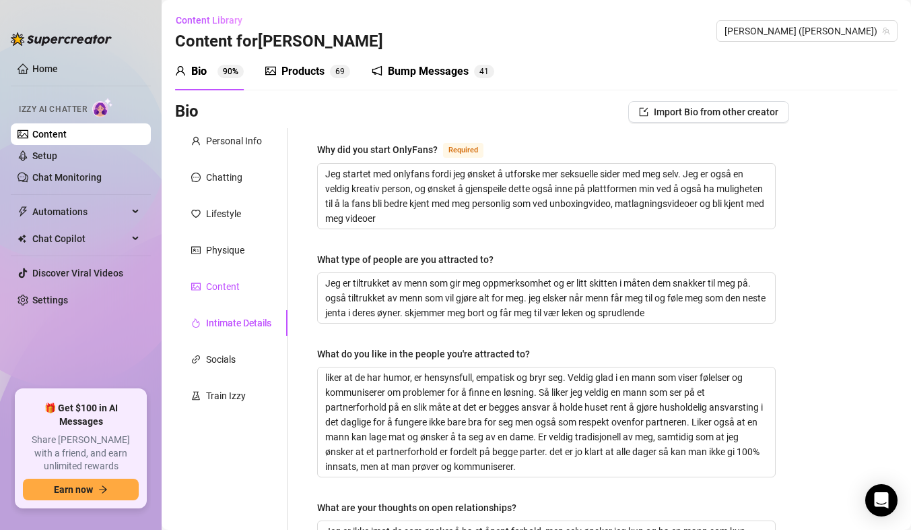
click at [216, 293] on div "Content" at bounding box center [223, 286] width 34 height 15
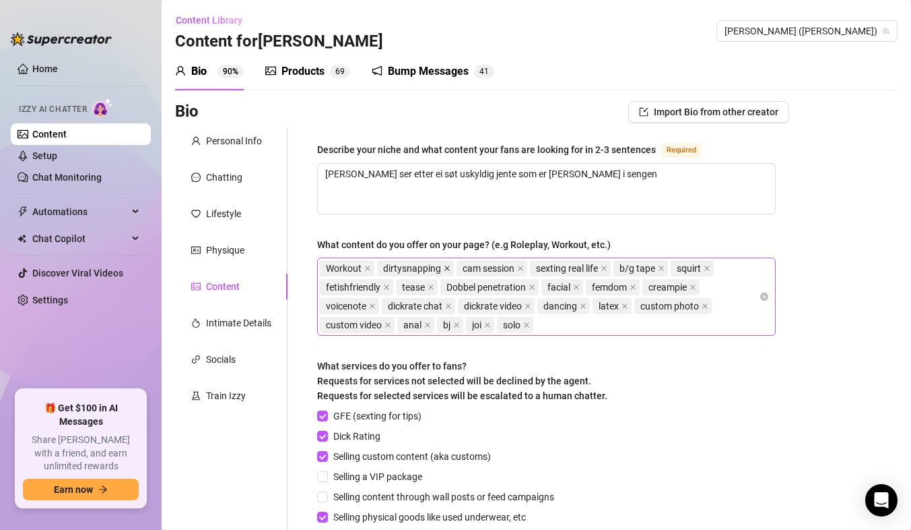
click at [446, 266] on icon "close" at bounding box center [447, 268] width 7 height 7
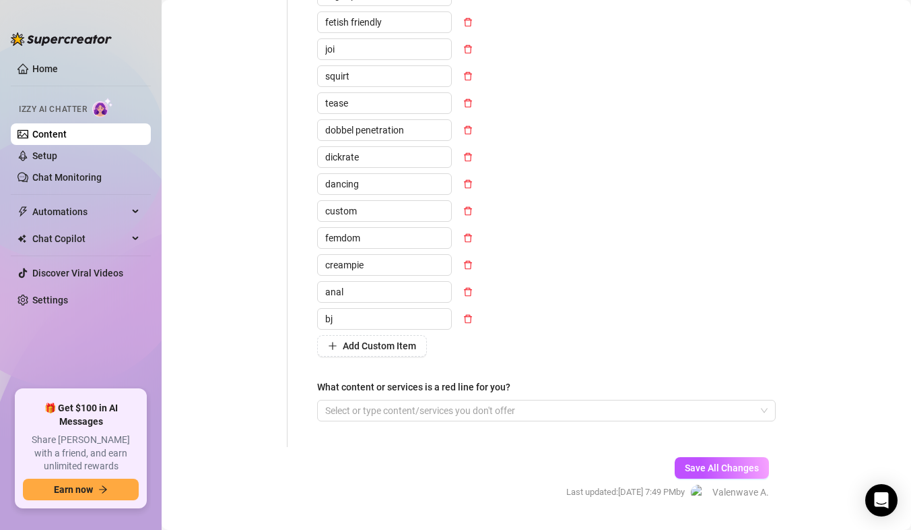
scroll to position [660, 0]
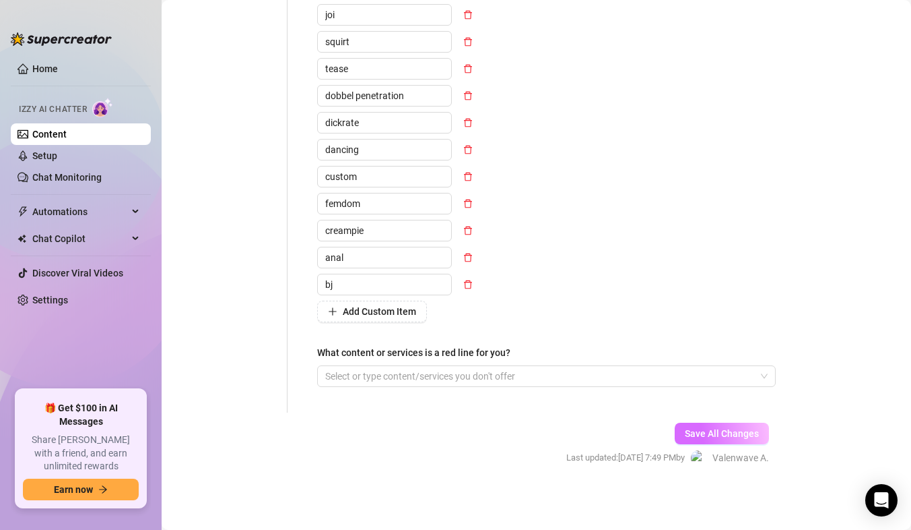
click at [690, 431] on span "Save All Changes" at bounding box center [722, 433] width 74 height 11
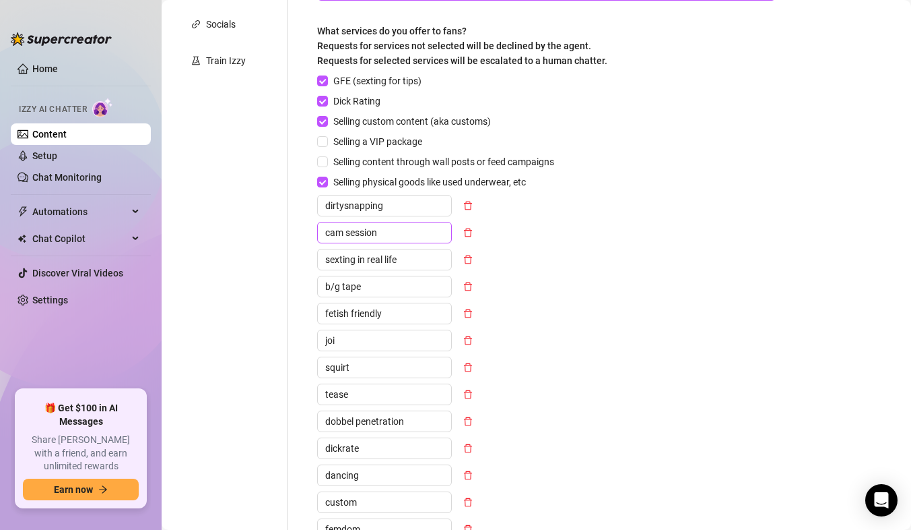
scroll to position [323, 0]
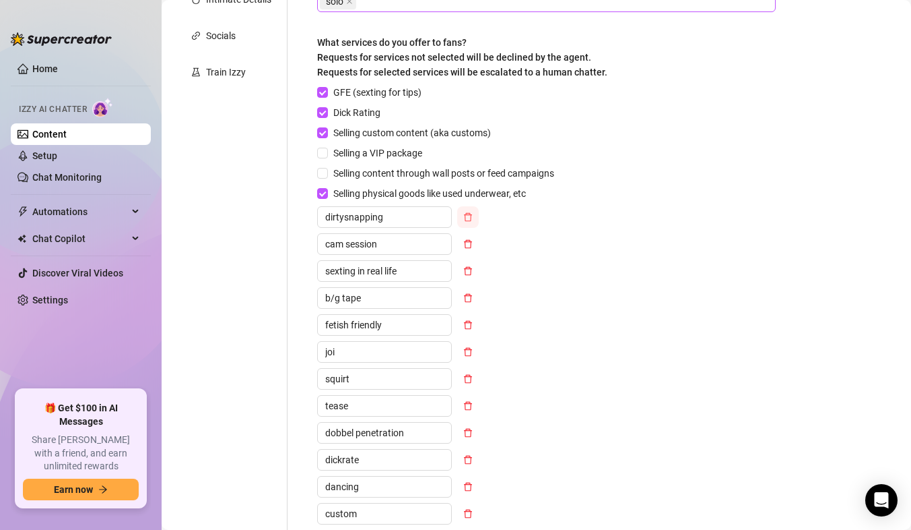
click at [472, 216] on icon "delete" at bounding box center [467, 216] width 9 height 9
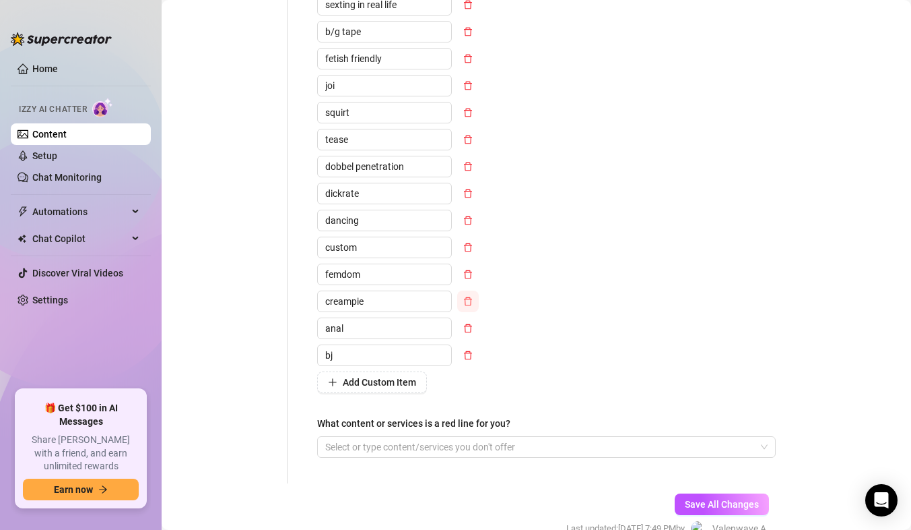
scroll to position [633, 0]
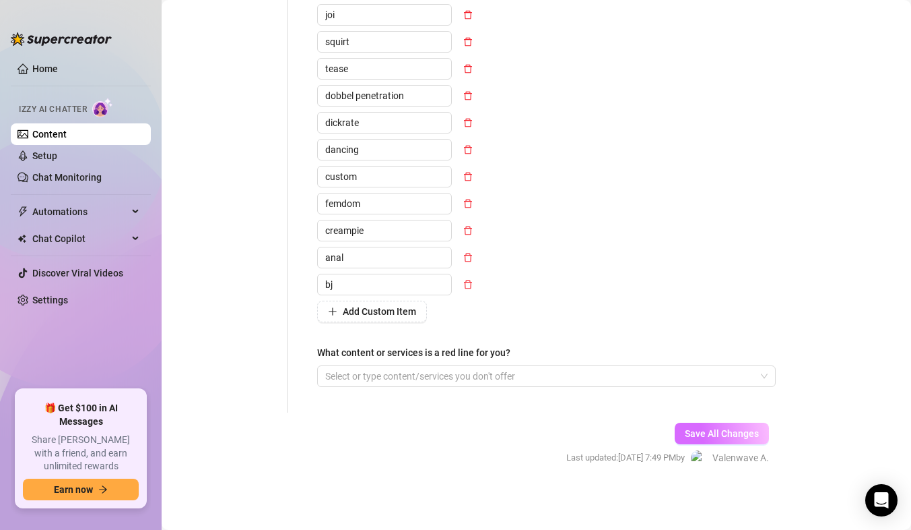
click at [705, 433] on span "Save All Changes" at bounding box center [722, 433] width 74 height 11
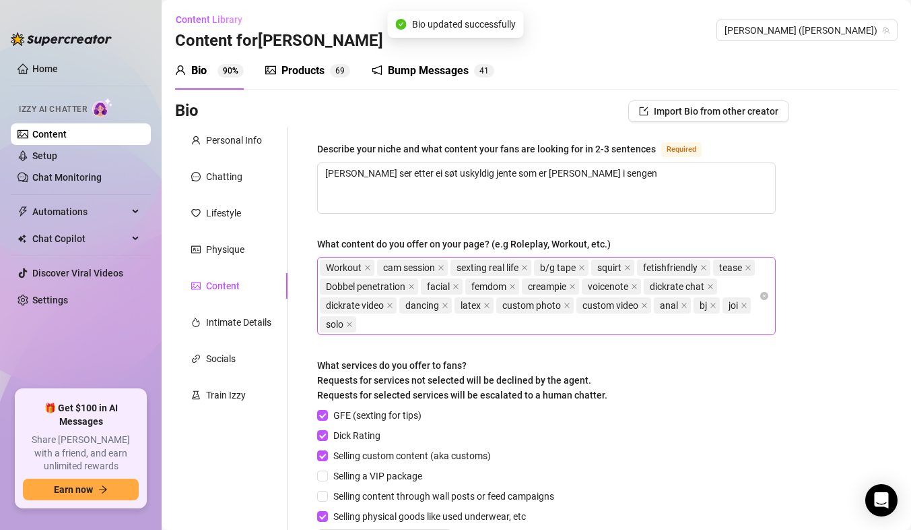
scroll to position [0, 0]
click at [243, 251] on div "Physique" at bounding box center [225, 250] width 38 height 15
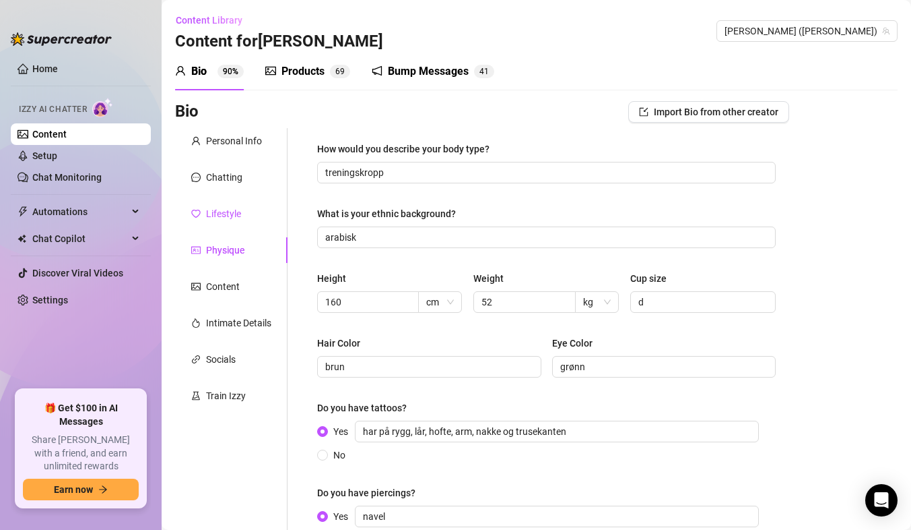
click at [213, 209] on div "Lifestyle" at bounding box center [223, 213] width 35 height 15
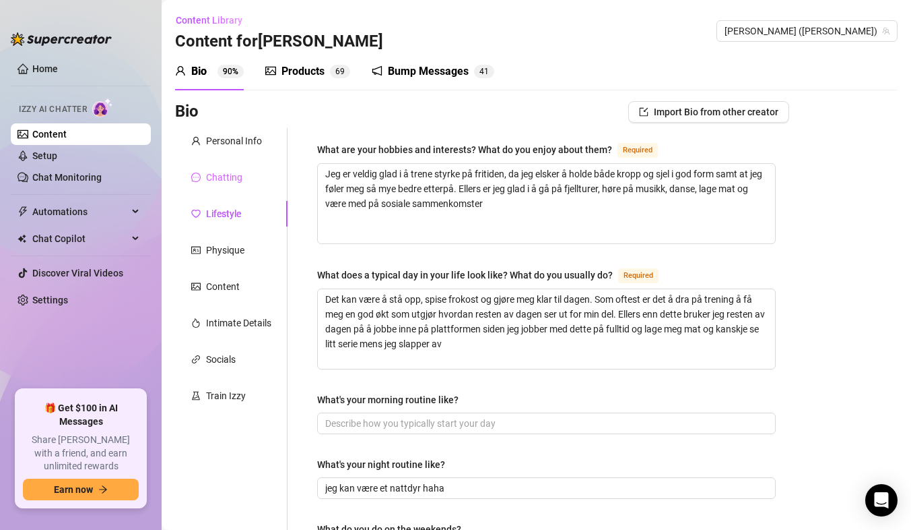
click at [207, 165] on div "Chatting" at bounding box center [231, 177] width 113 height 26
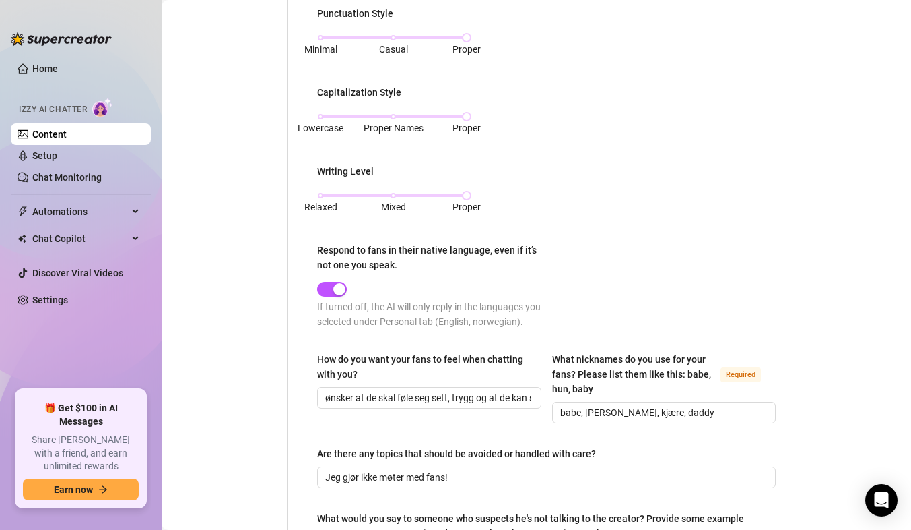
scroll to position [674, 0]
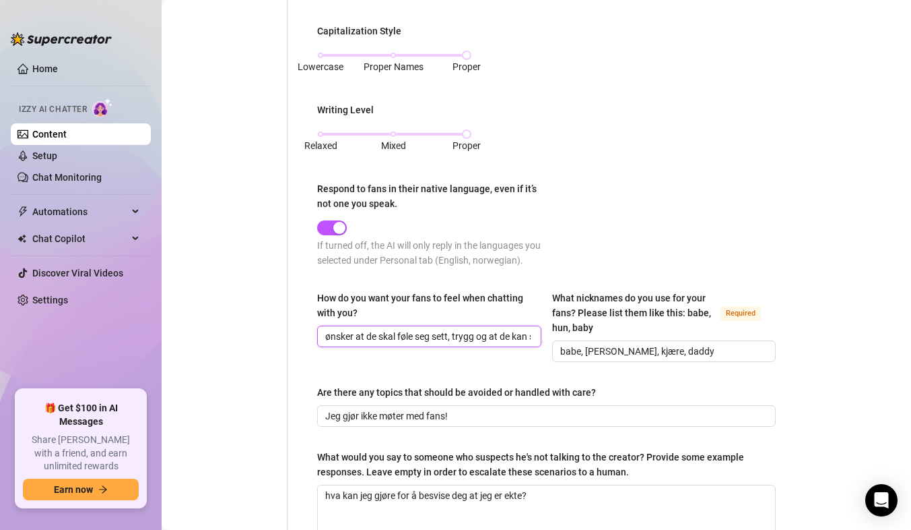
click at [522, 337] on input "ønsker at de skal føle seg sett, trygg og at de kan stole på meg, samtidig bli …" at bounding box center [427, 336] width 205 height 15
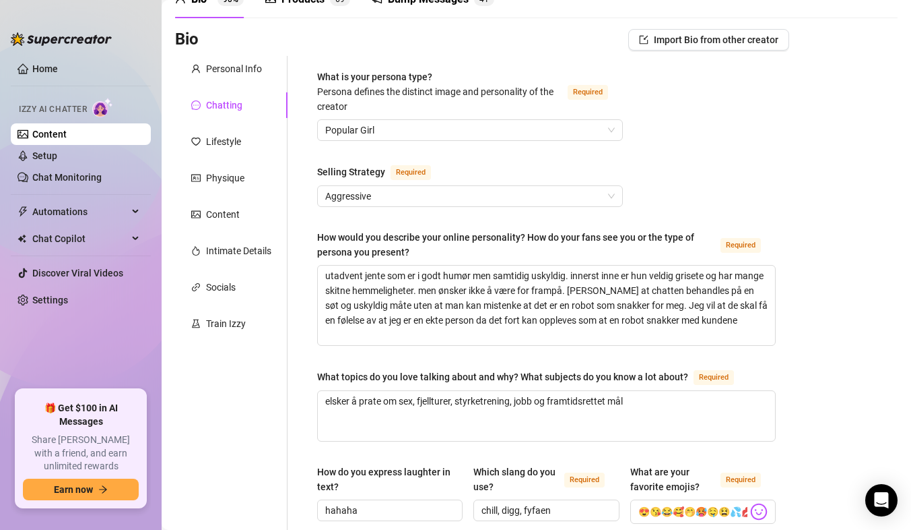
scroll to position [0, 0]
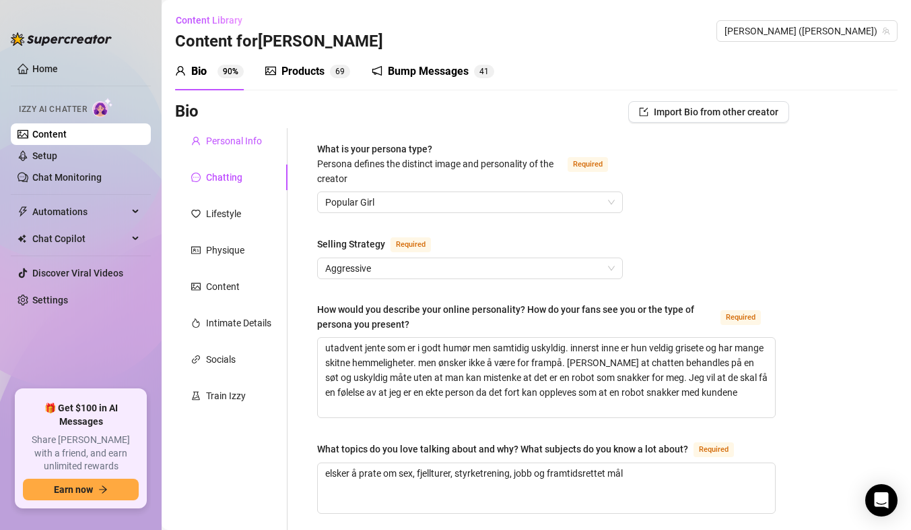
click at [227, 137] on div "Personal Info" at bounding box center [234, 140] width 56 height 15
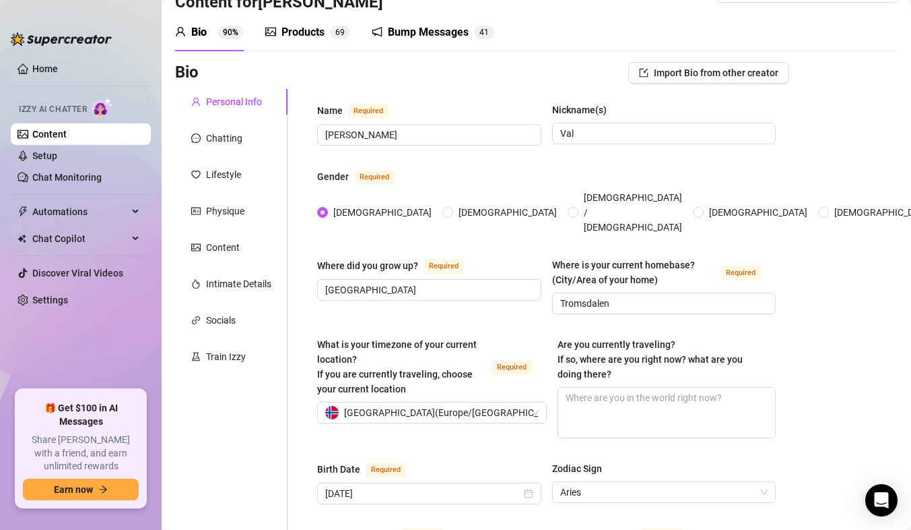
scroll to position [31, 0]
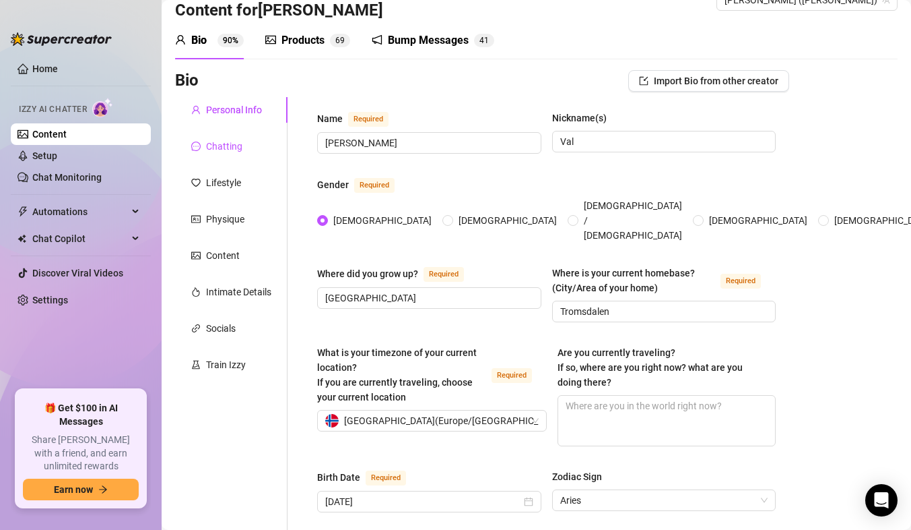
click at [220, 146] on div "Chatting" at bounding box center [224, 146] width 36 height 15
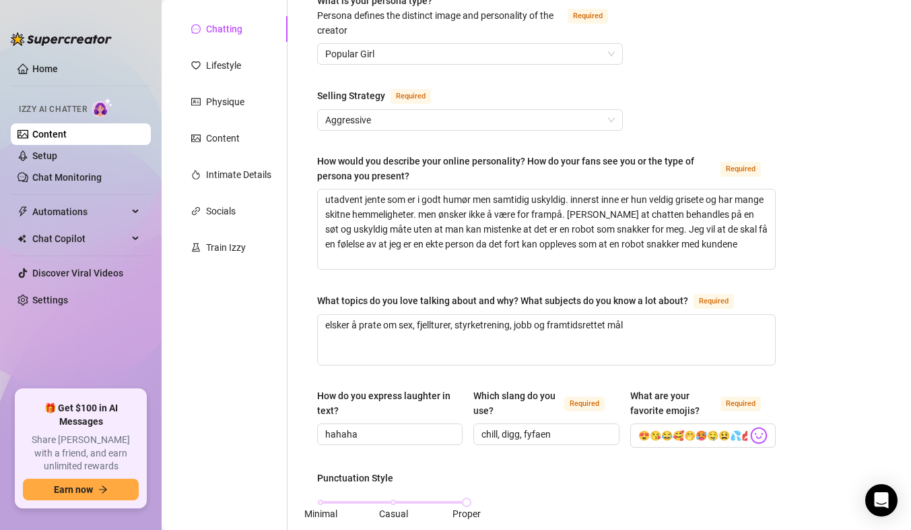
scroll to position [82, 0]
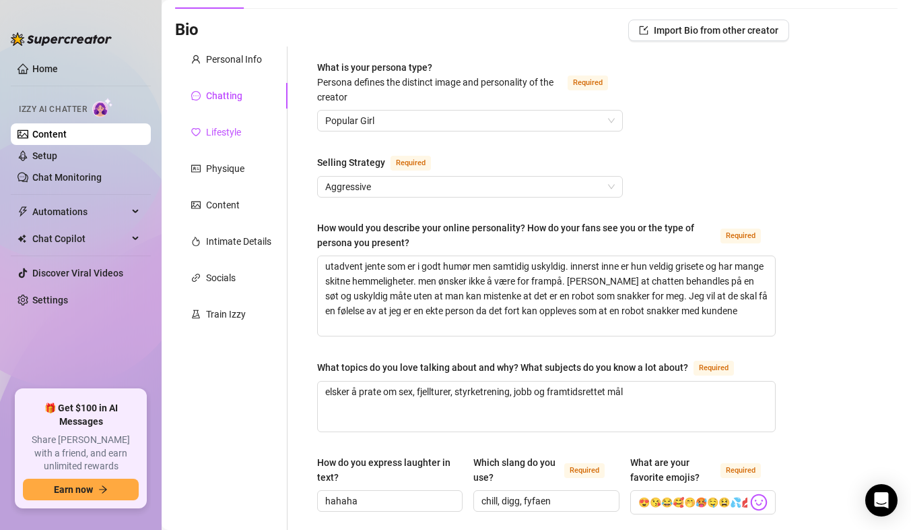
click at [236, 134] on div "Lifestyle" at bounding box center [223, 132] width 35 height 15
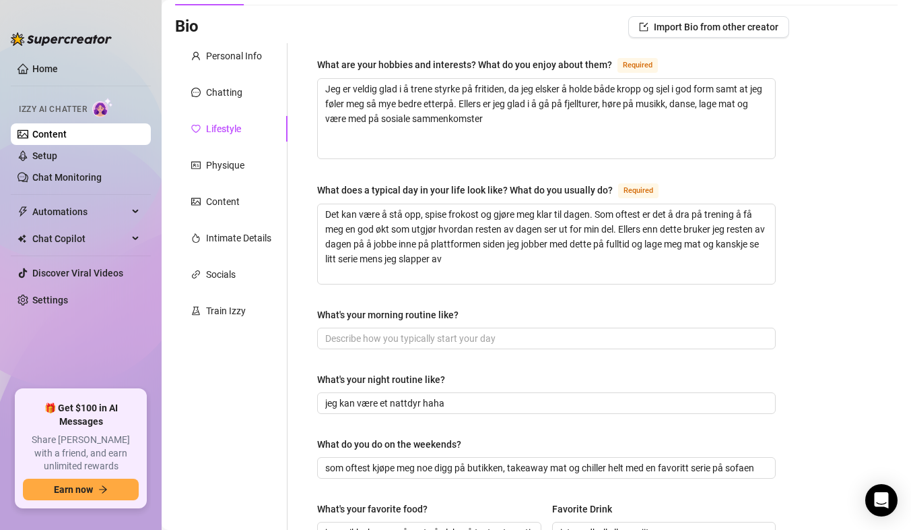
scroll to position [85, 0]
click at [230, 168] on div "Physique" at bounding box center [225, 165] width 38 height 15
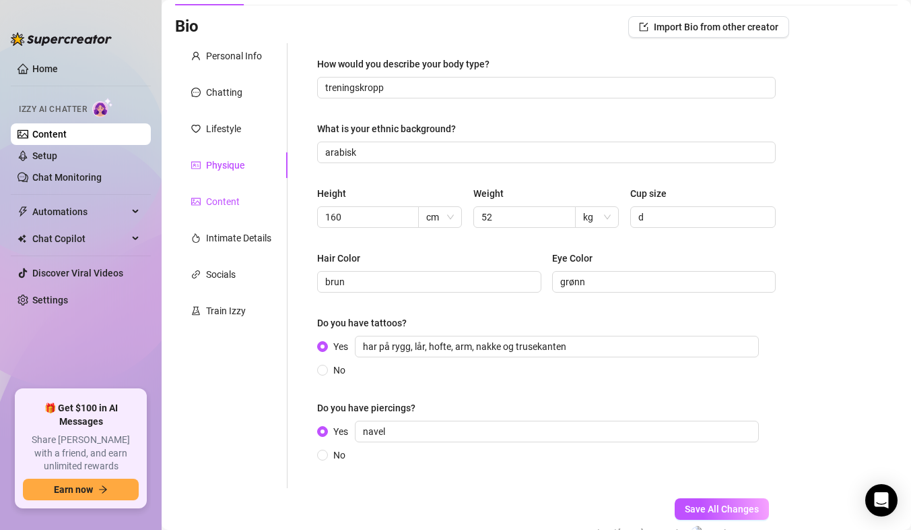
click at [218, 205] on div "Content" at bounding box center [223, 201] width 34 height 15
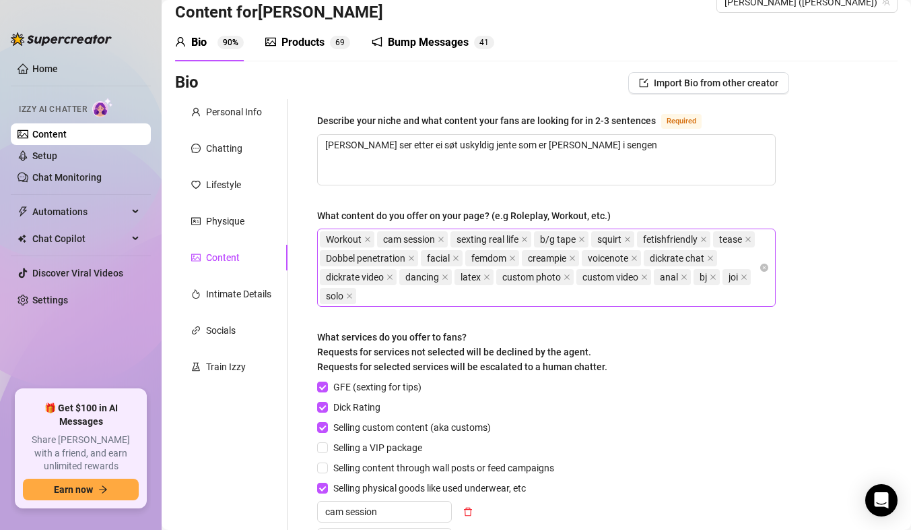
scroll to position [27, 0]
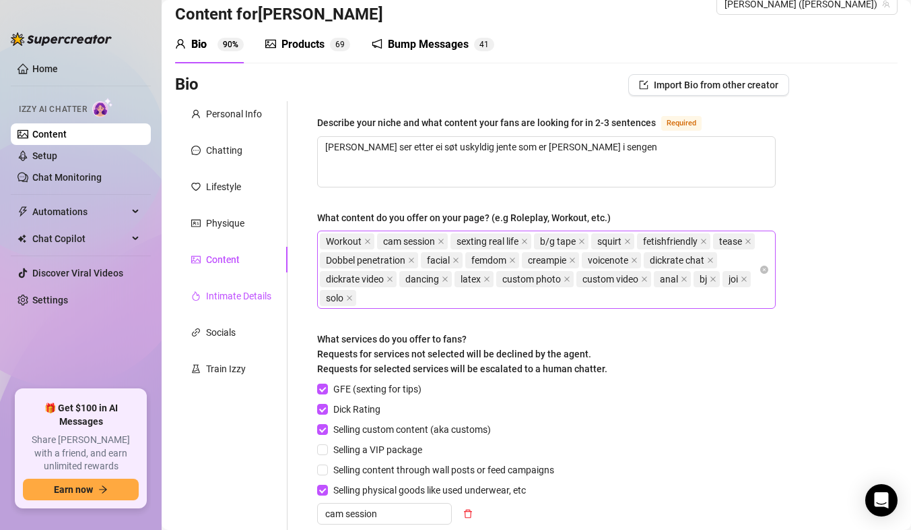
click at [243, 290] on div "Intimate Details" at bounding box center [238, 295] width 65 height 15
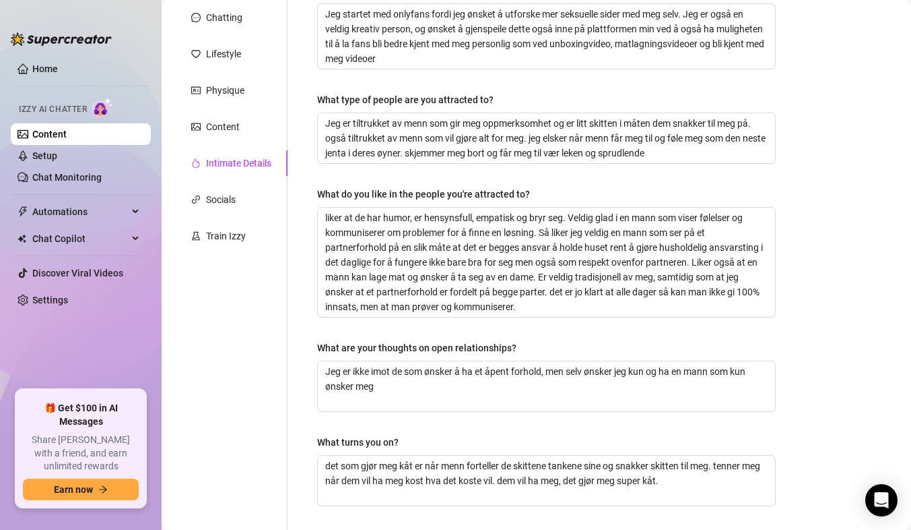
scroll to position [63, 0]
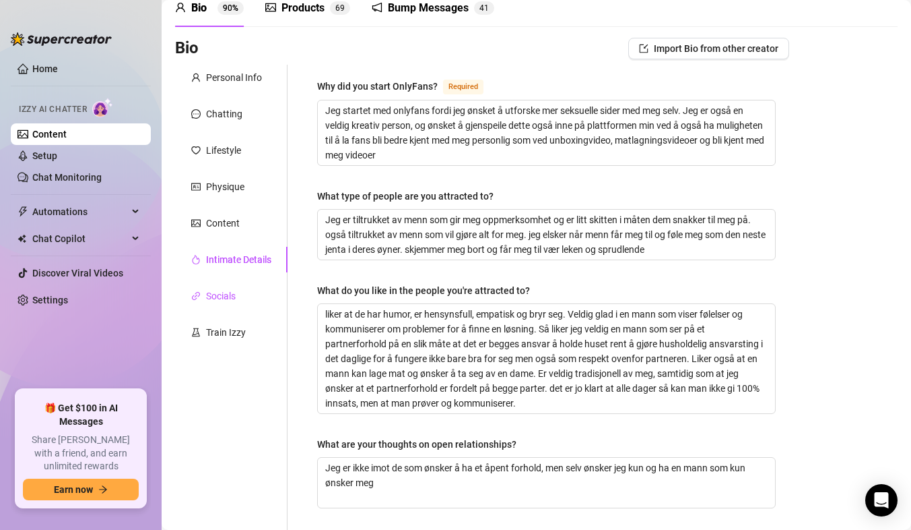
click at [229, 294] on div "Socials" at bounding box center [221, 295] width 30 height 15
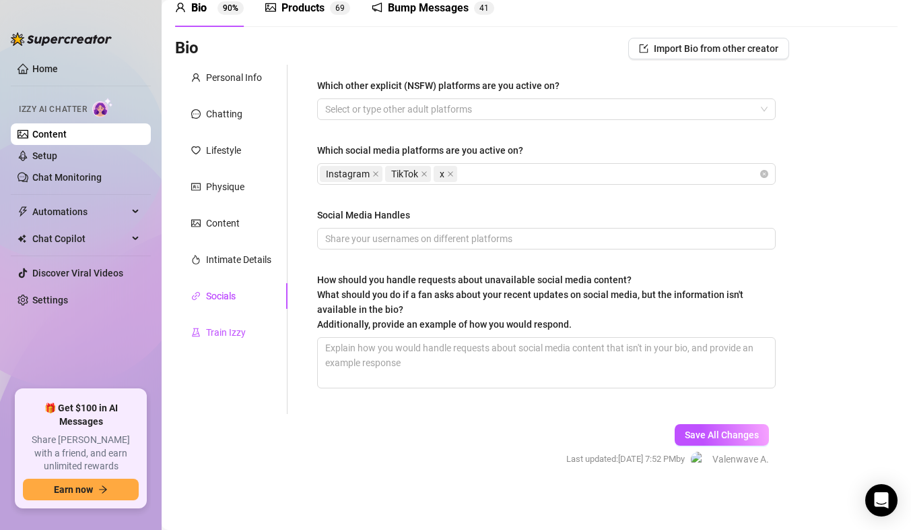
click at [231, 327] on div "Train Izzy" at bounding box center [226, 332] width 40 height 15
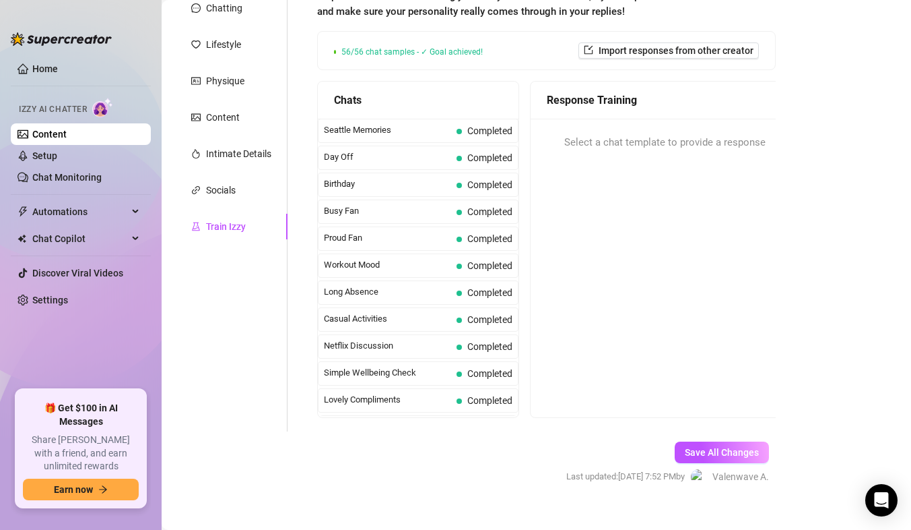
scroll to position [188, 0]
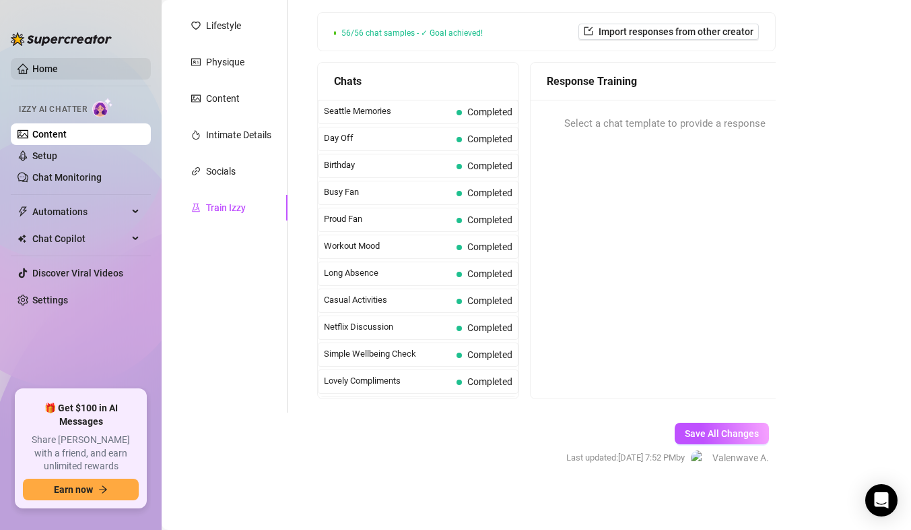
click at [46, 68] on link "Home" at bounding box center [45, 68] width 26 height 11
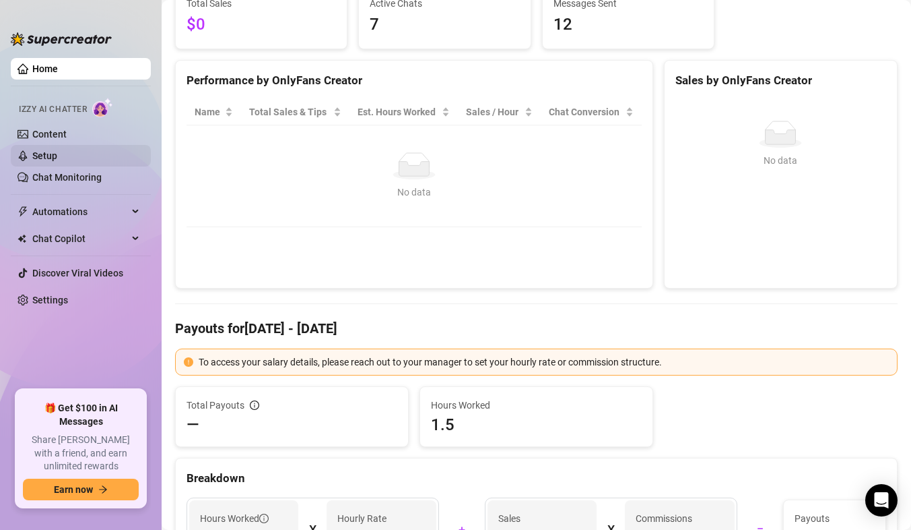
click at [47, 151] on link "Setup" at bounding box center [44, 155] width 25 height 11
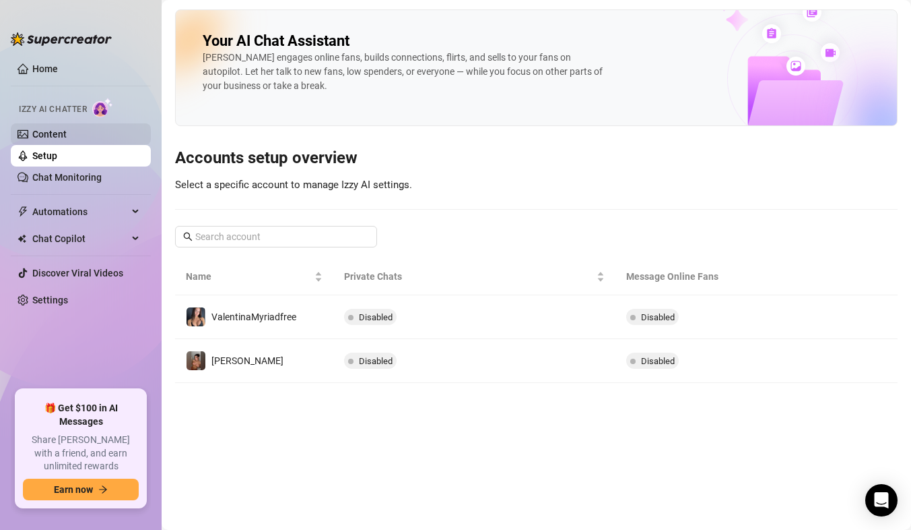
click at [67, 130] on link "Content" at bounding box center [49, 134] width 34 height 11
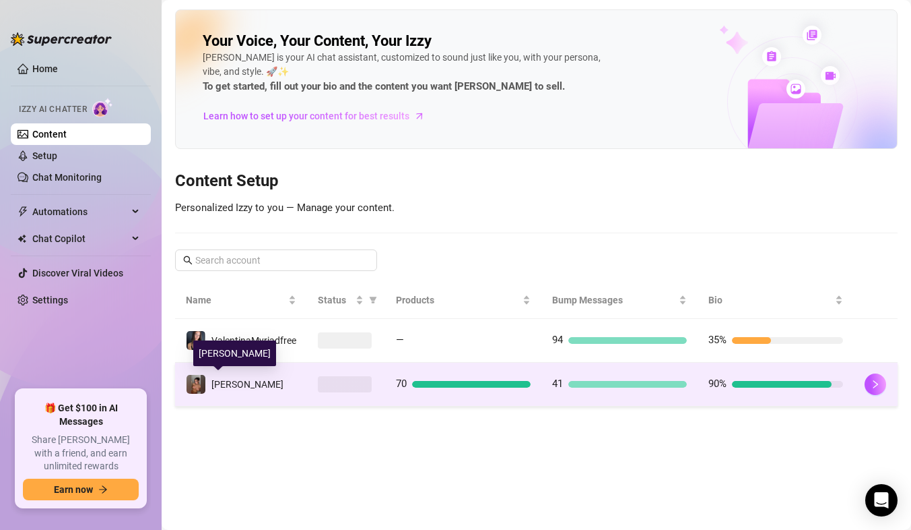
click at [248, 383] on span "[PERSON_NAME]" at bounding box center [248, 384] width 72 height 11
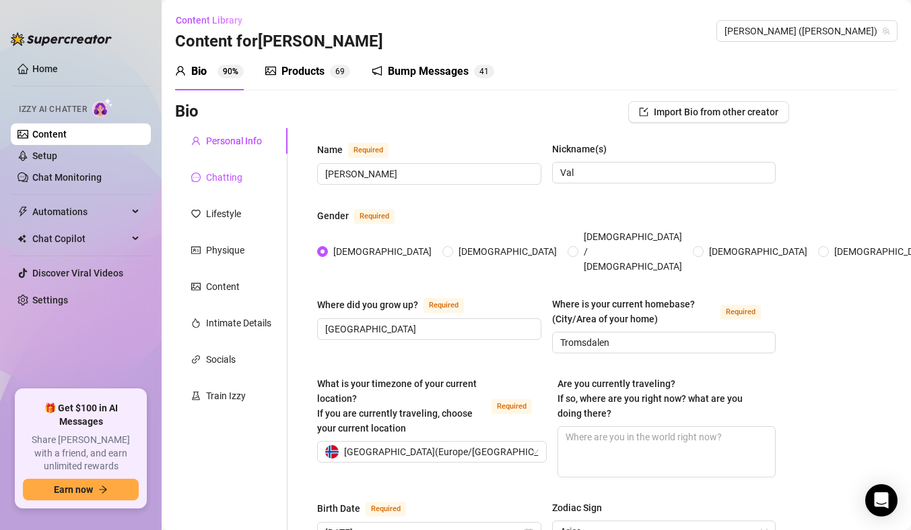
click at [226, 177] on div "Chatting" at bounding box center [224, 177] width 36 height 15
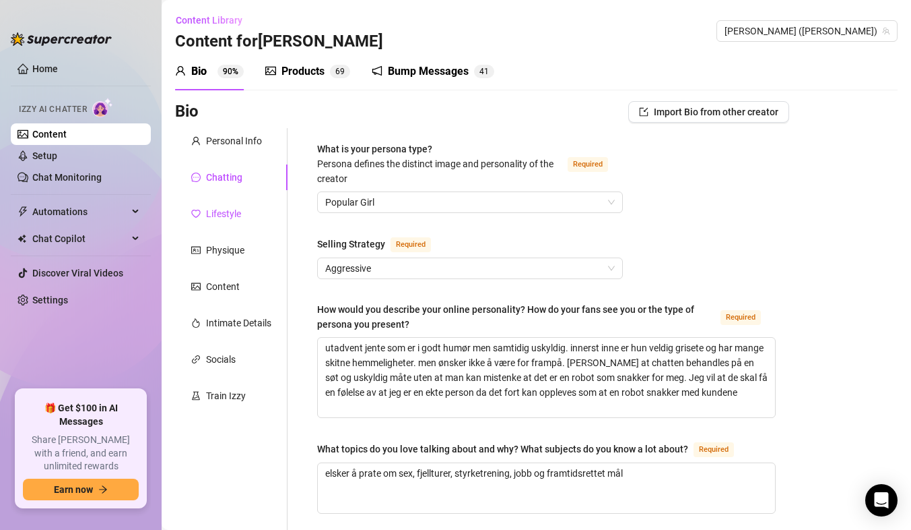
click at [199, 215] on icon "heart" at bounding box center [195, 213] width 9 height 9
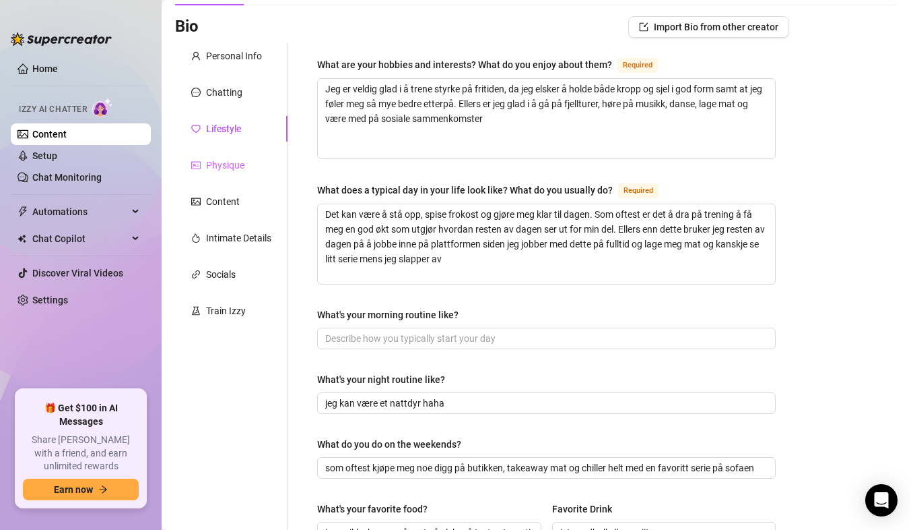
scroll to position [18, 0]
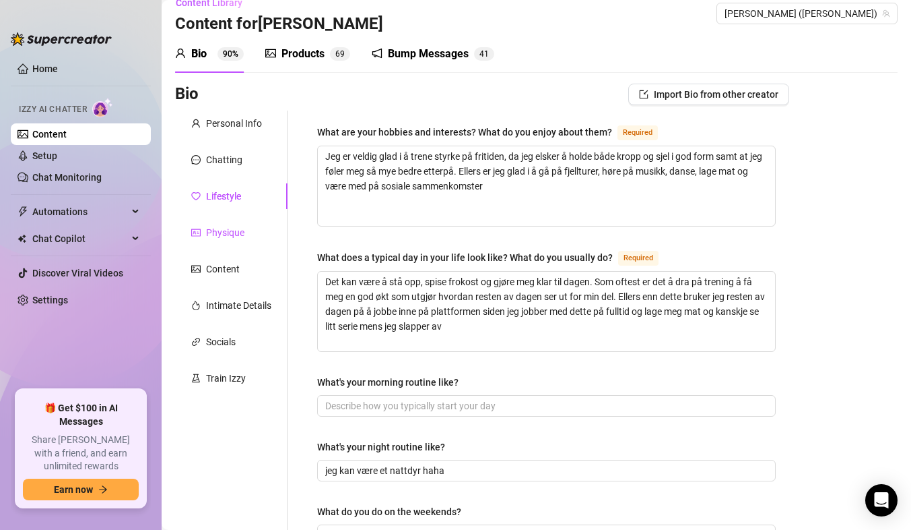
click at [229, 228] on div "Physique" at bounding box center [225, 232] width 38 height 15
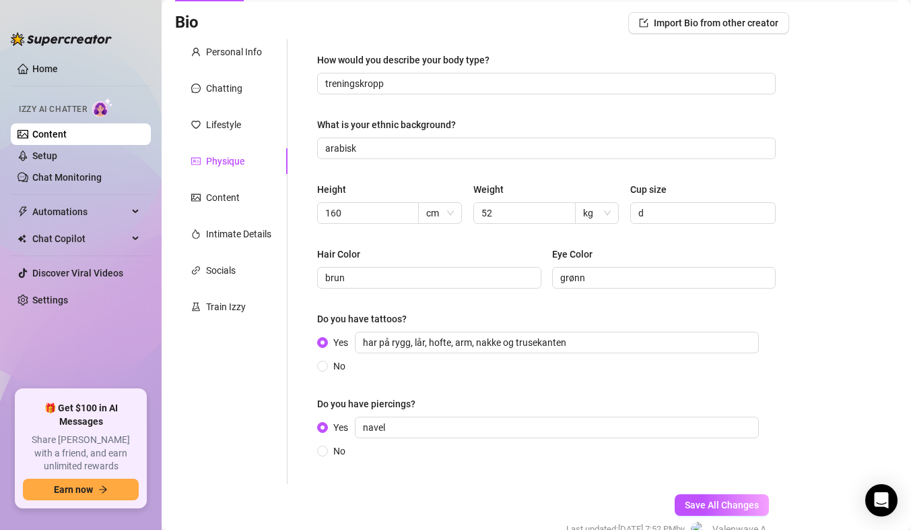
scroll to position [161, 0]
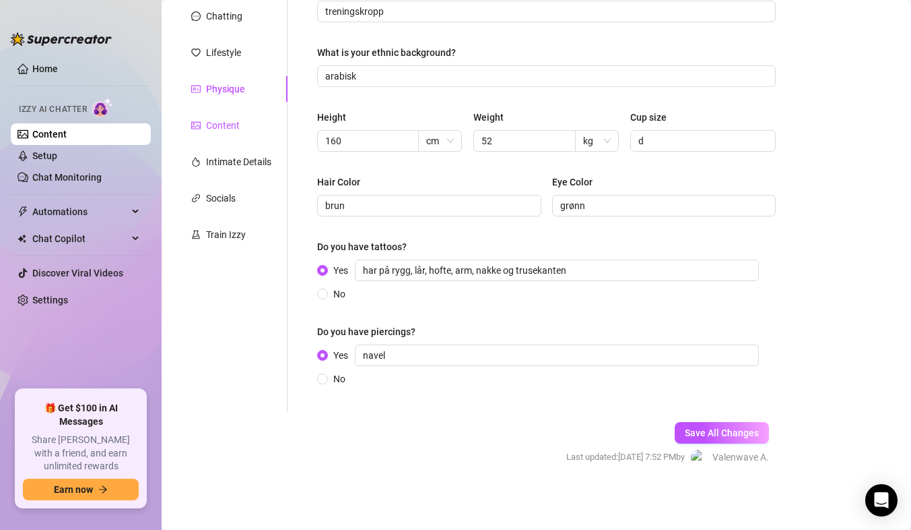
click at [232, 123] on div "Content" at bounding box center [223, 125] width 34 height 15
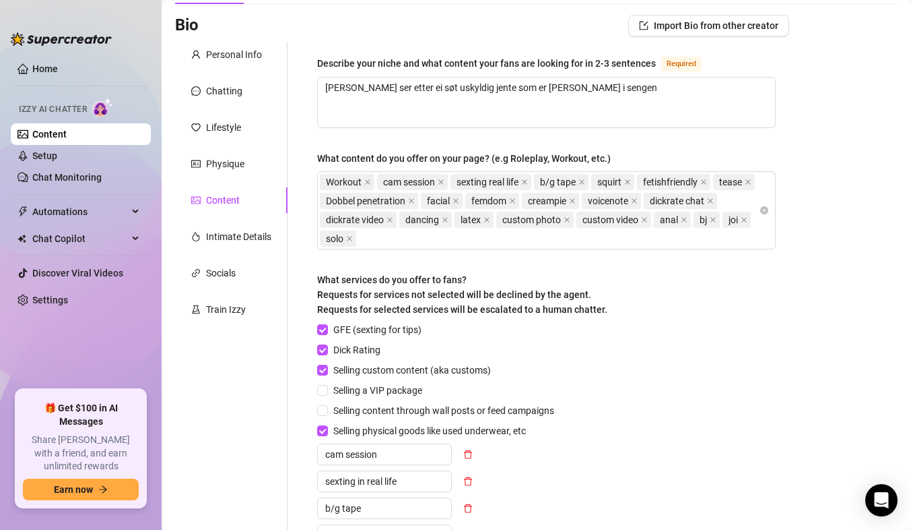
scroll to position [27, 0]
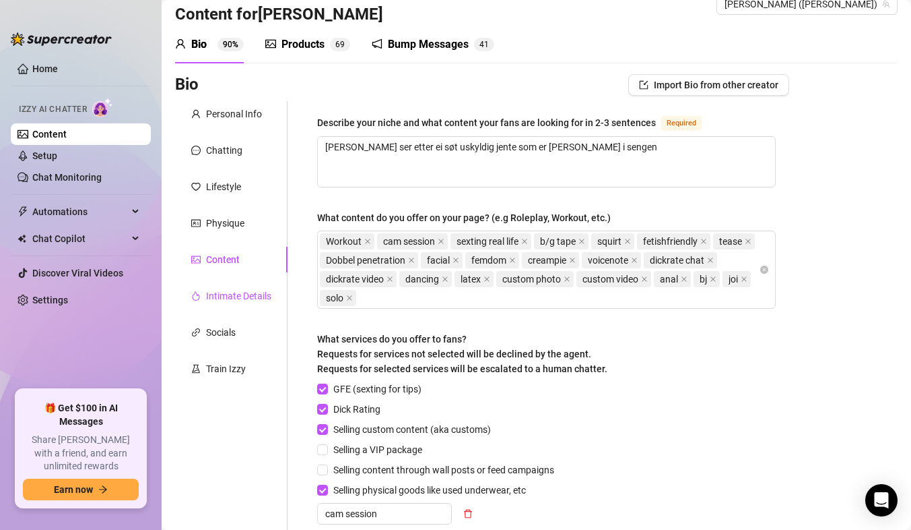
click at [239, 294] on div "Intimate Details" at bounding box center [238, 295] width 65 height 15
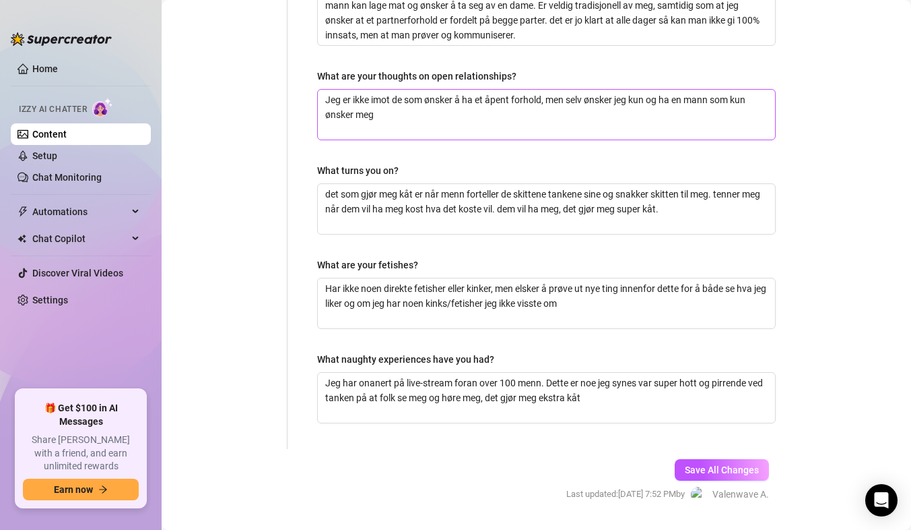
scroll to position [431, 0]
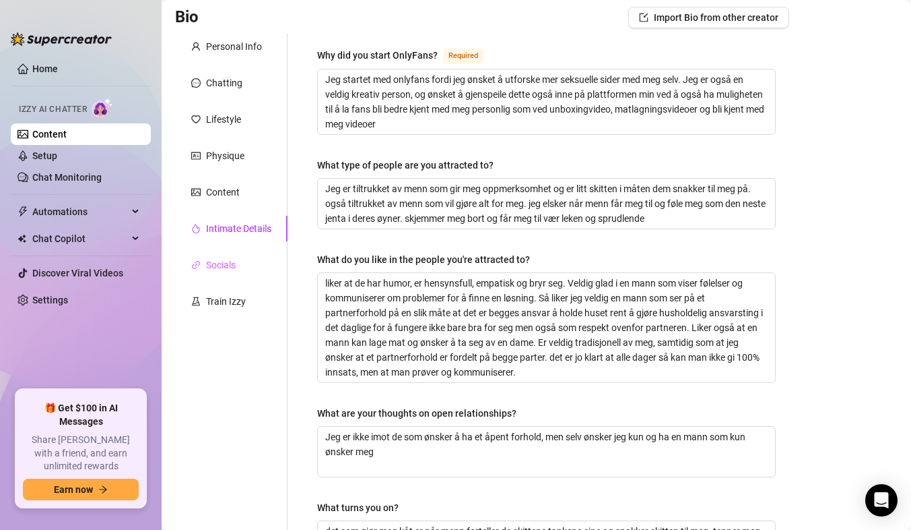
click at [247, 263] on div "Socials" at bounding box center [231, 265] width 113 height 26
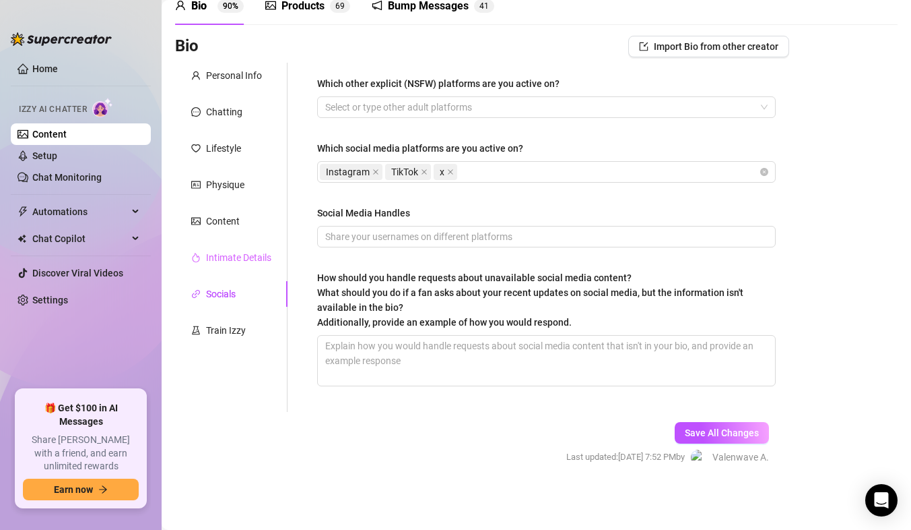
scroll to position [65, 0]
click at [202, 325] on div "Train Izzy" at bounding box center [218, 330] width 55 height 15
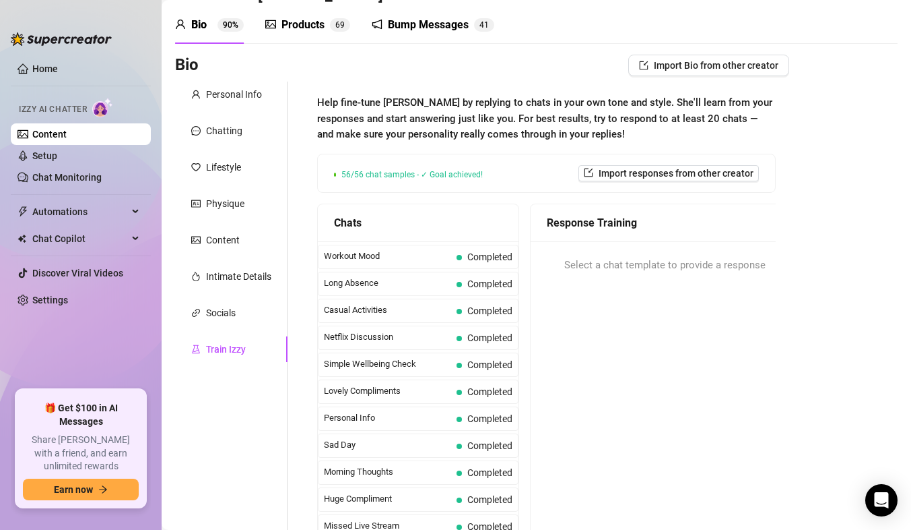
scroll to position [0, 0]
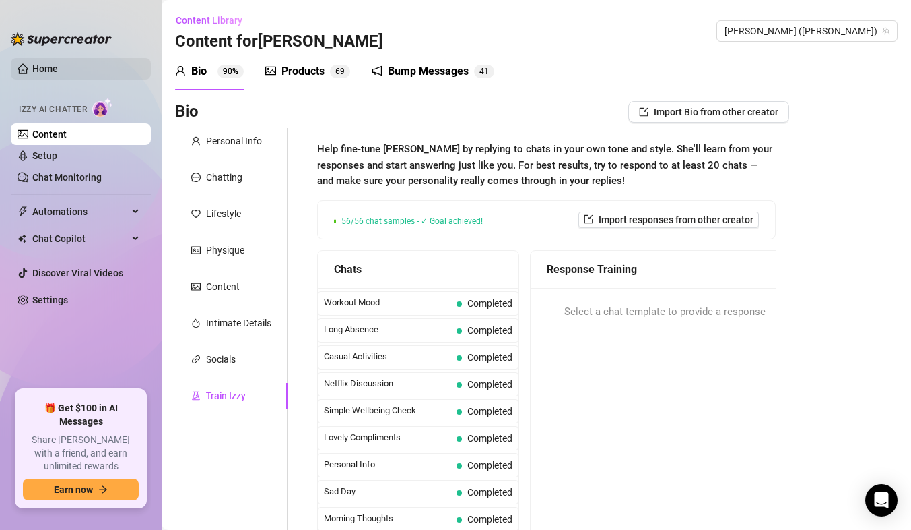
click at [58, 65] on link "Home" at bounding box center [45, 68] width 26 height 11
